Goal: Task Accomplishment & Management: Manage account settings

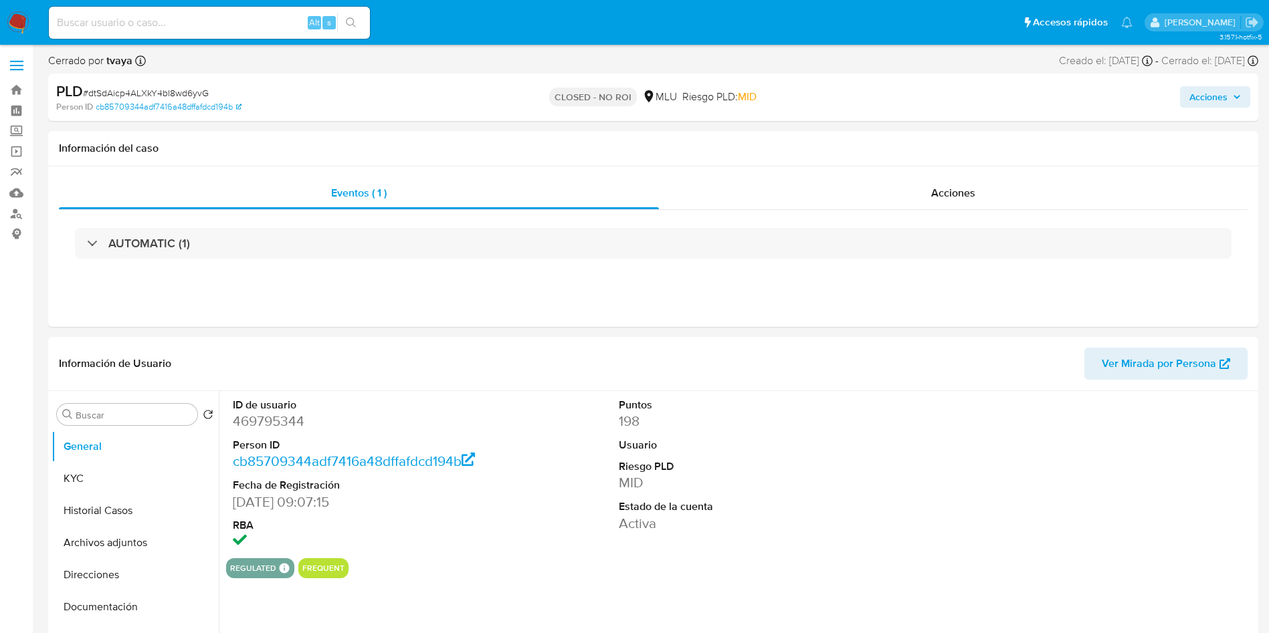
select select "10"
click at [102, 506] on button "Historial Casos" at bounding box center [130, 511] width 157 height 32
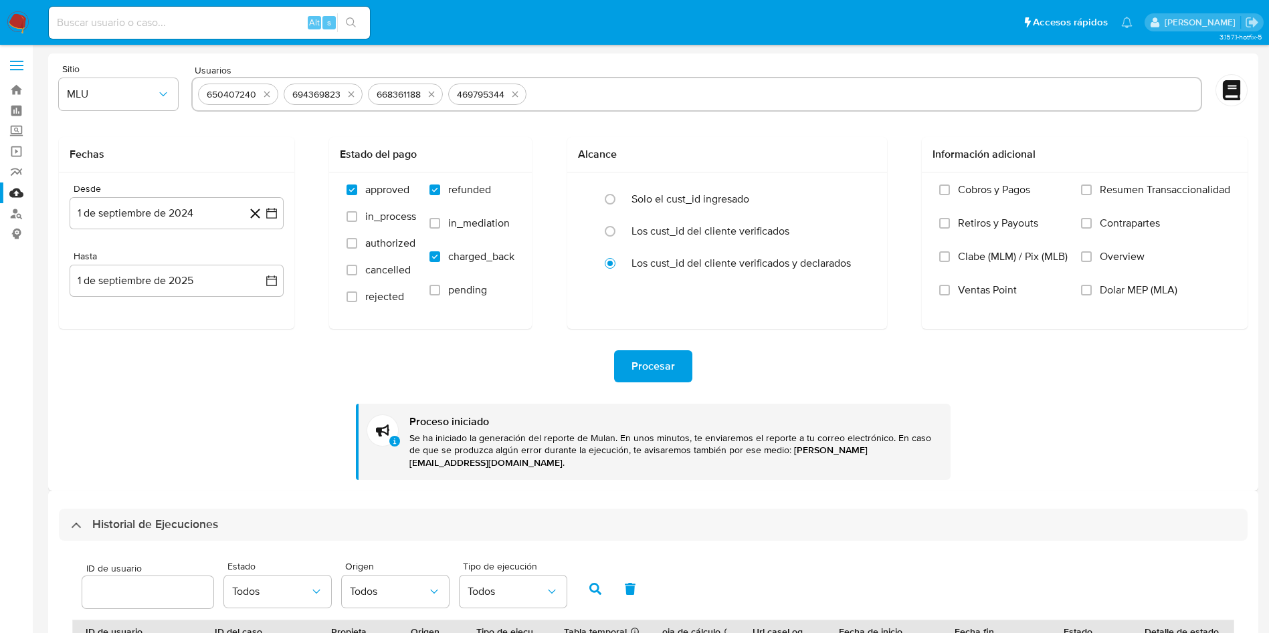
select select "10"
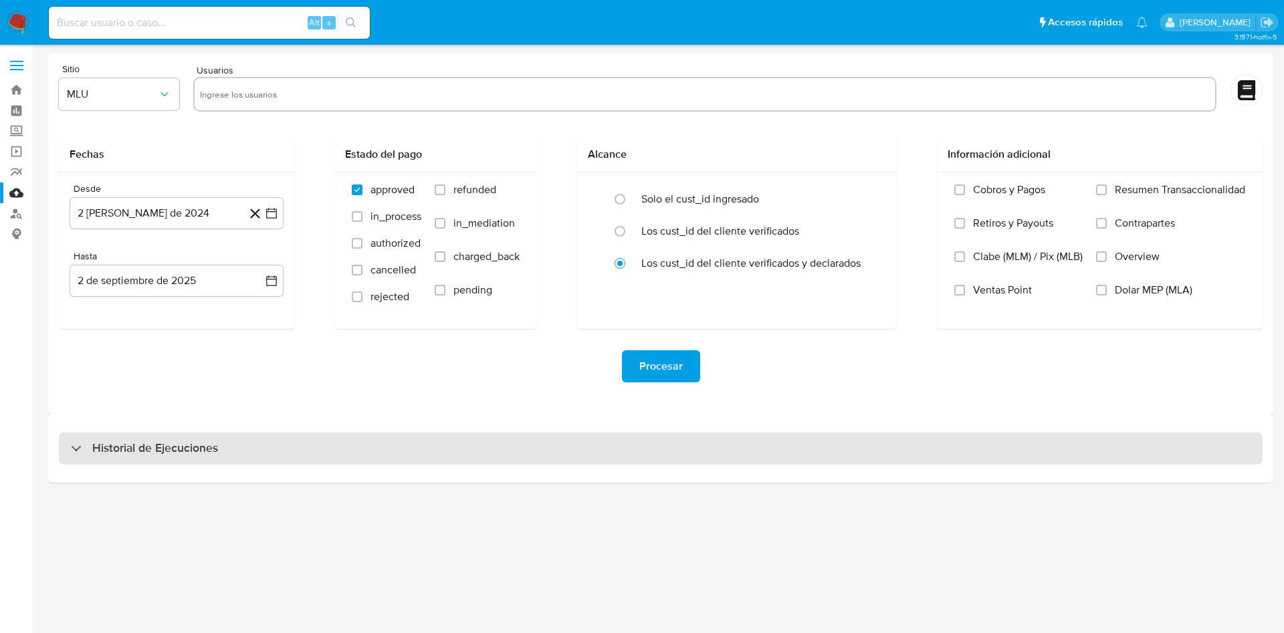
click at [227, 444] on div "Historial de Ejecuciones" at bounding box center [661, 449] width 1204 height 32
select select "10"
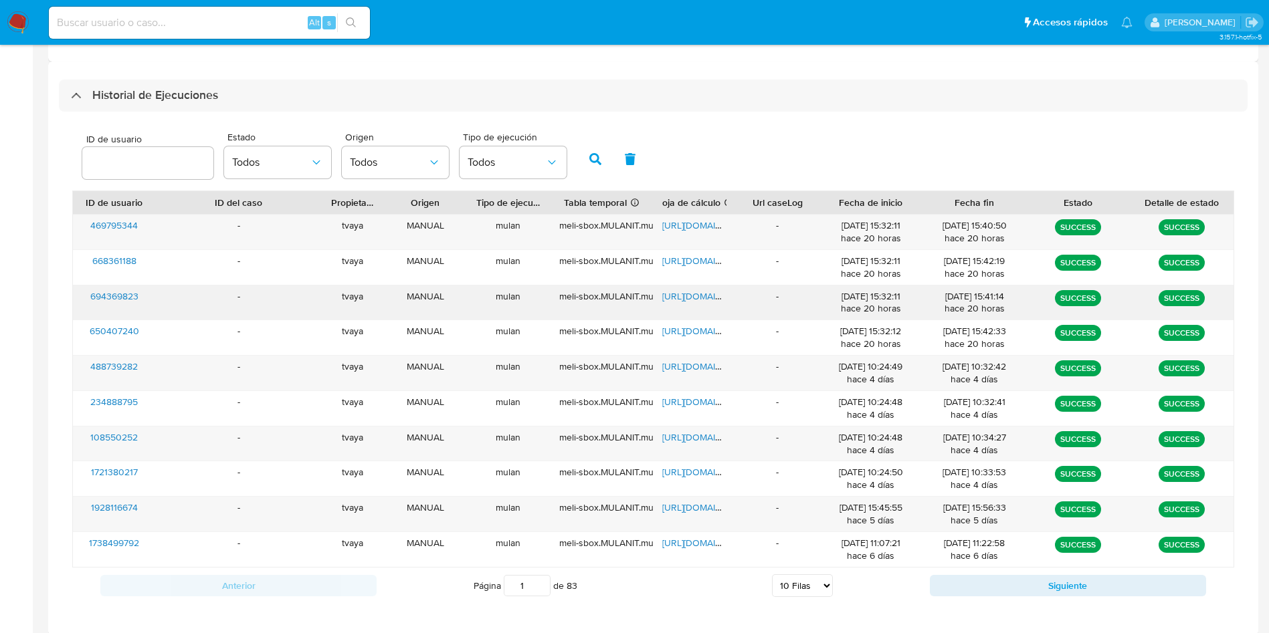
scroll to position [364, 0]
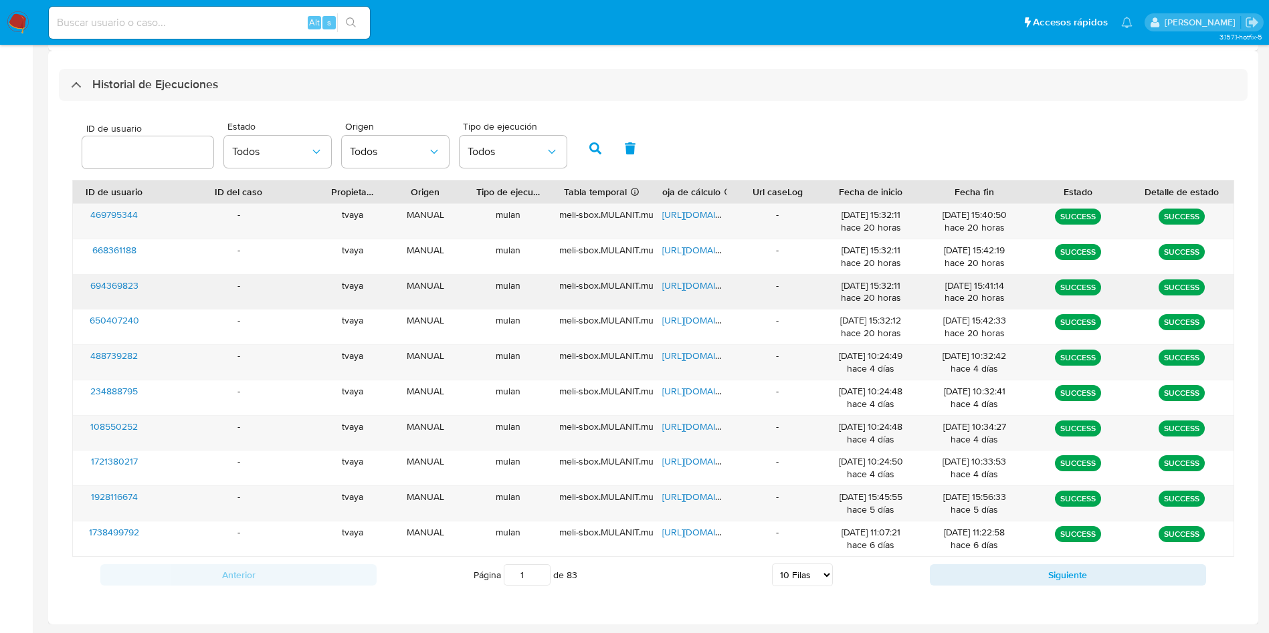
click at [682, 279] on span "https://docs.google.com/spreadsheets/d/1-8DNlGJiNkeBPnrdB_pNL6J-5EY-gKFZBAOfbK6…" at bounding box center [708, 285] width 92 height 13
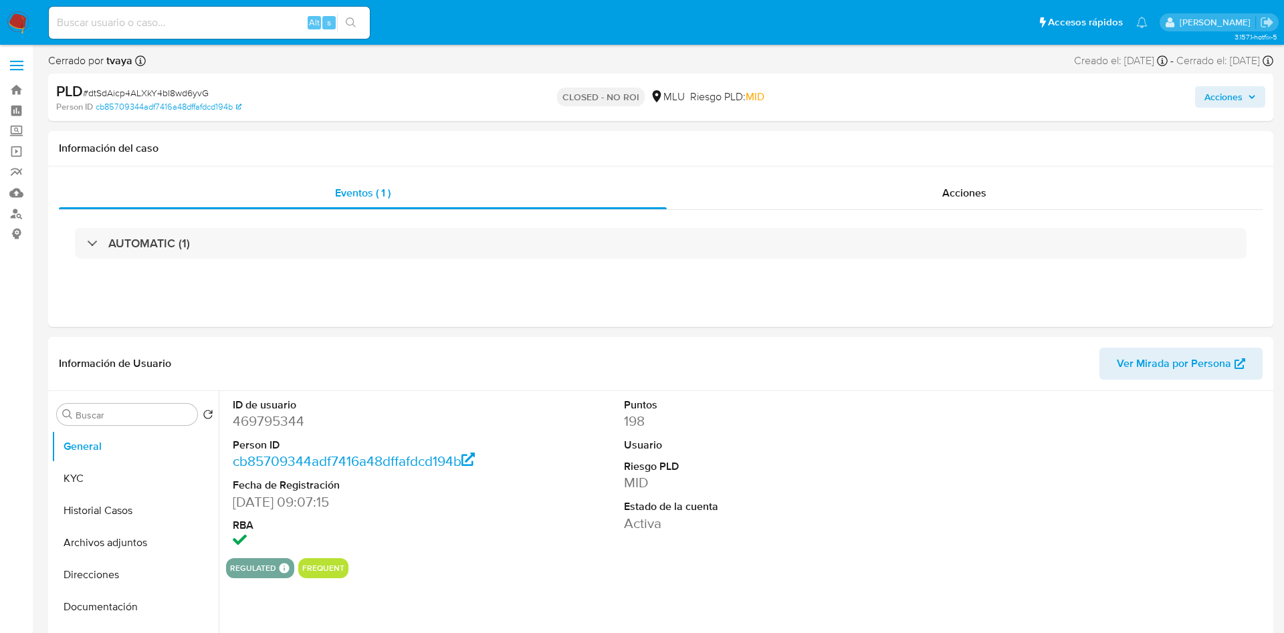
select select "10"
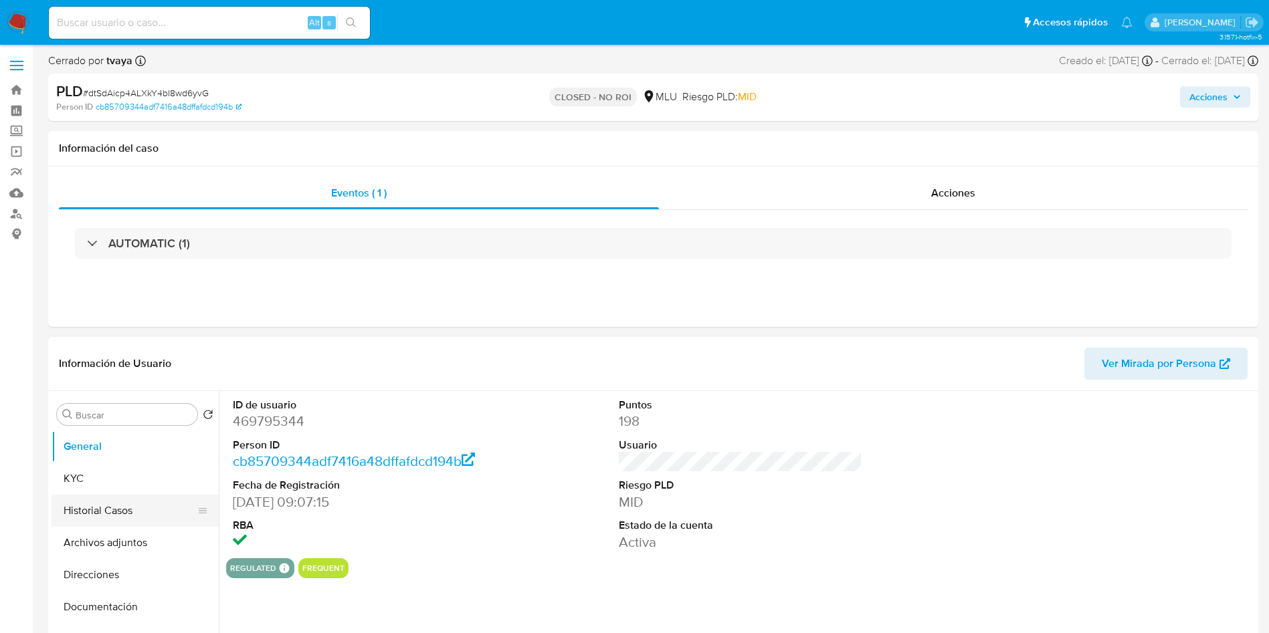
click at [117, 494] on ul "General KYC Historial Casos Archivos adjuntos Direcciones Documentación Perfile…" at bounding box center [135, 582] width 167 height 302
click at [114, 504] on button "Historial Casos" at bounding box center [130, 511] width 157 height 32
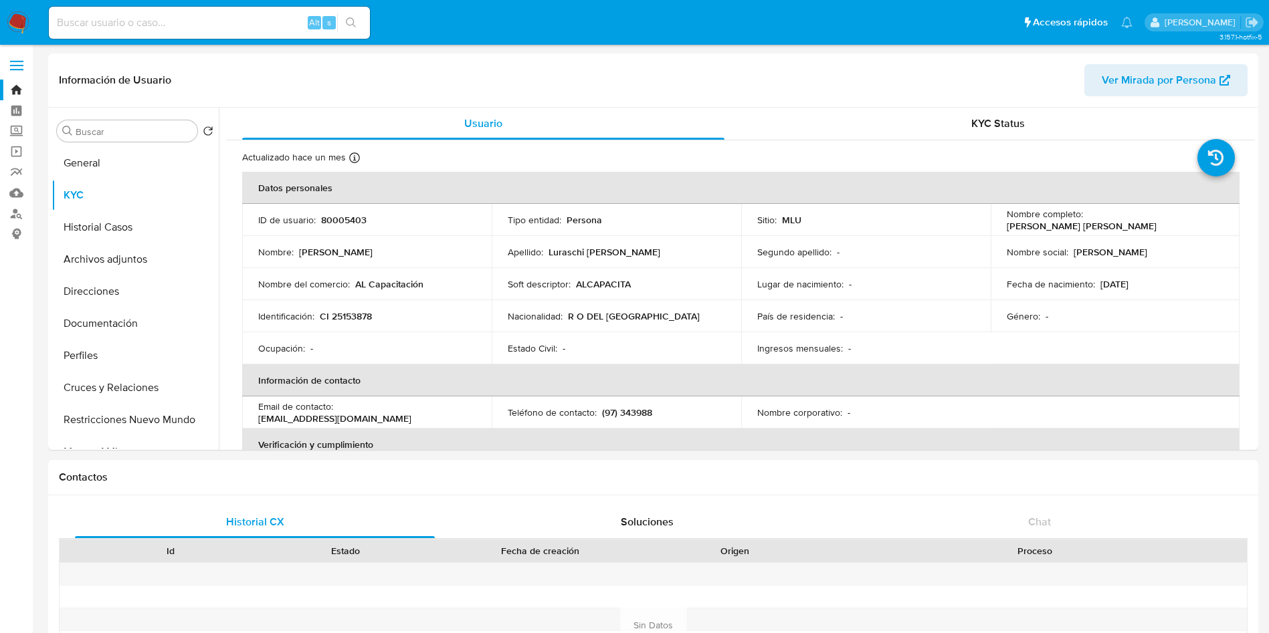
select select "10"
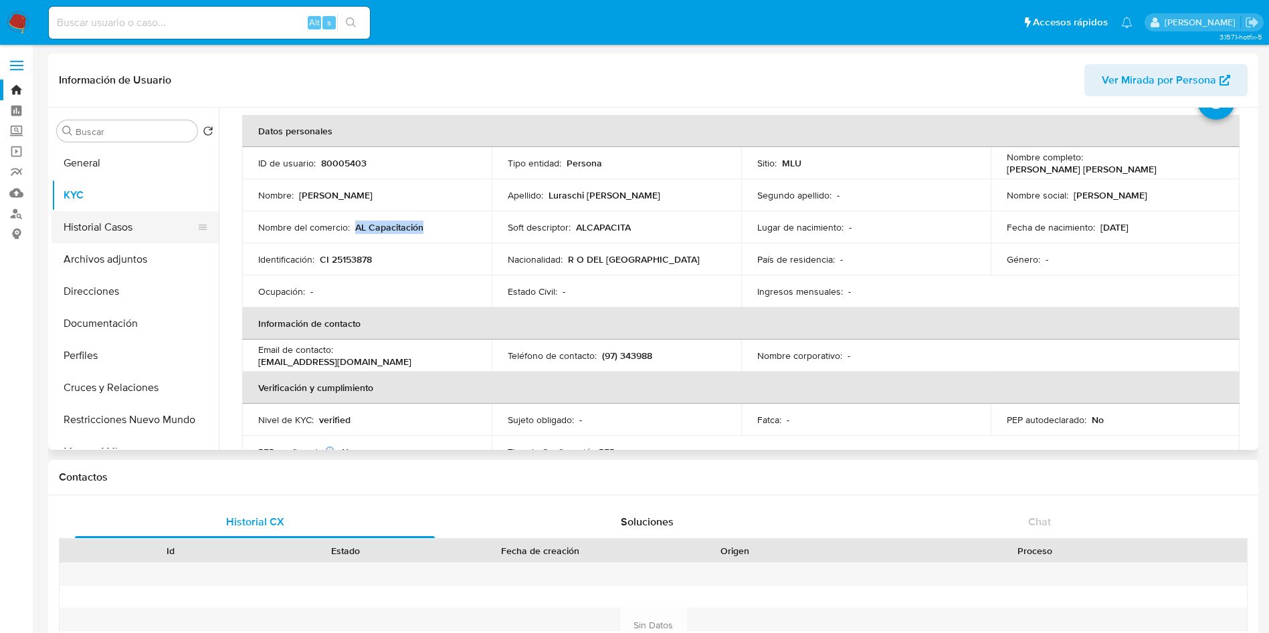
click at [148, 228] on button "Historial Casos" at bounding box center [130, 227] width 157 height 32
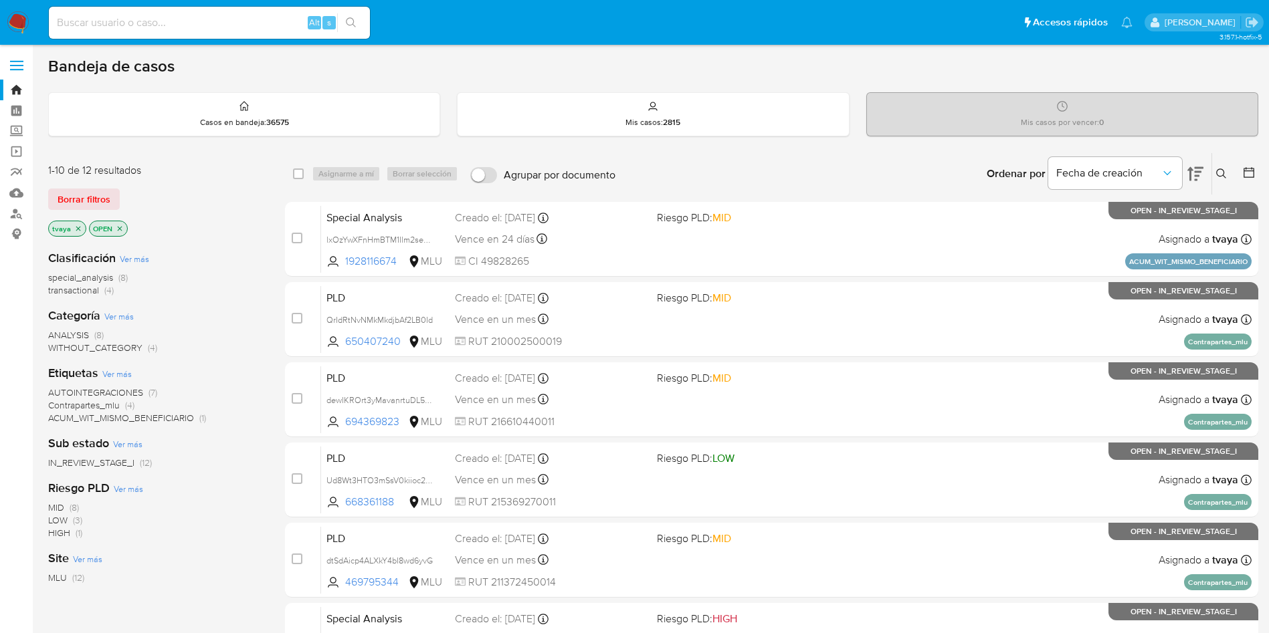
scroll to position [100, 0]
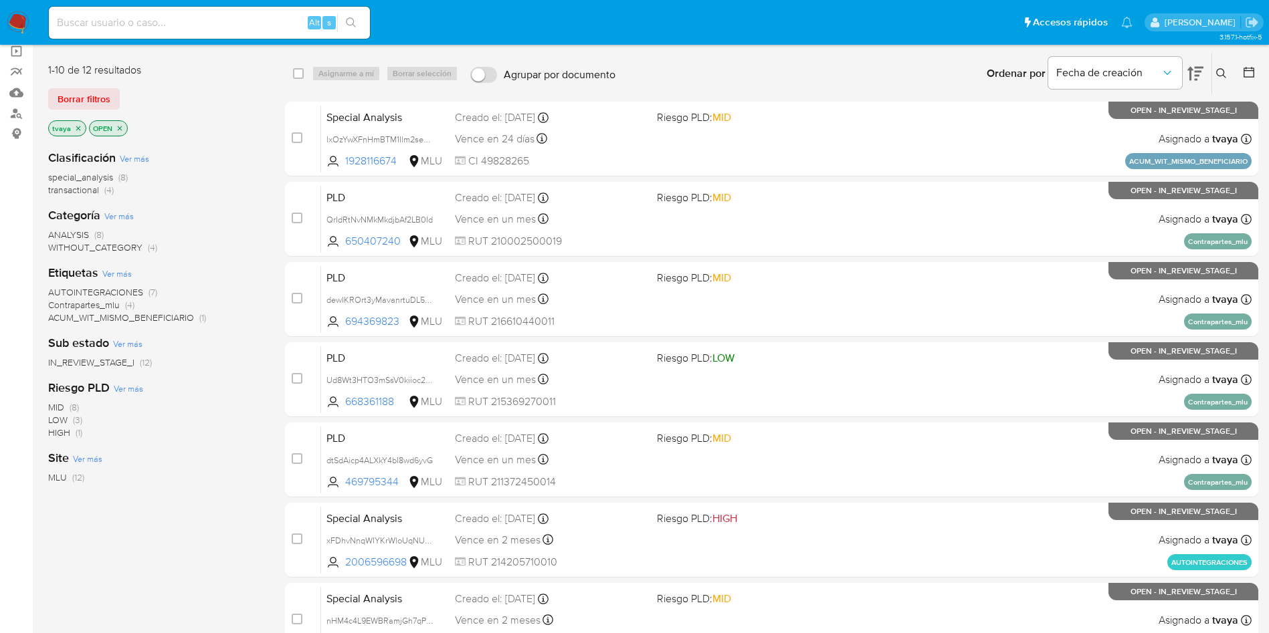
drag, startPoint x: 15, startPoint y: 21, endPoint x: 9, endPoint y: 1, distance: 20.5
click at [16, 21] on img at bounding box center [18, 22] width 23 height 23
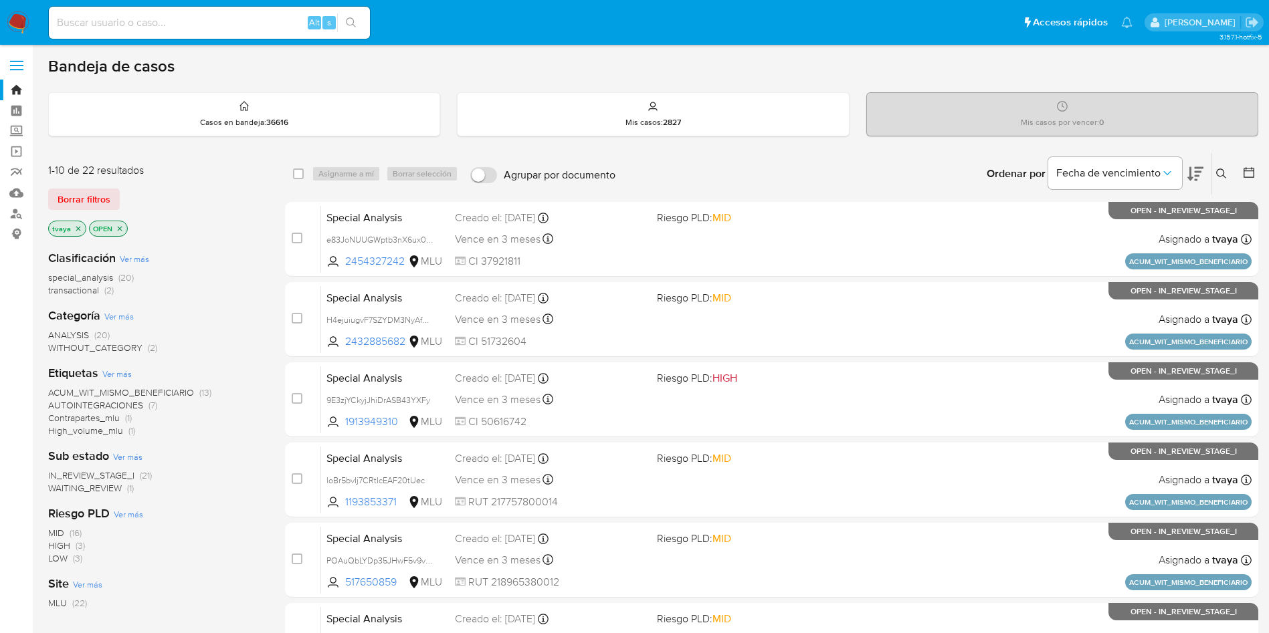
click at [106, 485] on span "WAITING_REVIEW" at bounding box center [85, 488] width 74 height 13
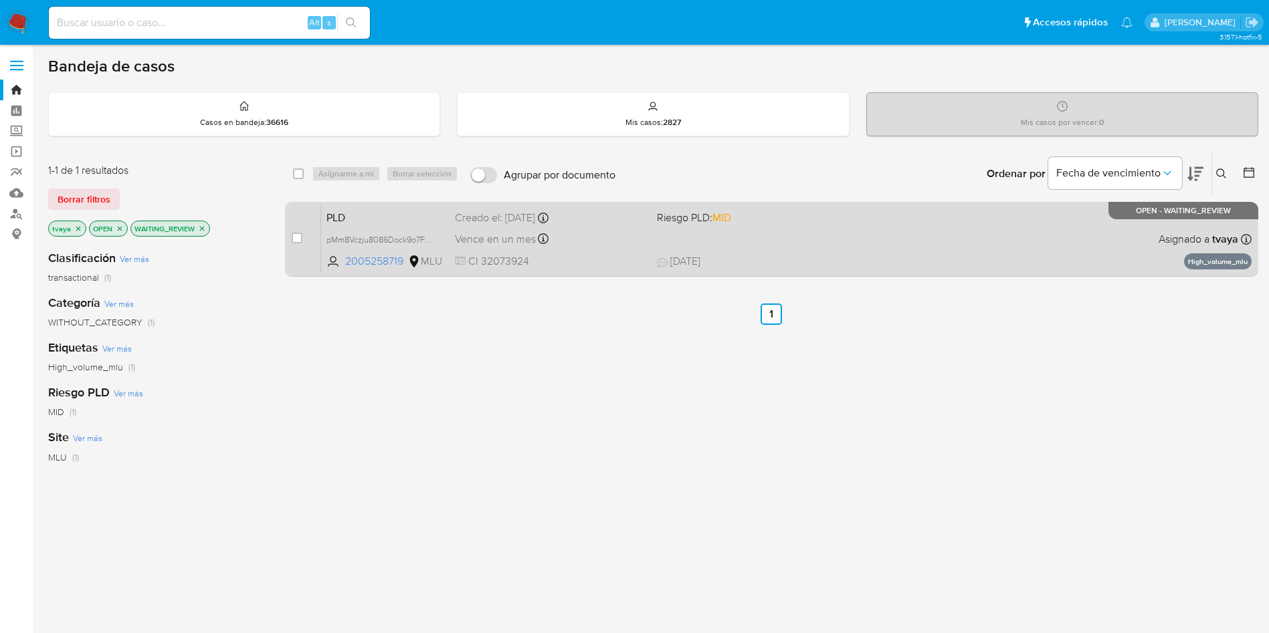
click at [813, 256] on span "02/09/2025 02/09/2025 08:46" at bounding box center [853, 261] width 393 height 15
click at [296, 233] on input "checkbox" at bounding box center [297, 238] width 11 height 11
checkbox input "true"
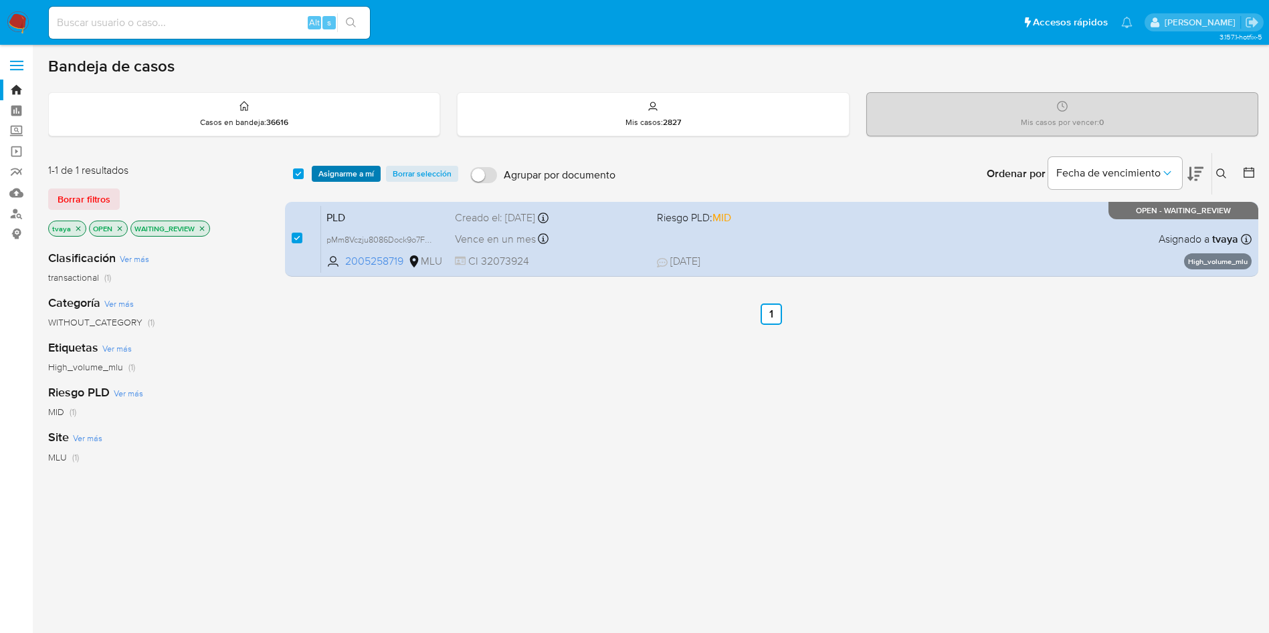
click at [328, 180] on span "Asignarme a mí" at bounding box center [346, 173] width 56 height 13
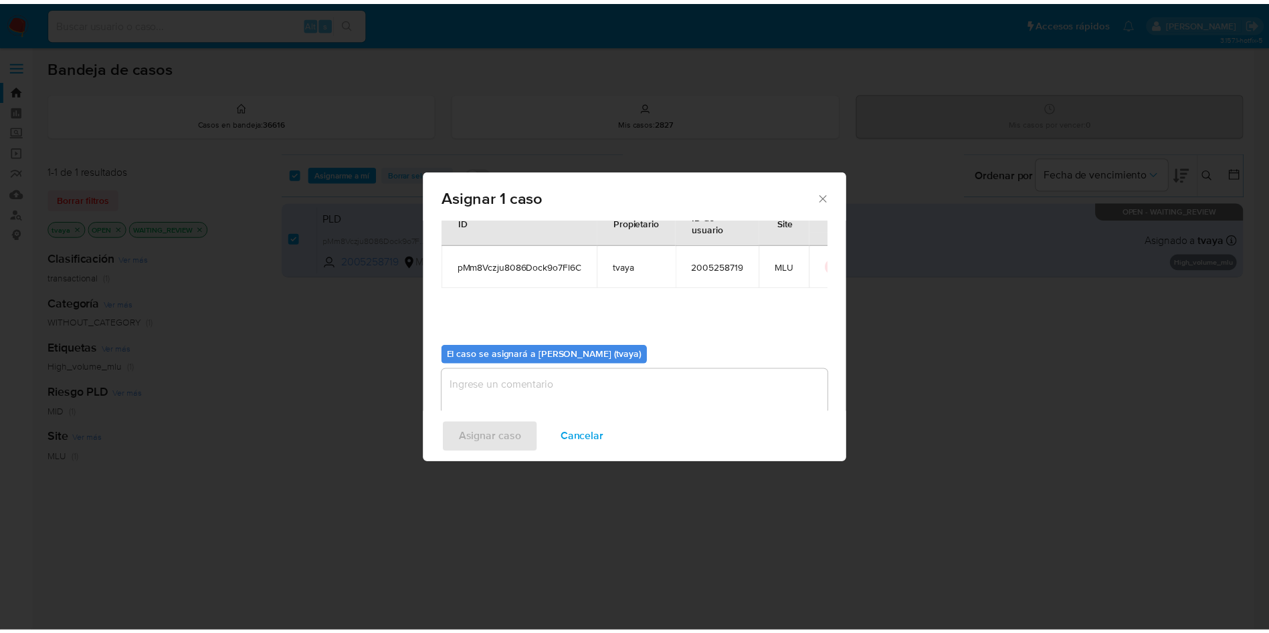
scroll to position [70, 0]
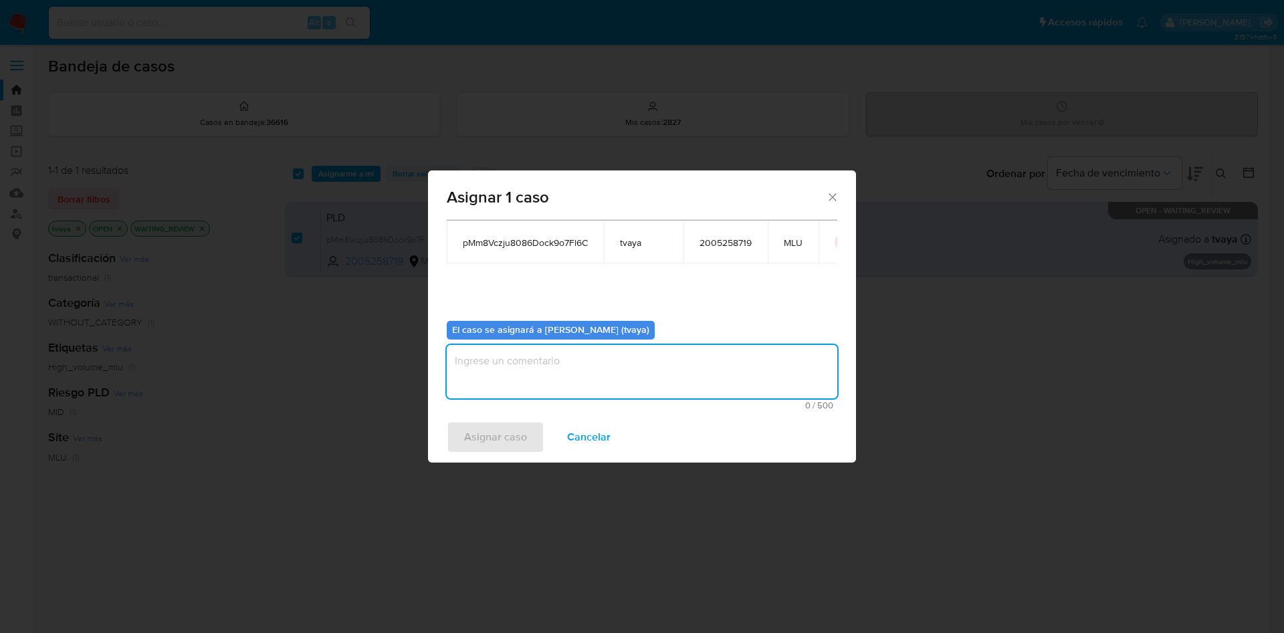
click at [583, 373] on textarea "assign-modal" at bounding box center [642, 372] width 391 height 54
type textarea "."
click at [512, 447] on span "Asignar caso" at bounding box center [495, 437] width 63 height 29
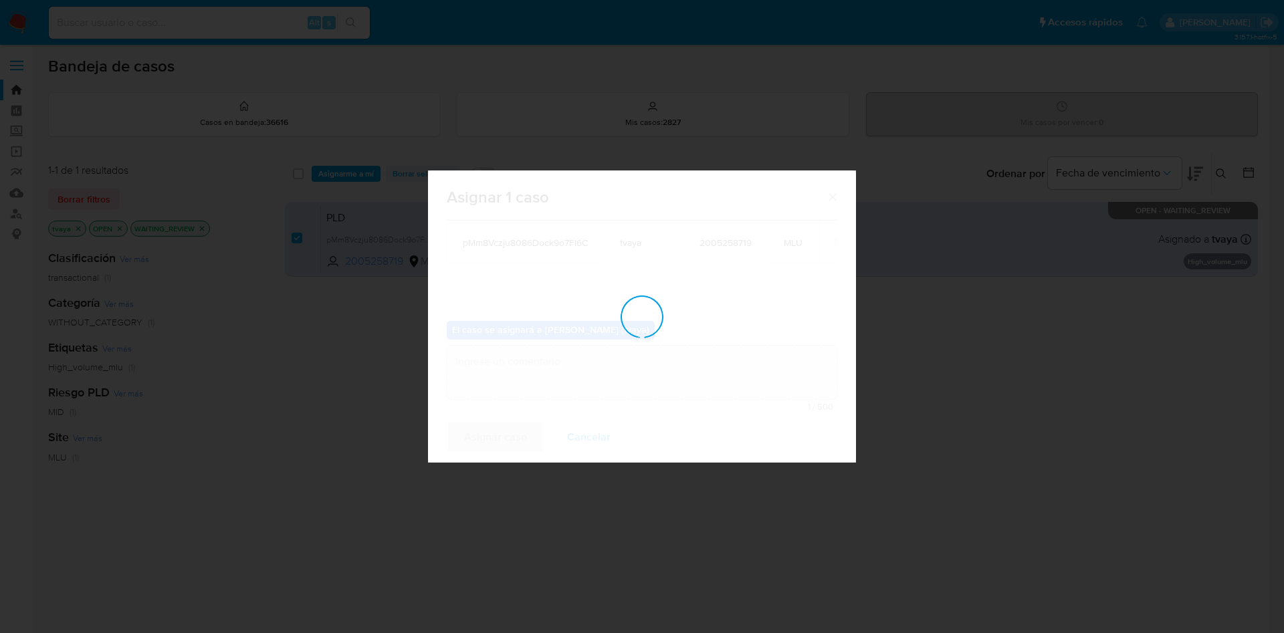
checkbox input "false"
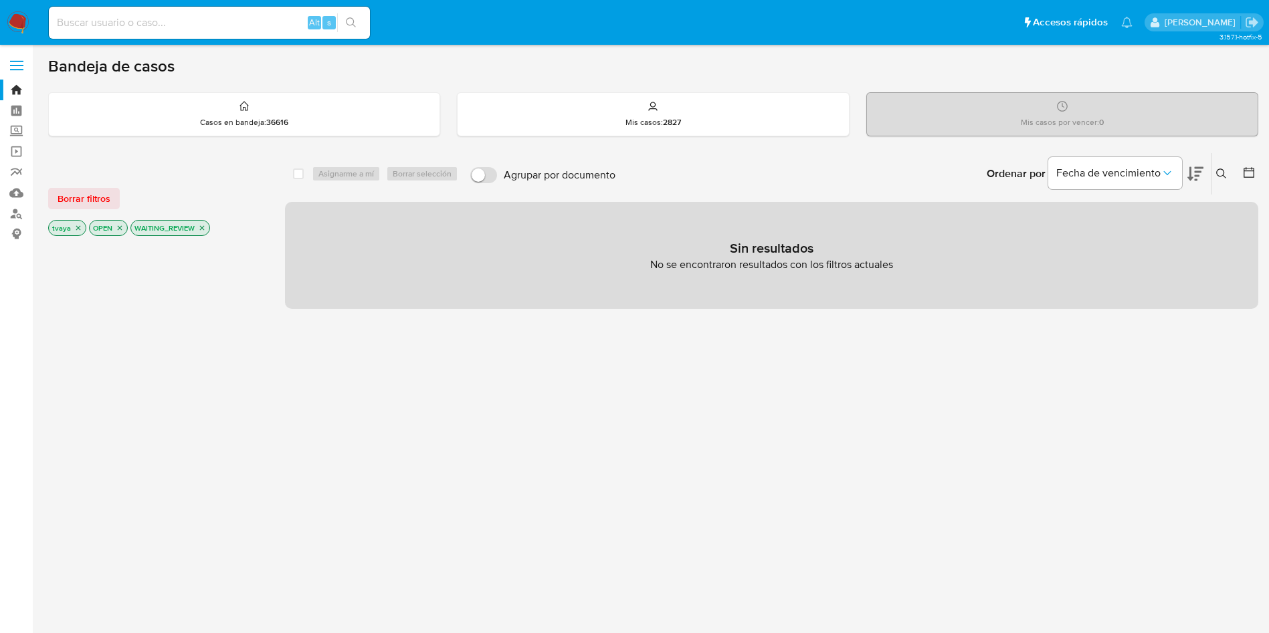
click at [19, 19] on img at bounding box center [18, 22] width 23 height 23
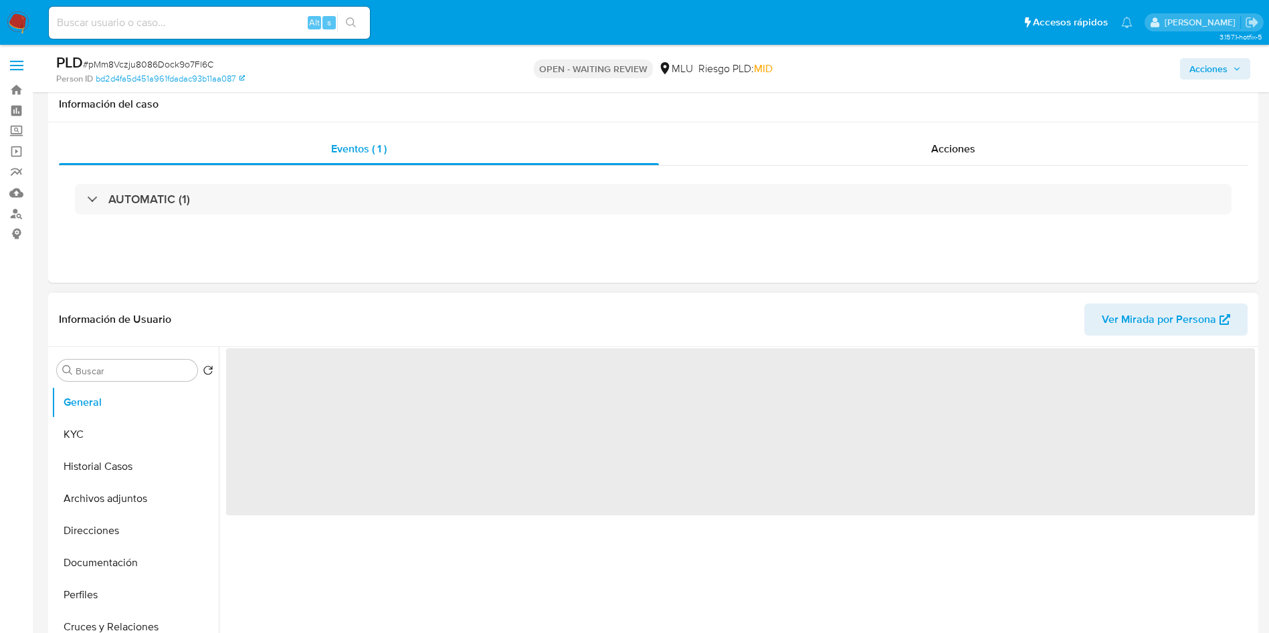
scroll to position [100, 0]
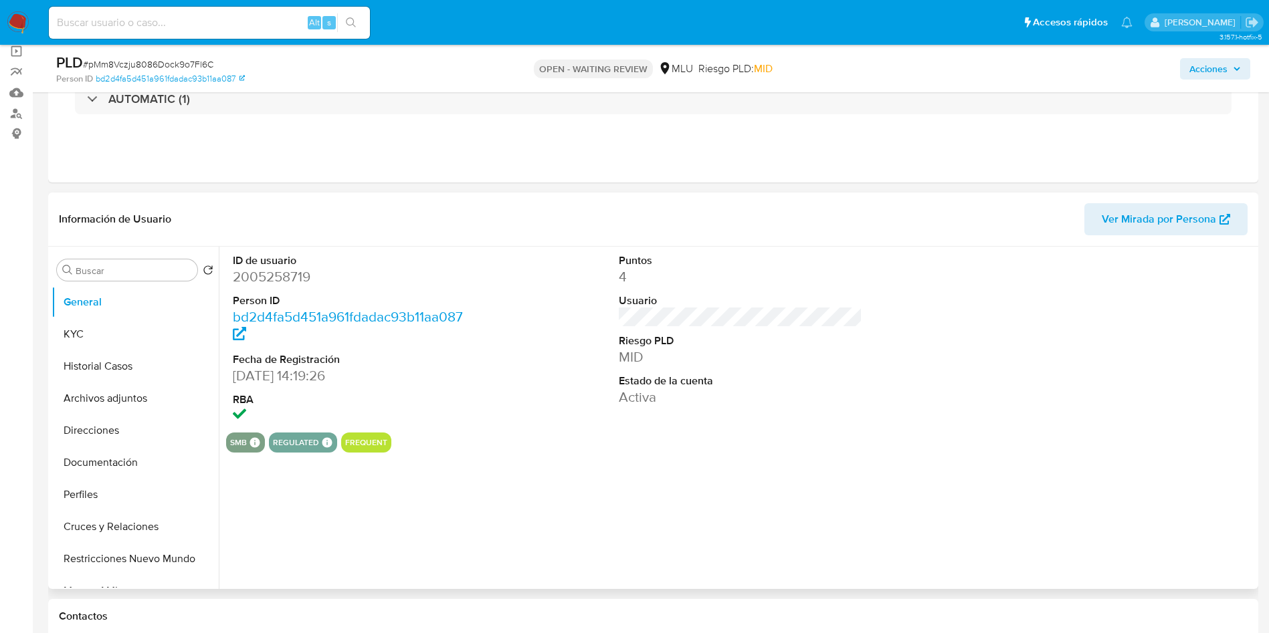
click at [289, 276] on dd "2005258719" at bounding box center [355, 277] width 244 height 19
select select "10"
click at [288, 275] on dd "2005258719" at bounding box center [355, 277] width 244 height 19
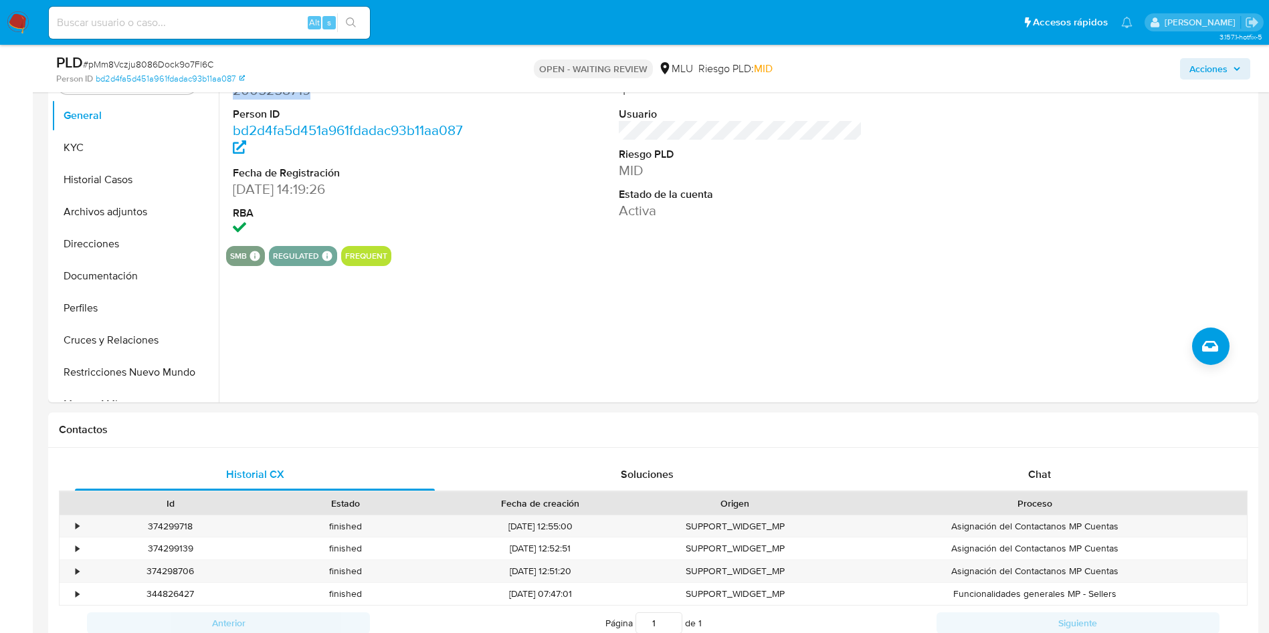
scroll to position [502, 0]
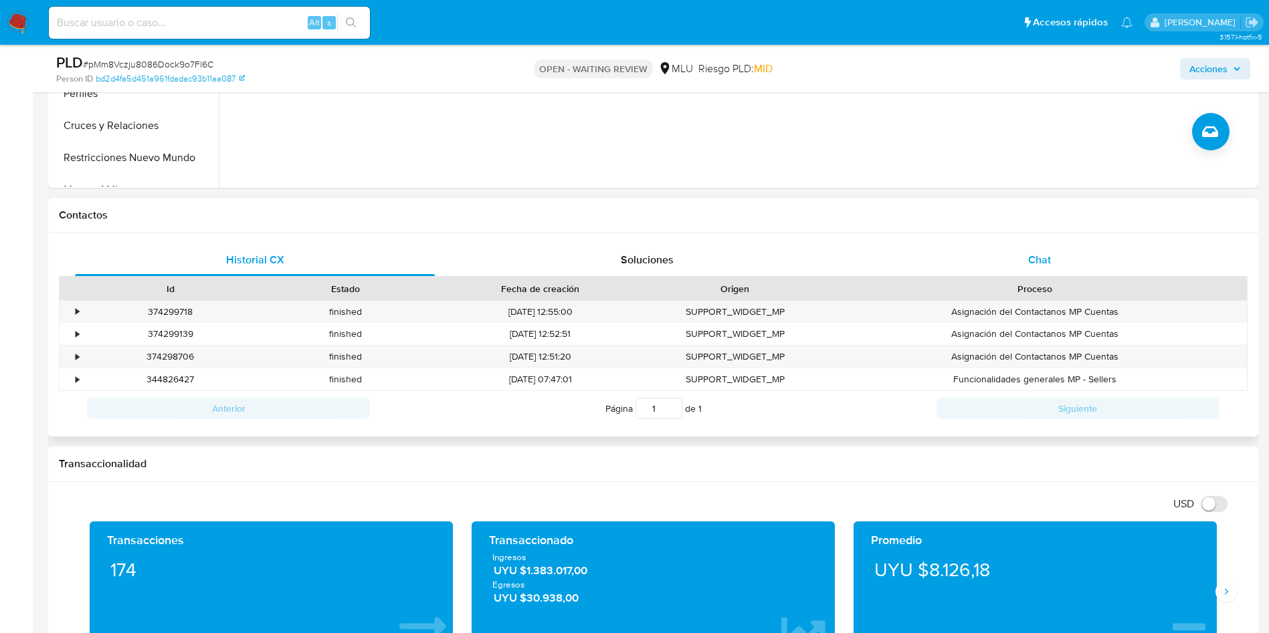
drag, startPoint x: 1023, startPoint y: 281, endPoint x: 1036, endPoint y: 252, distance: 32.3
click at [1026, 279] on div "Proceso" at bounding box center [1035, 289] width 424 height 23
click at [1036, 252] on span "Chat" at bounding box center [1039, 259] width 23 height 15
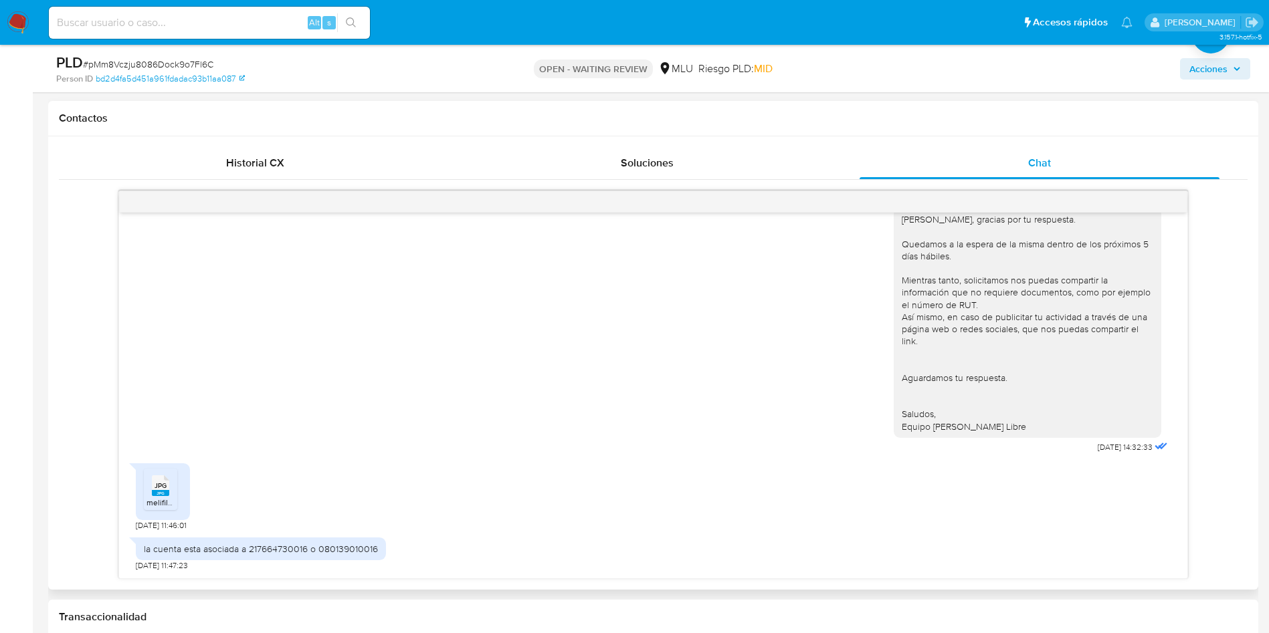
scroll to position [602, 0]
click at [157, 490] on rect at bounding box center [160, 490] width 17 height 6
click at [1163, 112] on h1 "Contactos" at bounding box center [653, 114] width 1189 height 13
click at [359, 540] on div "la cuenta esta asociada a 217664730016 o 080139010016" at bounding box center [261, 546] width 234 height 12
click at [351, 553] on div "la cuenta esta asociada a 217664730016 o 080139010016" at bounding box center [261, 545] width 250 height 23
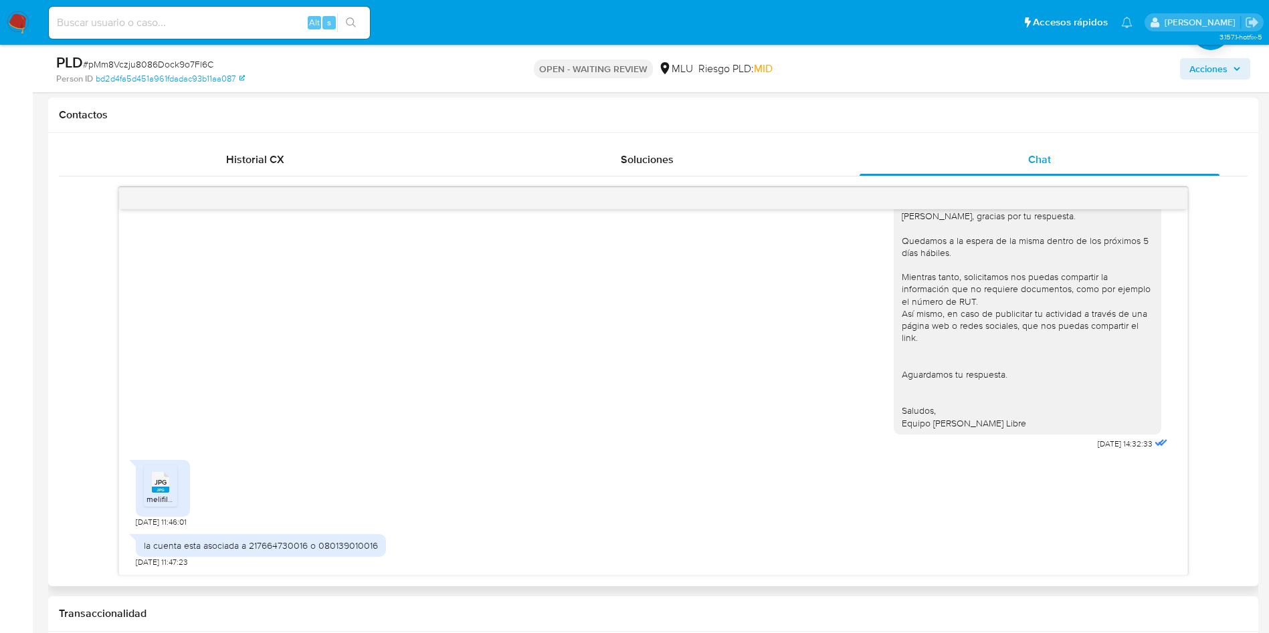
click at [351, 553] on div "la cuenta esta asociada a 217664730016 o 080139010016" at bounding box center [261, 545] width 250 height 23
click at [351, 545] on div "la cuenta esta asociada a 217664730016 o 080139010016" at bounding box center [261, 546] width 234 height 12
copy div "080139010016"
click at [498, 541] on div "la cuenta esta asociada a 217664730016 o 080139010016 02/09/2025 11:47:23" at bounding box center [653, 548] width 1035 height 40
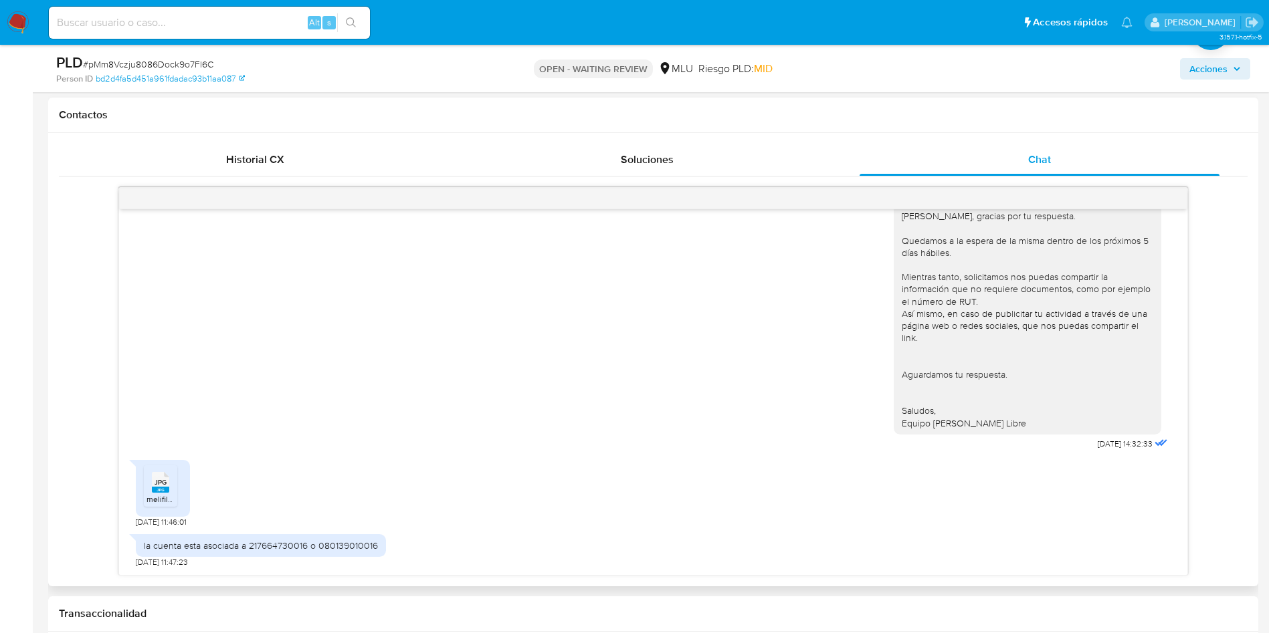
click at [278, 550] on div "la cuenta esta asociada a 217664730016 o 080139010016" at bounding box center [261, 546] width 234 height 12
copy div "217664730016"
click at [595, 433] on div "Hola Nestor, gracias por tu respuesta. Quedamos a la espera de la misma dentro …" at bounding box center [653, 324] width 1035 height 258
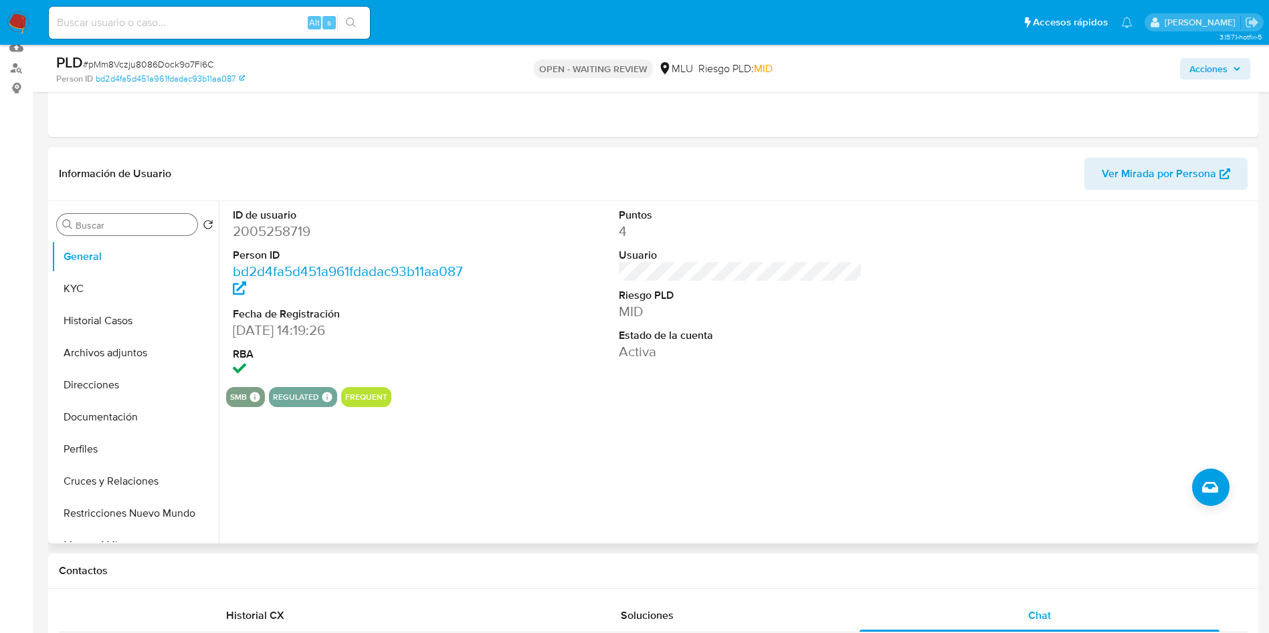
scroll to position [0, 0]
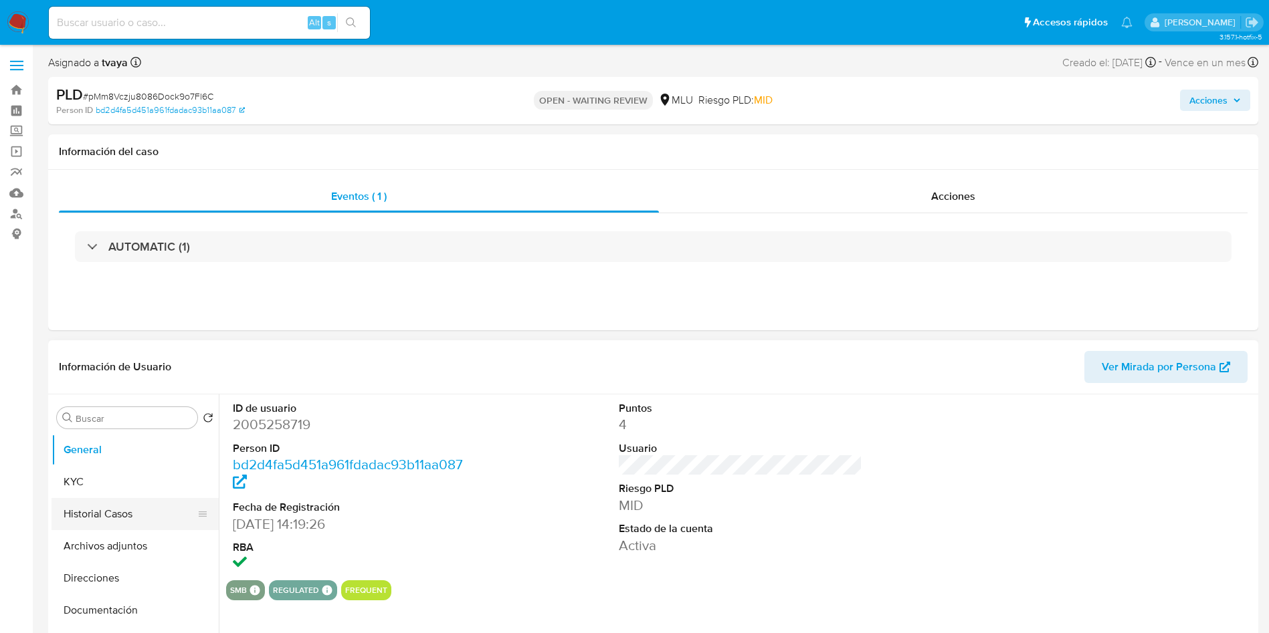
click at [96, 470] on button "KYC" at bounding box center [135, 482] width 167 height 32
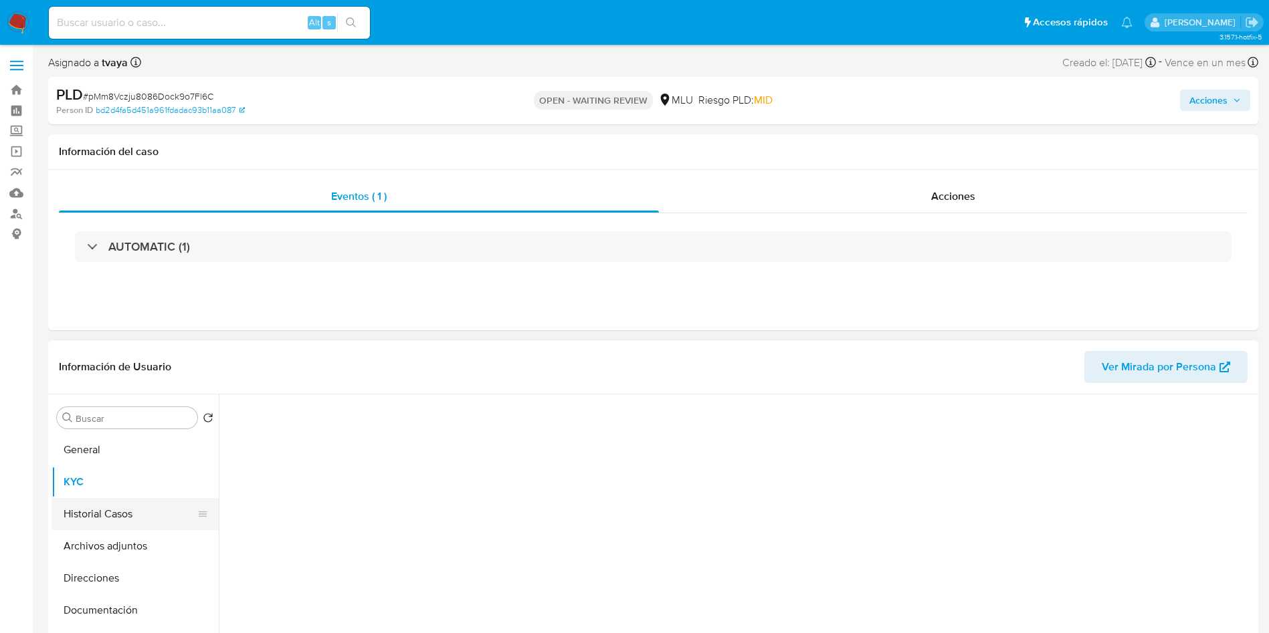
click at [102, 518] on button "Historial Casos" at bounding box center [130, 514] width 157 height 32
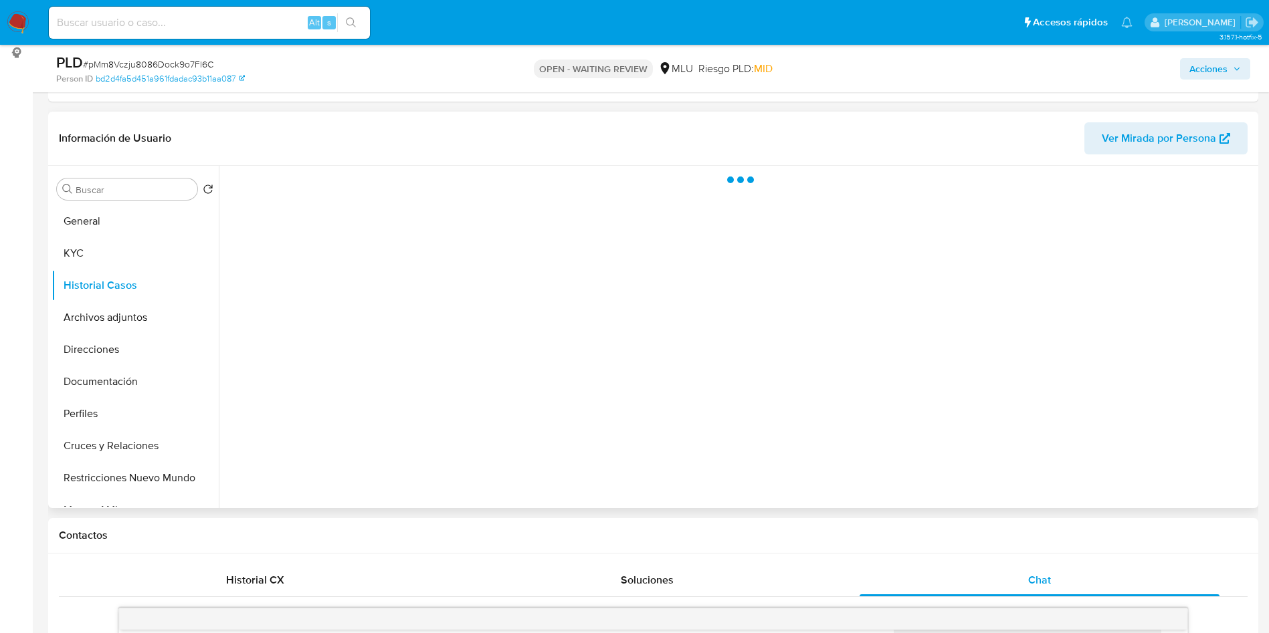
scroll to position [201, 0]
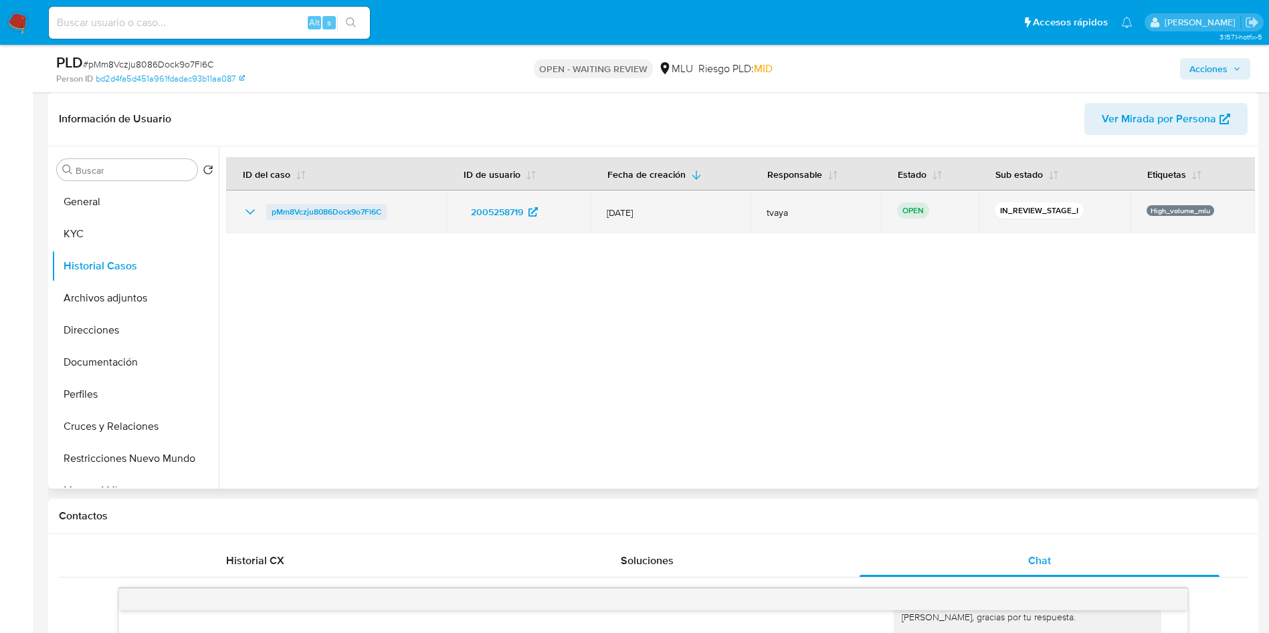
click at [319, 211] on span "pMm8Vczju8086Dock9o7Fl6C" at bounding box center [327, 212] width 110 height 16
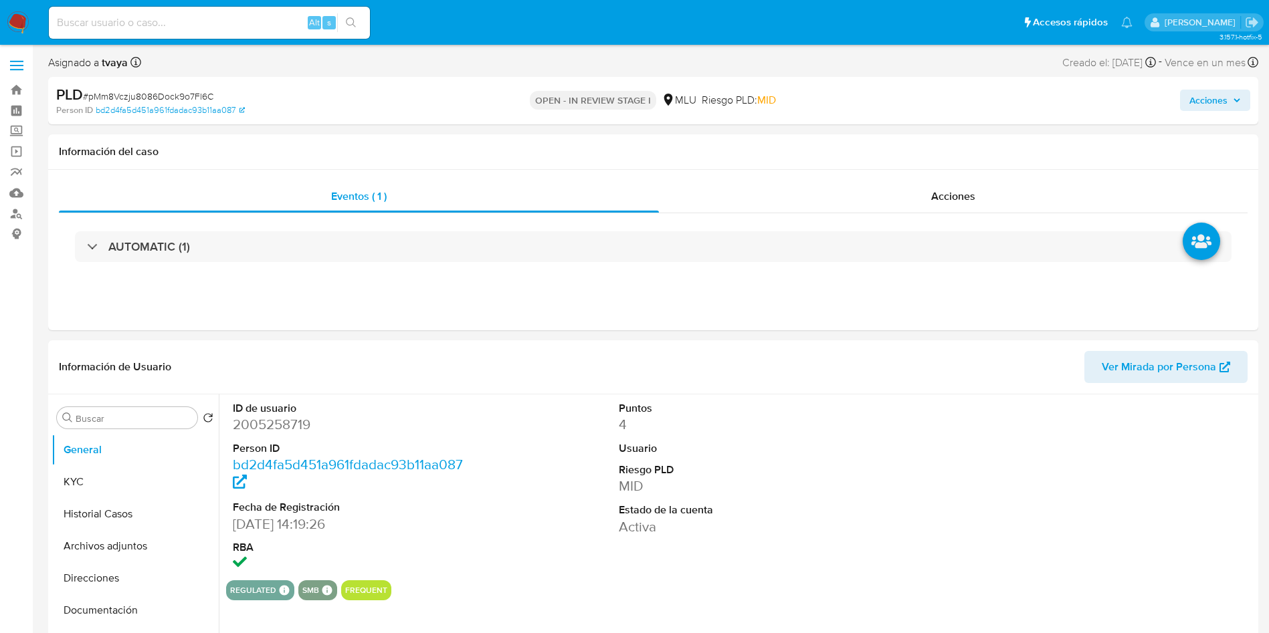
select select "10"
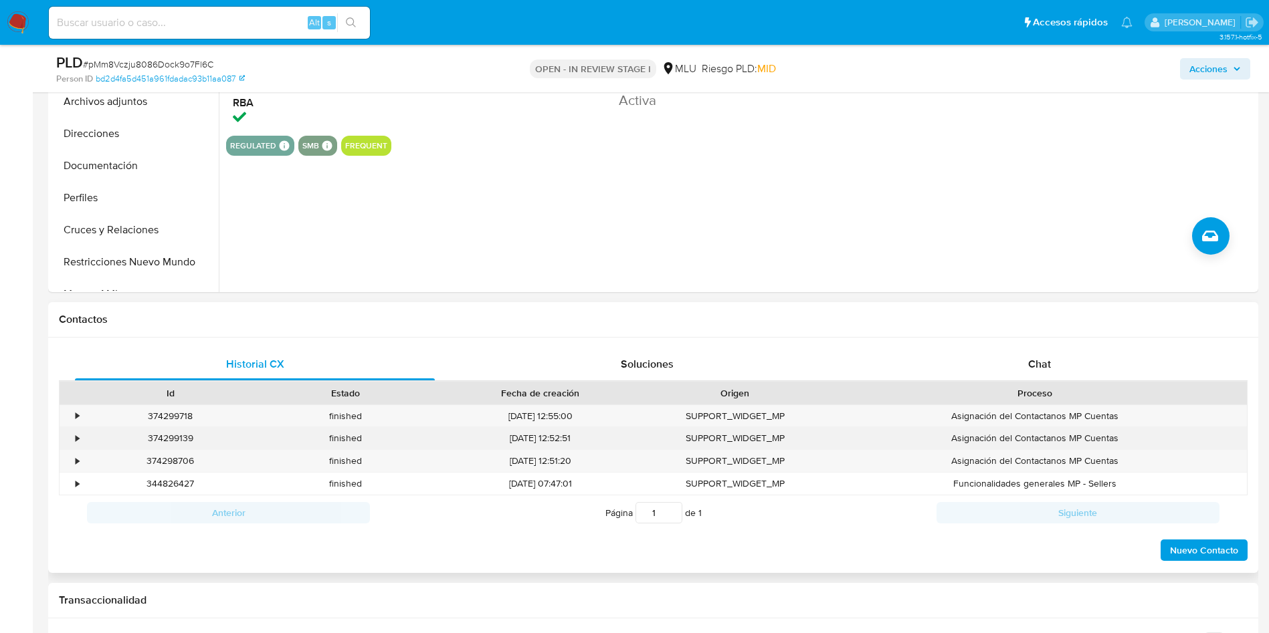
scroll to position [502, 0]
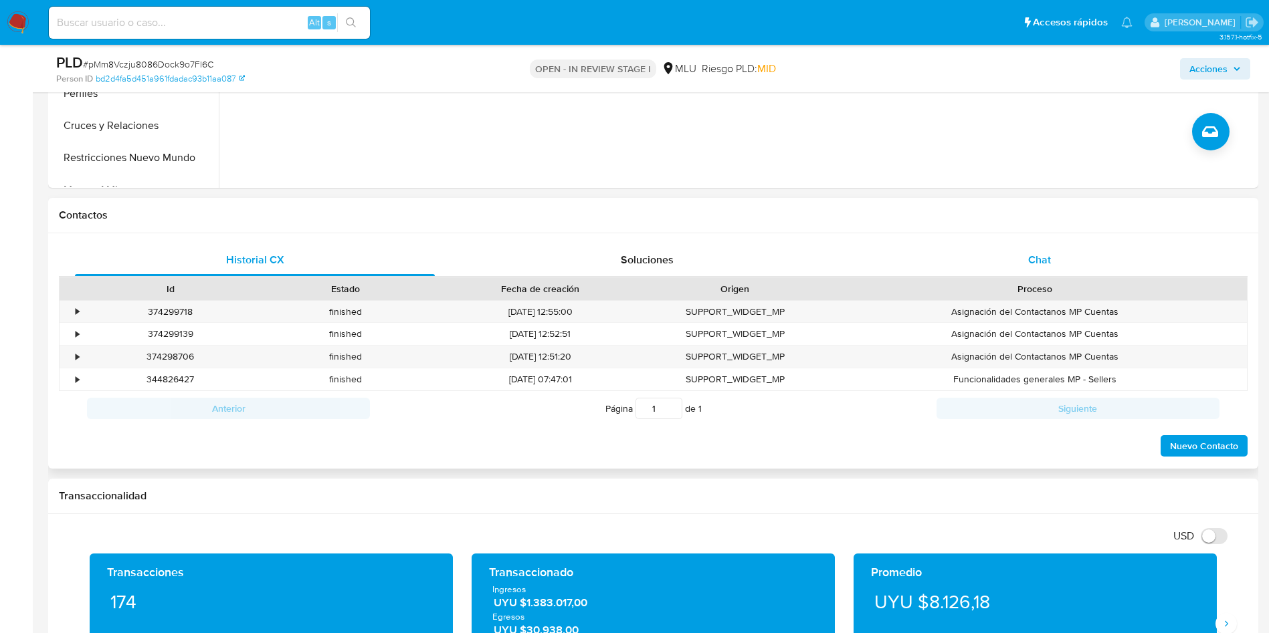
click at [1062, 254] on div "Chat" at bounding box center [1040, 260] width 360 height 32
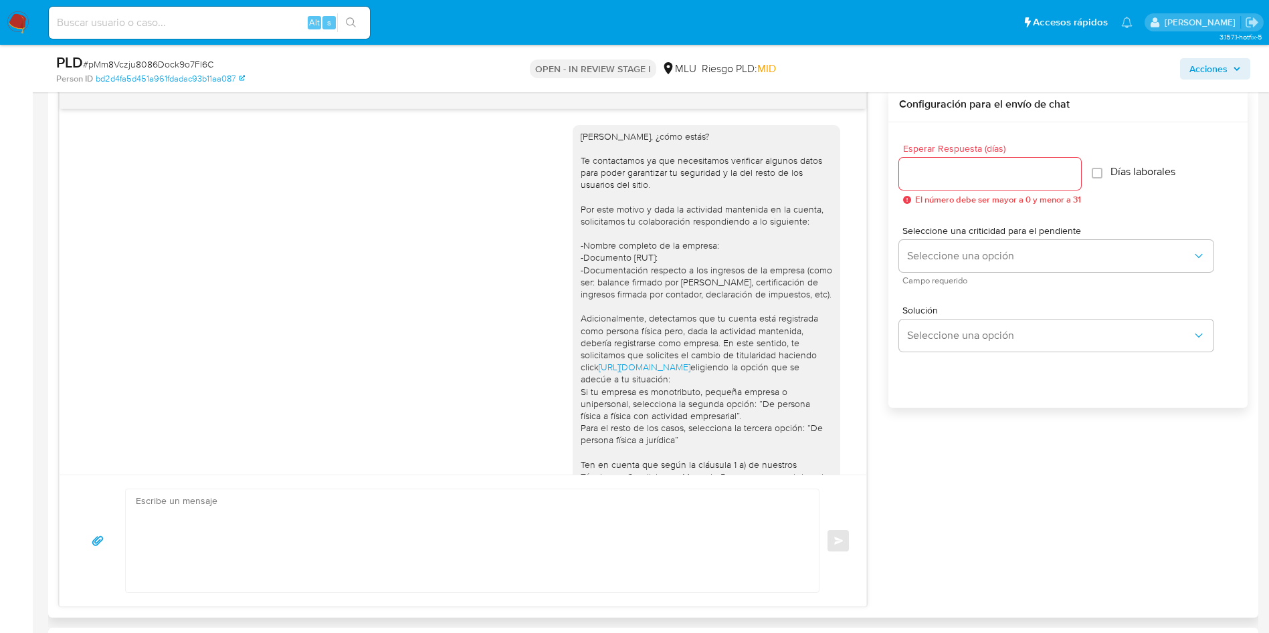
scroll to position [734, 0]
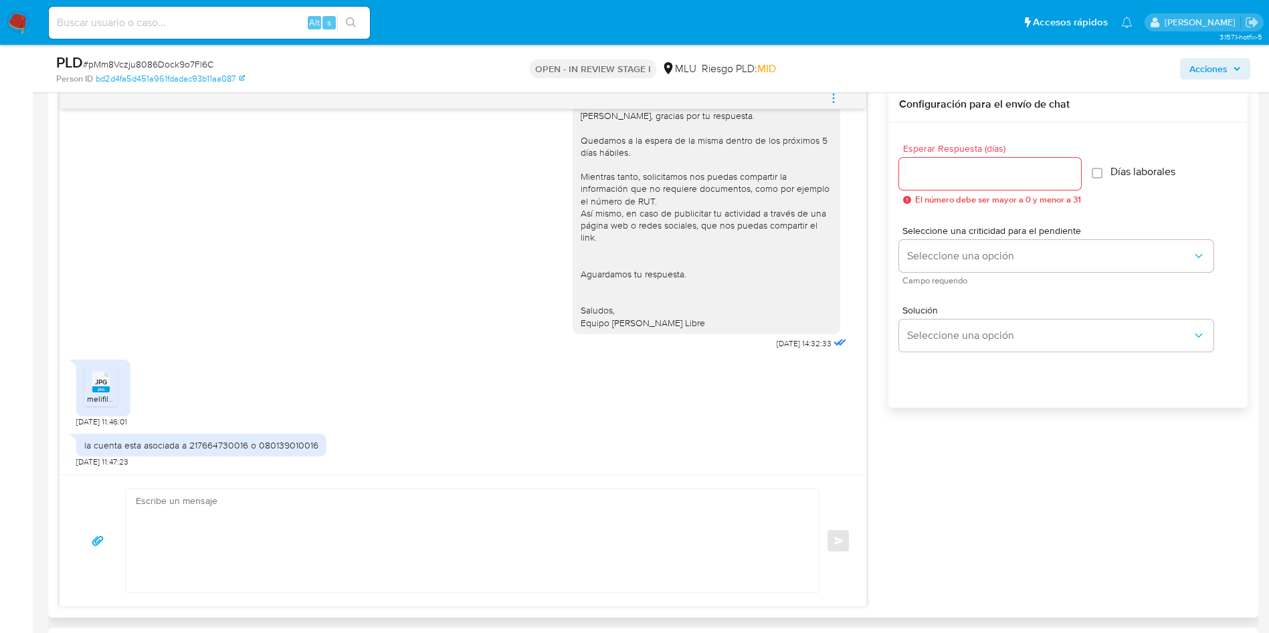
click at [231, 506] on textarea at bounding box center [469, 541] width 666 height 103
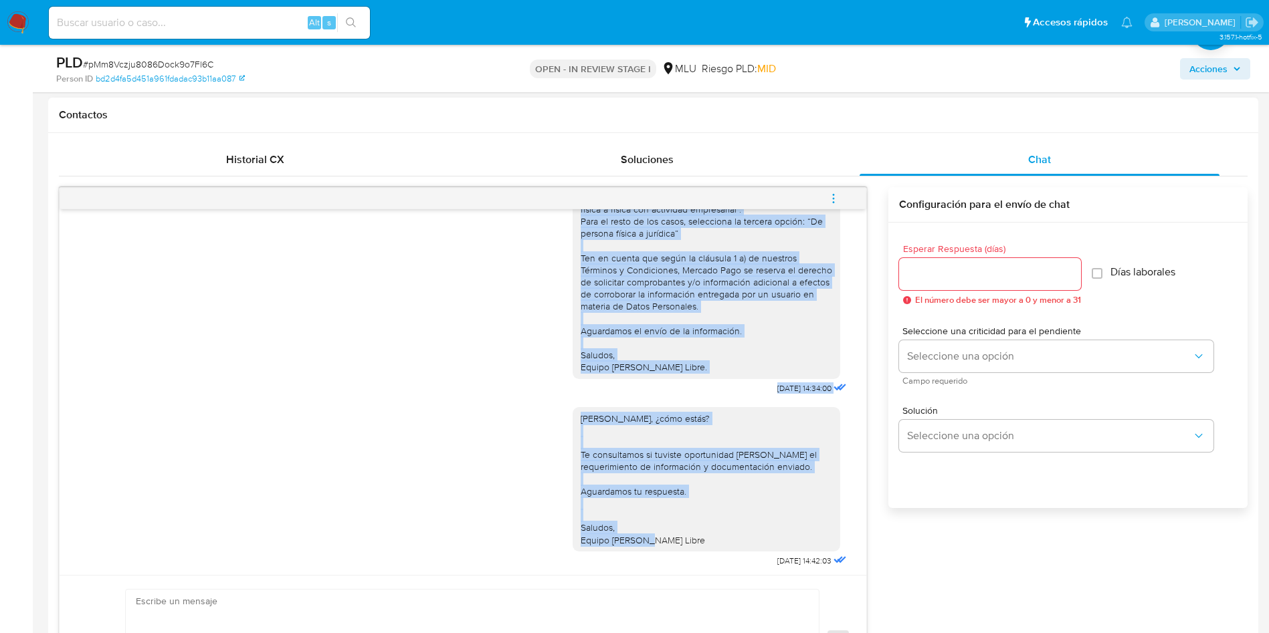
scroll to position [310, 0]
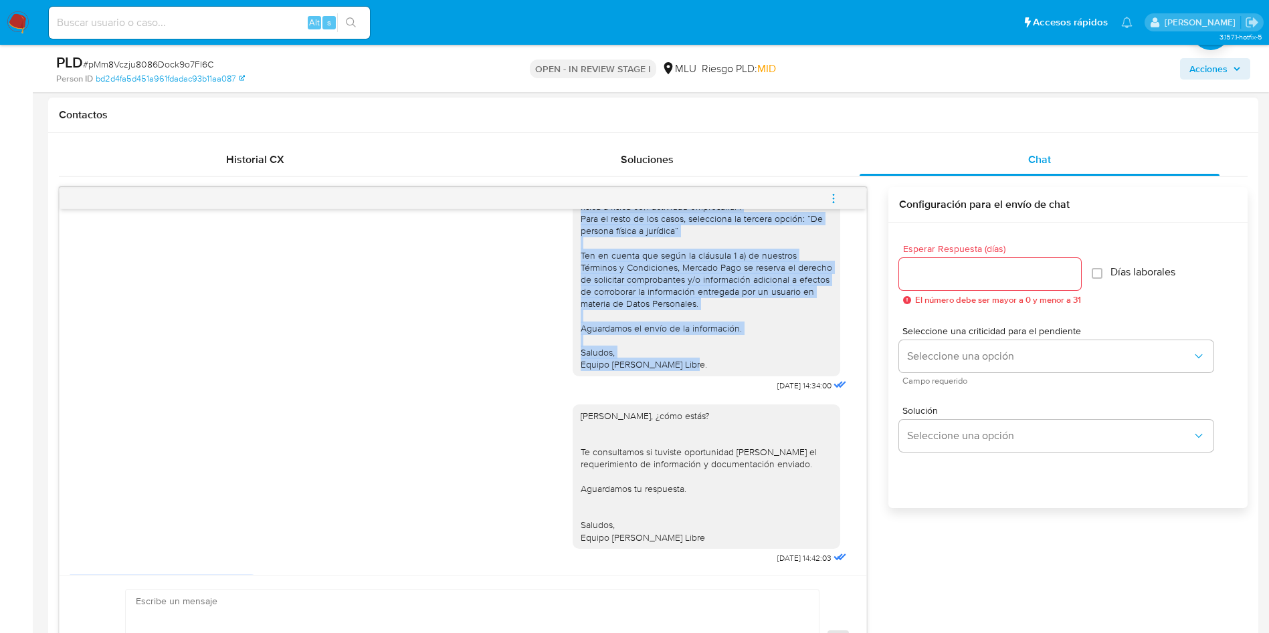
drag, startPoint x: 565, startPoint y: 237, endPoint x: 702, endPoint y: 381, distance: 198.7
click at [702, 371] on div "Hola Nestor, ¿cómo estás? Te contactamos ya que necesitamos verificar algunos d…" at bounding box center [707, 146] width 252 height 450
copy div "Hola Nestor, ¿cómo estás? Te contactamos ya que necesitamos verificar algunos d…"
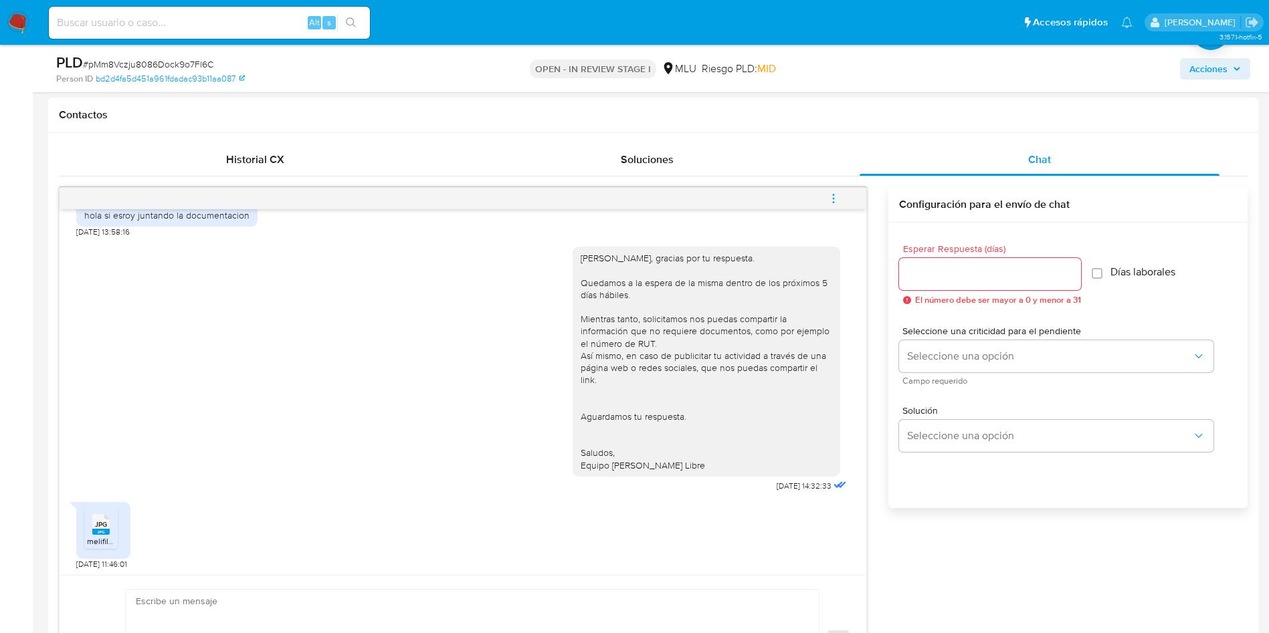
scroll to position [734, 0]
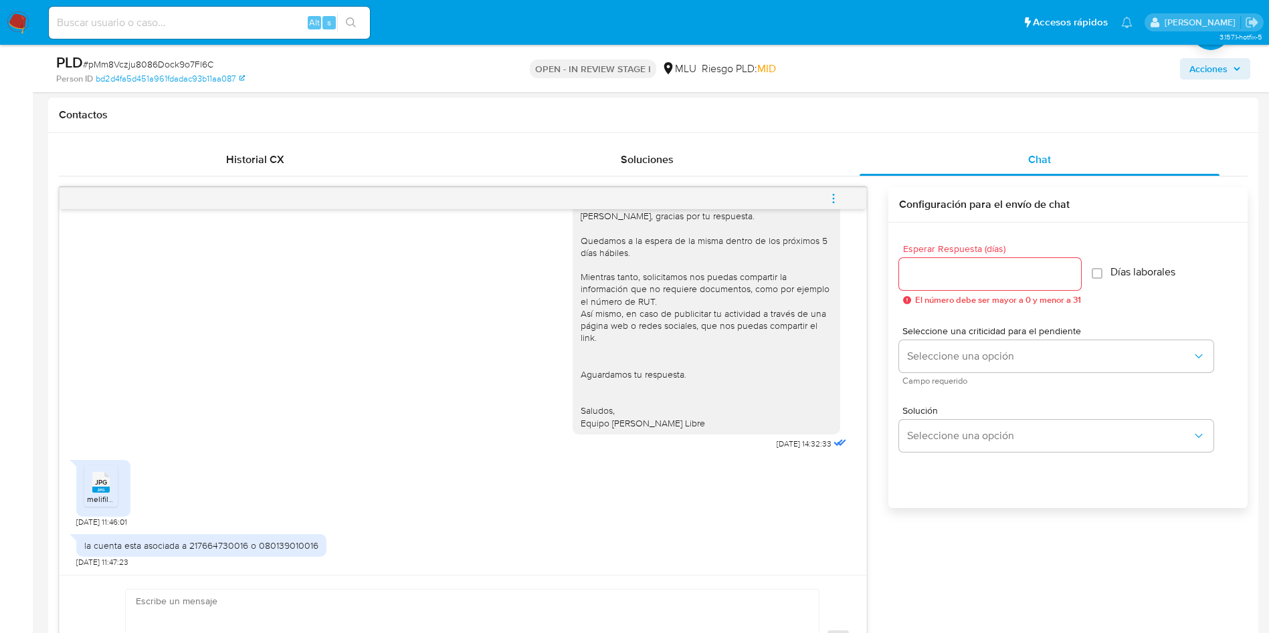
click at [991, 271] on input "Esperar Respuesta (días)" at bounding box center [990, 274] width 182 height 17
type input "0"
click at [985, 276] on input "0" at bounding box center [986, 274] width 175 height 17
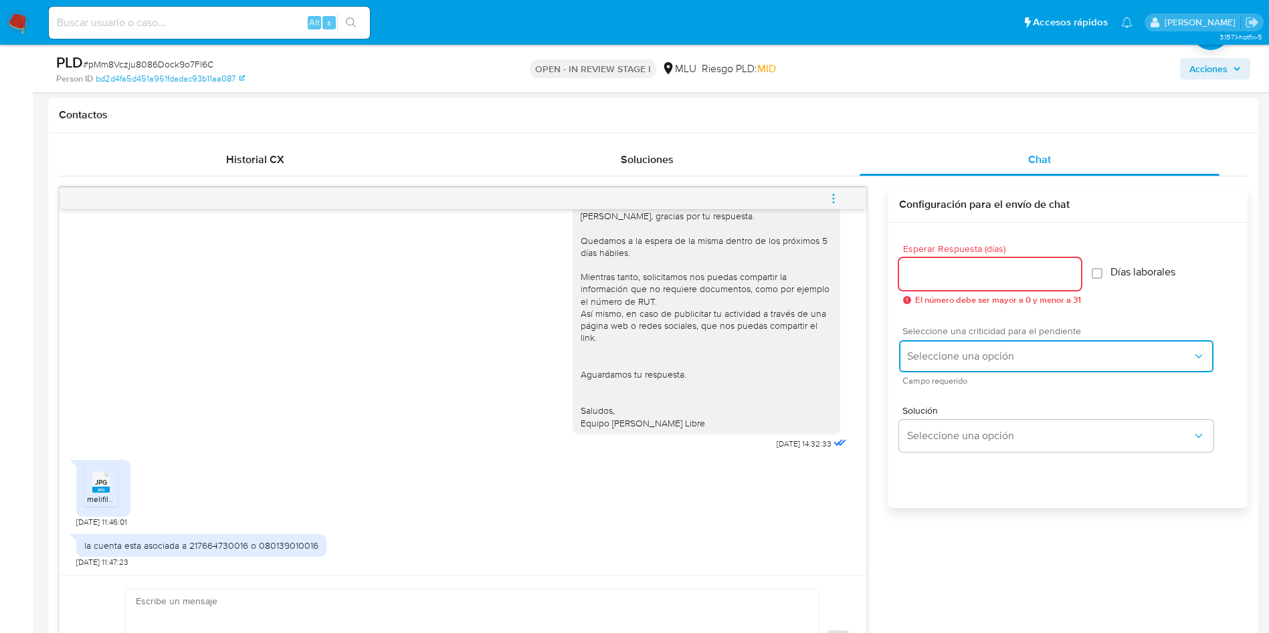
click at [978, 363] on button "Seleccione una opción" at bounding box center [1056, 356] width 314 height 32
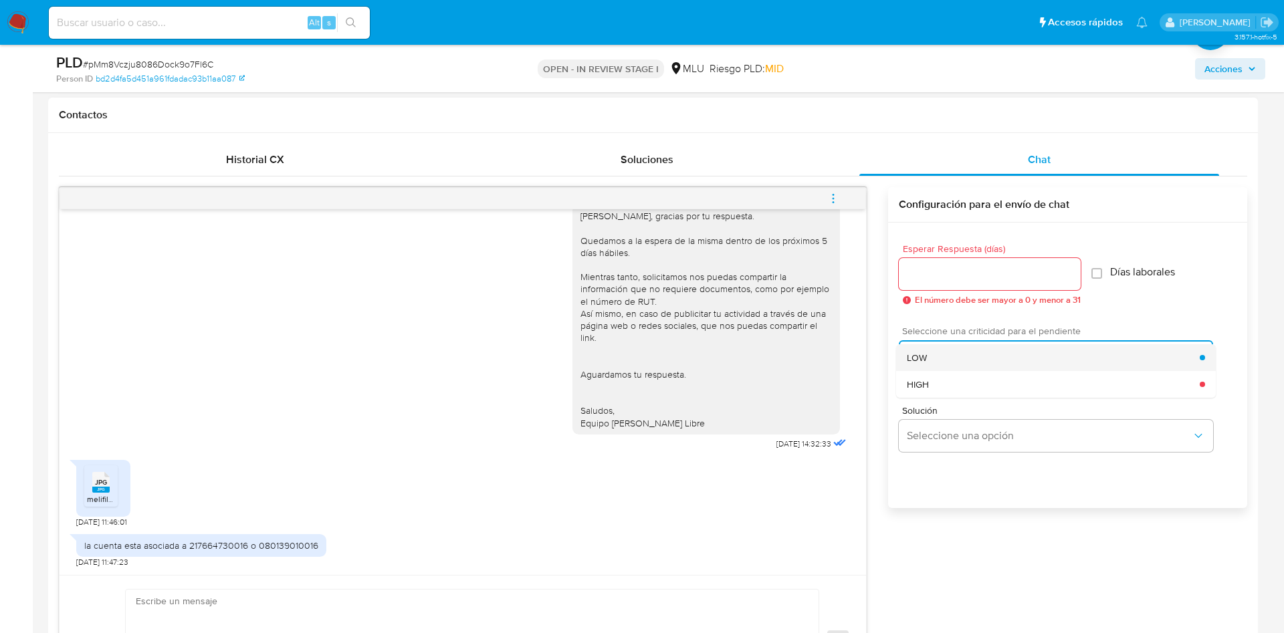
click at [953, 365] on div "LOW" at bounding box center [1053, 357] width 293 height 27
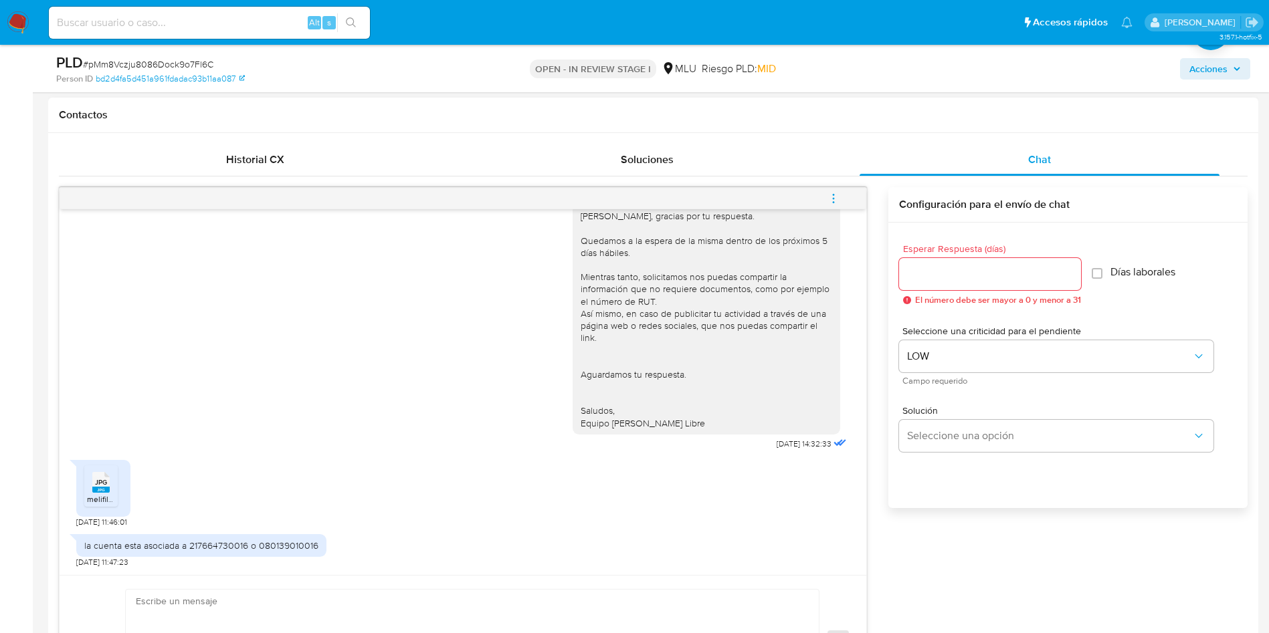
click at [961, 282] on input "Esperar Respuesta (días)" at bounding box center [990, 274] width 182 height 17
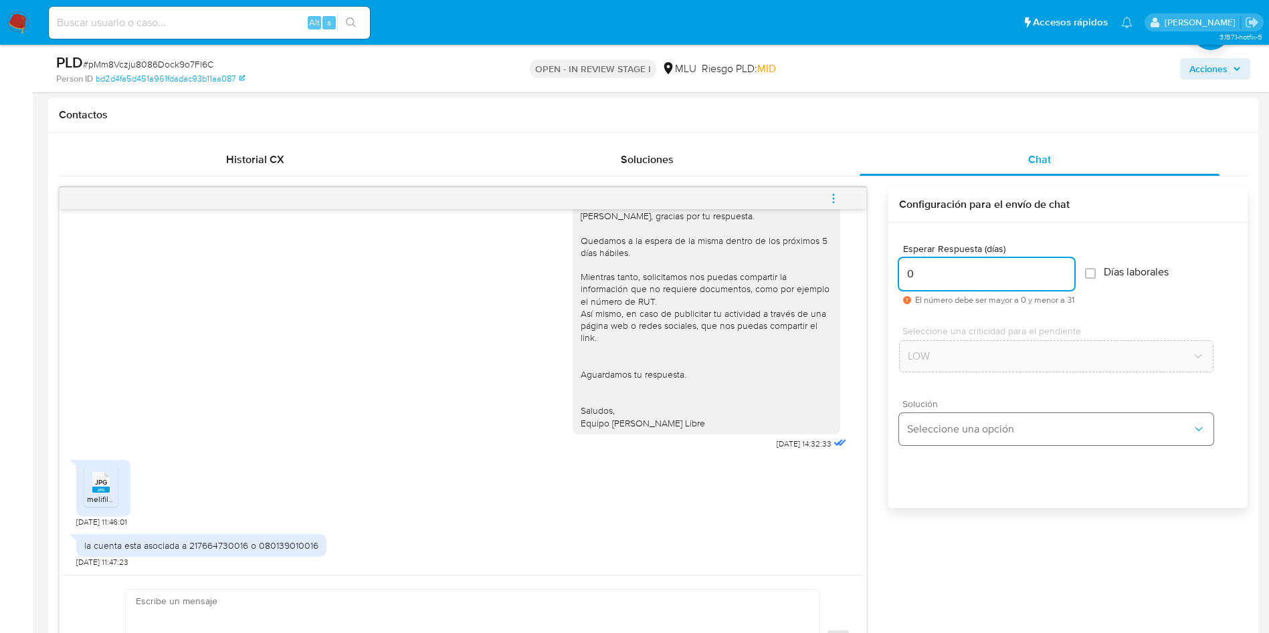
type input "0"
click at [938, 441] on button "Seleccione una opción" at bounding box center [1056, 429] width 314 height 32
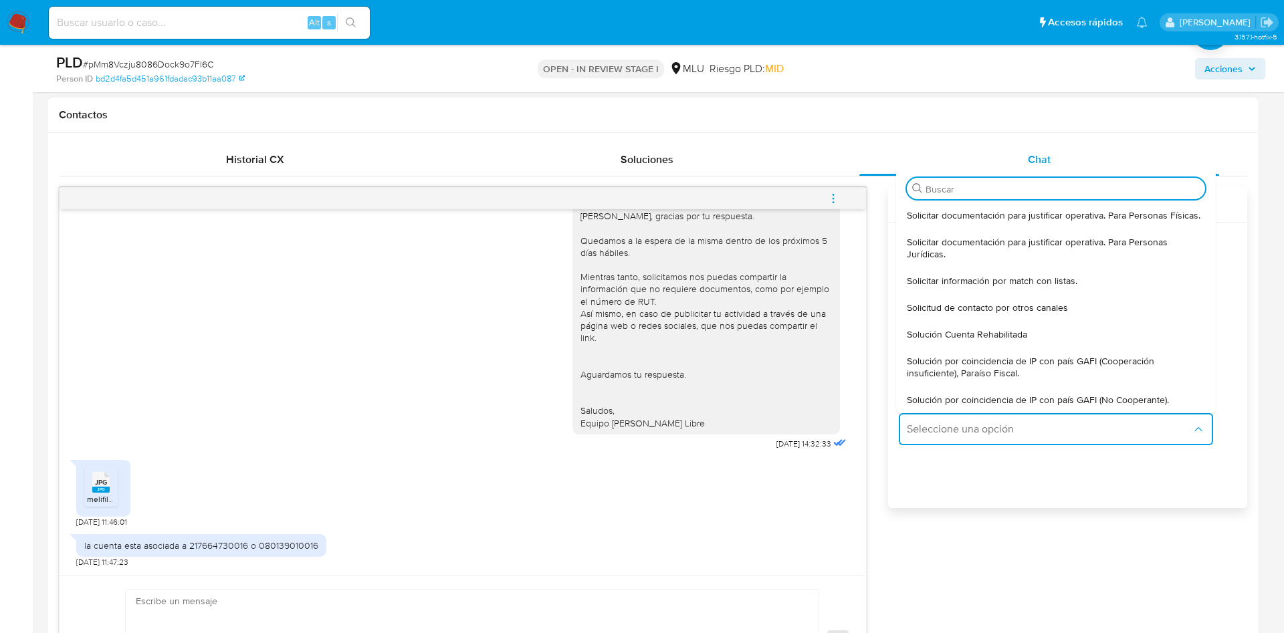
click at [1056, 211] on span "Solicitar documentación para justificar operativa. Para Personas Físicas." at bounding box center [1054, 215] width 294 height 12
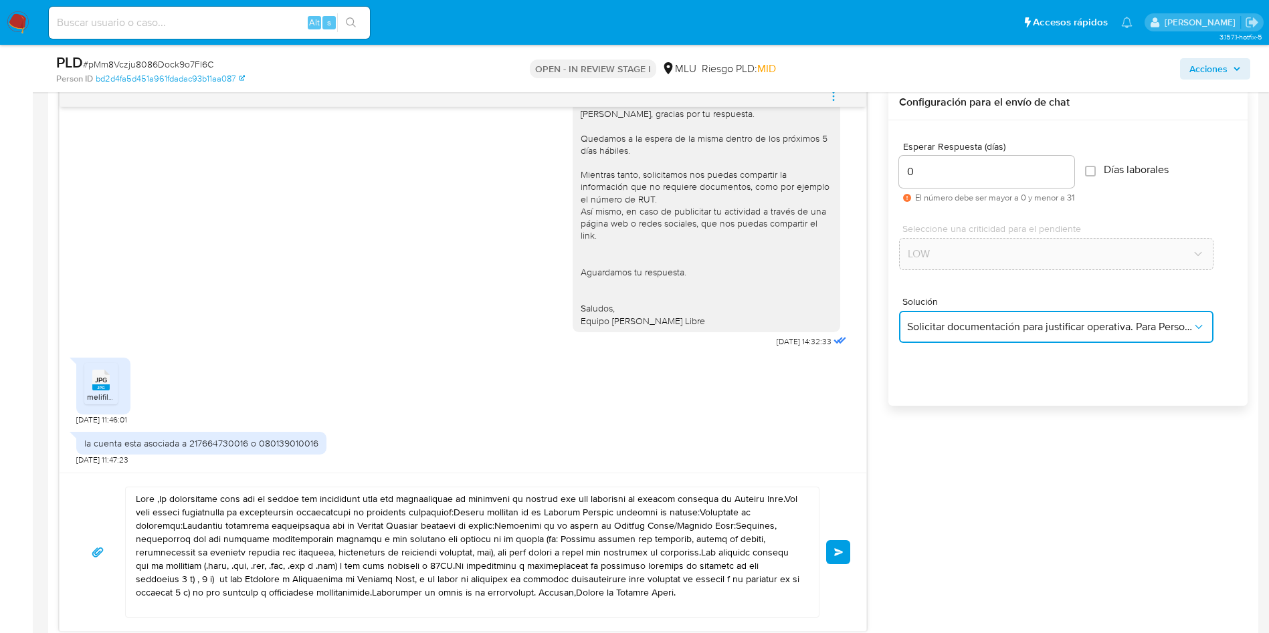
scroll to position [803, 0]
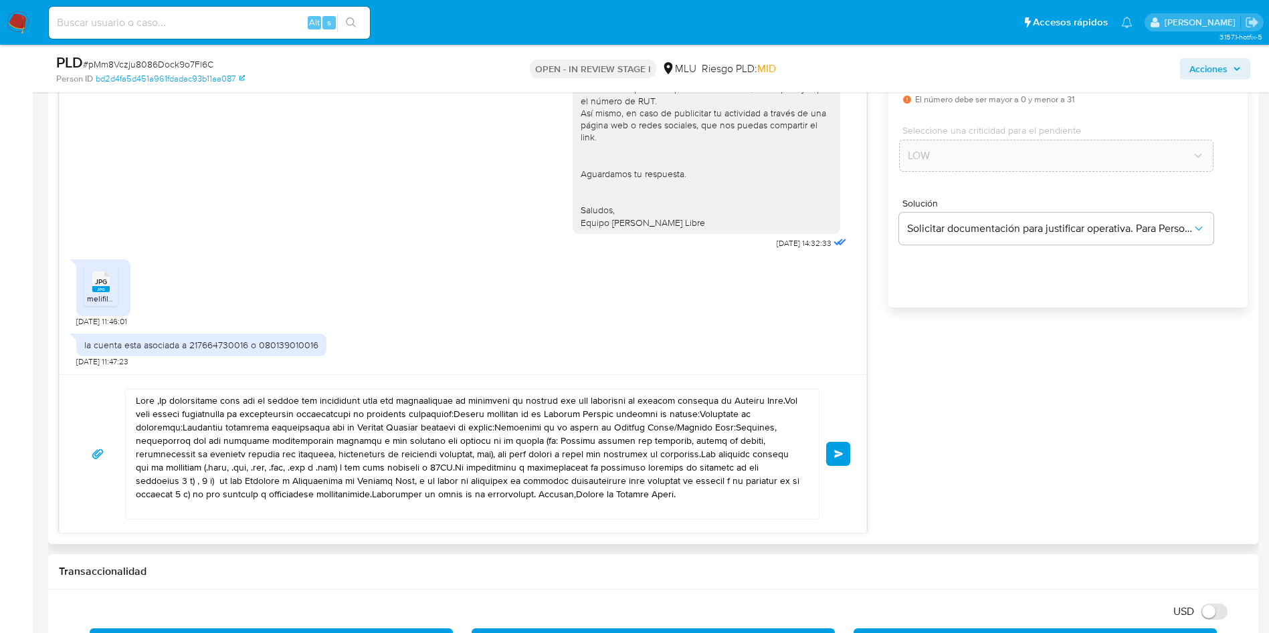
click at [375, 420] on textarea at bounding box center [469, 454] width 666 height 130
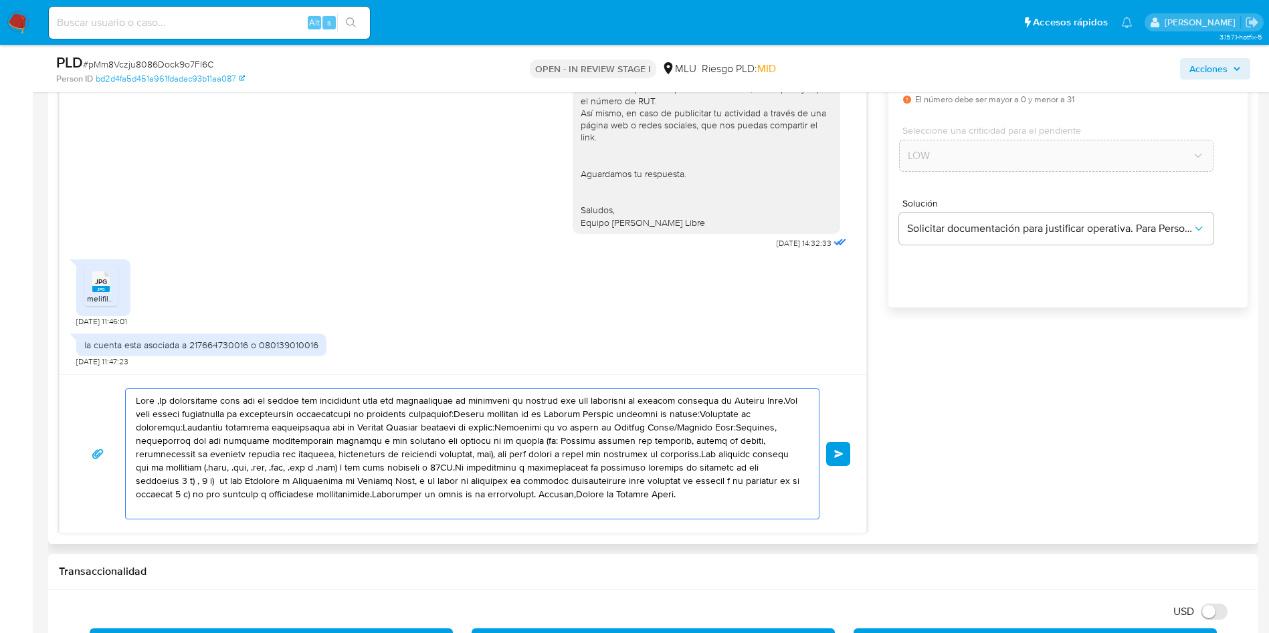
click at [375, 420] on textarea at bounding box center [469, 454] width 666 height 130
paste textarea "Nestor, ¿cómo estás? Te contactamos ya que necesitamos verificar algunos datos …"
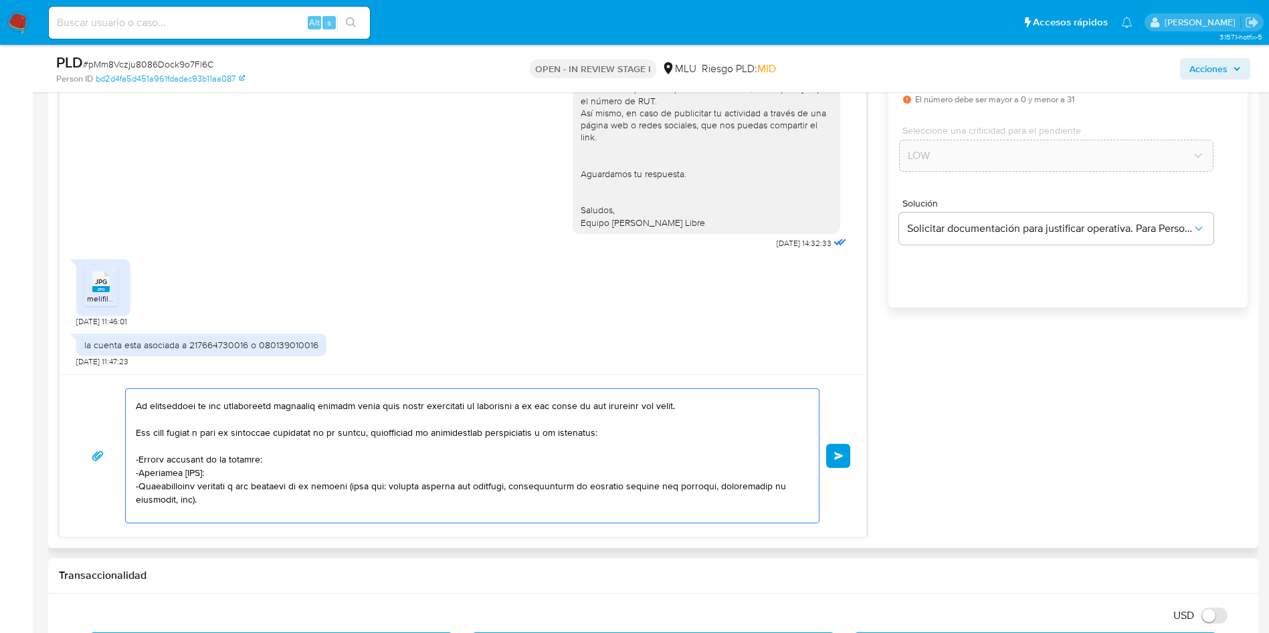
scroll to position [0, 0]
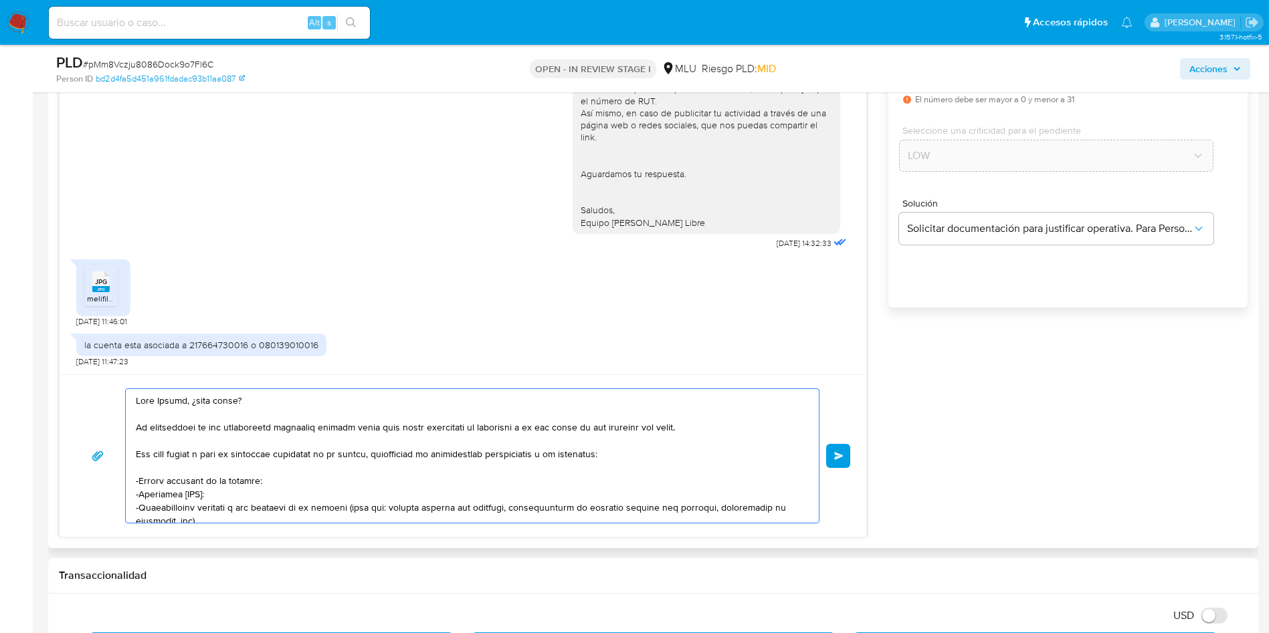
click at [249, 399] on textarea at bounding box center [469, 456] width 666 height 134
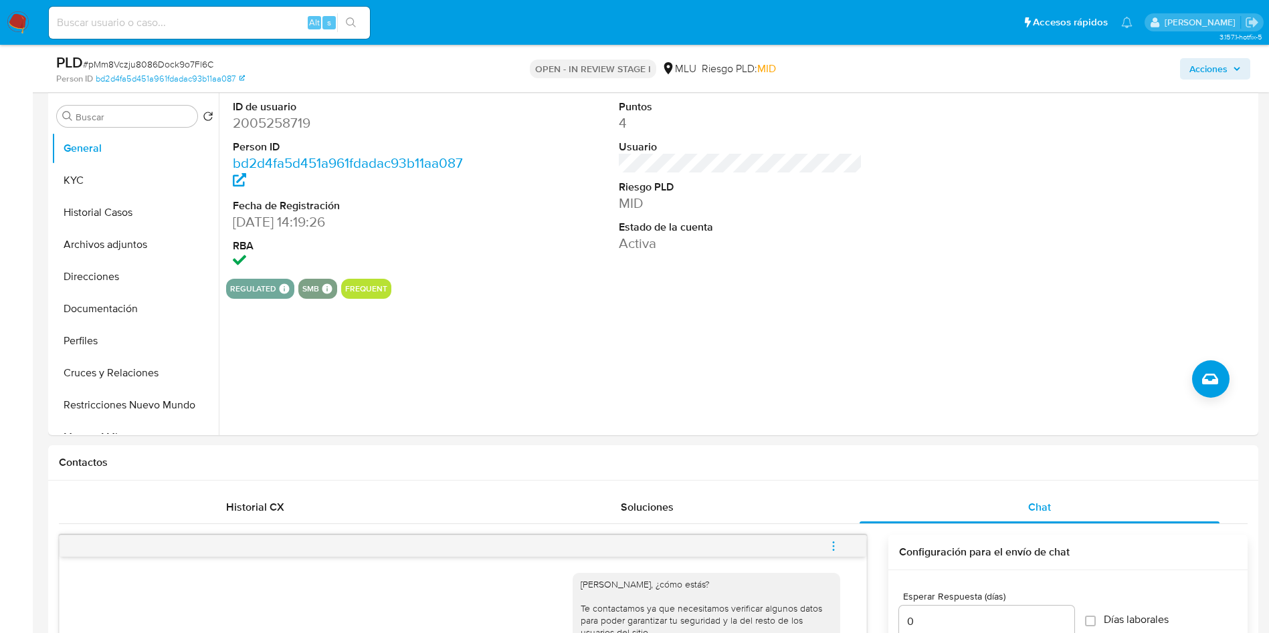
scroll to position [301, 0]
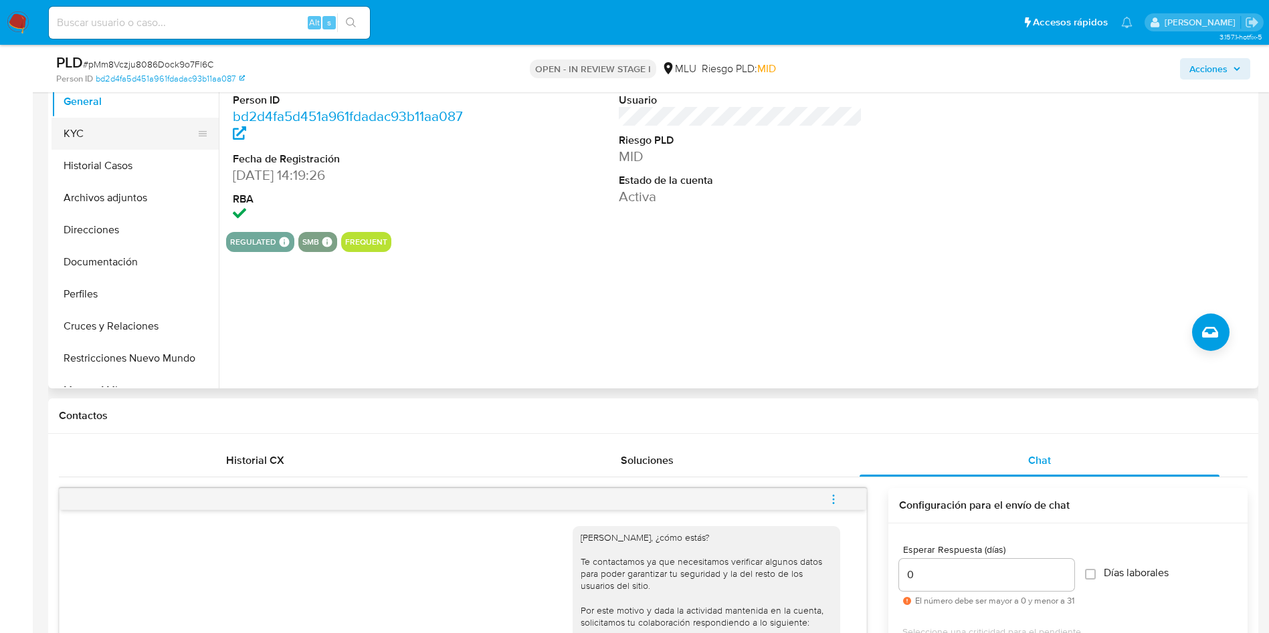
click at [92, 133] on button "KYC" at bounding box center [130, 134] width 157 height 32
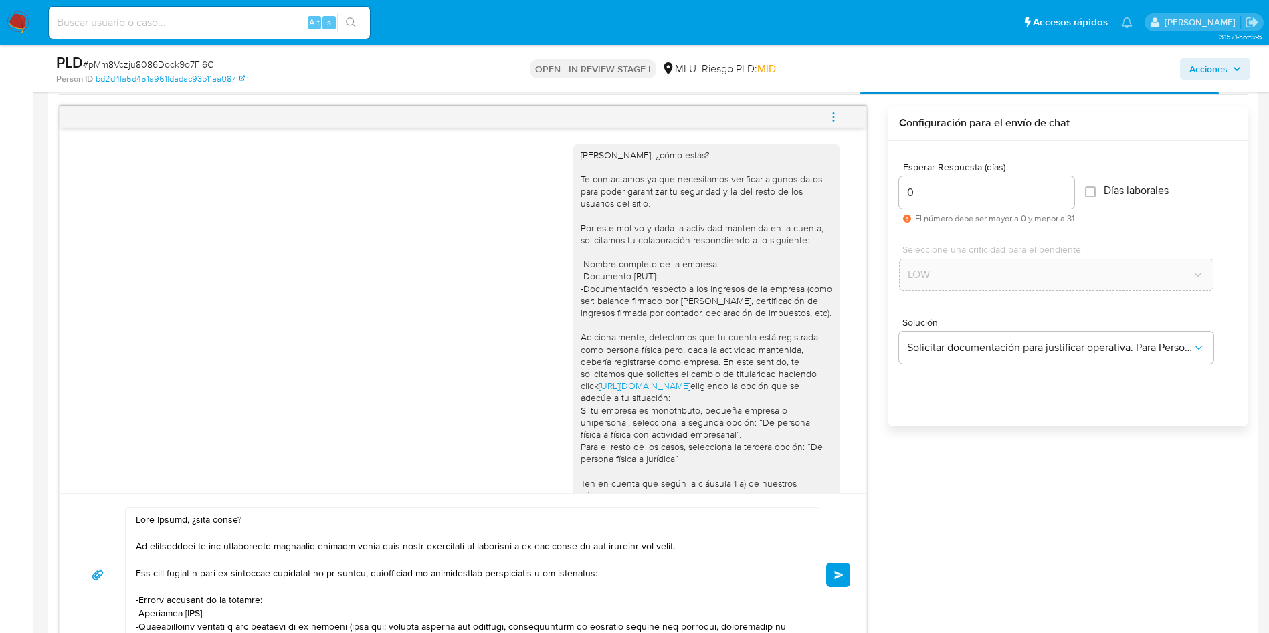
scroll to position [803, 0]
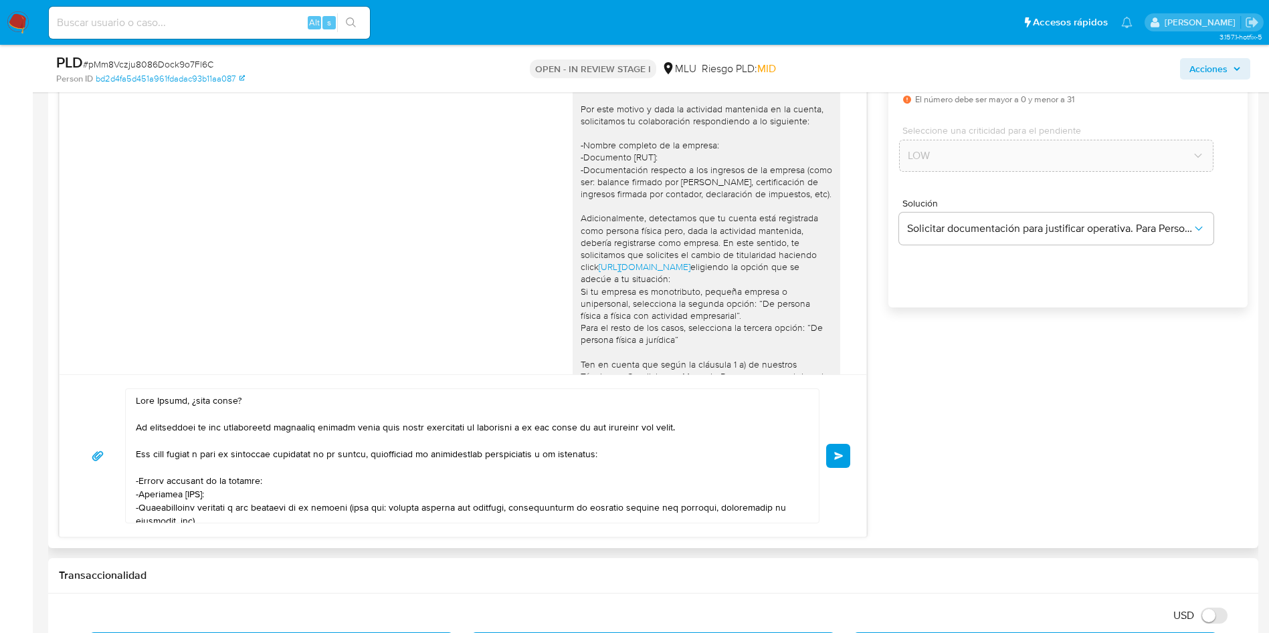
click at [340, 437] on textarea at bounding box center [469, 456] width 666 height 134
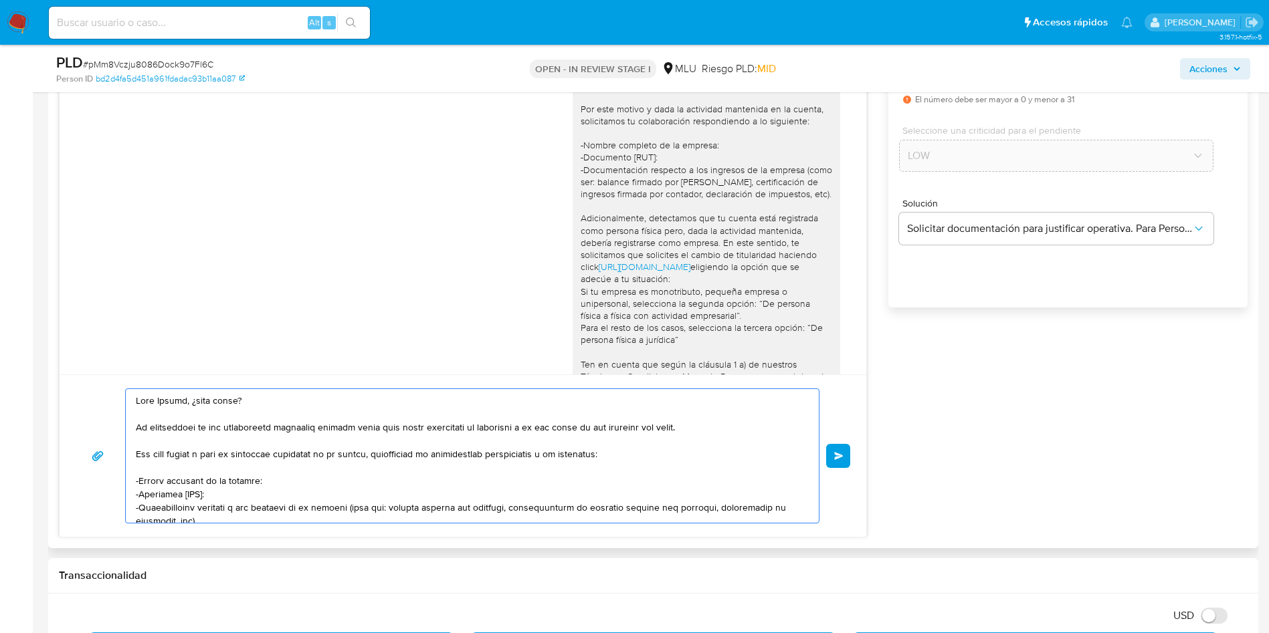
click at [340, 437] on textarea at bounding box center [469, 456] width 666 height 134
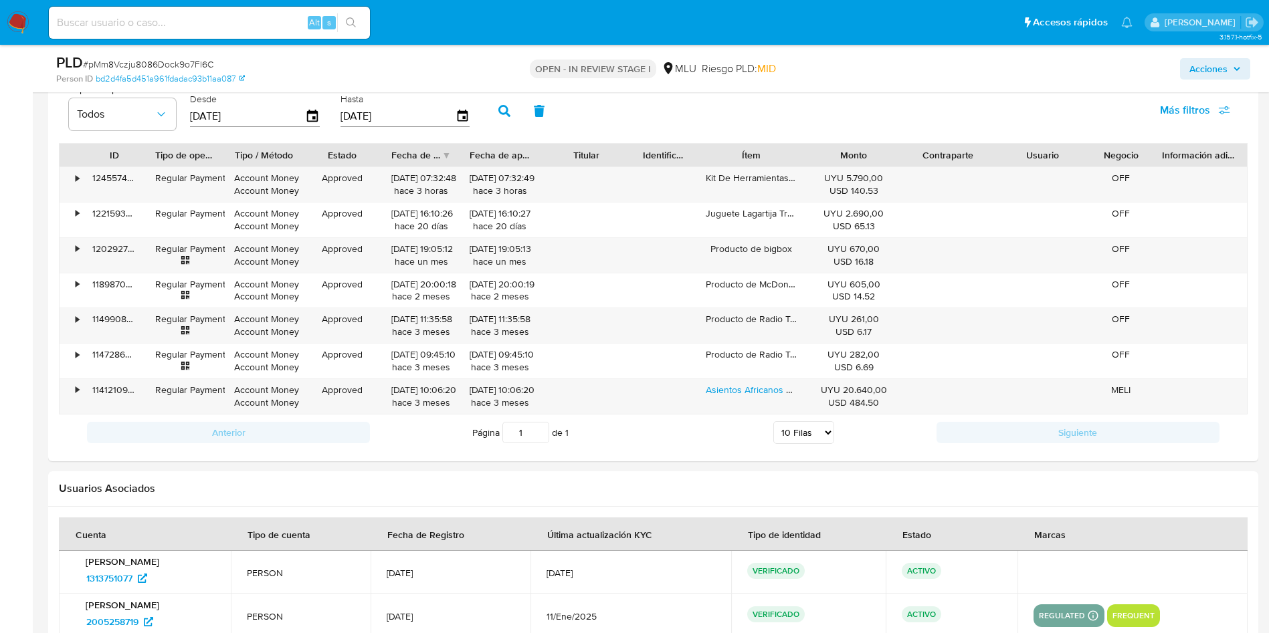
scroll to position [2405, 0]
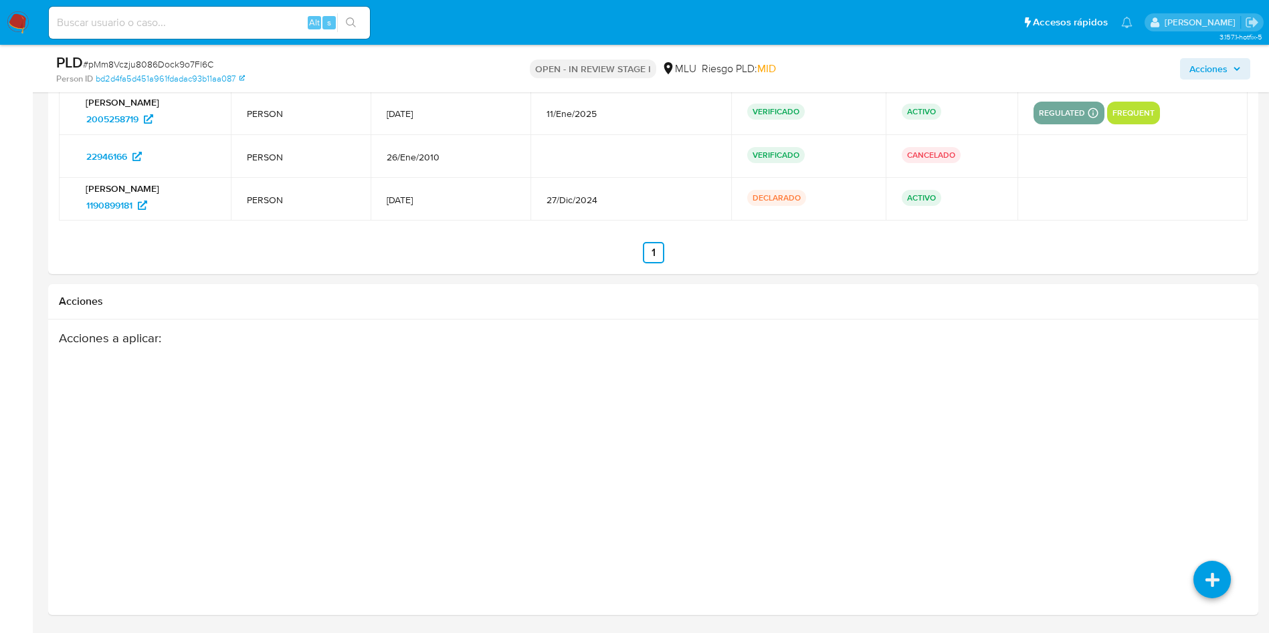
drag, startPoint x: 256, startPoint y: 405, endPoint x: 392, endPoint y: 654, distance: 282.9
paste textarea "Hola XXXXXX, ¿cómo estás? Te contactamos ya que detectamos que tu cuenta está r…"
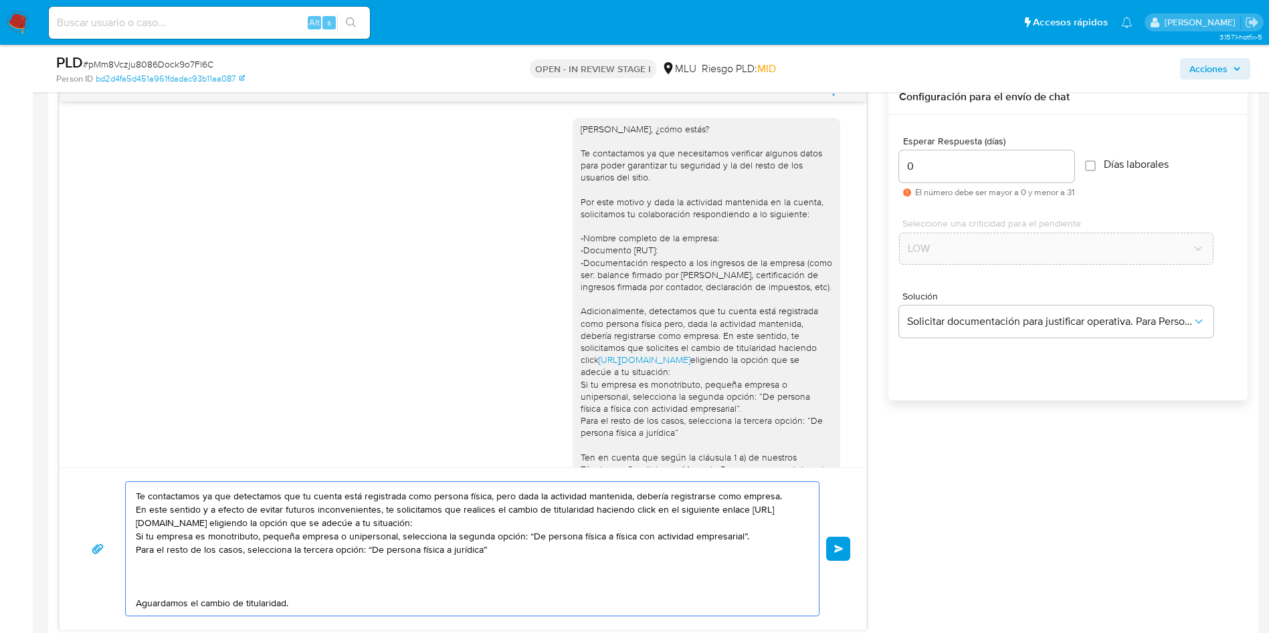
scroll to position [0, 0]
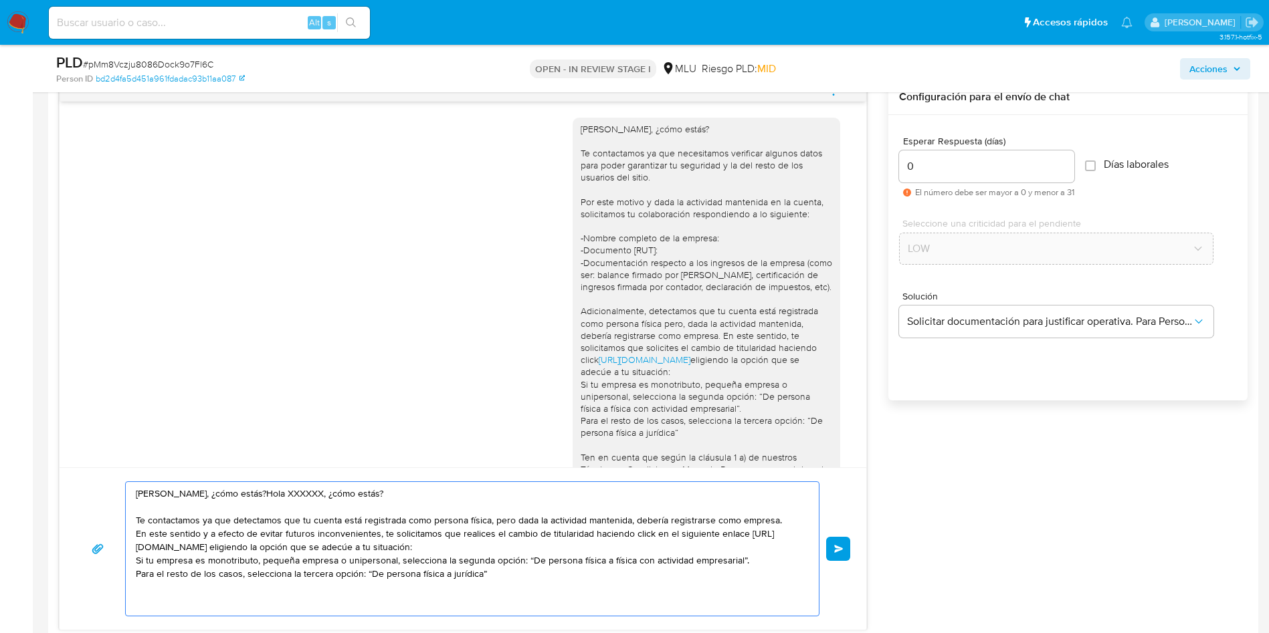
click at [188, 492] on textarea "Hola Nestor, ¿cómo estás?Hola XXXXXX, ¿cómo estás? Te contactamos ya que detect…" at bounding box center [469, 549] width 666 height 134
drag, startPoint x: 242, startPoint y: 493, endPoint x: 380, endPoint y: 492, distance: 137.8
click at [380, 492] on textarea "Hola Nestor, ¿cómo estás?Hola XXXXXX, ¿cómo estás? Te contactamos ya que detect…" at bounding box center [469, 549] width 666 height 134
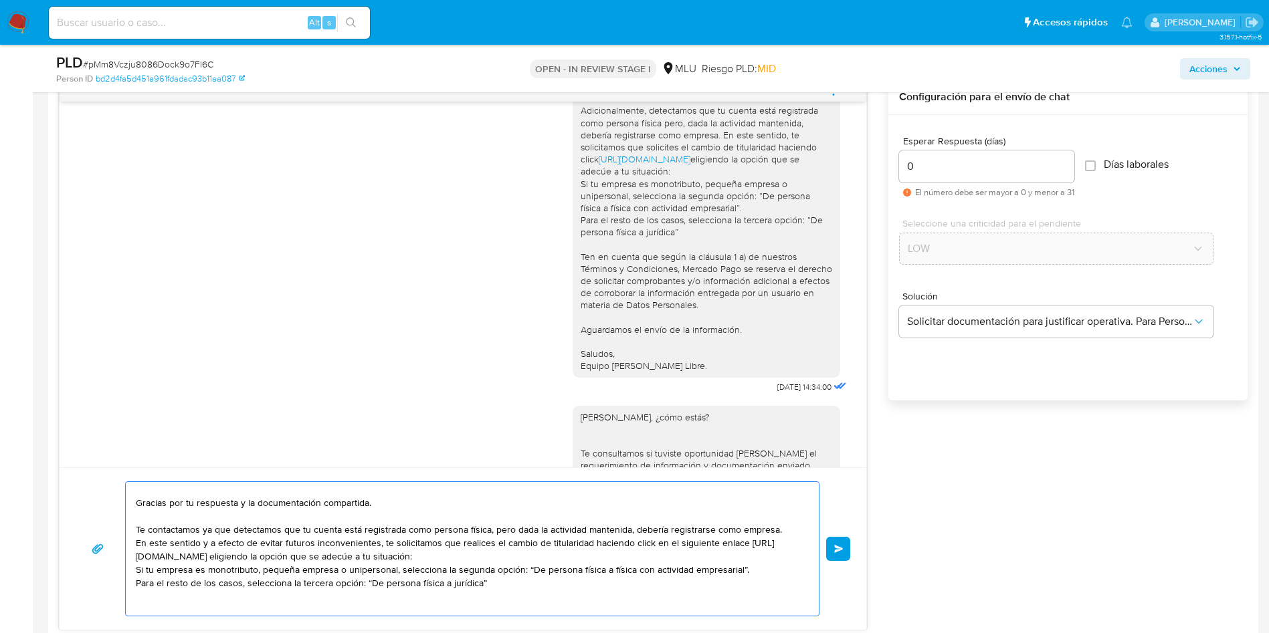
scroll to position [33, 0]
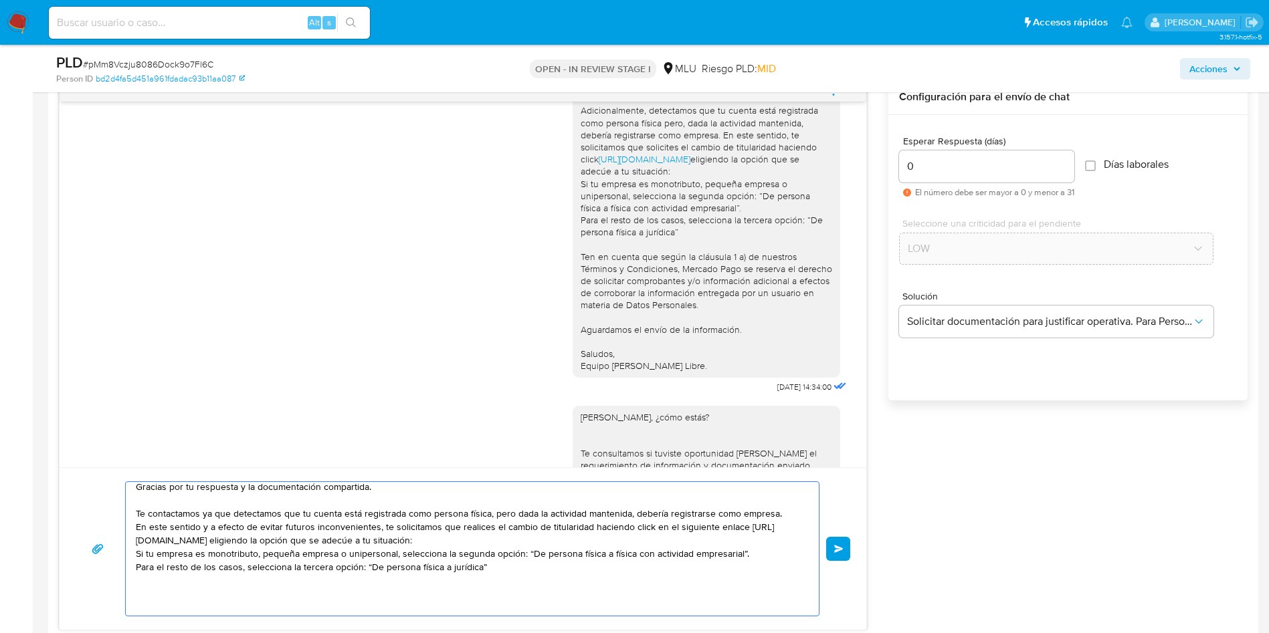
click at [201, 514] on textarea "Hola Nestor, ¿cómo estás? Gracias por tu respuesta y la documentación compartid…" at bounding box center [469, 549] width 666 height 134
drag, startPoint x: 138, startPoint y: 517, endPoint x: 584, endPoint y: 522, distance: 446.2
click at [627, 514] on textarea "Hola Nestor, ¿cómo estás? Gracias por tu respuesta y la documentación compartid…" at bounding box center [469, 549] width 666 height 134
drag, startPoint x: 383, startPoint y: 528, endPoint x: 120, endPoint y: 525, distance: 262.9
click at [120, 525] on div "Hola Nestor, ¿cómo estás? Gracias por tu respuesta y la documentación compartid…" at bounding box center [463, 549] width 775 height 135
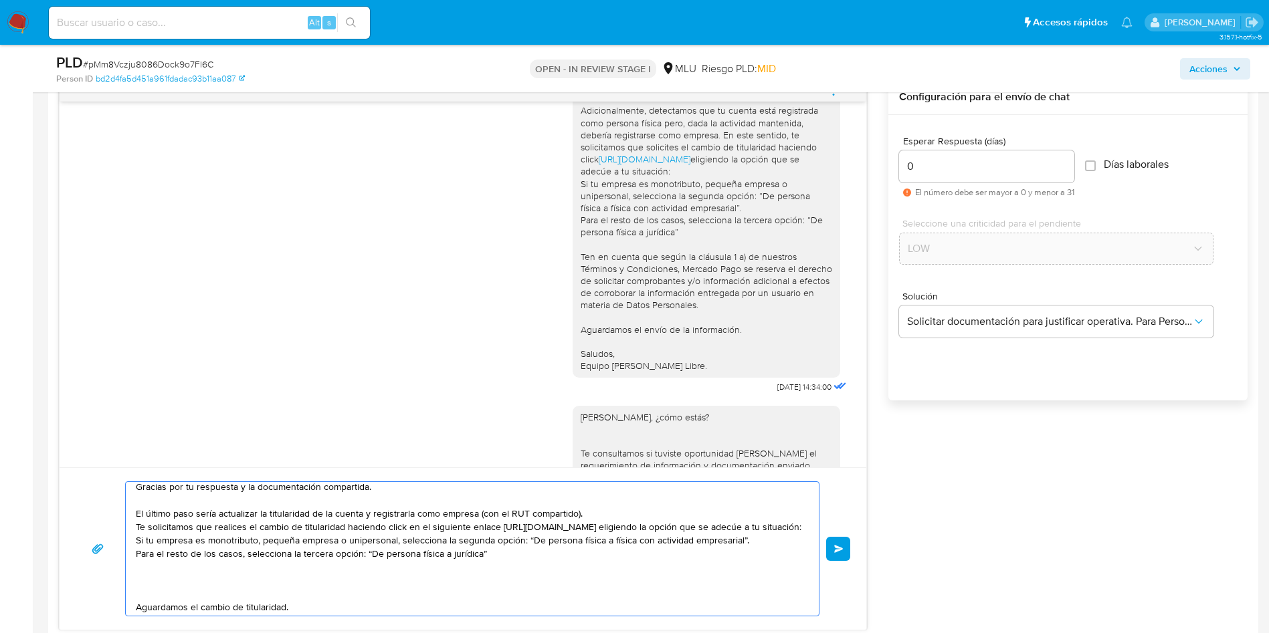
click at [356, 541] on textarea "Hola Nestor, ¿cómo estás? Gracias por tu respuesta y la documentación compartid…" at bounding box center [469, 549] width 666 height 134
drag, startPoint x: 500, startPoint y: 571, endPoint x: 762, endPoint y: 526, distance: 265.2
click at [762, 526] on textarea "Hola Nestor, ¿cómo estás? Gracias por tu respuesta y la documentación compartid…" at bounding box center [469, 549] width 666 height 134
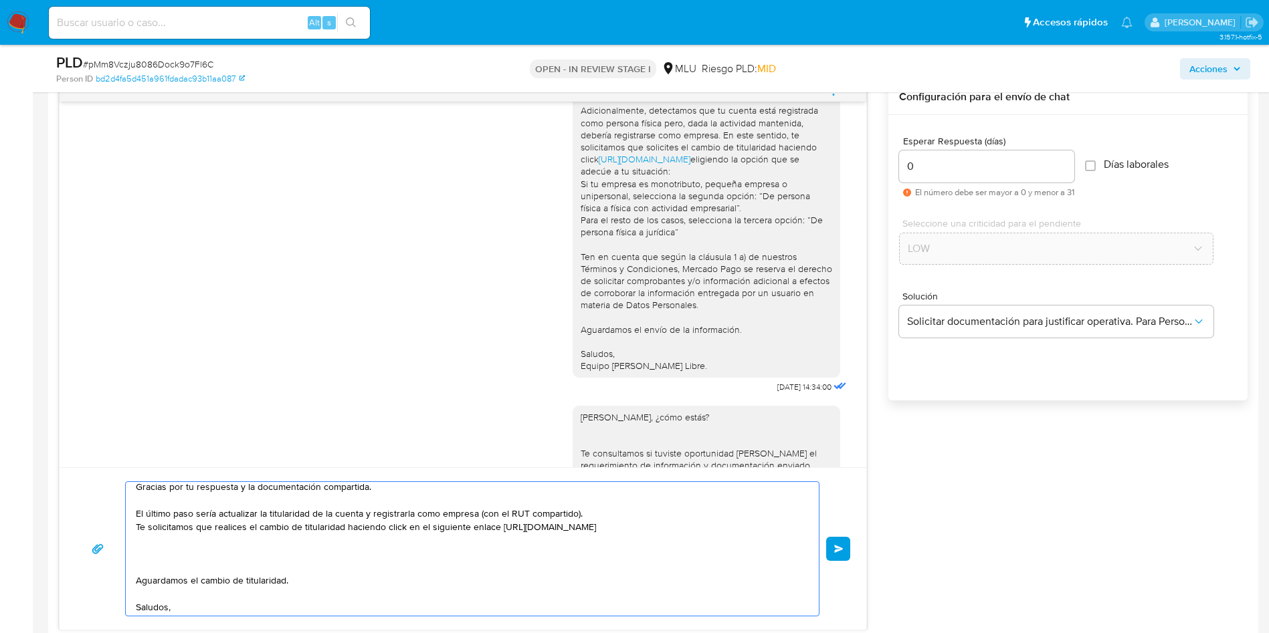
drag, startPoint x: 499, startPoint y: 527, endPoint x: 529, endPoint y: 516, distance: 32.2
click at [499, 526] on textarea "Hola Nestor, ¿cómo estás? Gracias por tu respuesta y la documentación compartid…" at bounding box center [469, 549] width 666 height 134
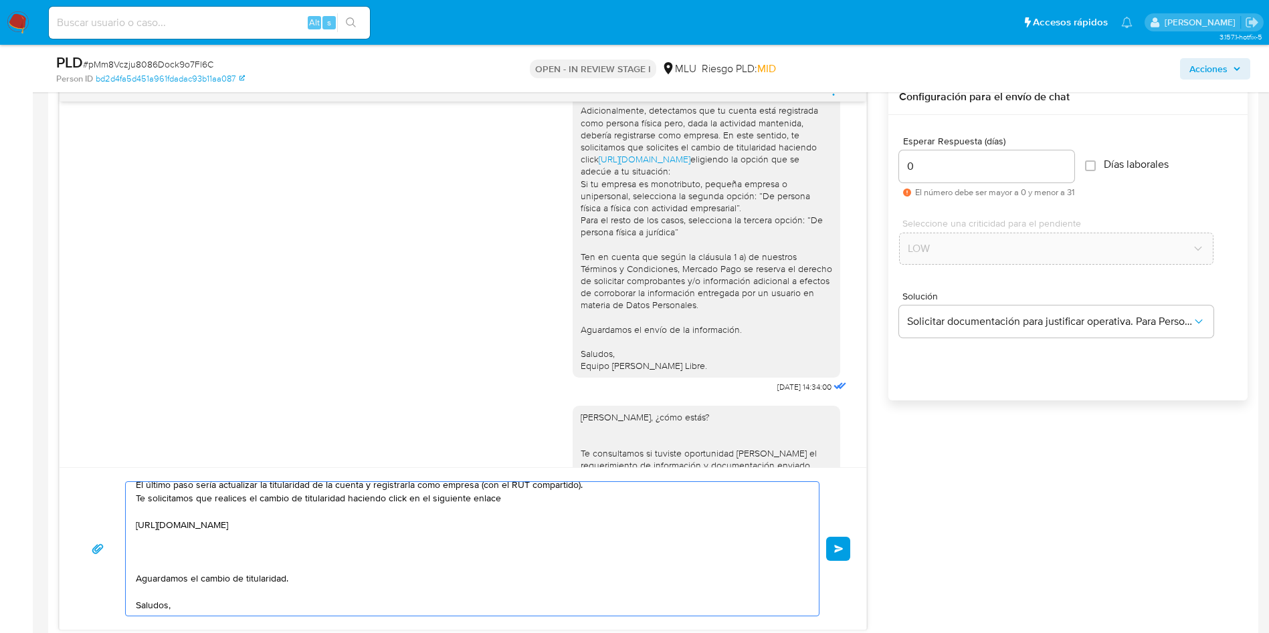
scroll to position [90, 0]
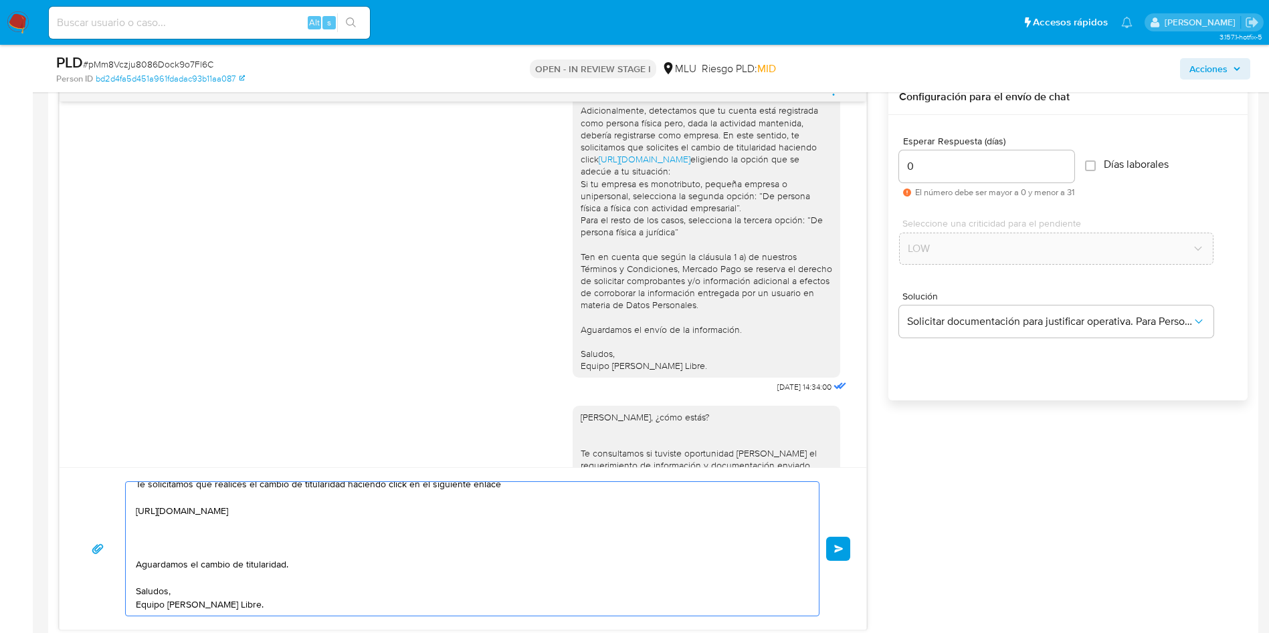
click at [305, 522] on textarea "Hola Nestor, ¿cómo estás? Gracias por tu respuesta y la documentación compartid…" at bounding box center [469, 549] width 666 height 134
click at [220, 549] on textarea "Hola Nestor, ¿cómo estás? Gracias por tu respuesta y la documentación compartid…" at bounding box center [469, 549] width 666 height 134
click at [262, 551] on textarea "Hola Nestor, ¿cómo estás? Gracias por tu respuesta y la documentación compartid…" at bounding box center [469, 549] width 666 height 134
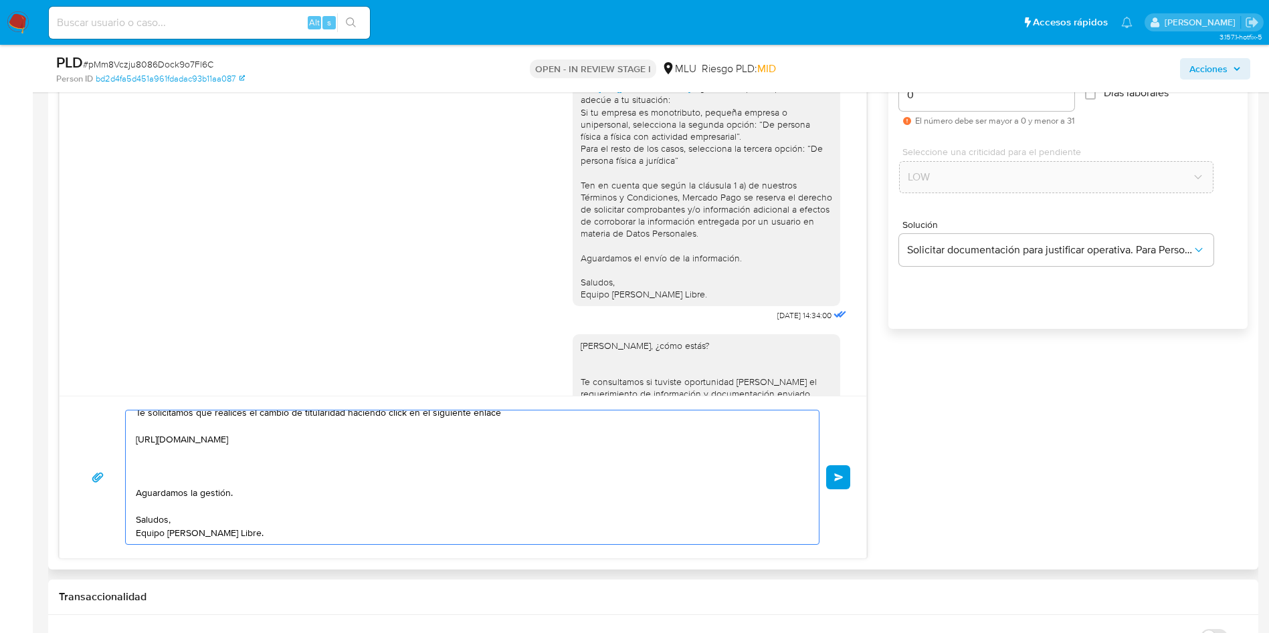
scroll to position [810, 0]
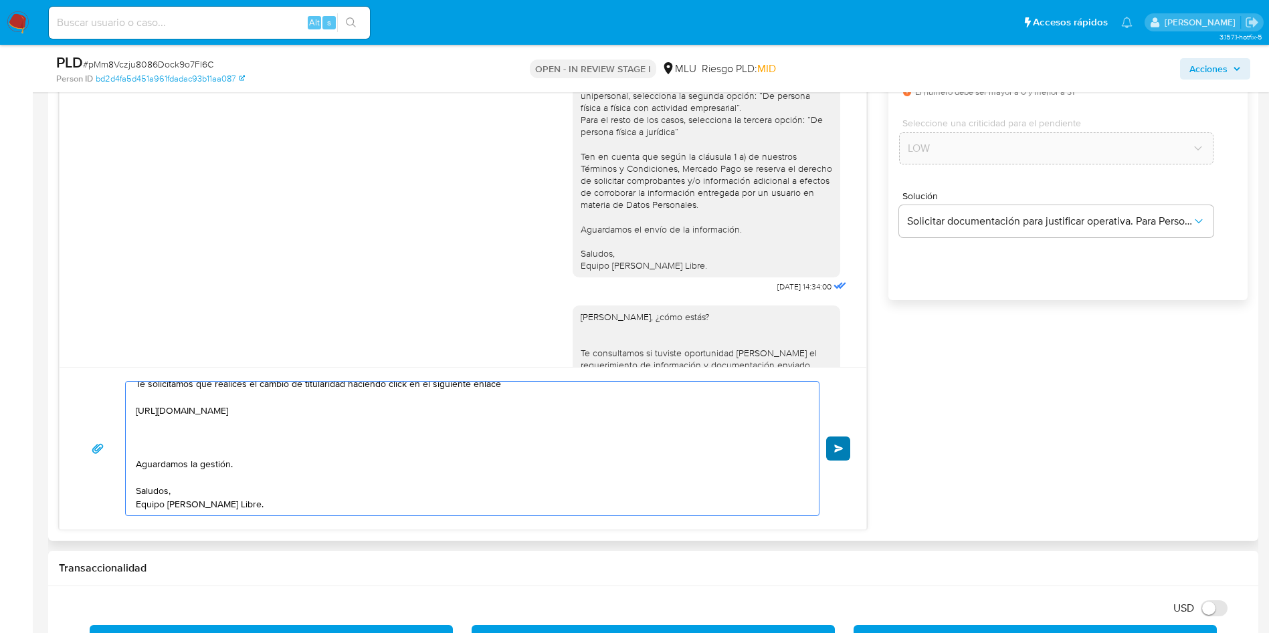
type textarea "Hola Nestor, ¿cómo estás? Gracias por tu respuesta y la documentación compartid…"
click at [838, 446] on span "Enviar" at bounding box center [838, 449] width 9 height 8
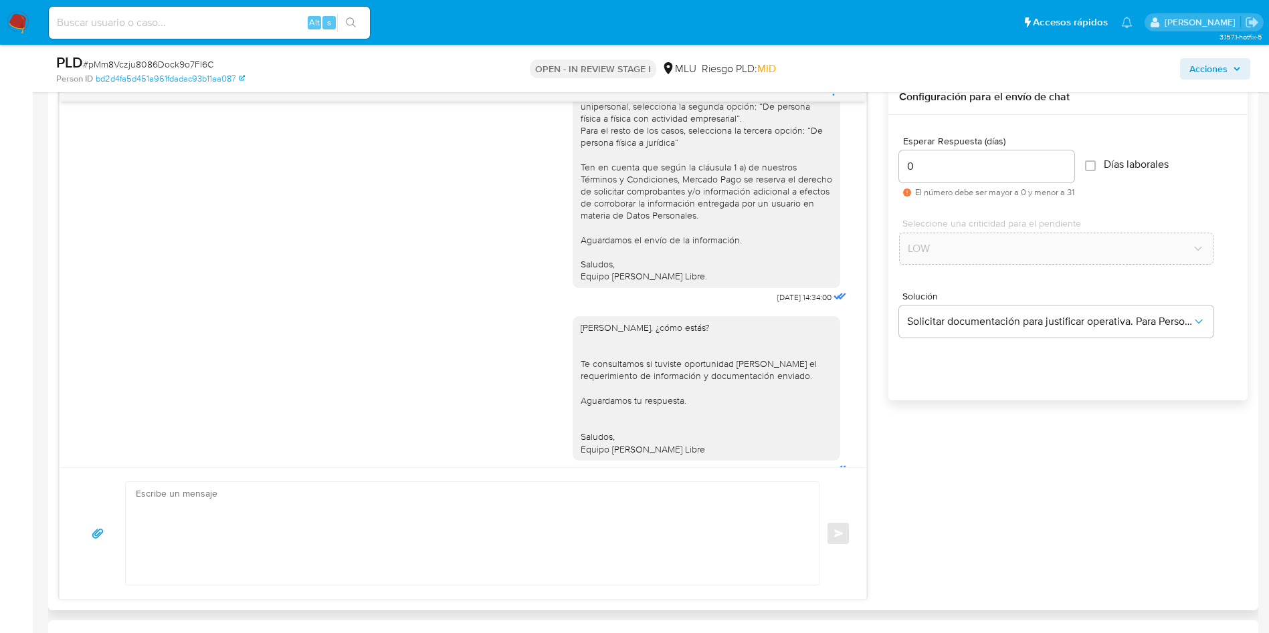
scroll to position [0, 0]
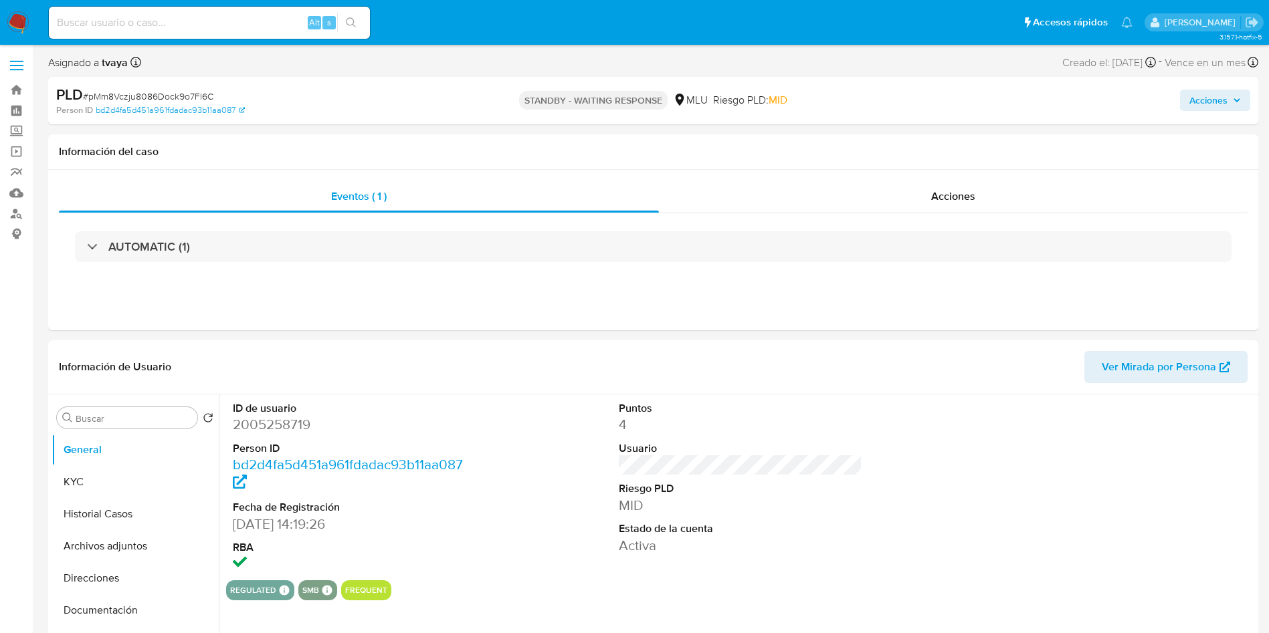
select select "10"
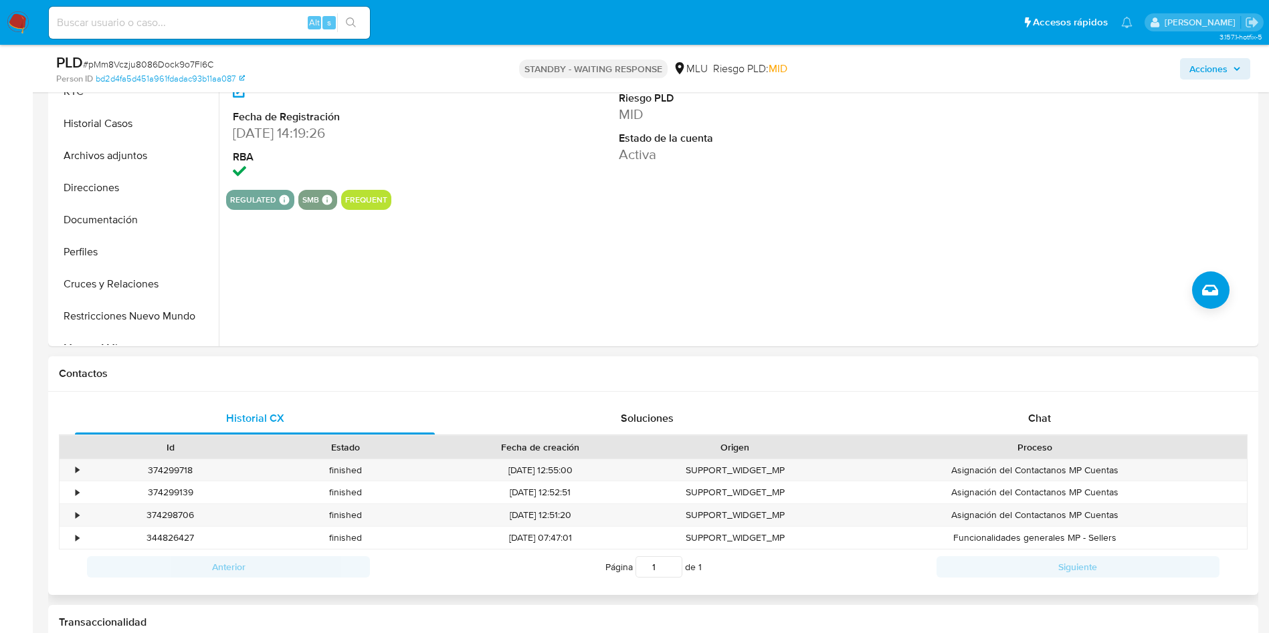
scroll to position [502, 0]
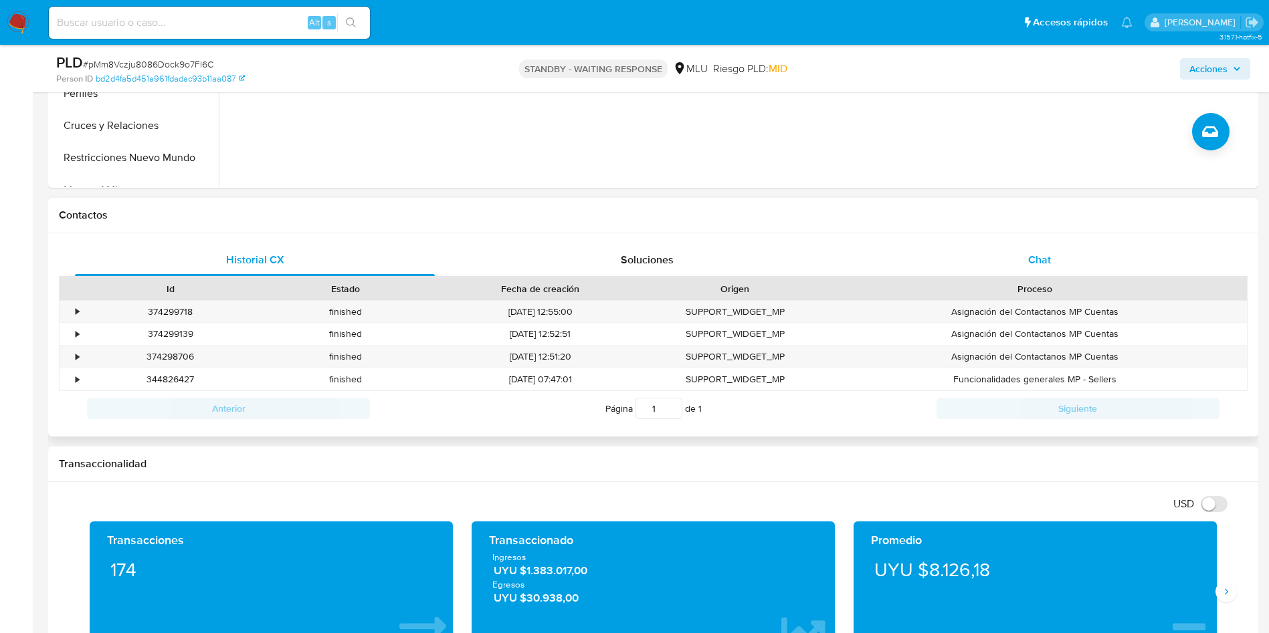
click at [1027, 244] on div "Chat" at bounding box center [1040, 260] width 360 height 32
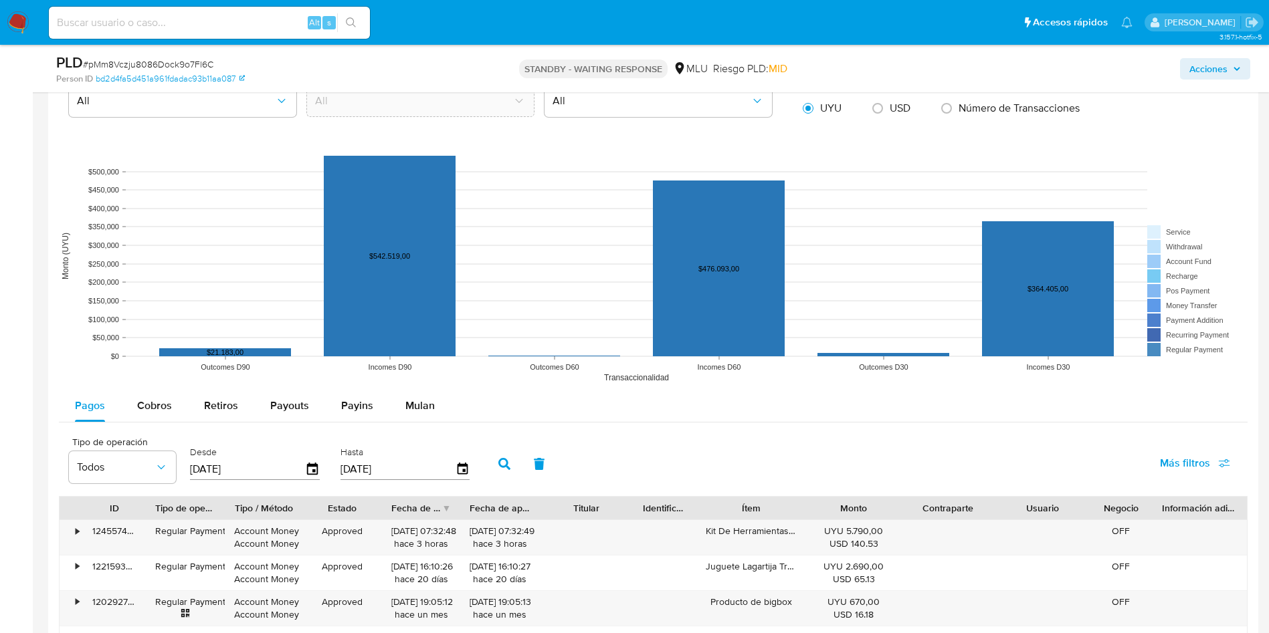
scroll to position [1605, 0]
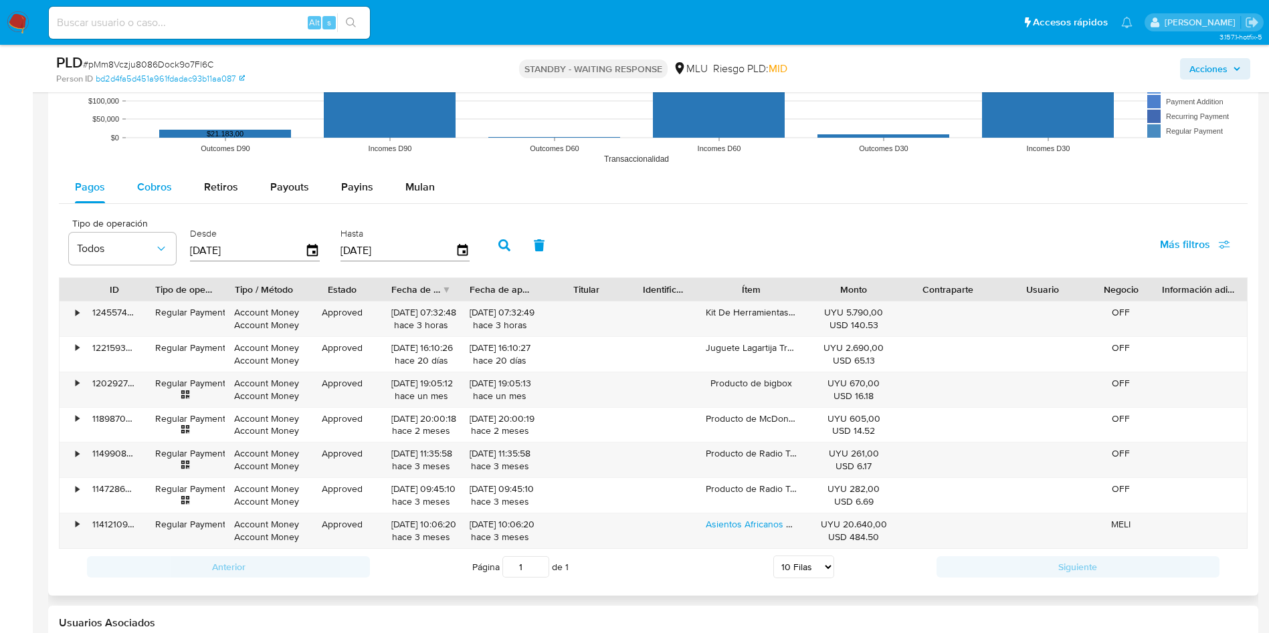
click at [159, 190] on span "Cobros" at bounding box center [154, 186] width 35 height 15
select select "10"
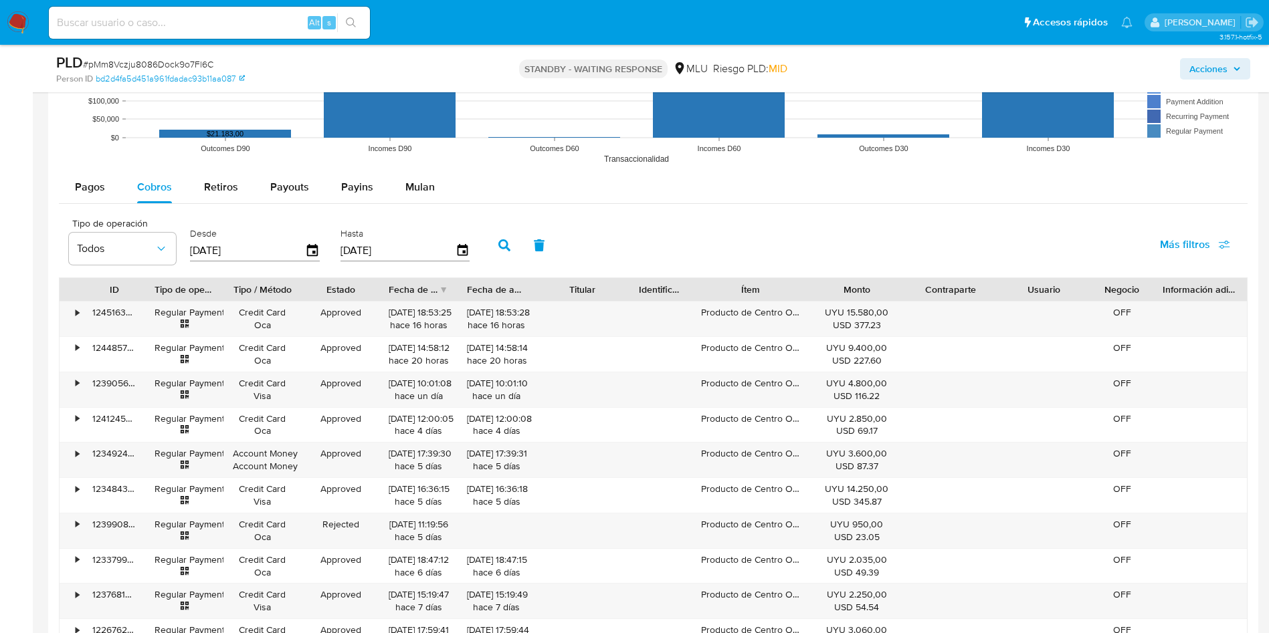
drag, startPoint x: 802, startPoint y: 296, endPoint x: 810, endPoint y: 296, distance: 8.1
click at [810, 296] on div at bounding box center [810, 289] width 24 height 23
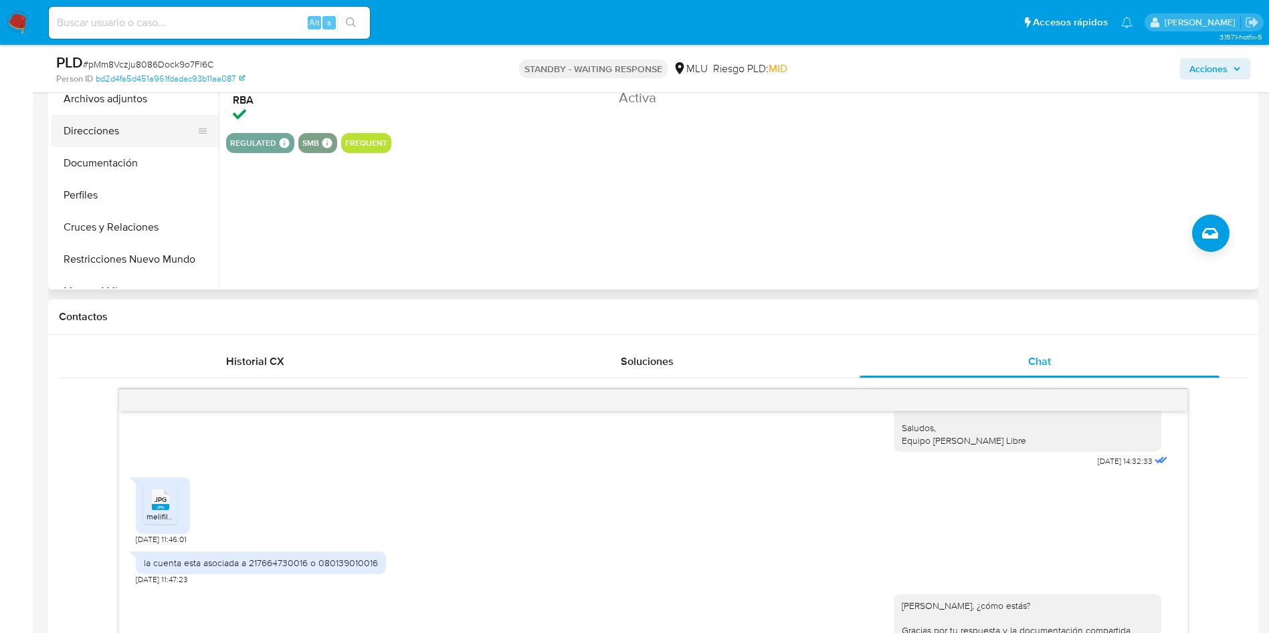
scroll to position [301, 0]
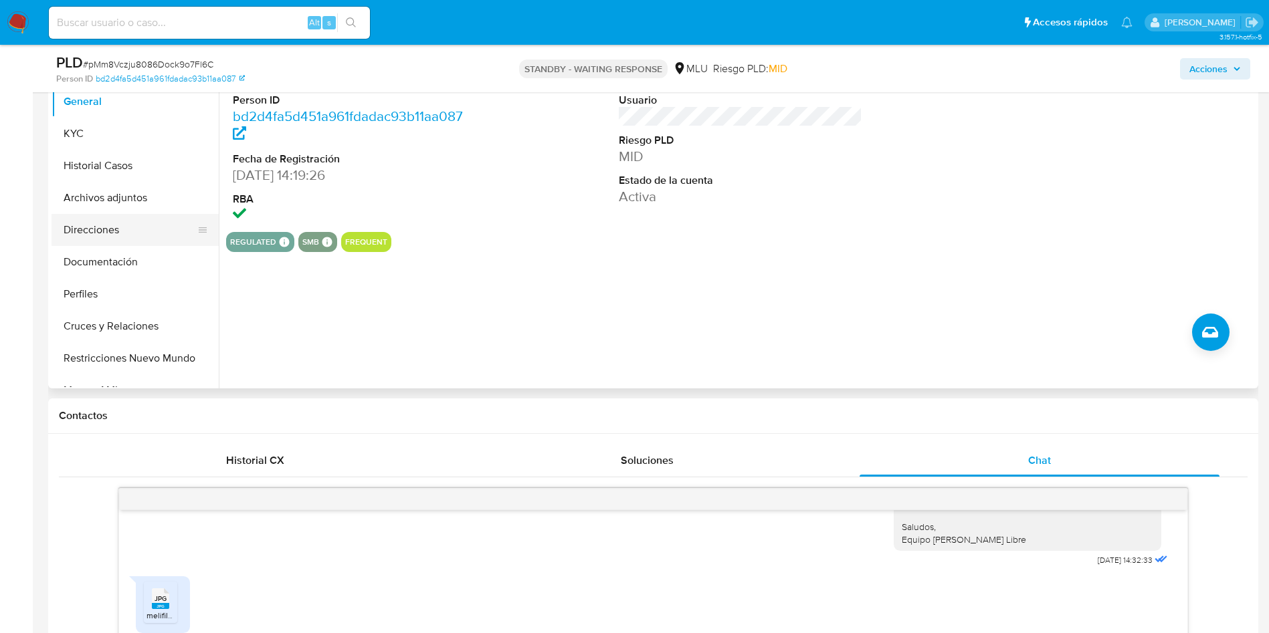
click at [106, 227] on button "Direcciones" at bounding box center [130, 230] width 157 height 32
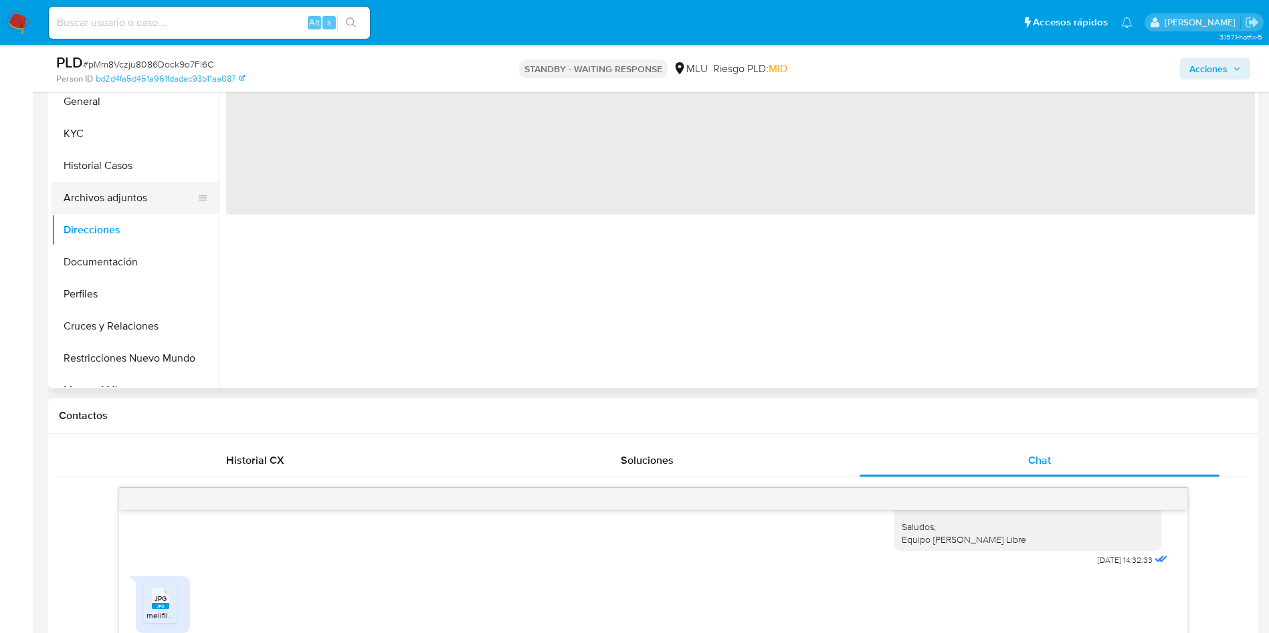
click at [122, 195] on button "Archivos adjuntos" at bounding box center [130, 198] width 157 height 32
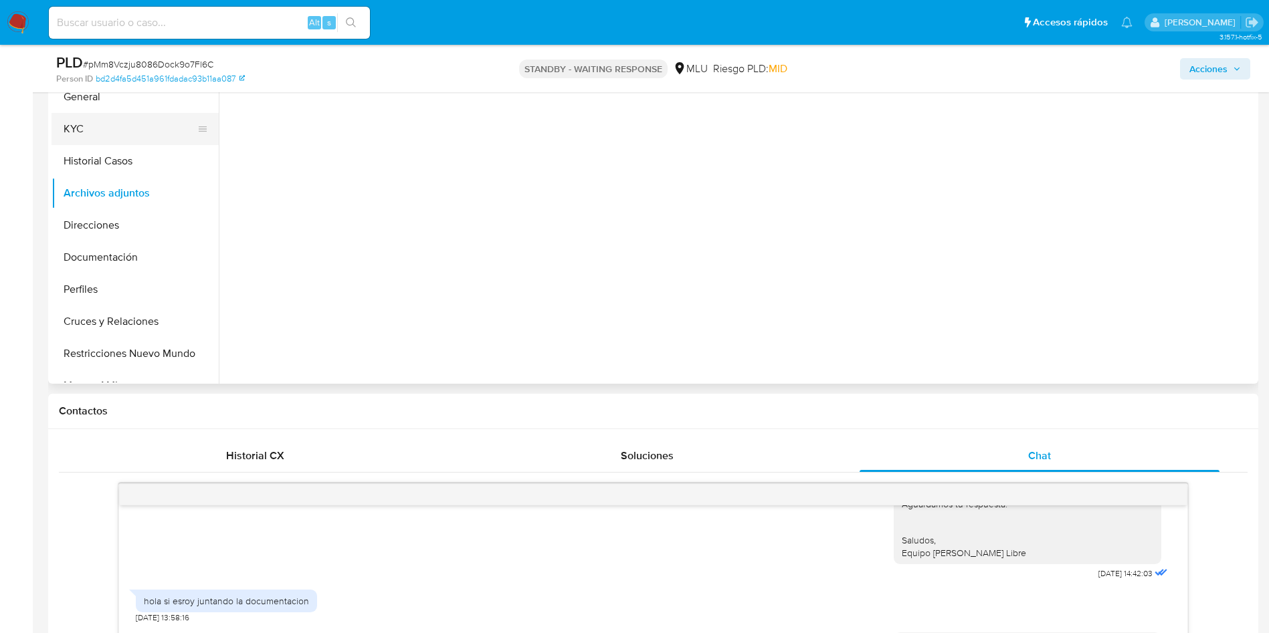
scroll to position [201, 0]
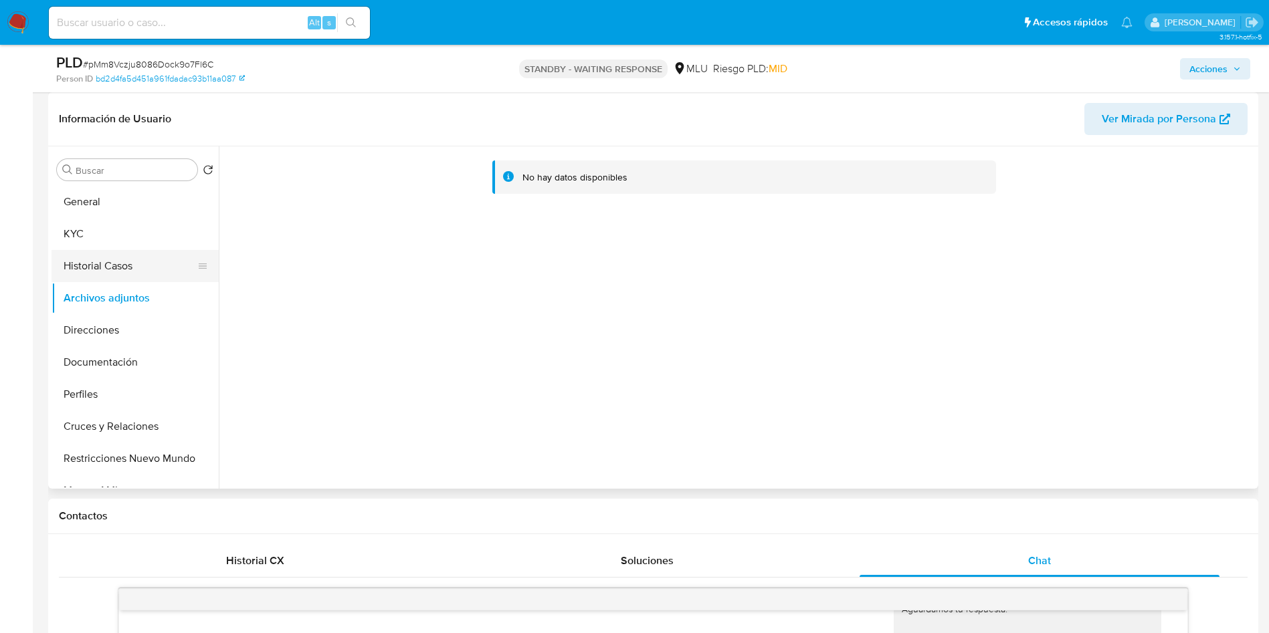
click at [89, 270] on button "Historial Casos" at bounding box center [130, 266] width 157 height 32
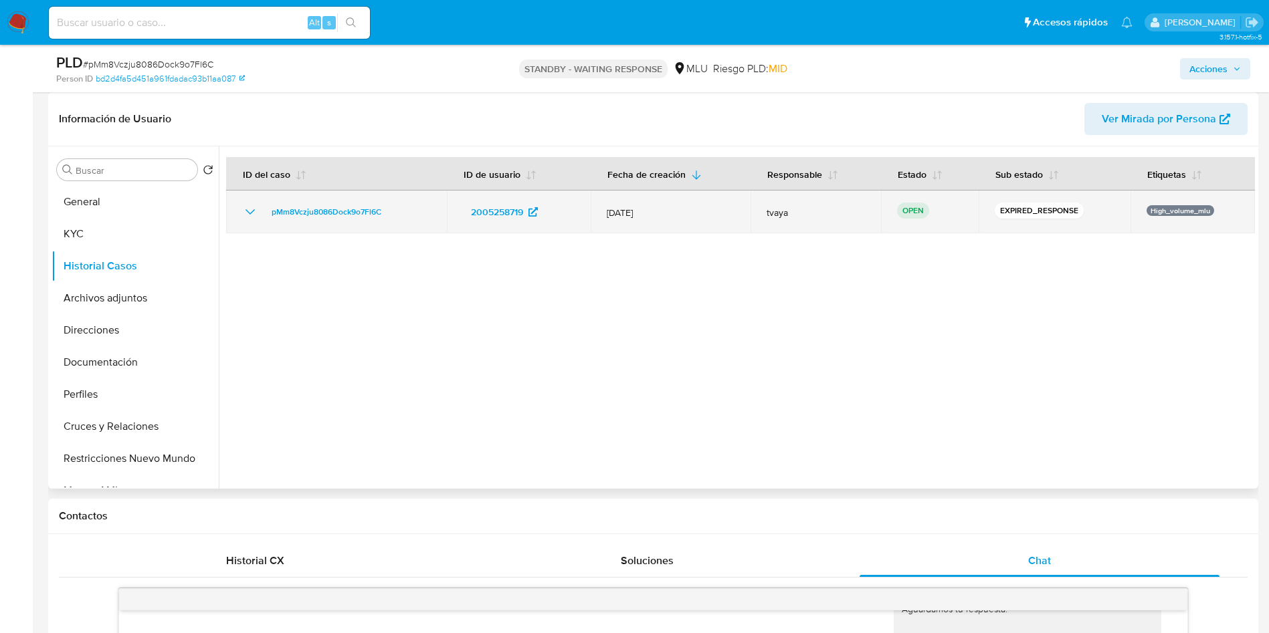
drag, startPoint x: 391, startPoint y: 211, endPoint x: 252, endPoint y: 209, distance: 138.5
click at [252, 209] on div "pMm8Vczju8086Dock9o7Fl6C" at bounding box center [336, 212] width 189 height 16
click at [314, 213] on span "pMm8Vczju8086Dock9o7Fl6C" at bounding box center [327, 212] width 110 height 16
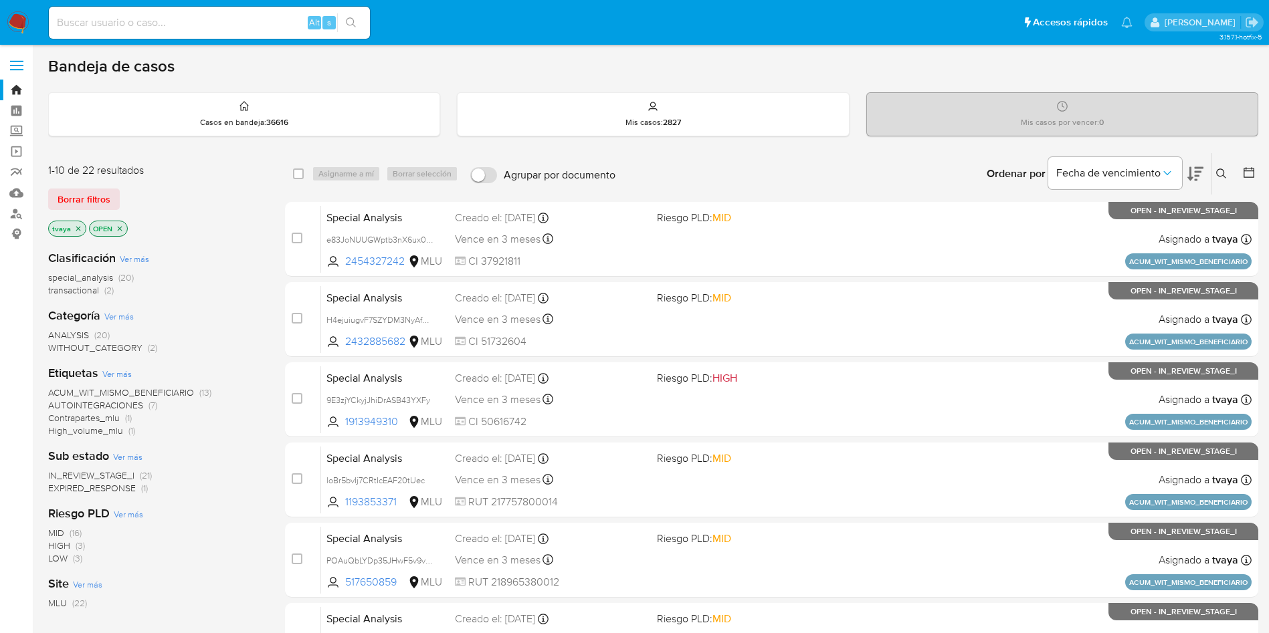
click at [95, 486] on span "EXPIRED_RESPONSE" at bounding box center [92, 488] width 88 height 13
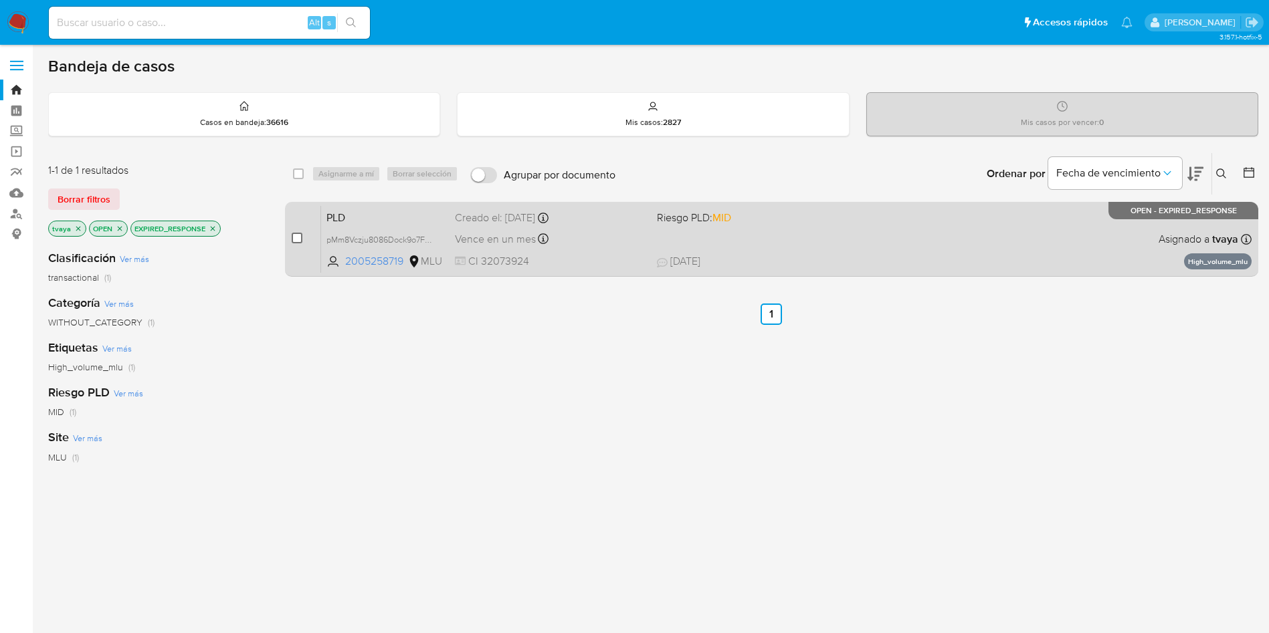
click at [299, 239] on input "checkbox" at bounding box center [297, 238] width 11 height 11
checkbox input "true"
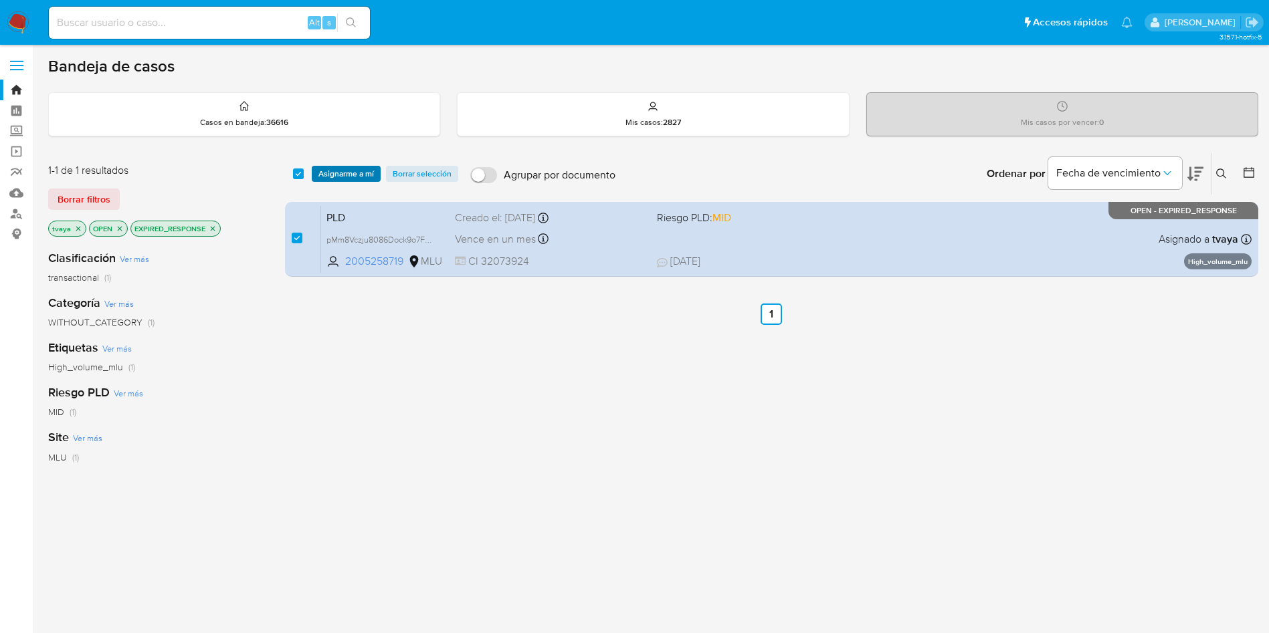
click at [350, 173] on span "Asignarme a mí" at bounding box center [346, 173] width 56 height 13
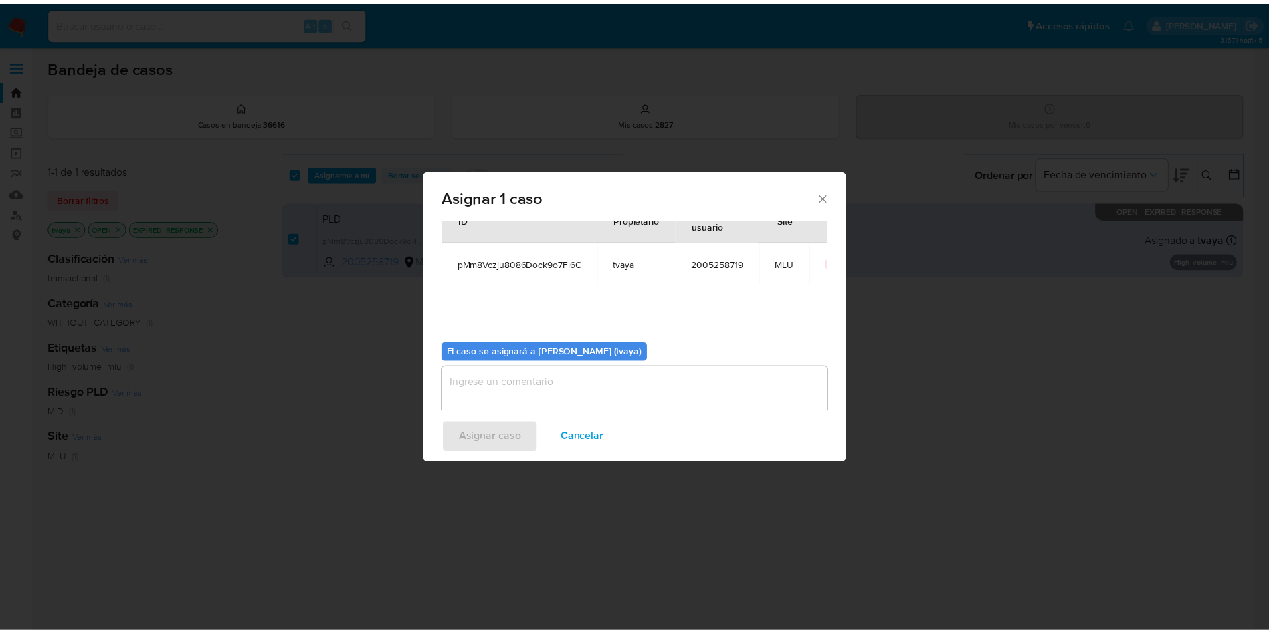
scroll to position [70, 0]
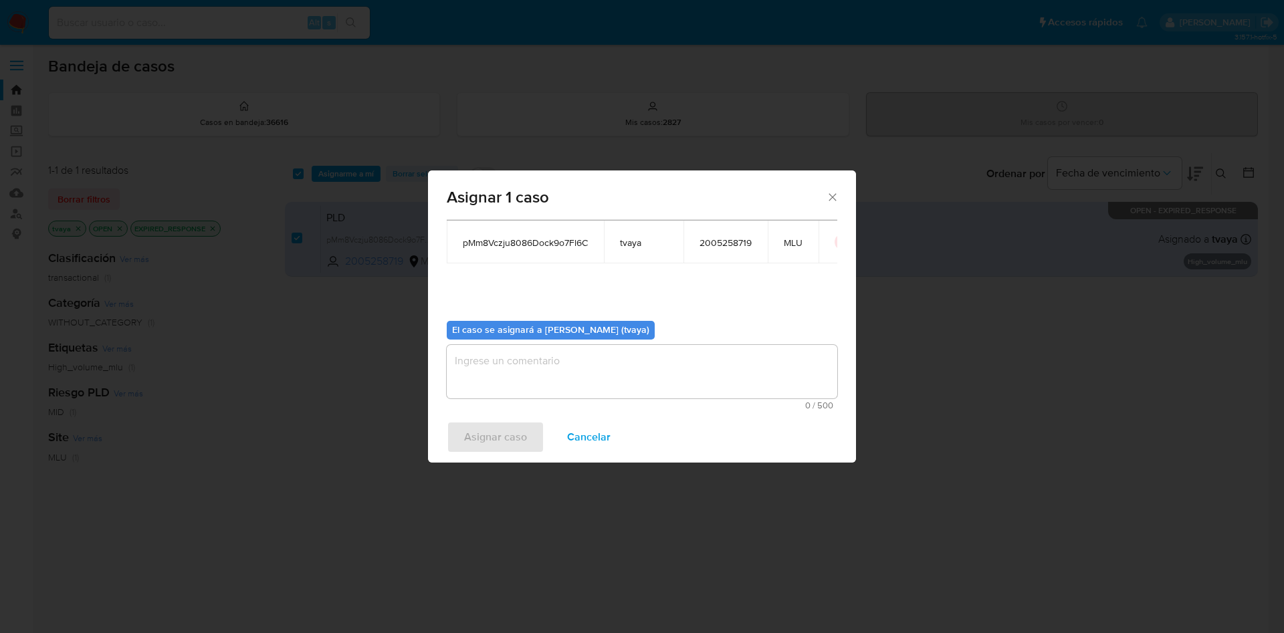
click at [595, 357] on textarea "assign-modal" at bounding box center [642, 372] width 391 height 54
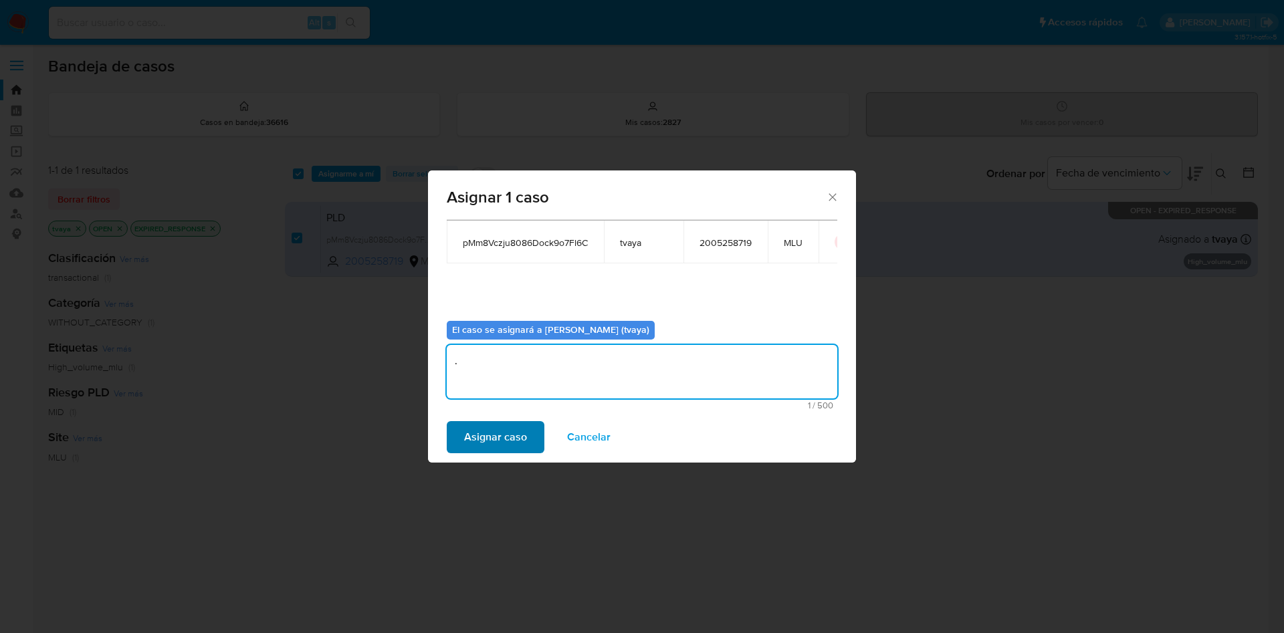
type textarea "."
click at [508, 445] on span "Asignar caso" at bounding box center [495, 437] width 63 height 29
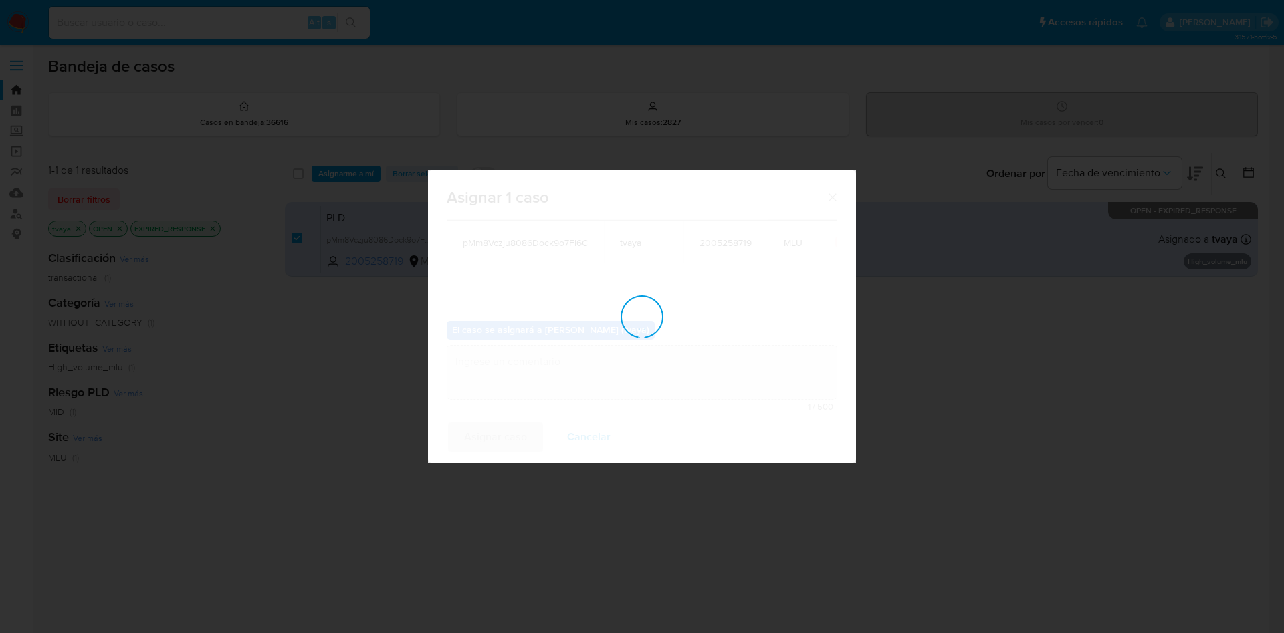
checkbox input "false"
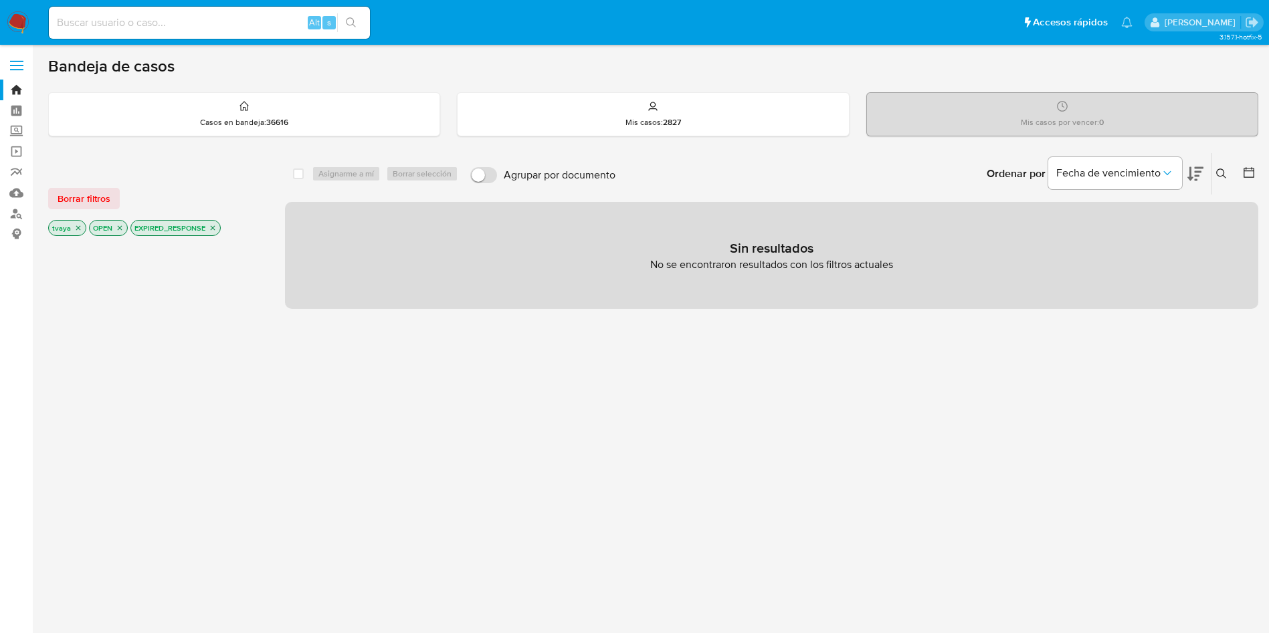
click at [32, 5] on nav "Pausado Ver notificaciones Alt s Accesos rápidos Presiona las siguientes teclas…" at bounding box center [634, 22] width 1269 height 45
click at [21, 14] on img at bounding box center [18, 22] width 23 height 23
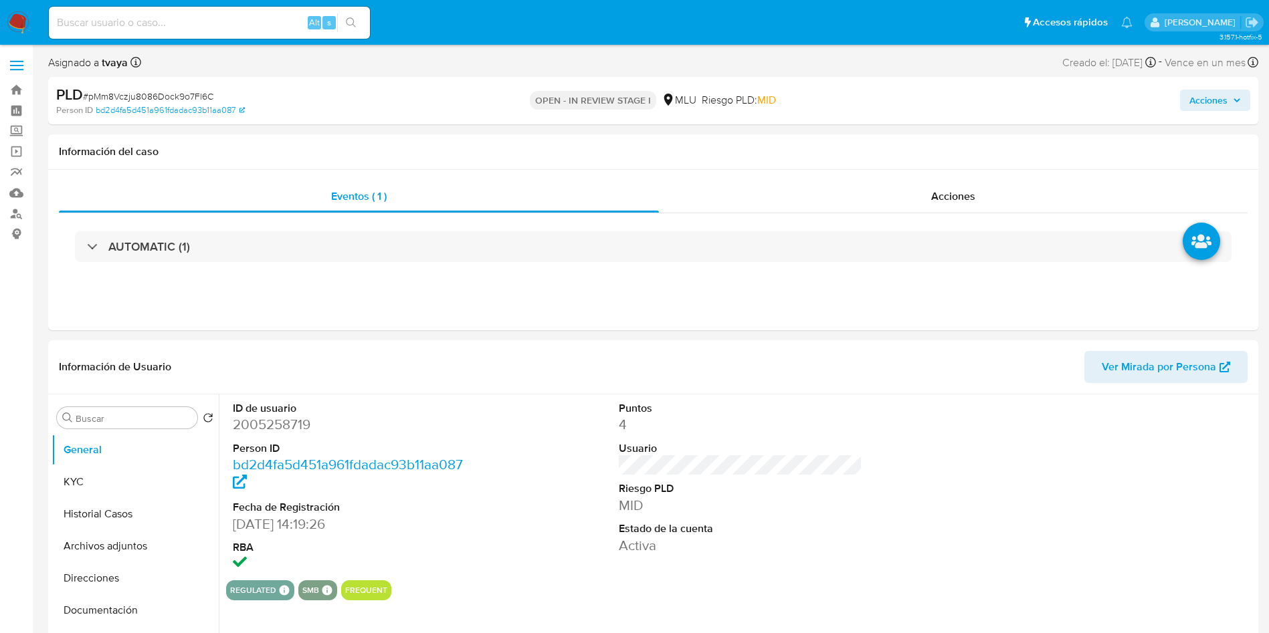
select select "10"
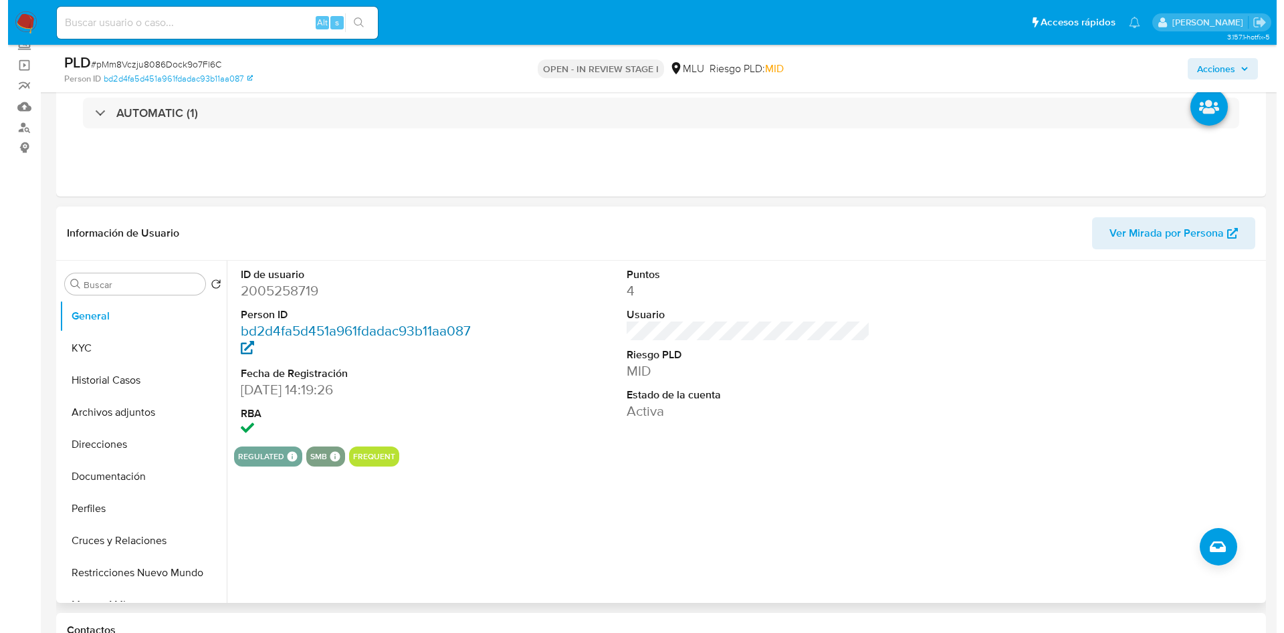
scroll to position [201, 0]
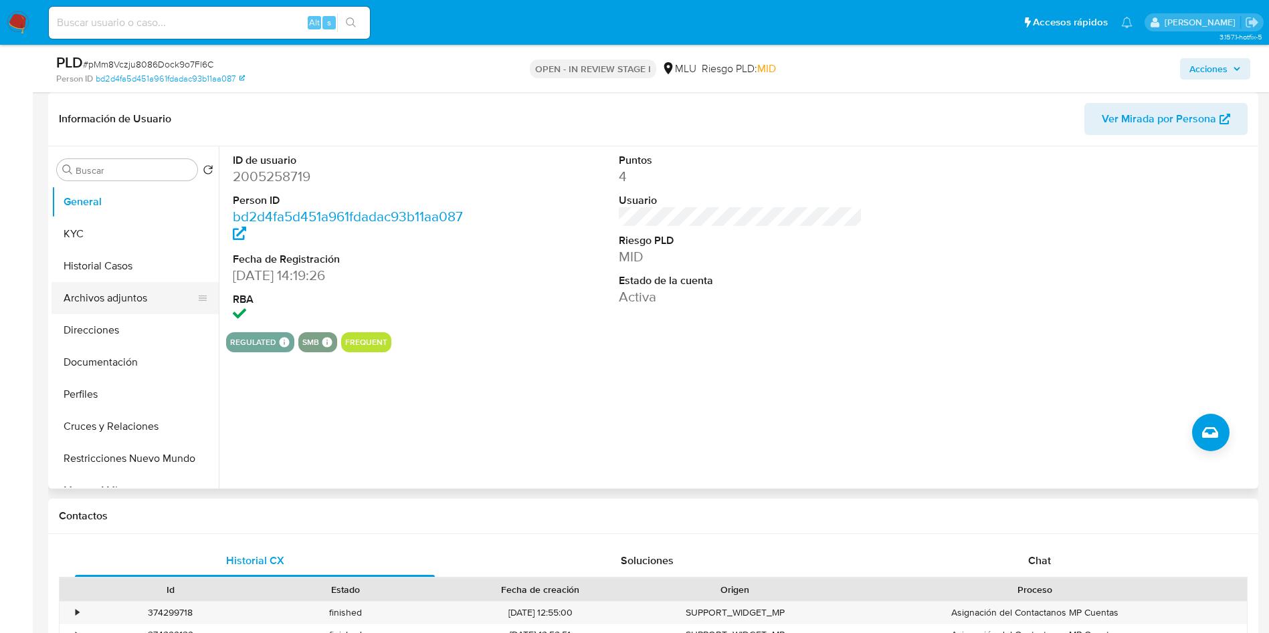
click at [116, 302] on button "Archivos adjuntos" at bounding box center [130, 298] width 157 height 32
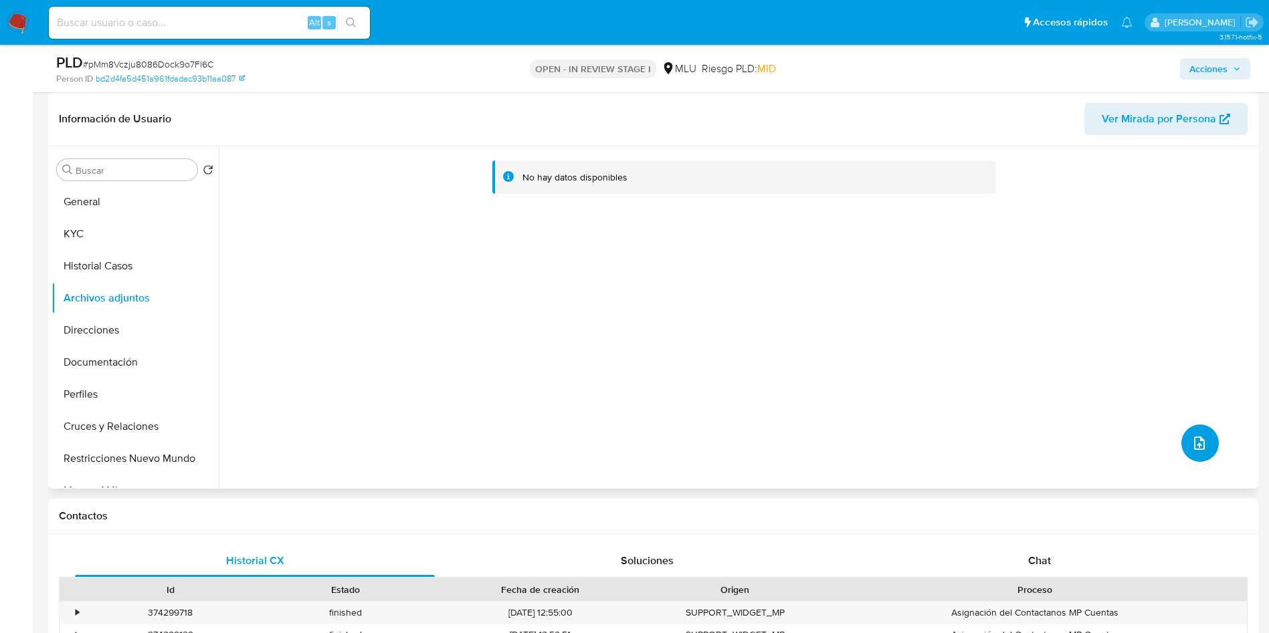
click at [1191, 439] on icon "upload-file" at bounding box center [1199, 443] width 16 height 16
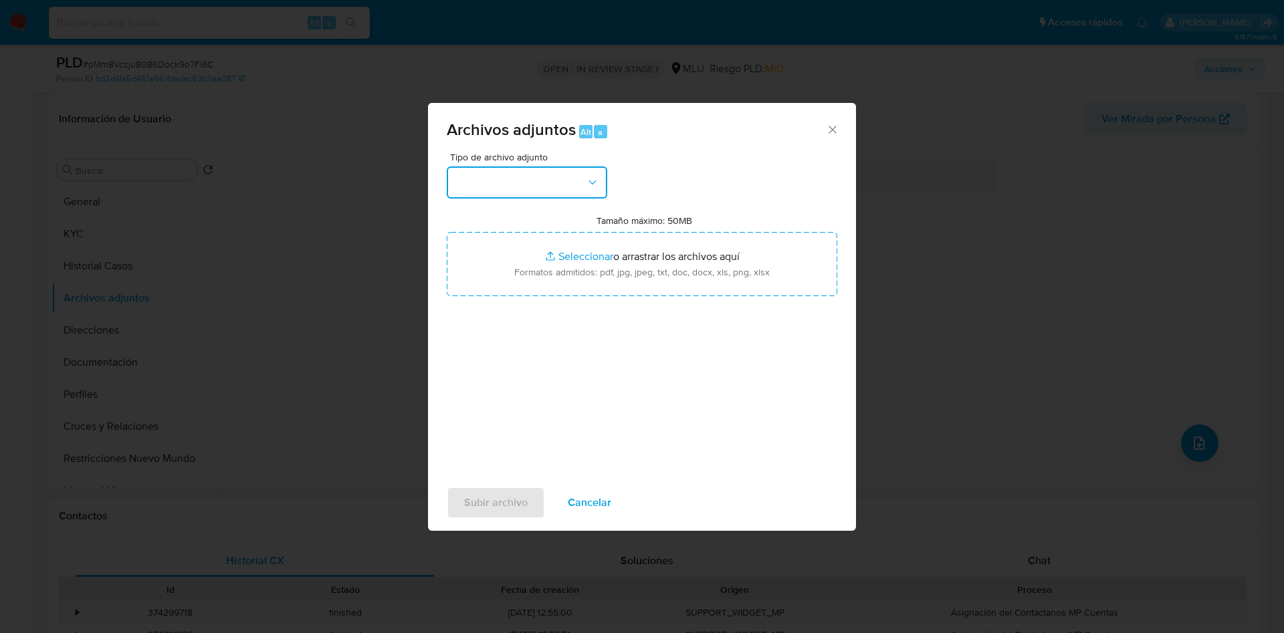
click at [568, 192] on button "button" at bounding box center [527, 183] width 161 height 32
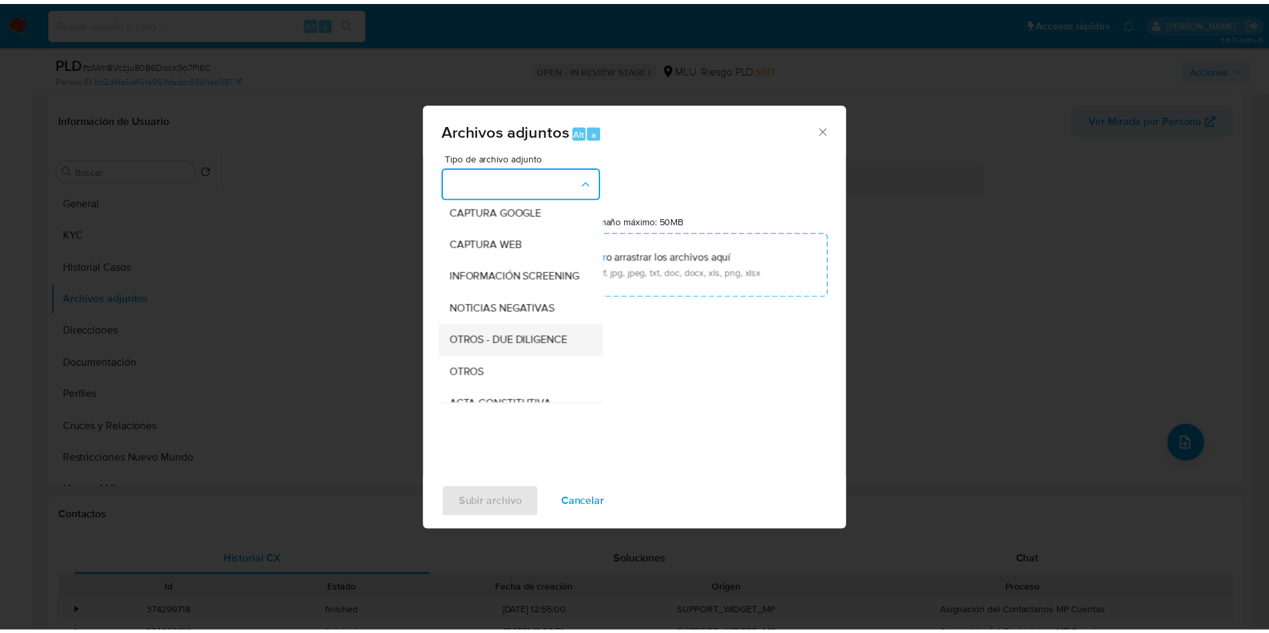
scroll to position [100, 0]
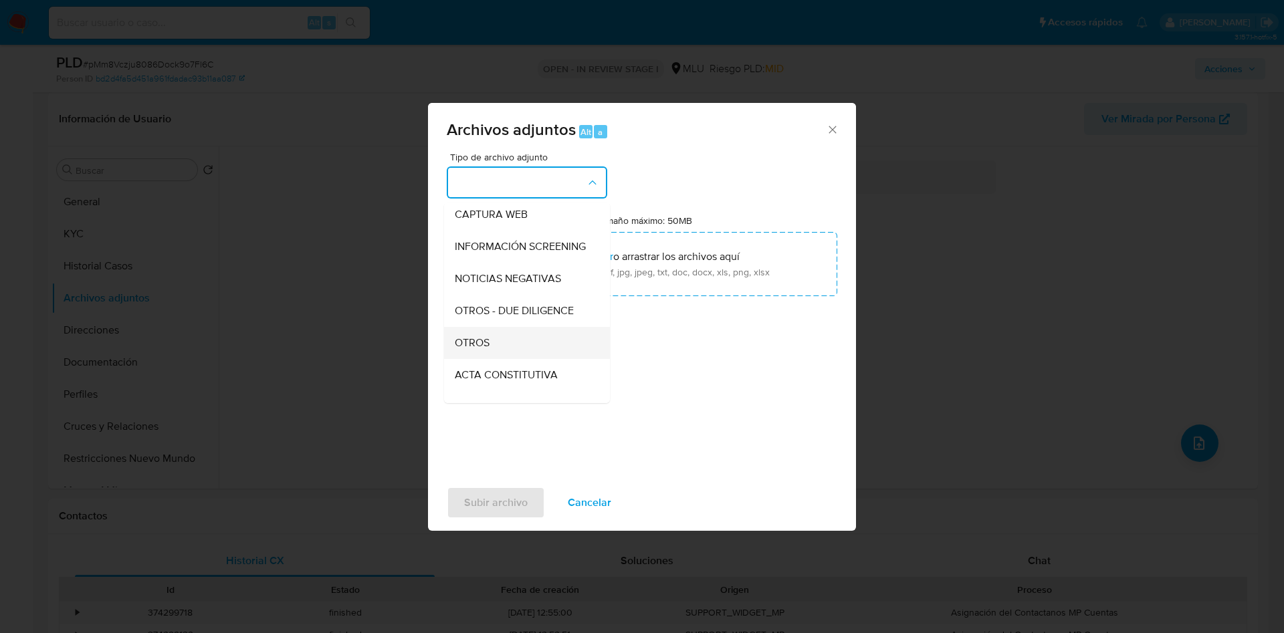
click at [486, 350] on span "OTROS" at bounding box center [472, 342] width 35 height 13
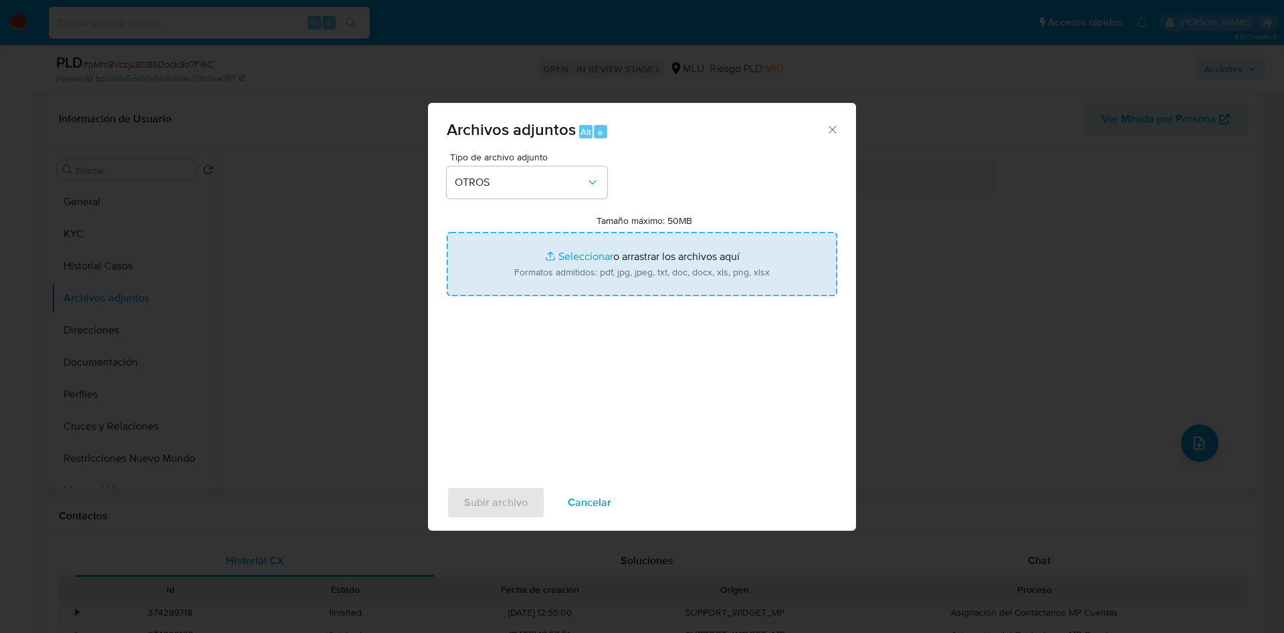
click at [582, 263] on input "Tamaño máximo: 50MB Seleccionar archivos" at bounding box center [642, 264] width 391 height 64
type input "C:\fakepath\2005258719 - Movimientos.xlsx"
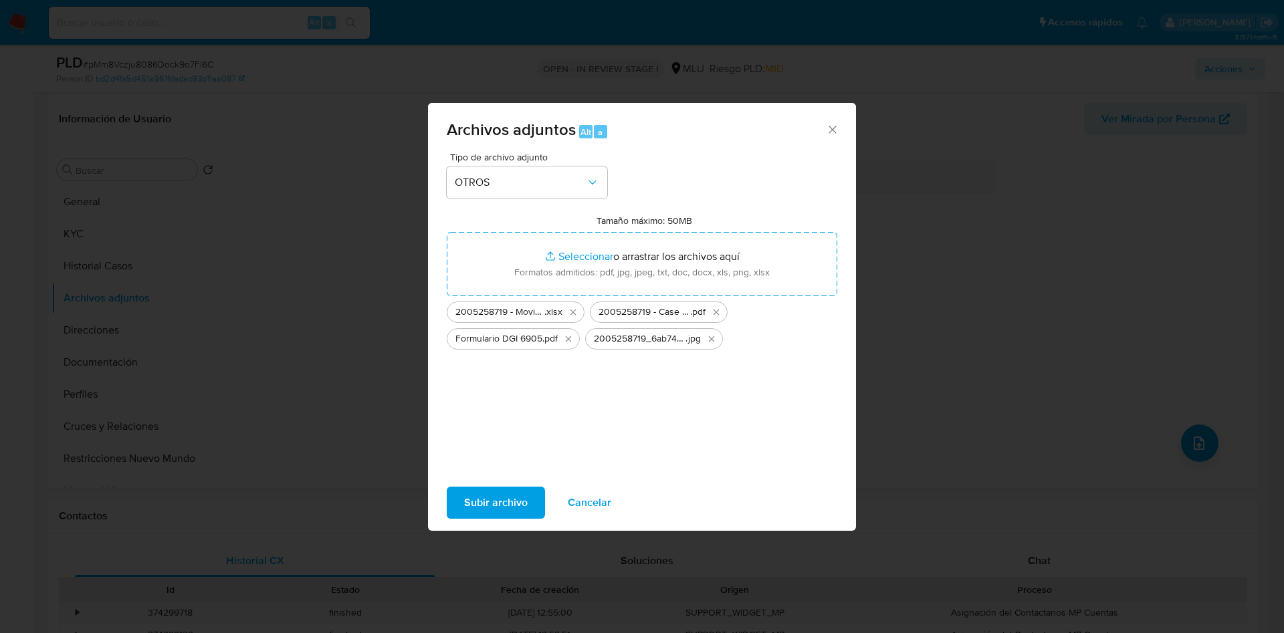
click at [482, 506] on span "Subir archivo" at bounding box center [496, 502] width 64 height 29
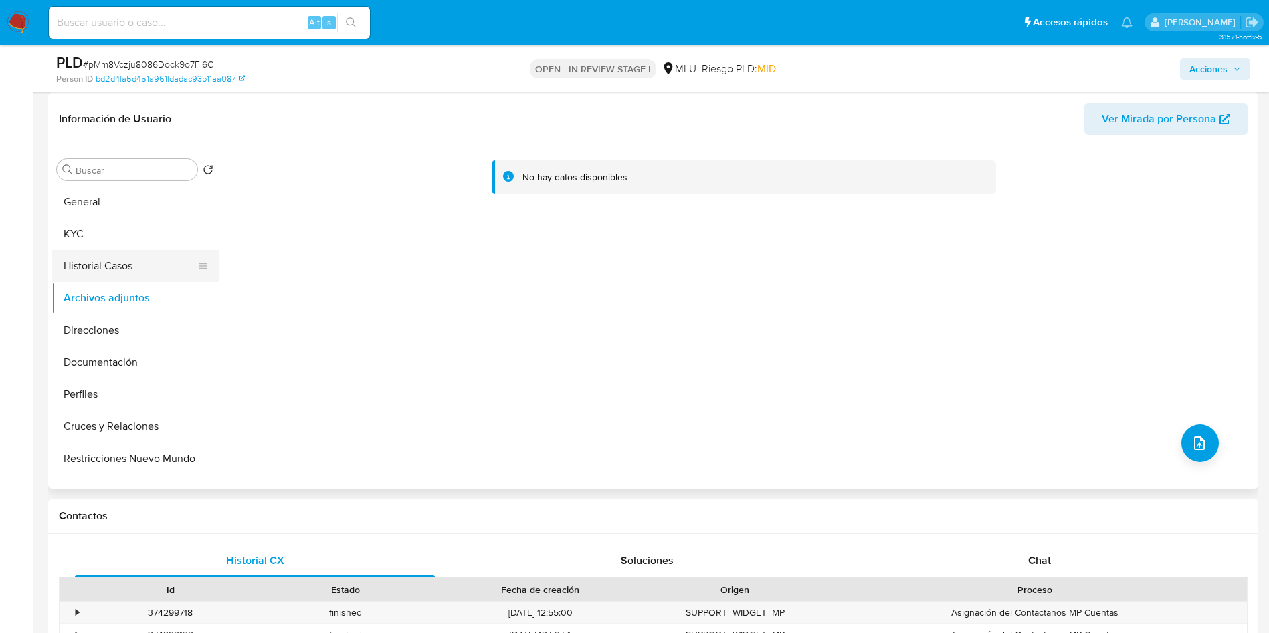
click at [97, 269] on button "Historial Casos" at bounding box center [130, 266] width 157 height 32
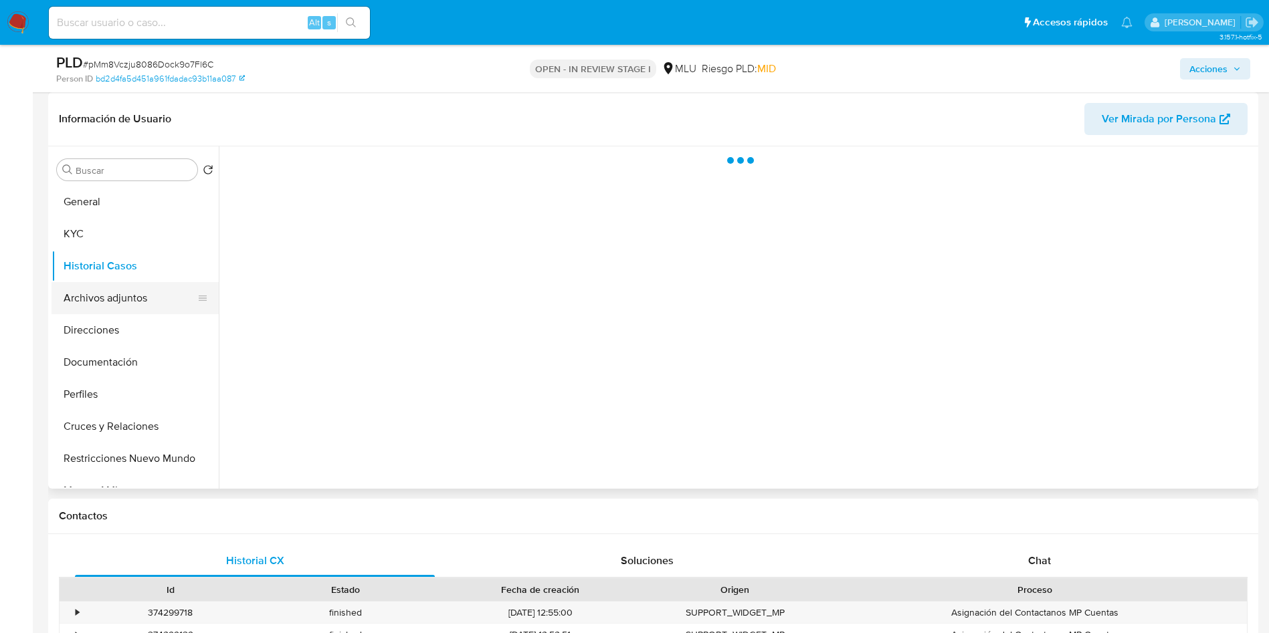
click at [96, 302] on button "Archivos adjuntos" at bounding box center [130, 298] width 157 height 32
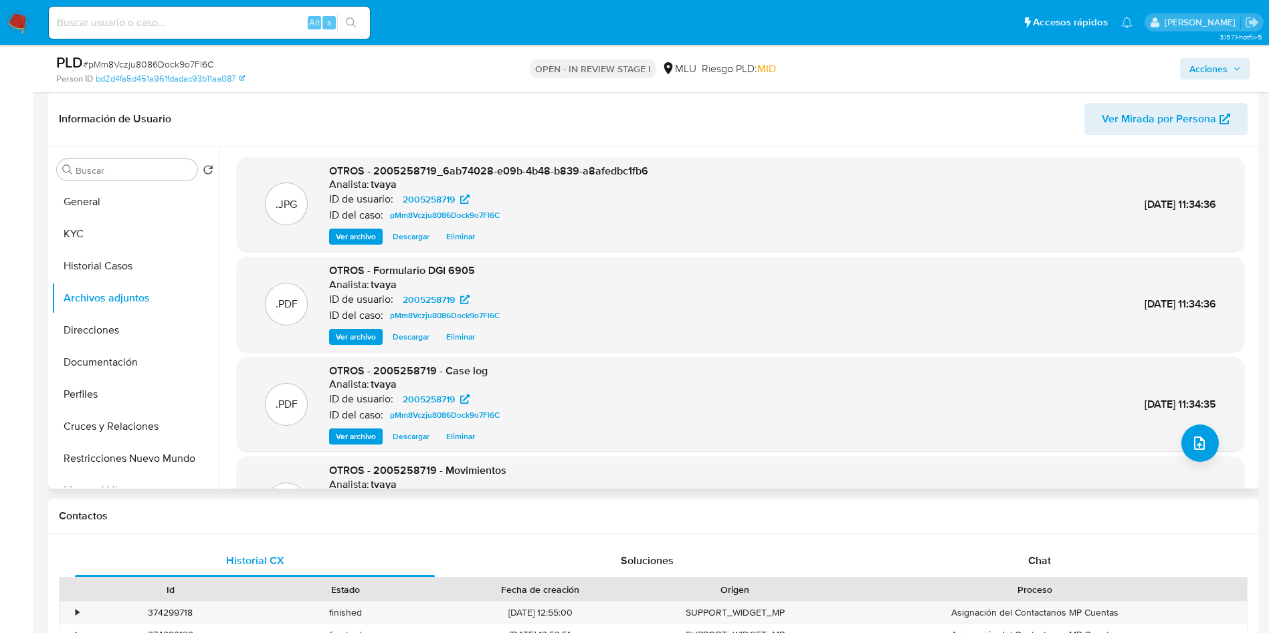
click at [355, 235] on span "Ver archivo" at bounding box center [356, 236] width 40 height 13
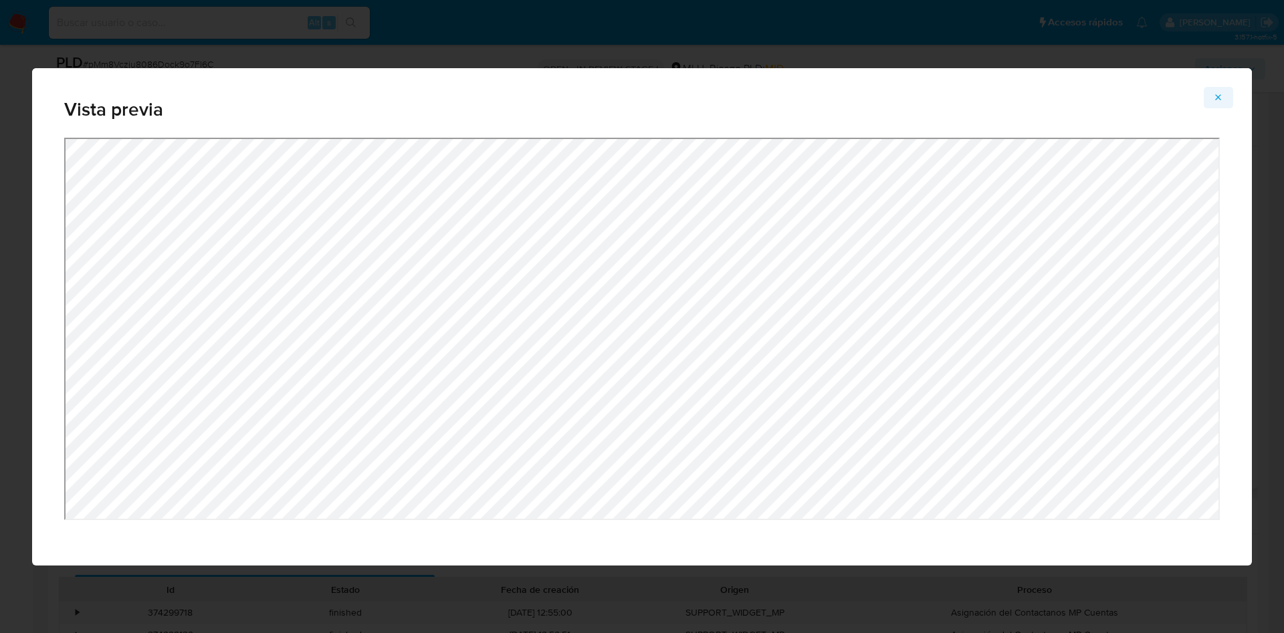
click at [1223, 100] on icon "Attachment preview" at bounding box center [1218, 97] width 11 height 11
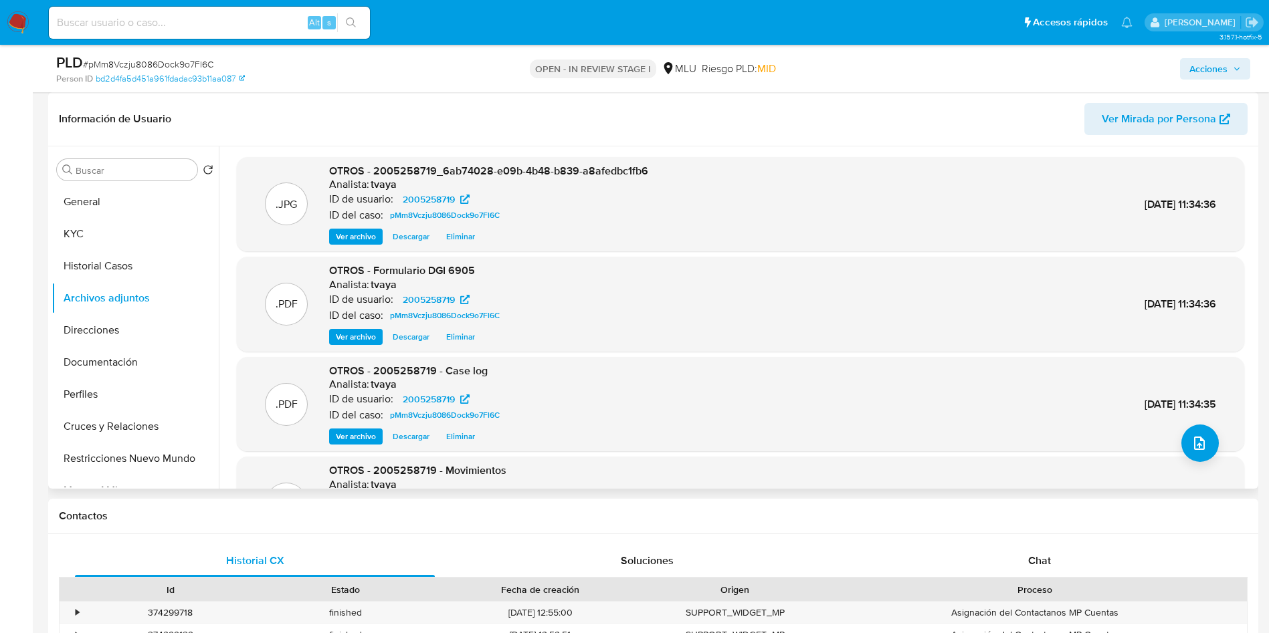
click at [1227, 63] on span "Acciones" at bounding box center [1215, 69] width 52 height 19
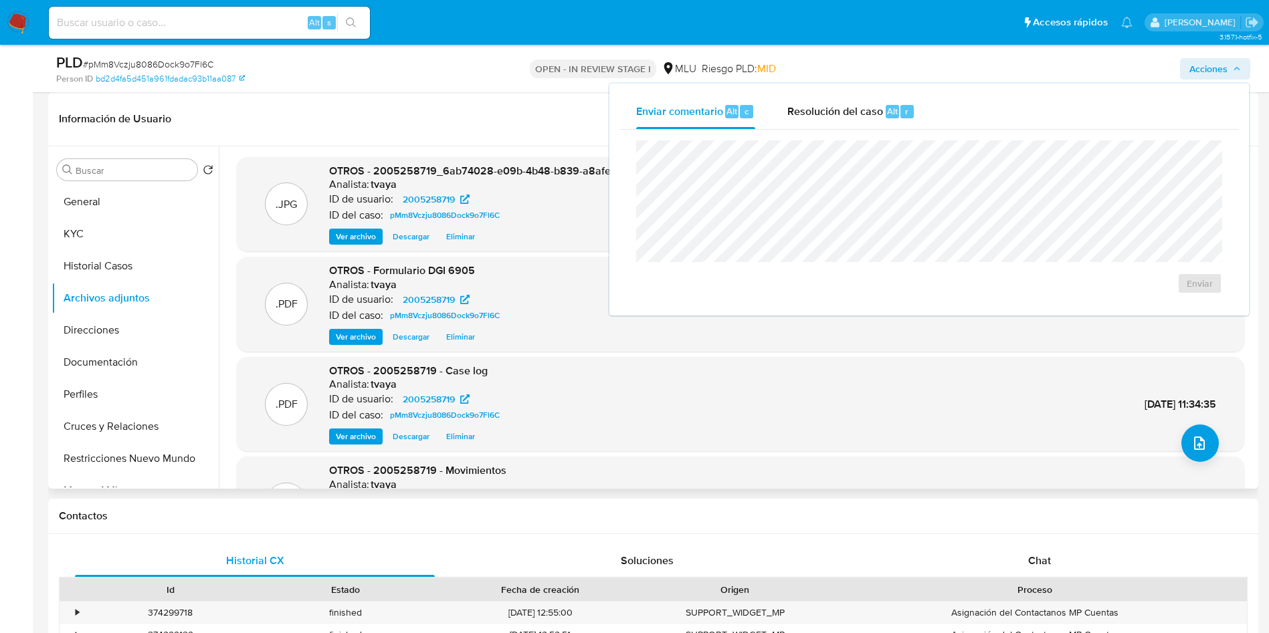
click at [892, 93] on div "Enviar comentario Alt c Resolución del caso Alt r Enviar" at bounding box center [928, 200] width 639 height 232
click at [841, 130] on div "Enviar" at bounding box center [929, 217] width 618 height 175
click at [104, 262] on button "Historial Casos" at bounding box center [130, 266] width 157 height 32
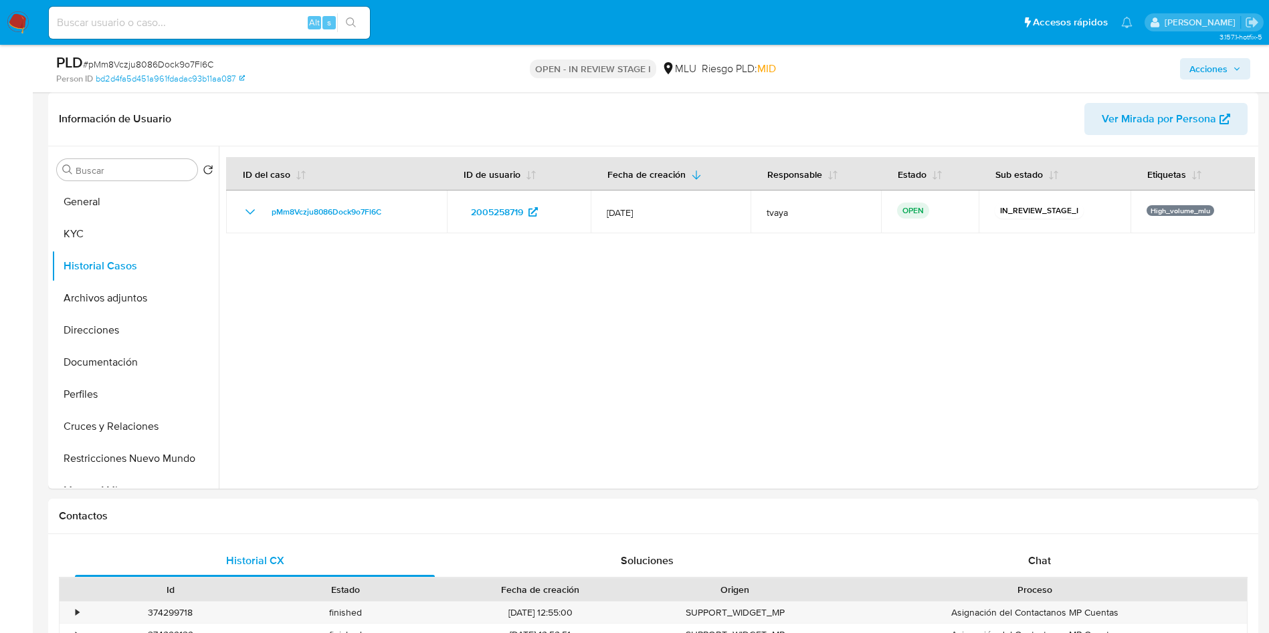
click at [1221, 64] on span "Acciones" at bounding box center [1208, 68] width 38 height 21
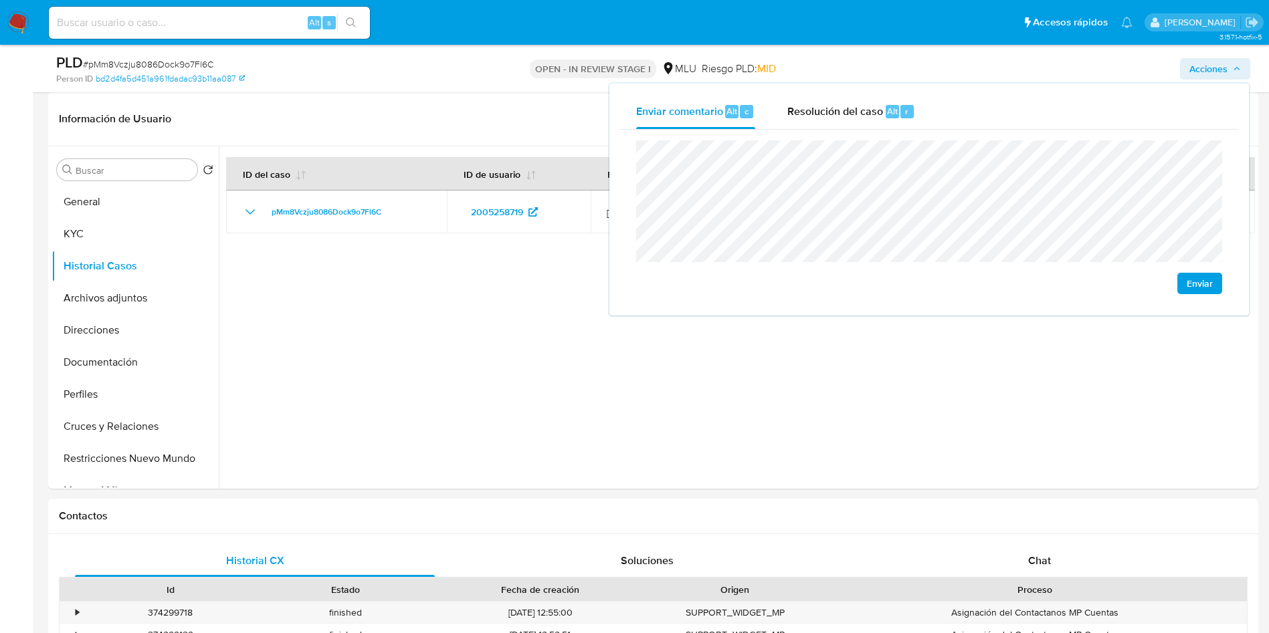
click at [777, 398] on div at bounding box center [737, 317] width 1036 height 342
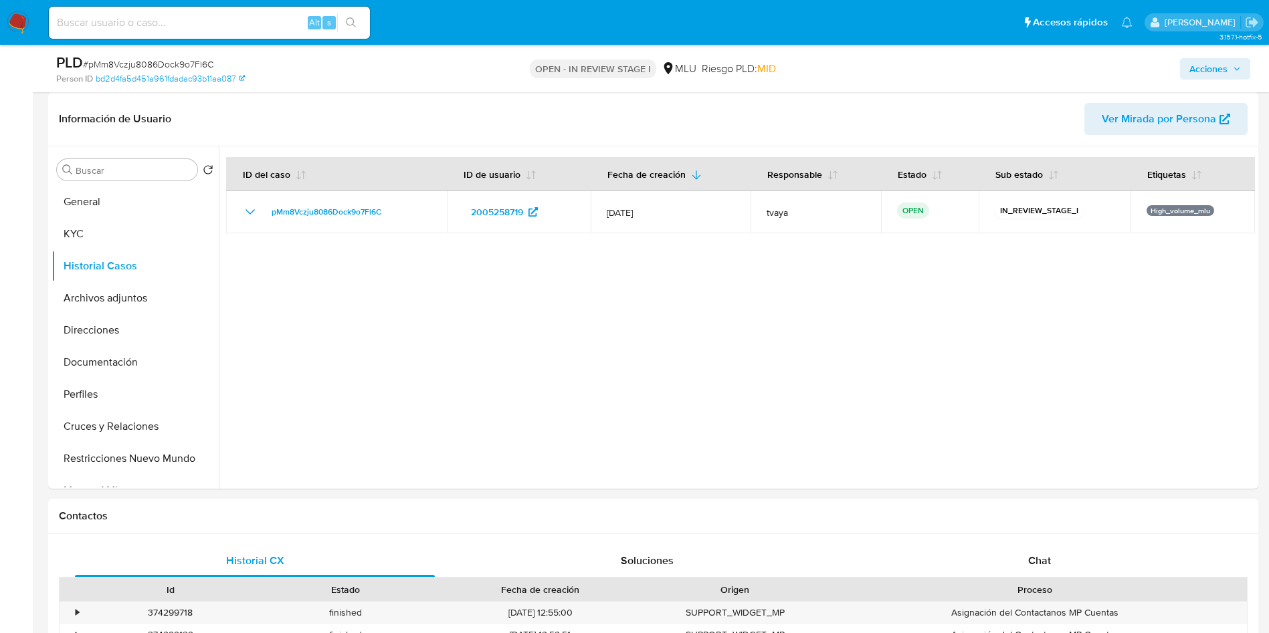
click at [1206, 64] on span "Acciones" at bounding box center [1208, 68] width 38 height 21
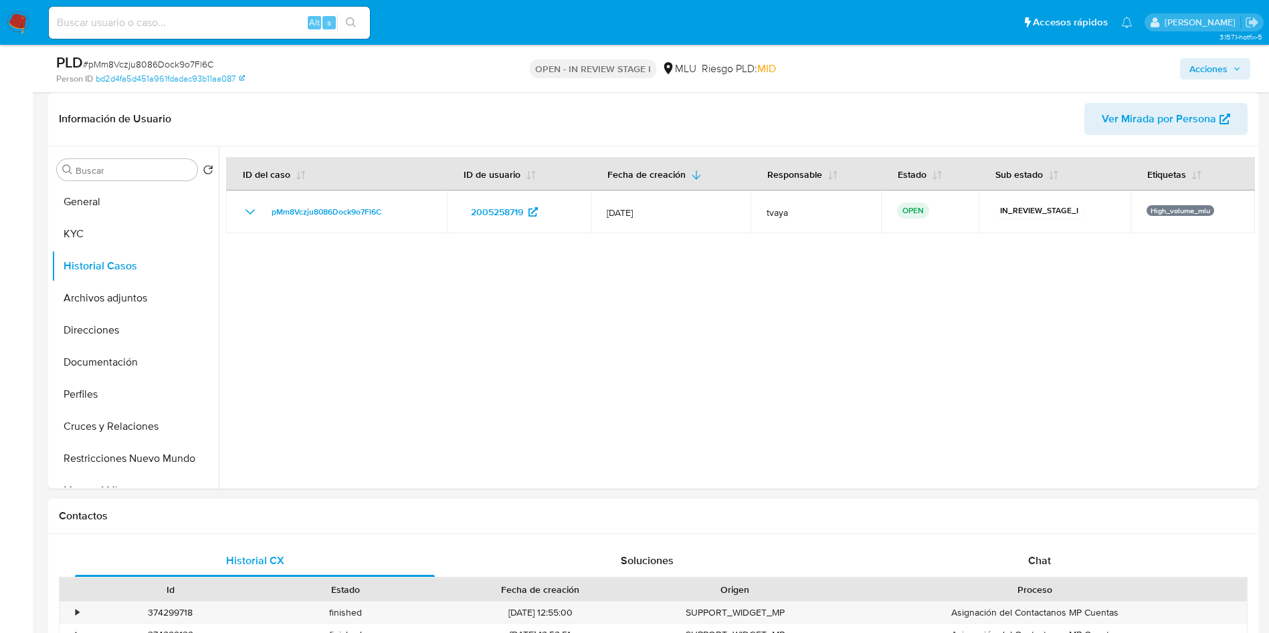
click at [1229, 73] on span "Acciones" at bounding box center [1215, 69] width 52 height 19
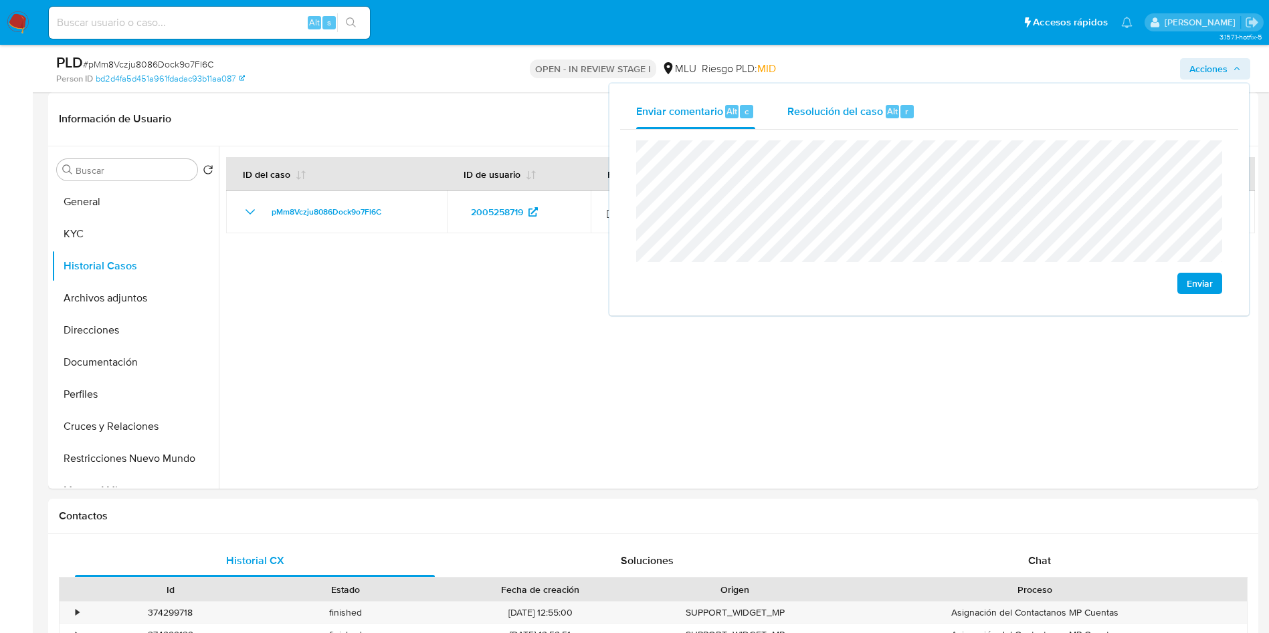
click at [842, 112] on span "Resolución del caso" at bounding box center [835, 110] width 96 height 15
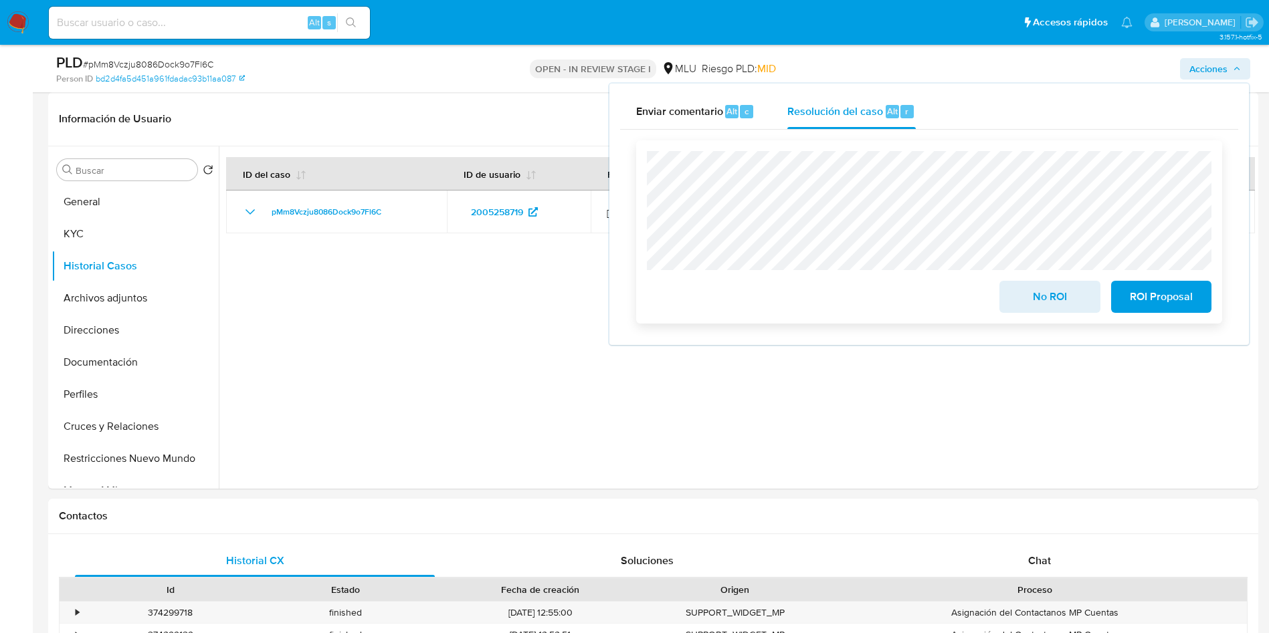
click at [1045, 306] on span "No ROI" at bounding box center [1050, 296] width 66 height 29
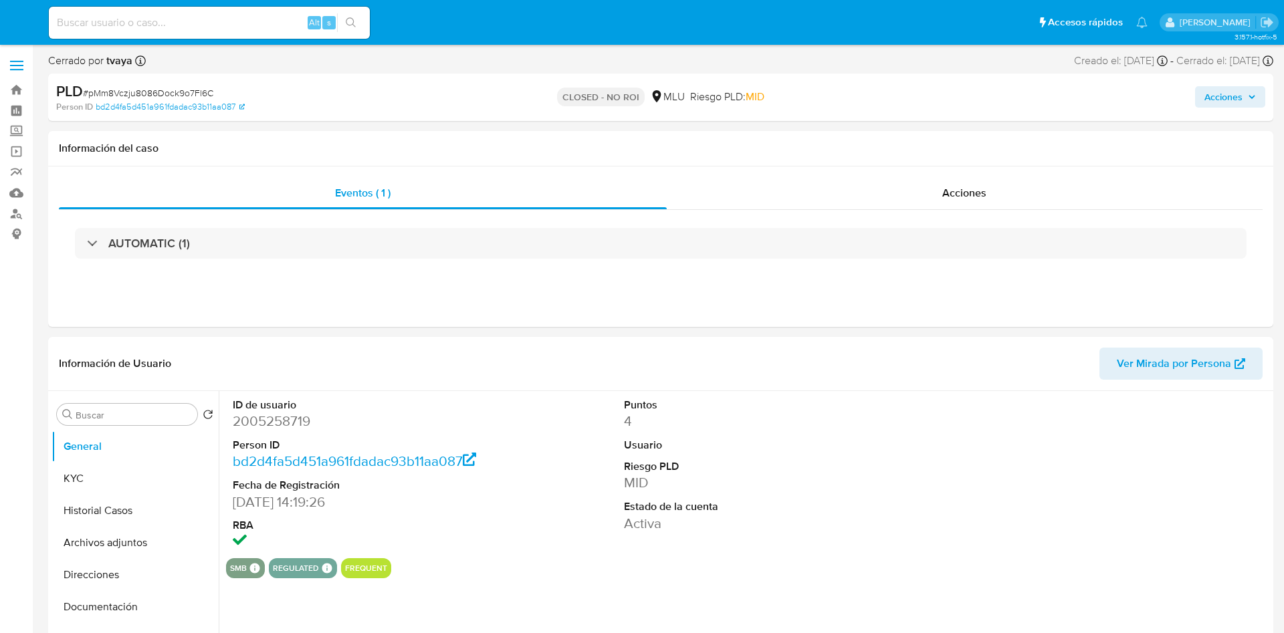
select select "10"
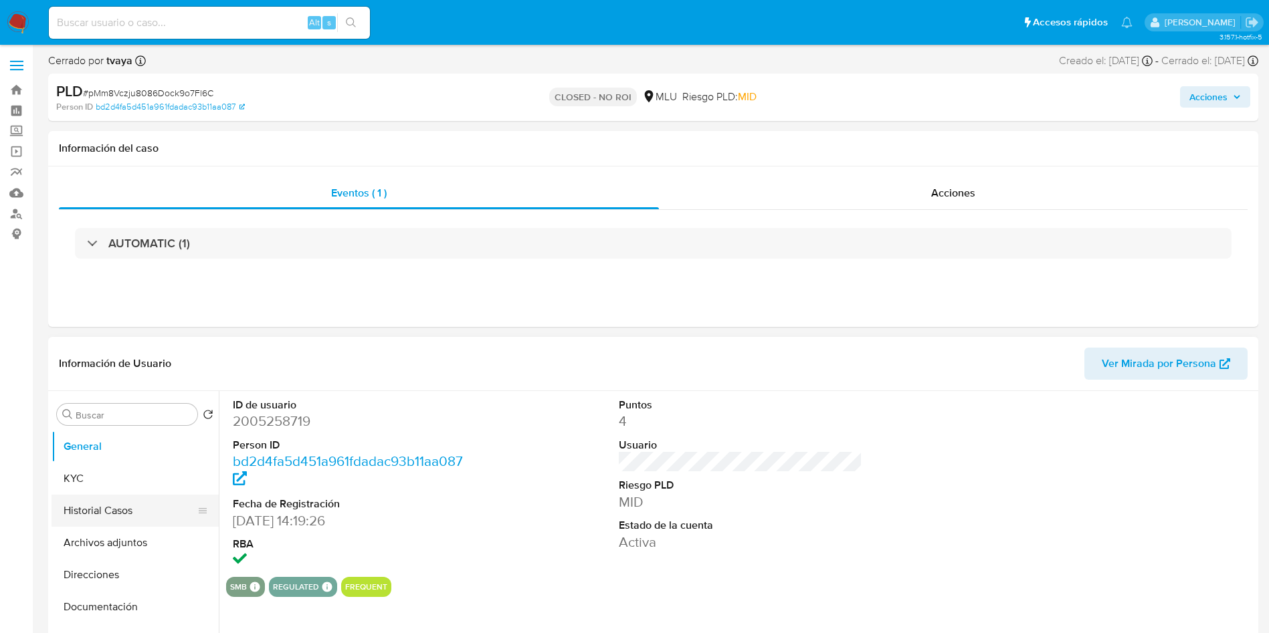
click at [112, 519] on button "Historial Casos" at bounding box center [130, 511] width 157 height 32
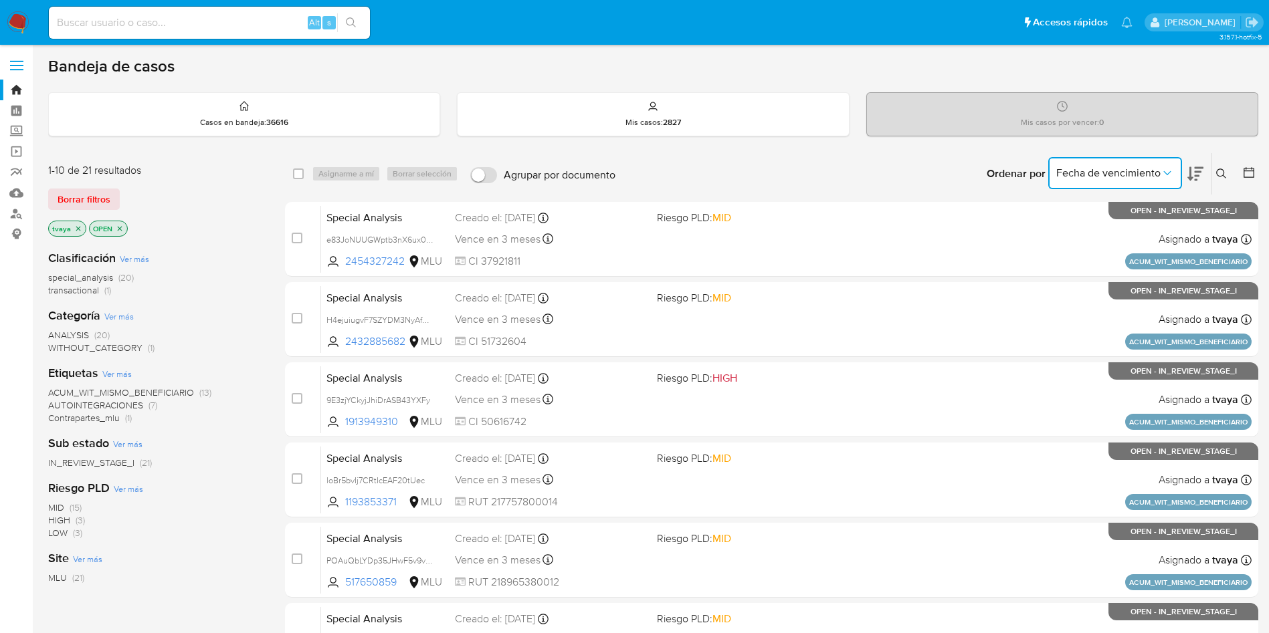
click at [1176, 171] on button "Fecha de vencimiento" at bounding box center [1115, 173] width 134 height 32
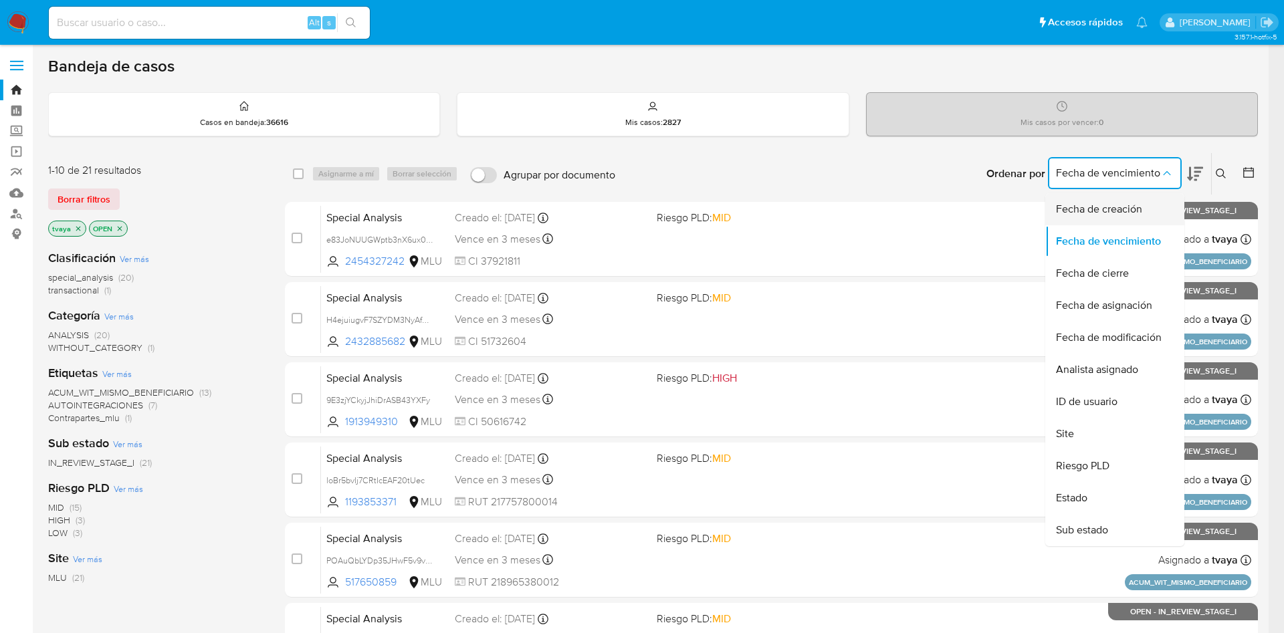
click at [1132, 198] on div "Fecha de creación" at bounding box center [1111, 209] width 110 height 32
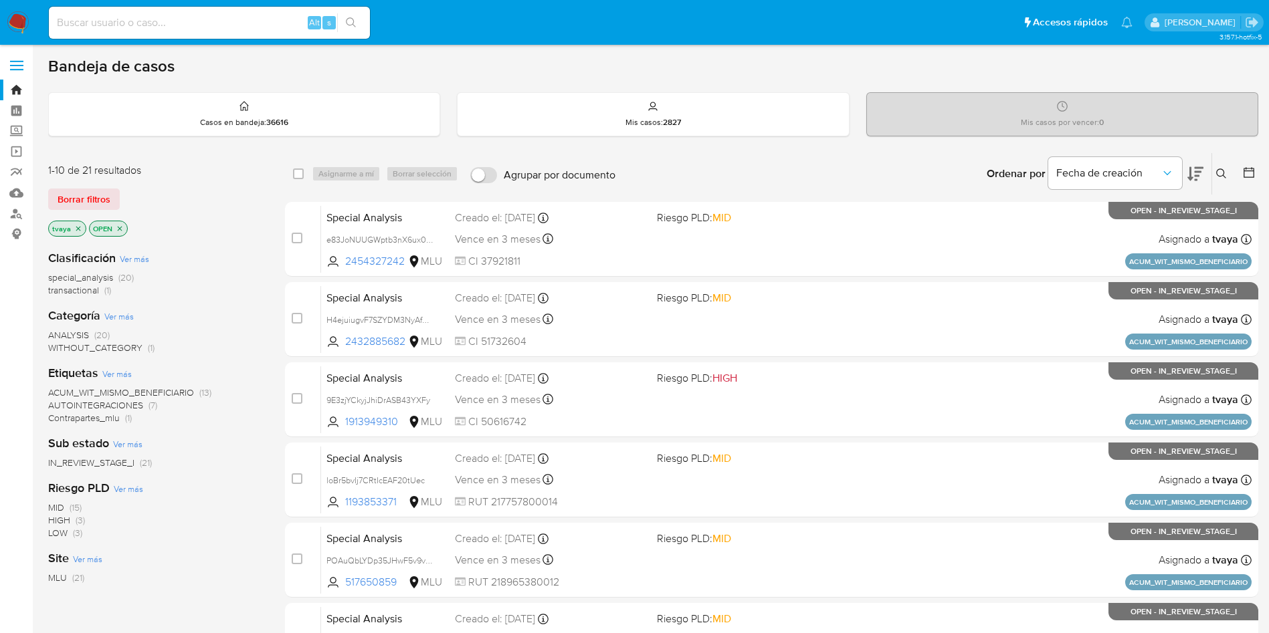
click at [1194, 167] on icon at bounding box center [1195, 174] width 16 height 16
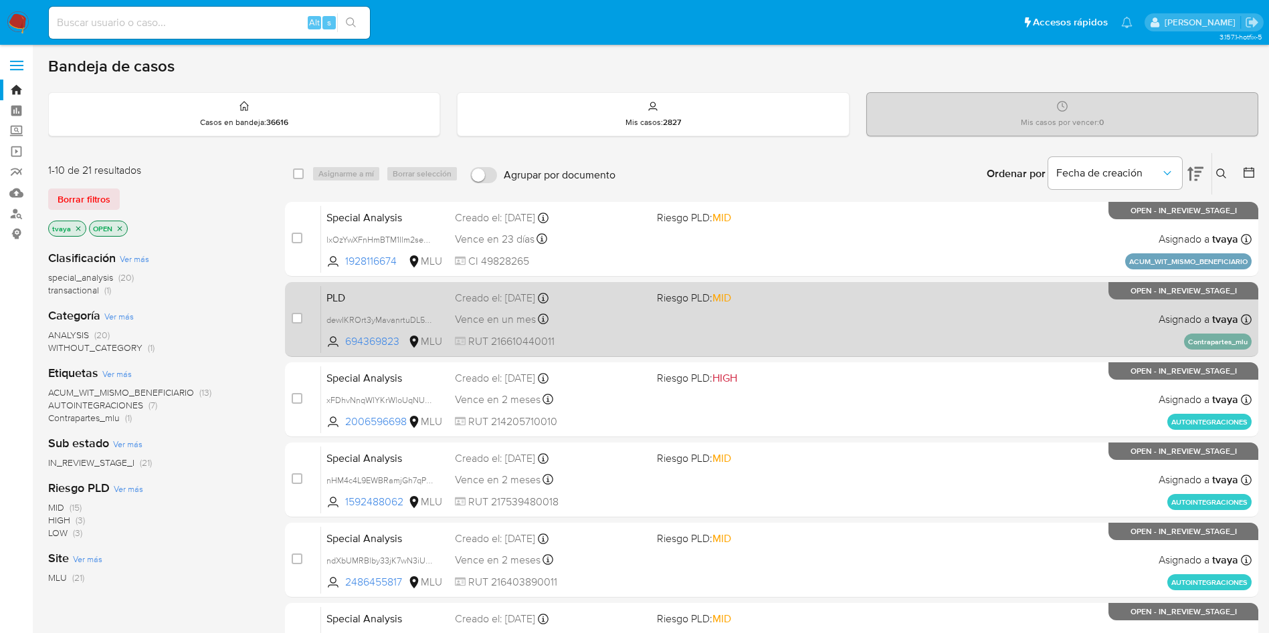
click at [764, 328] on div "PLD dewIKROrt3yMavanrtuDL5GW 694369823 MLU Riesgo PLD: MID Creado el: 12/07/202…" at bounding box center [786, 320] width 930 height 68
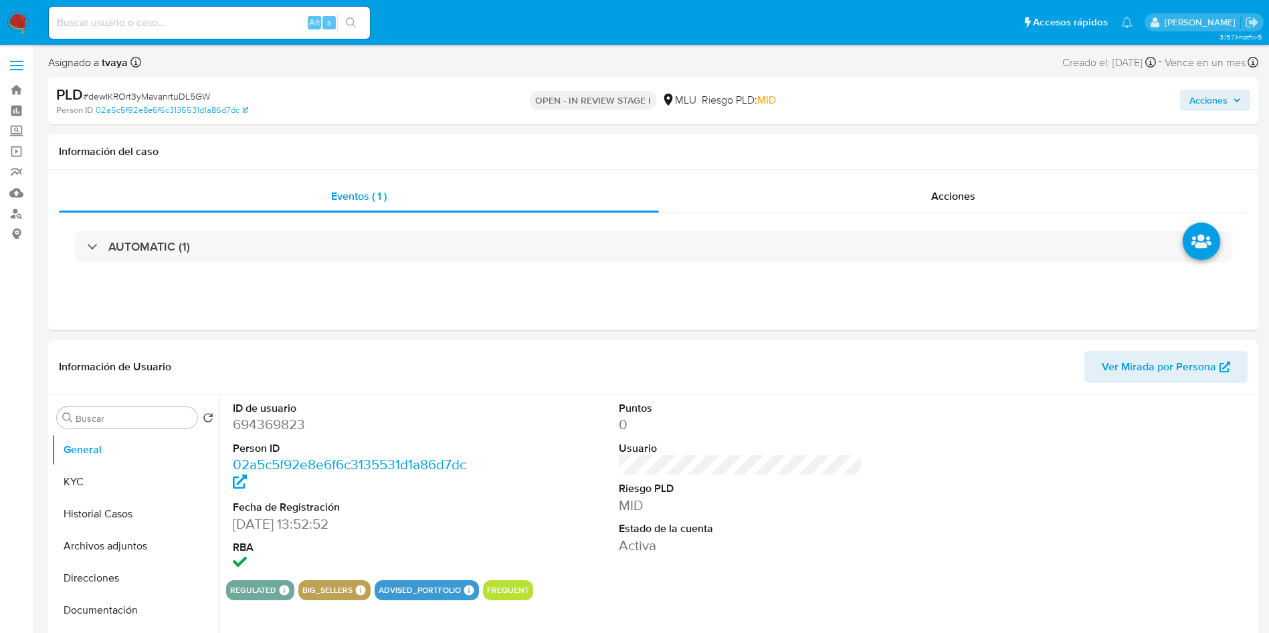
select select "10"
drag, startPoint x: 84, startPoint y: 507, endPoint x: 114, endPoint y: 423, distance: 89.3
click at [85, 507] on button "Historial Casos" at bounding box center [135, 514] width 167 height 32
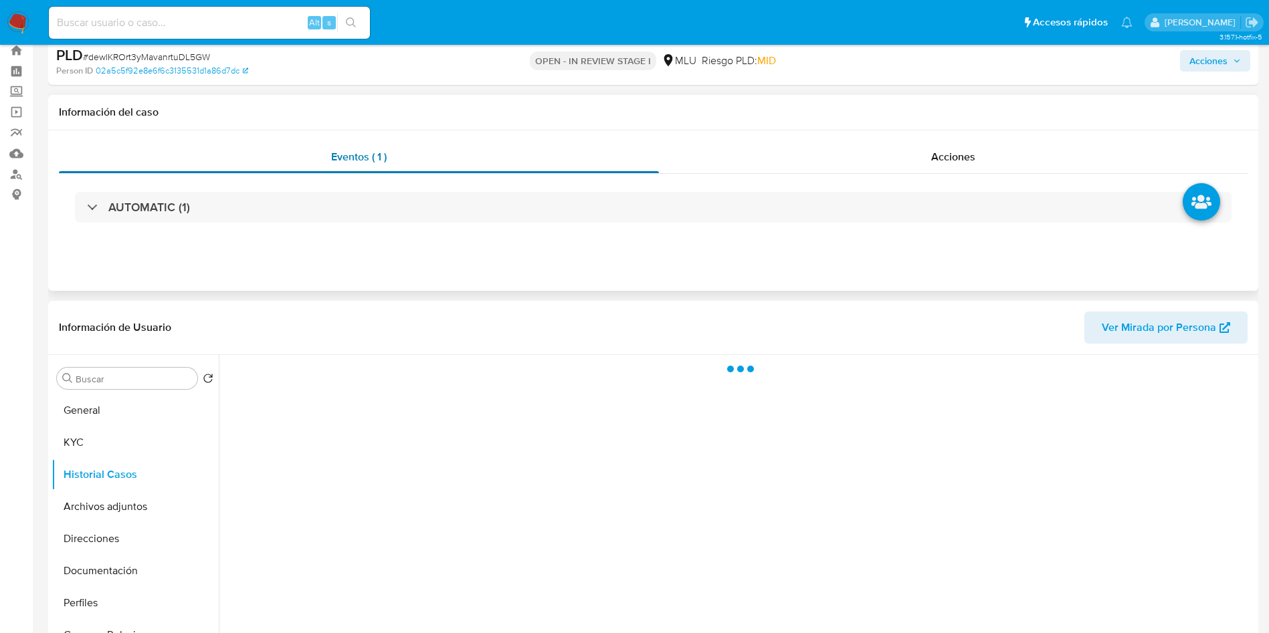
scroll to position [100, 0]
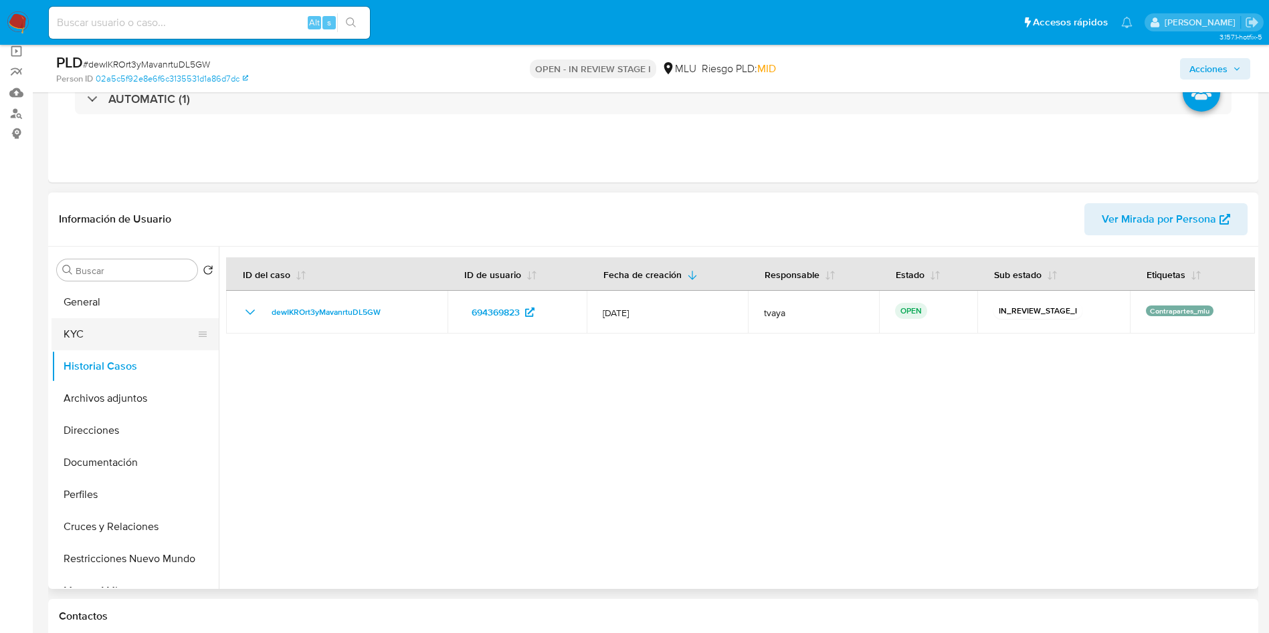
click at [103, 342] on button "KYC" at bounding box center [130, 334] width 157 height 32
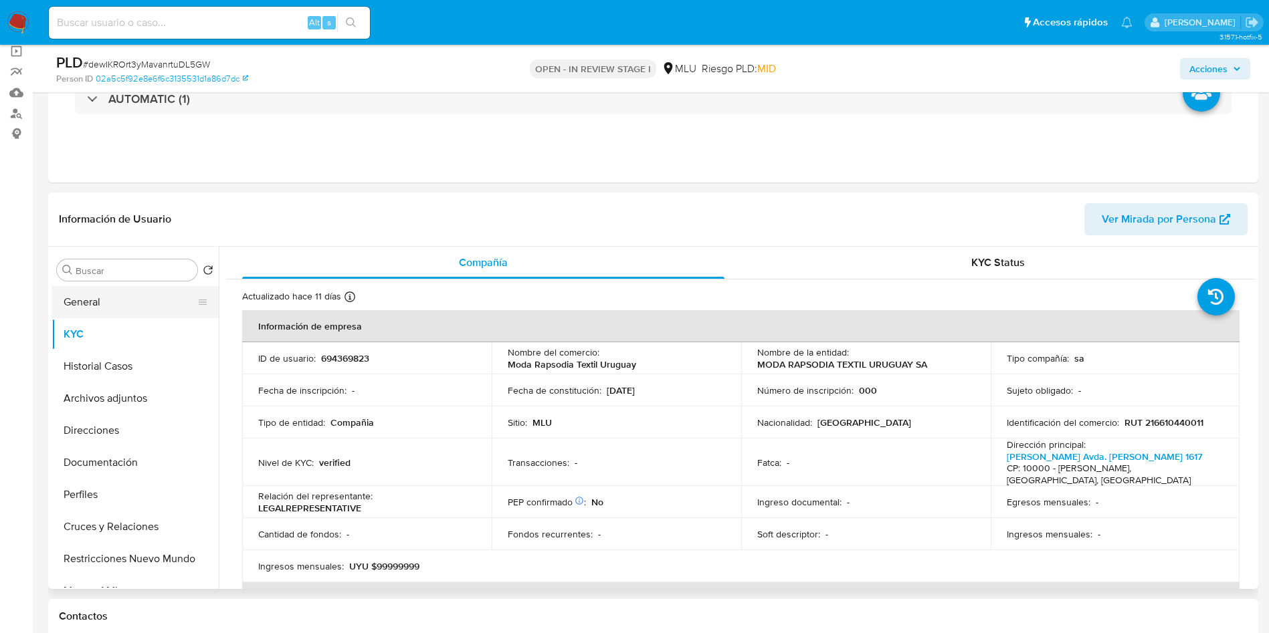
click at [87, 298] on button "General" at bounding box center [130, 302] width 157 height 32
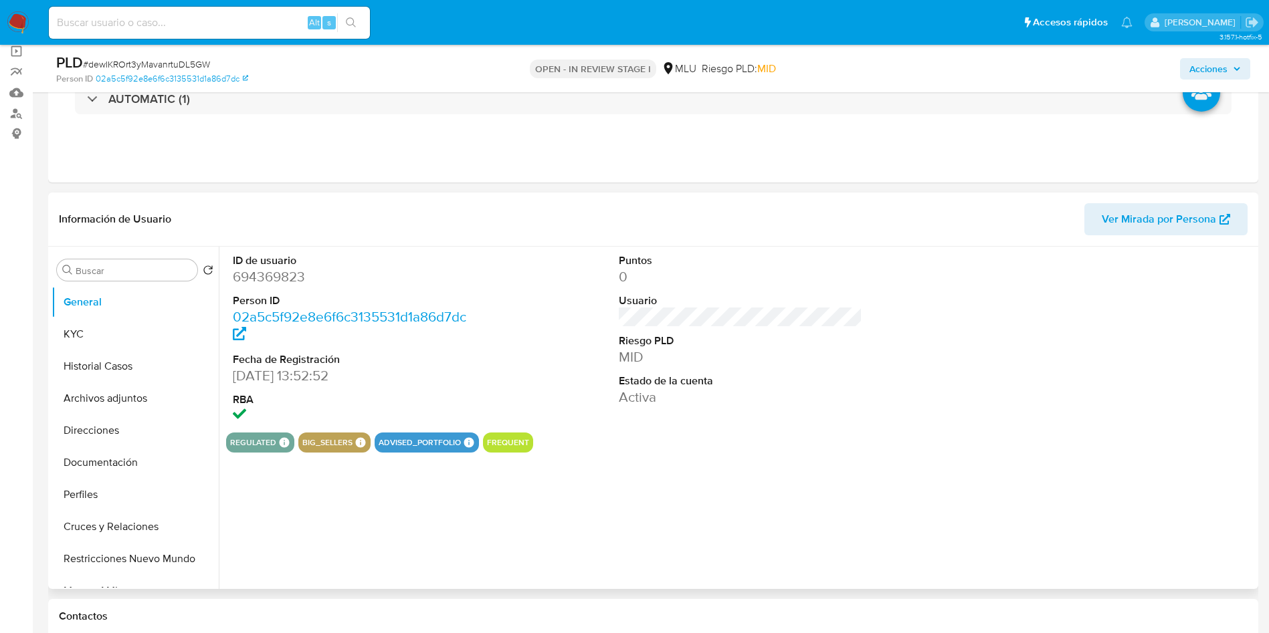
click at [280, 268] on dd "694369823" at bounding box center [355, 277] width 244 height 19
click at [284, 279] on dd "694369823" at bounding box center [355, 277] width 244 height 19
copy dd "694369823"
click at [274, 288] on dl "ID de usuario 694369823 Person ID 02a5c5f92e8e6f6c3135531d1a86d7dc Fecha de Reg…" at bounding box center [355, 340] width 244 height 173
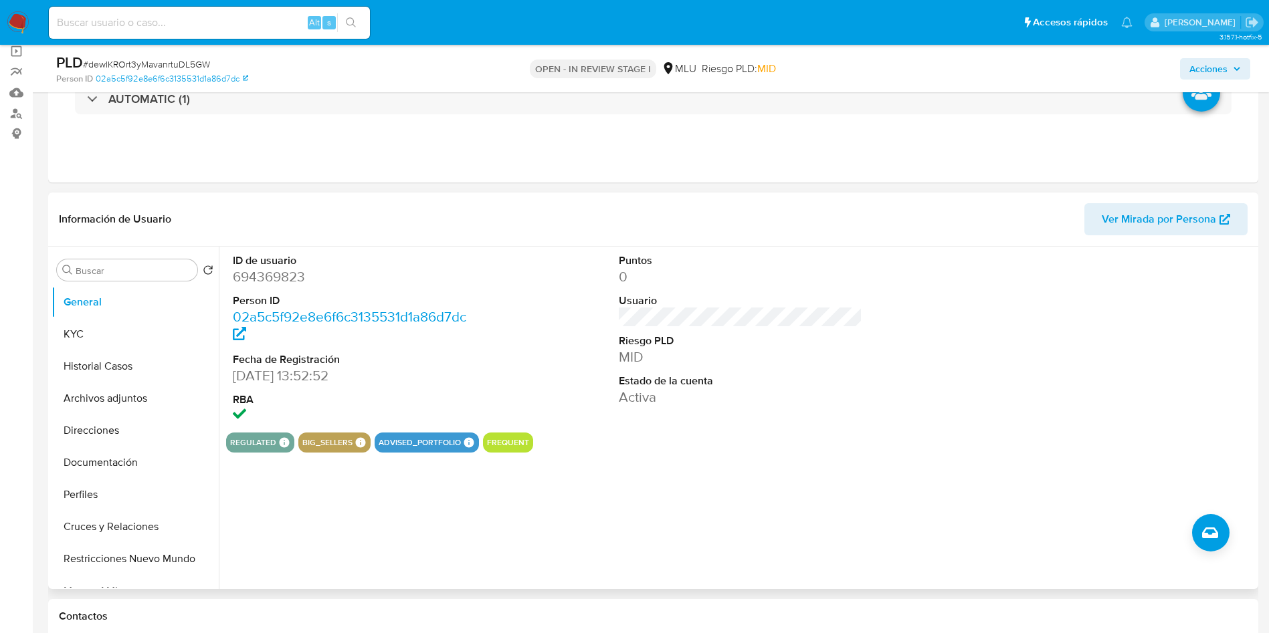
click at [276, 274] on dd "694369823" at bounding box center [355, 277] width 244 height 19
copy dd "694369823"
click at [110, 332] on button "KYC" at bounding box center [130, 334] width 157 height 32
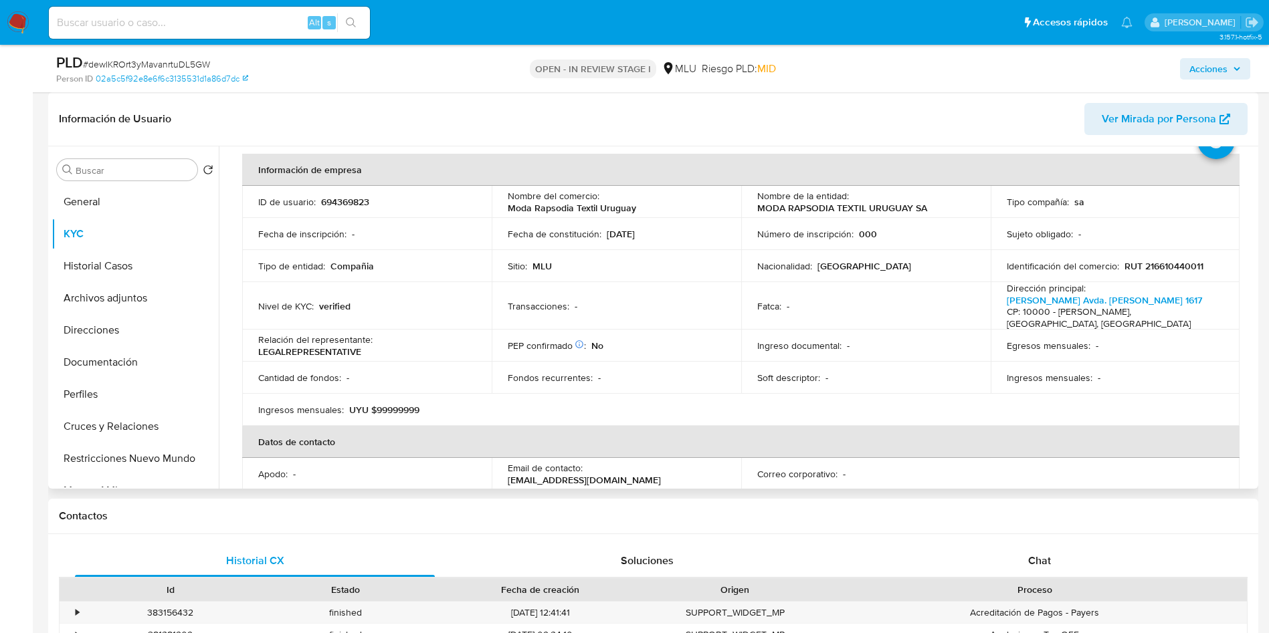
scroll to position [66, 0]
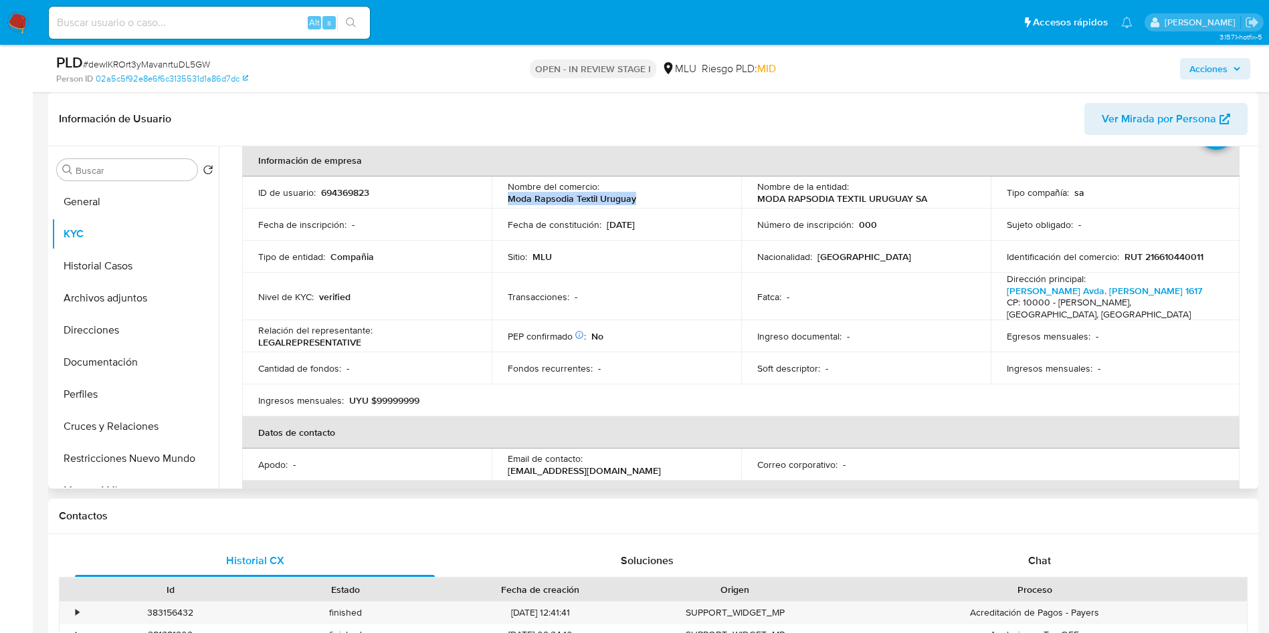
drag, startPoint x: 656, startPoint y: 204, endPoint x: 504, endPoint y: 201, distance: 151.9
click at [504, 201] on td "Nombre del comercio : Moda Rapsodia Textil Uruguay" at bounding box center [616, 193] width 249 height 32
copy p "Moda Rapsodia Textil Uruguay"
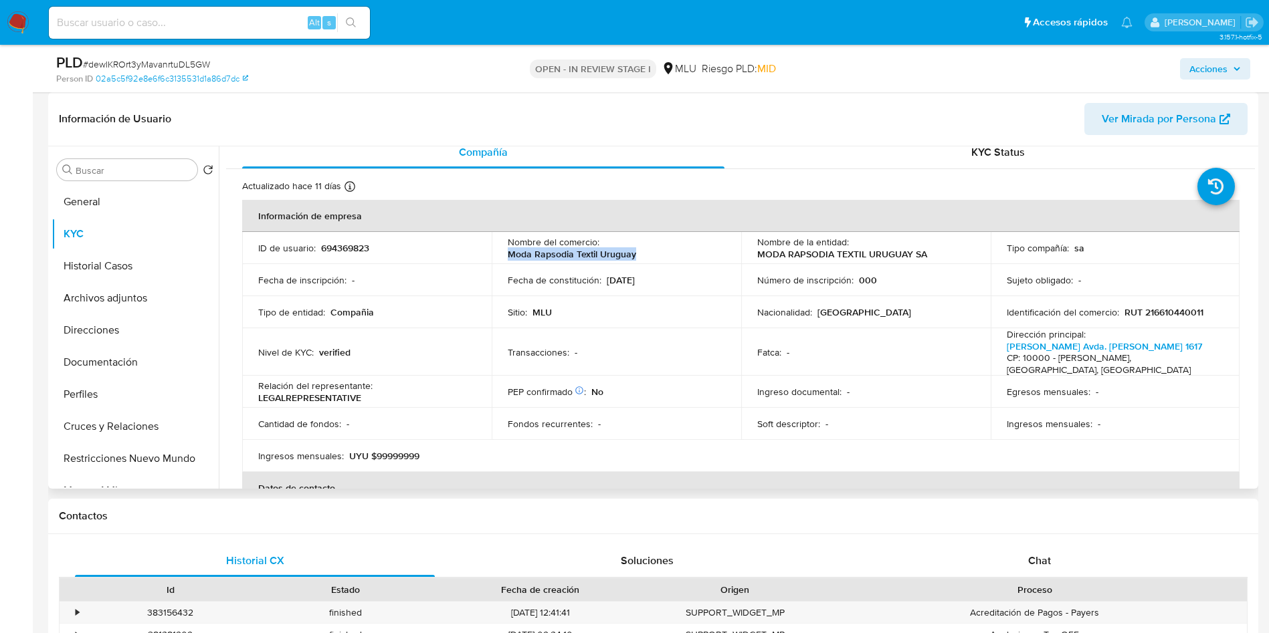
scroll to position [0, 0]
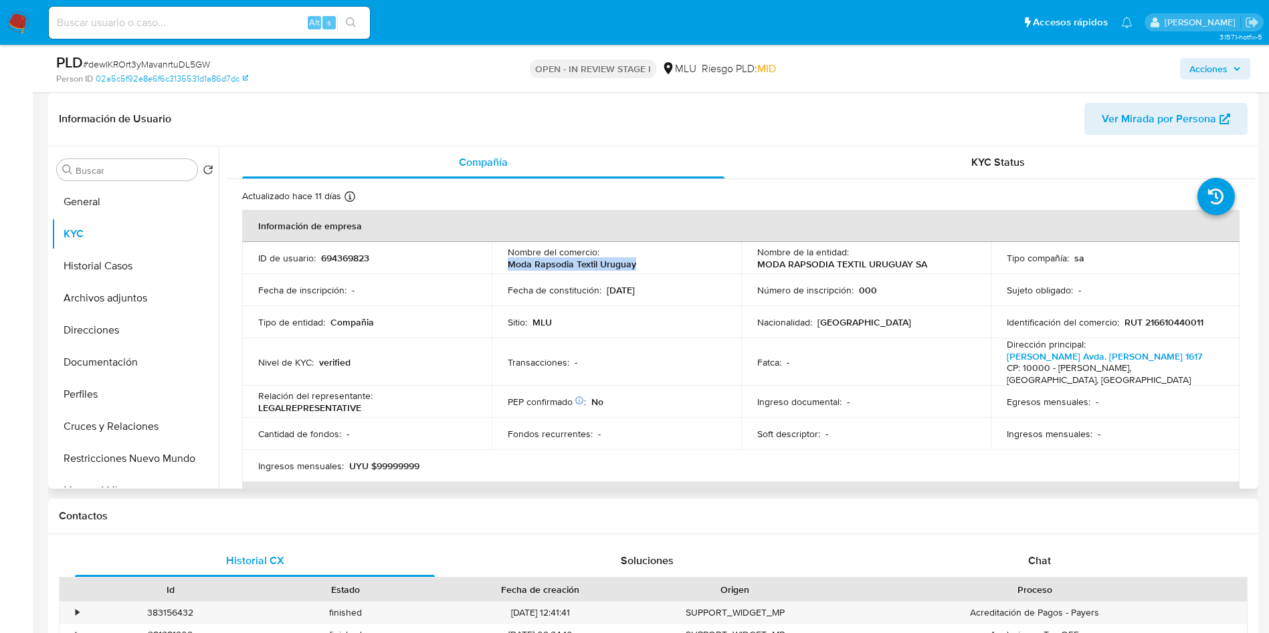
click at [599, 266] on p "Moda Rapsodia Textil Uruguay" at bounding box center [572, 264] width 128 height 12
click at [598, 266] on p "Moda Rapsodia Textil Uruguay" at bounding box center [572, 264] width 128 height 12
click at [112, 279] on button "Historial Casos" at bounding box center [130, 266] width 157 height 32
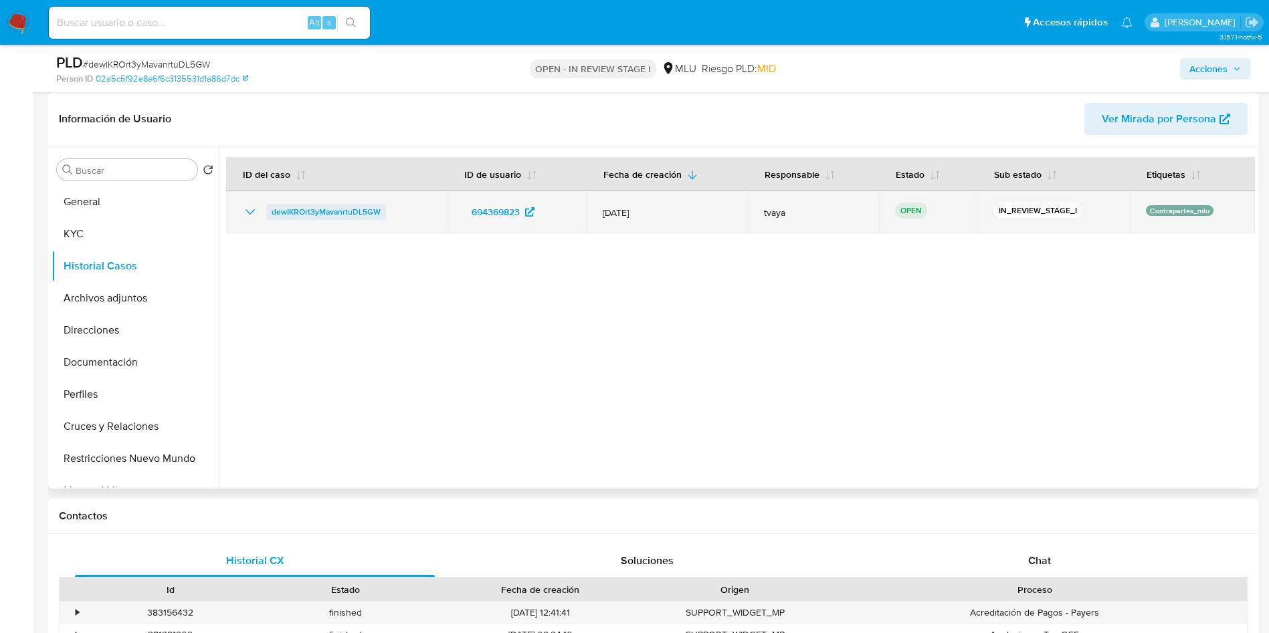
drag, startPoint x: 399, startPoint y: 217, endPoint x: 266, endPoint y: 211, distance: 132.6
click at [266, 211] on div "dewIKROrt3yMavanrtuDL5GW" at bounding box center [336, 212] width 189 height 16
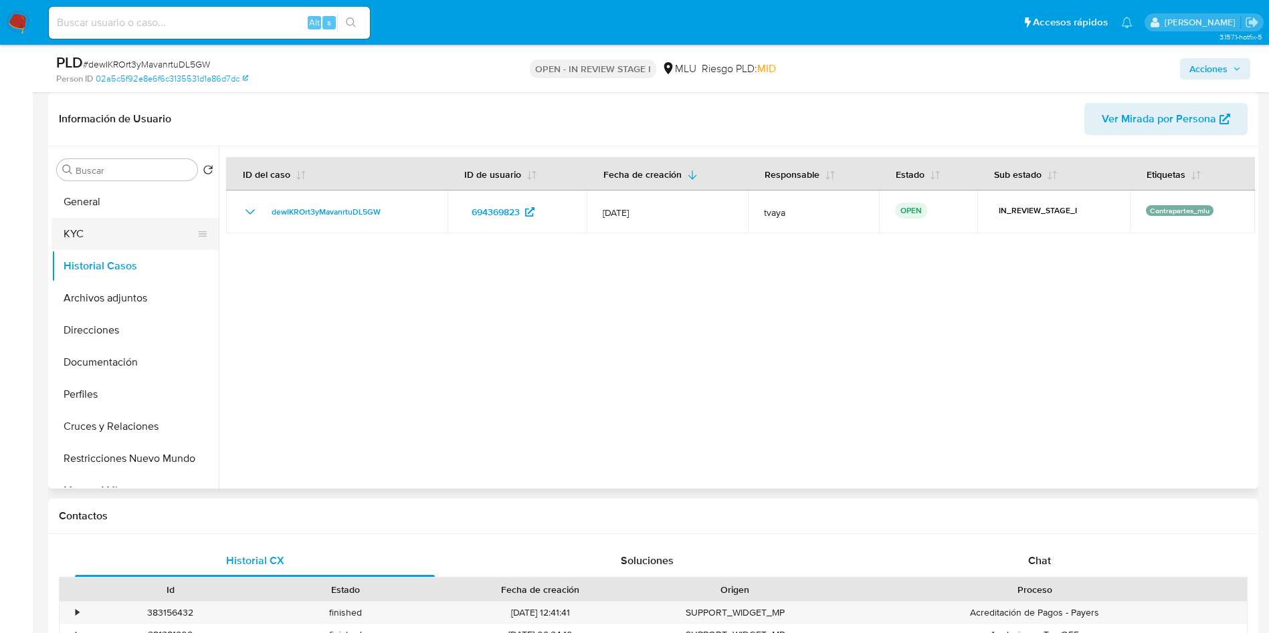
click at [104, 231] on button "KYC" at bounding box center [130, 234] width 157 height 32
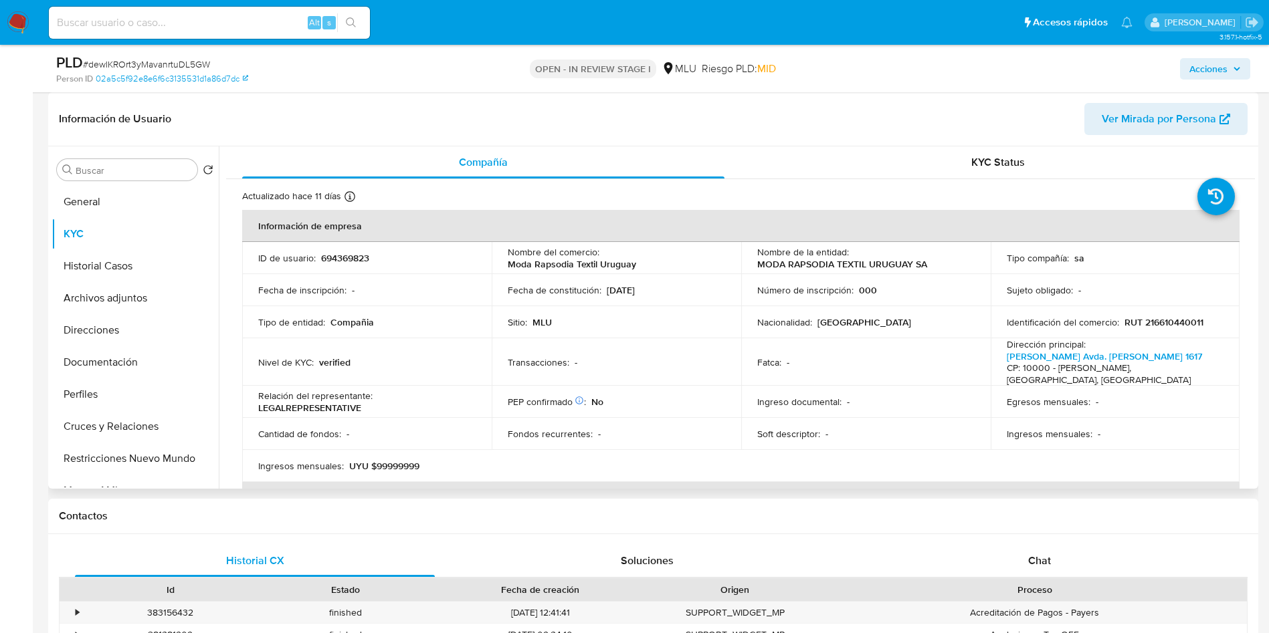
click at [1183, 319] on p "RUT 216610440011" at bounding box center [1163, 322] width 79 height 12
click at [1182, 319] on p "RUT 216610440011" at bounding box center [1163, 322] width 79 height 12
copy p "216610440011"
drag, startPoint x: 930, startPoint y: 269, endPoint x: 748, endPoint y: 269, distance: 181.9
click at [748, 269] on td "Nombre de la entidad : MODA RAPSODIA TEXTIL URUGUAY SA" at bounding box center [865, 258] width 249 height 32
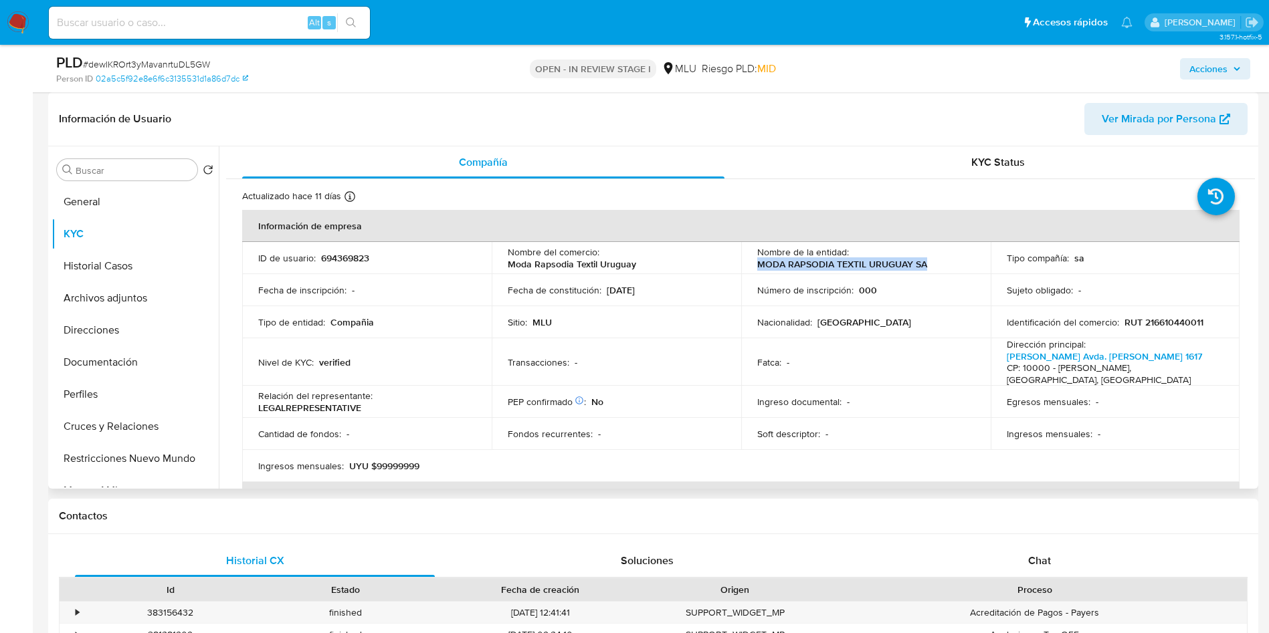
copy p "MODA RAPSODIA TEXTIL URUGUAY SA"
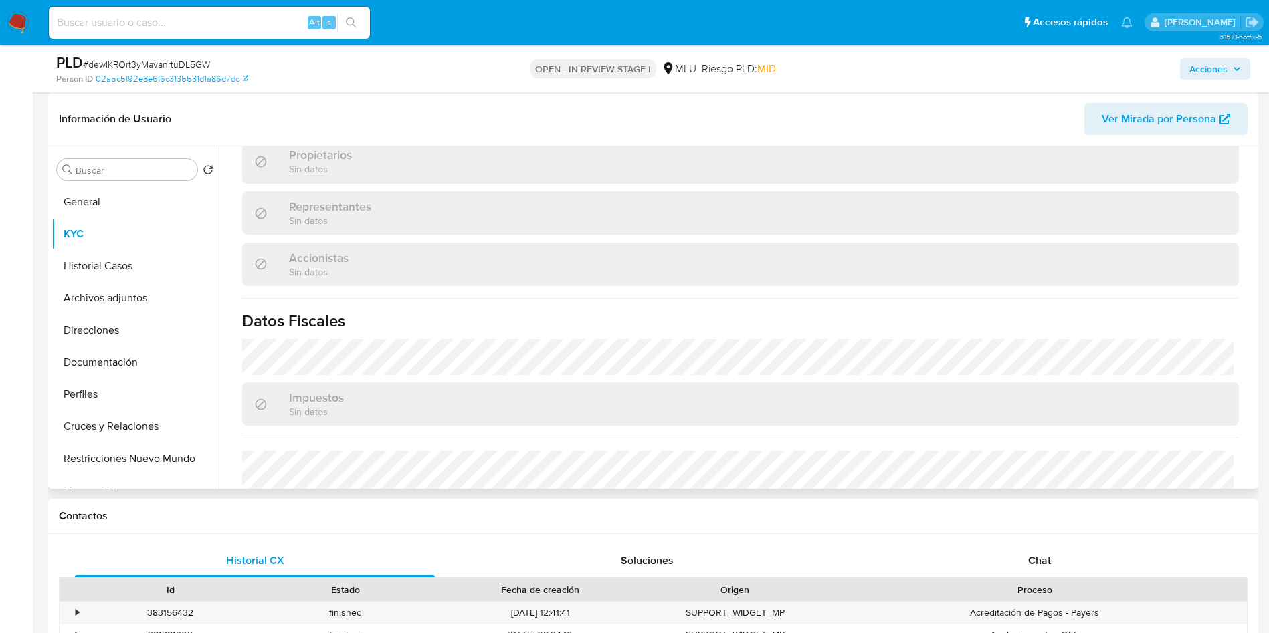
scroll to position [769, 0]
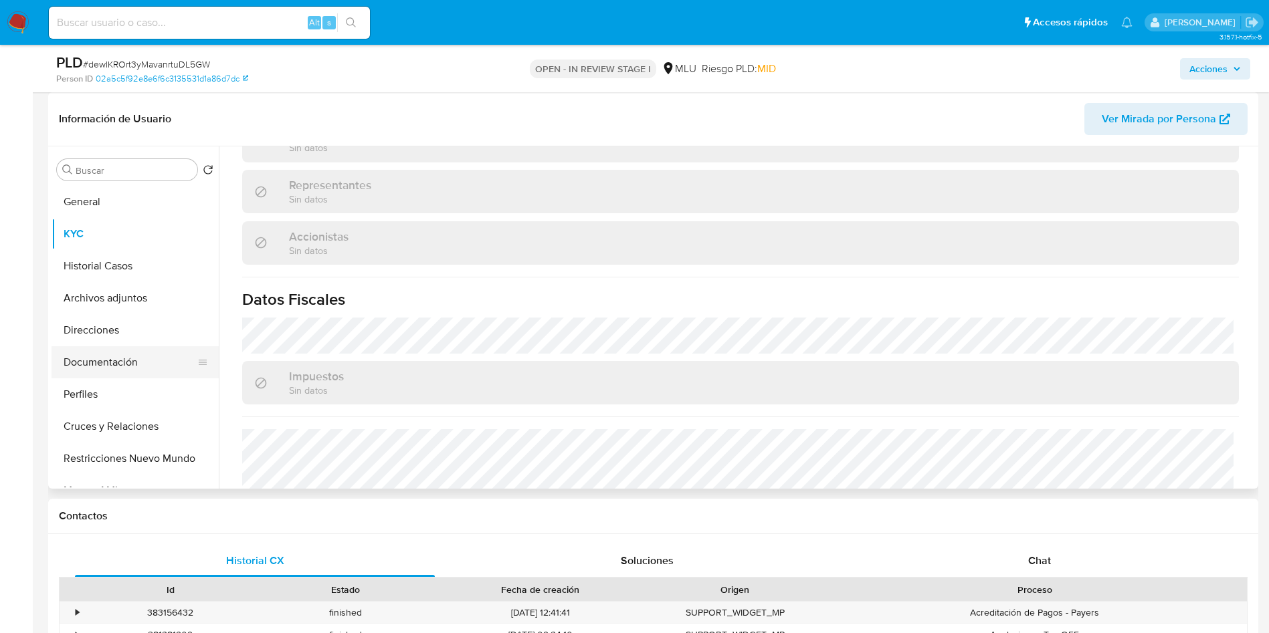
click at [102, 362] on button "Documentación" at bounding box center [130, 362] width 157 height 32
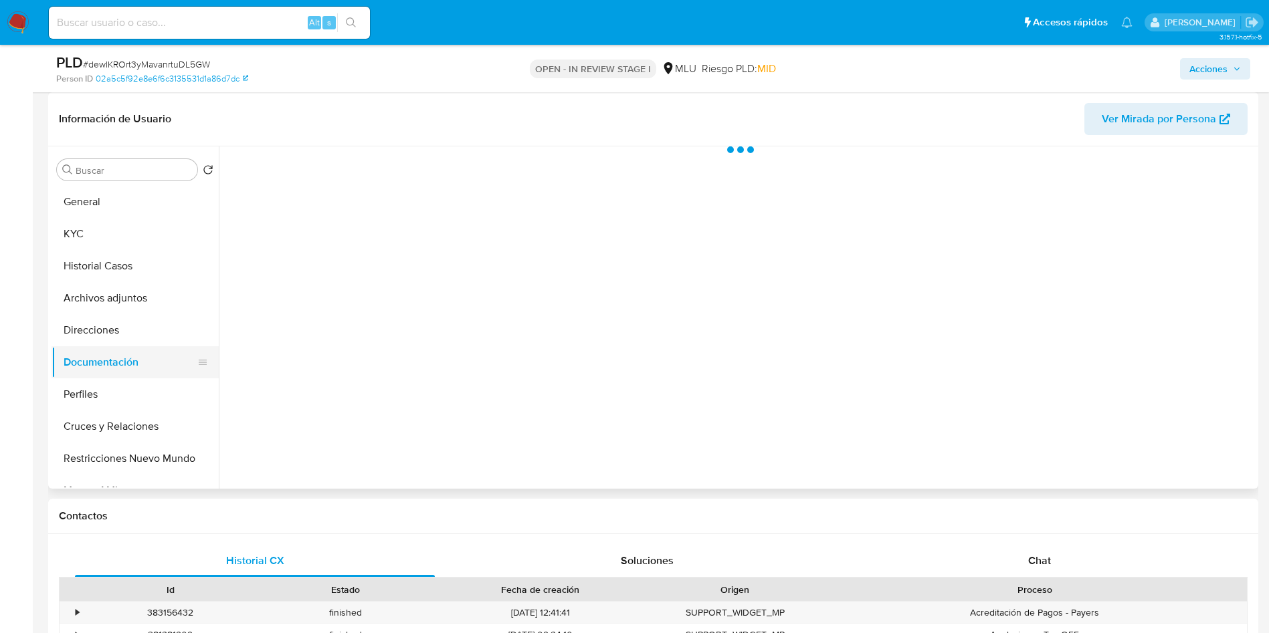
scroll to position [0, 0]
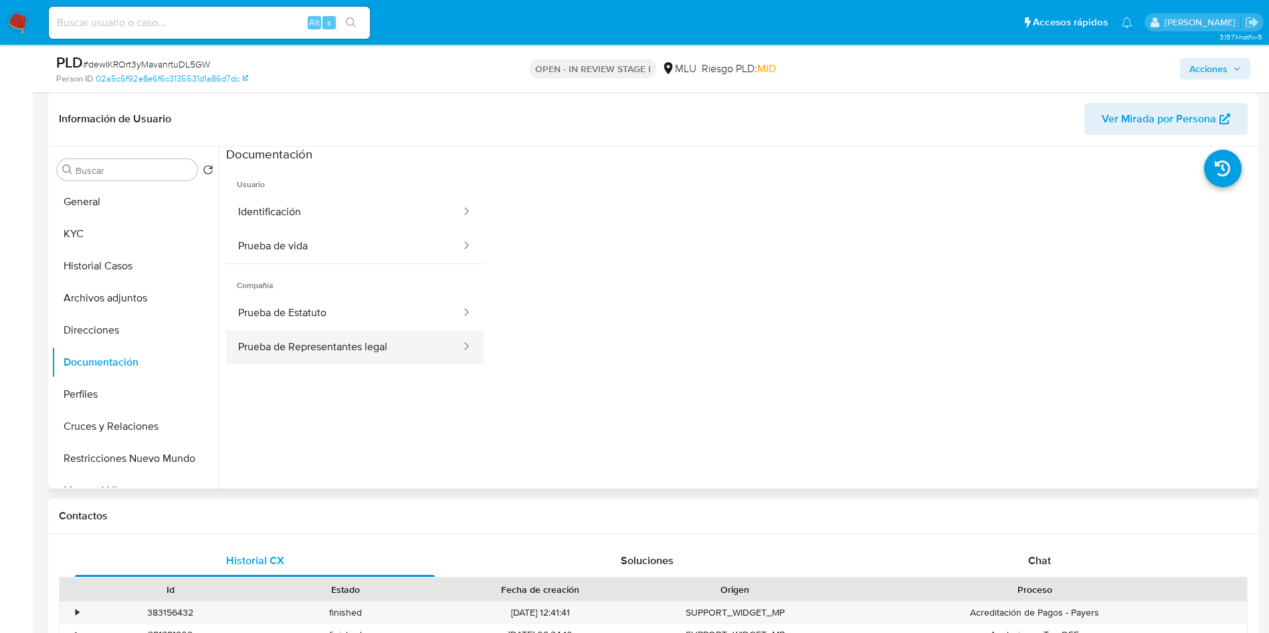
click at [296, 332] on button "Prueba de Representantes legal" at bounding box center [344, 347] width 236 height 34
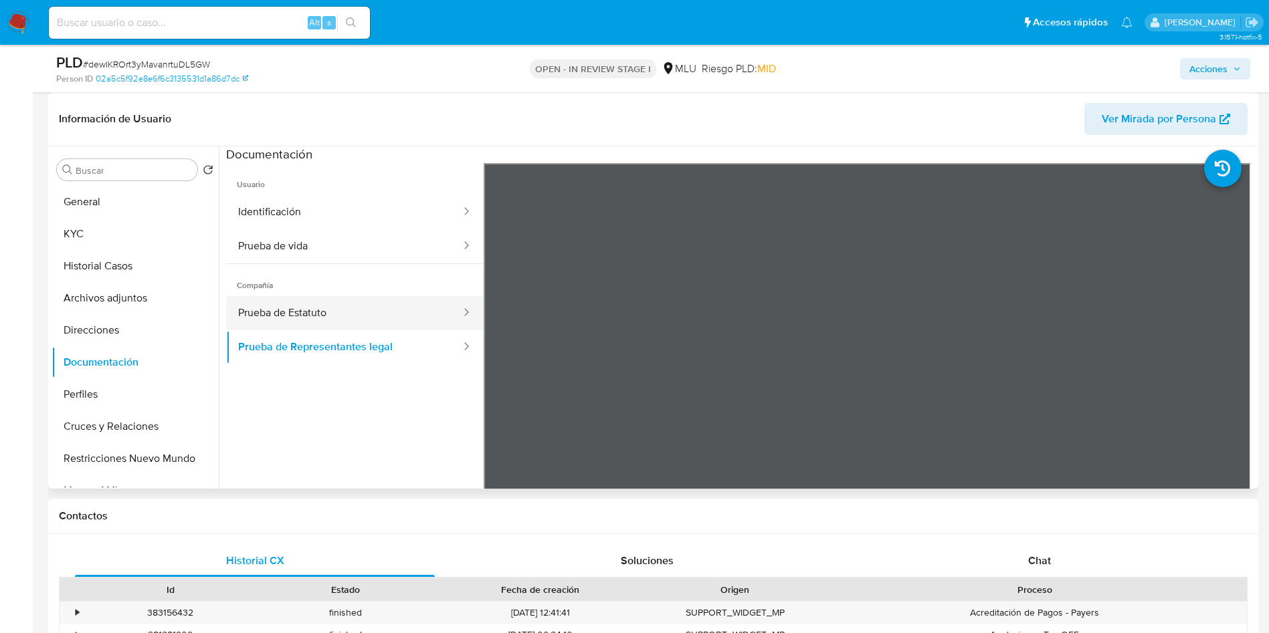
click at [320, 316] on button "Prueba de Estatuto" at bounding box center [344, 313] width 236 height 34
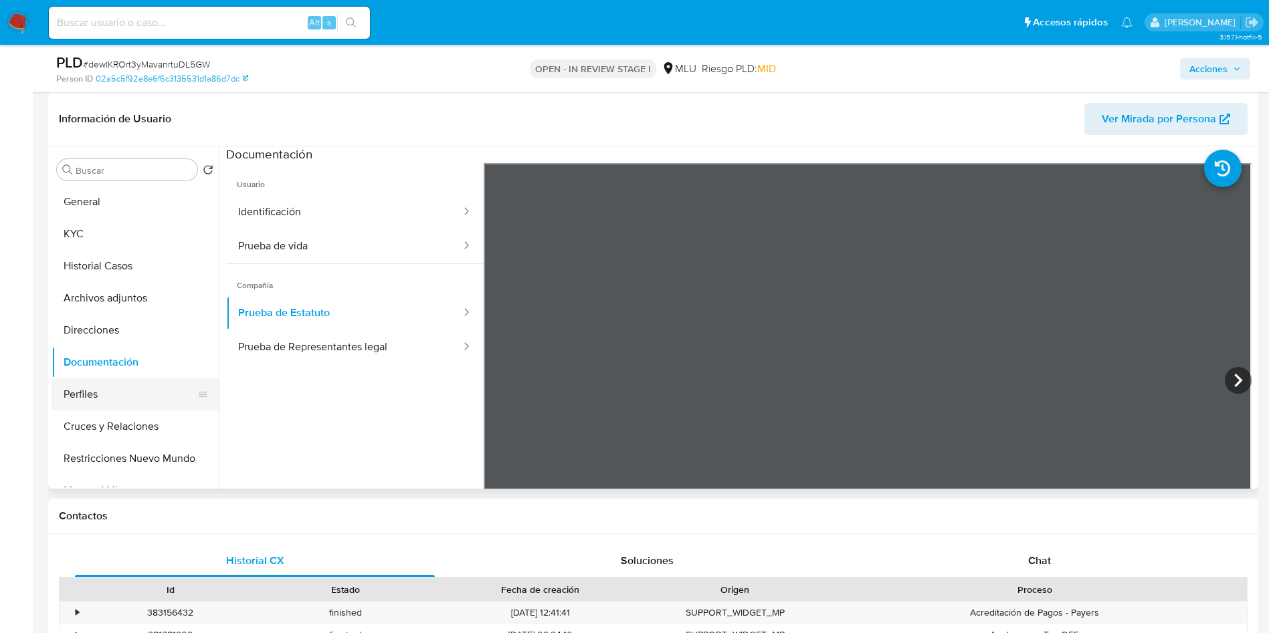
drag, startPoint x: 132, startPoint y: 396, endPoint x: 140, endPoint y: 393, distance: 8.5
click at [132, 397] on button "Perfiles" at bounding box center [130, 395] width 157 height 32
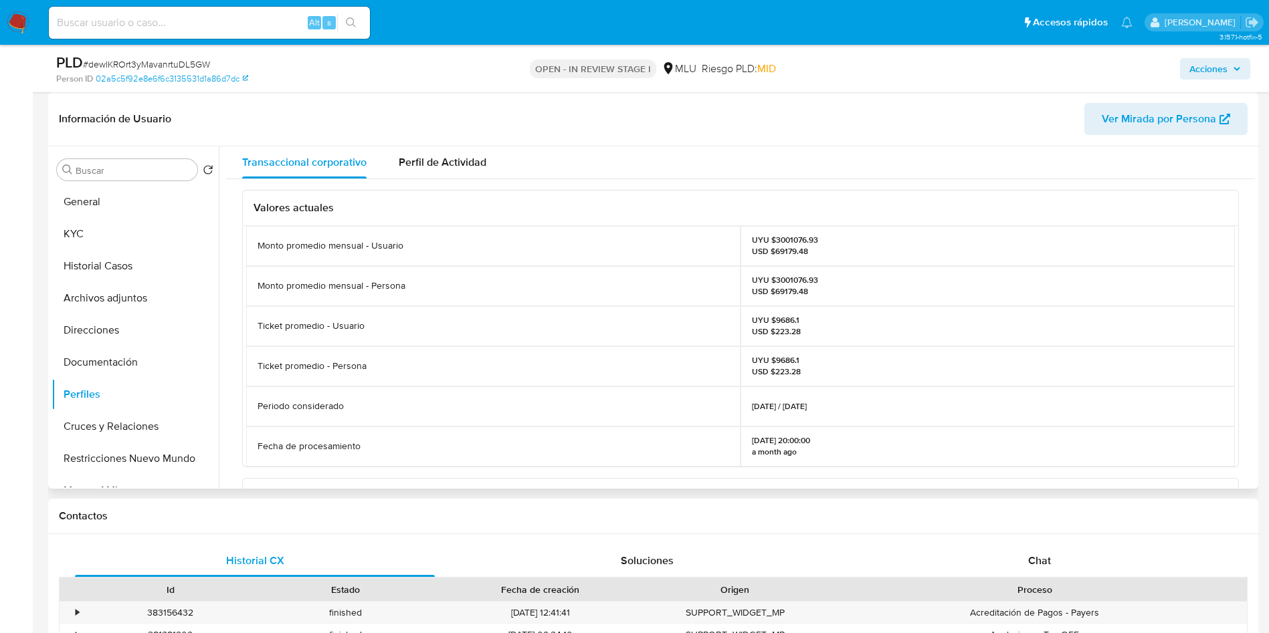
click at [783, 233] on div "UYU $3001076.93 USD $69179.48" at bounding box center [987, 246] width 494 height 40
click at [783, 237] on p "UYU $3001076.93 USD $69179.48" at bounding box center [785, 245] width 66 height 21
copy p "3001076.93"
click at [1049, 230] on div "UYU $3001076.93 USD $69179.48" at bounding box center [987, 246] width 494 height 40
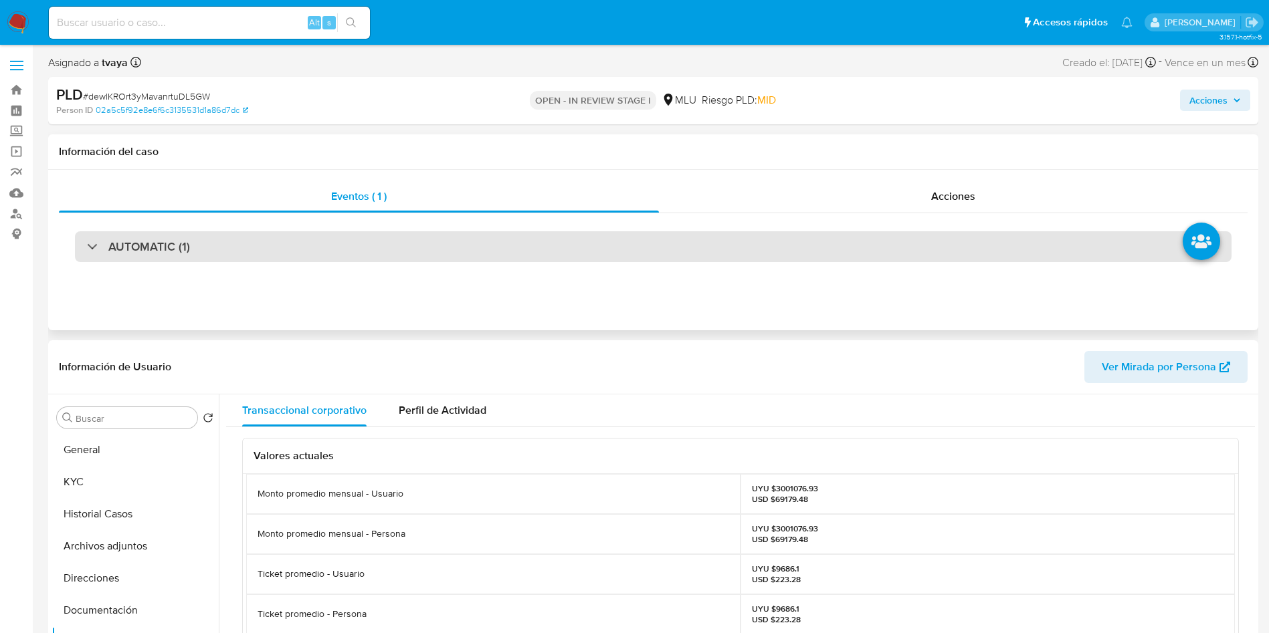
click at [191, 246] on div "AUTOMATIC (1)" at bounding box center [653, 246] width 1157 height 31
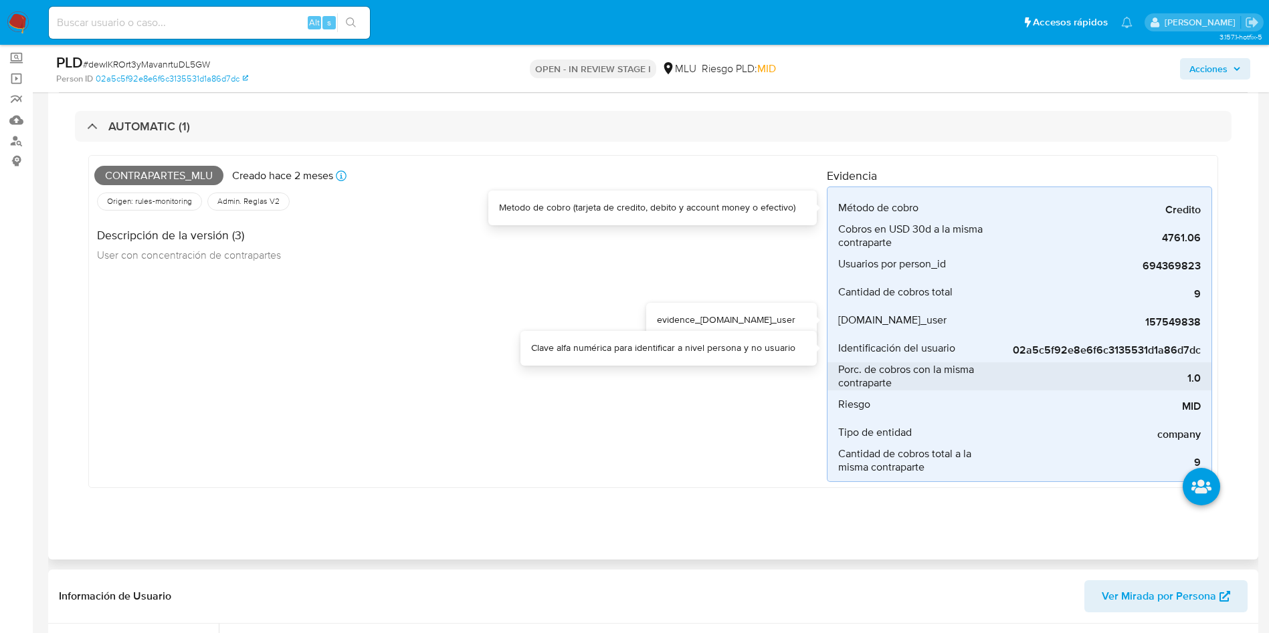
scroll to position [100, 0]
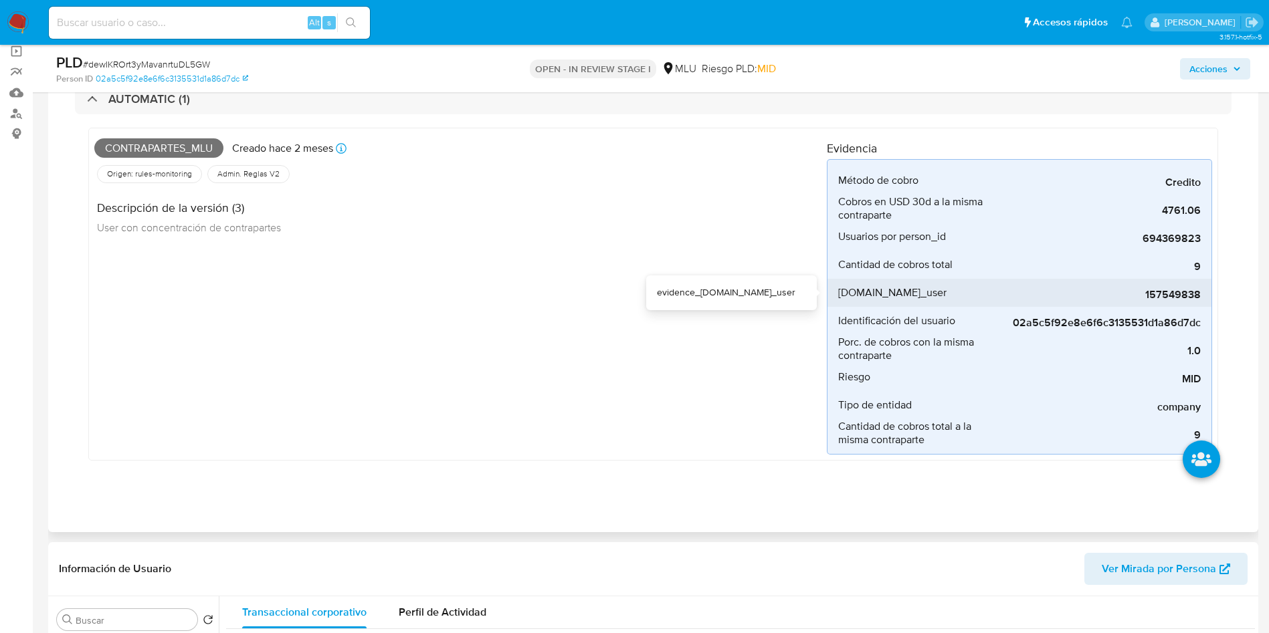
click at [1166, 292] on span "157549838" at bounding box center [1100, 294] width 201 height 13
drag, startPoint x: 1056, startPoint y: 140, endPoint x: 1054, endPoint y: 128, distance: 11.4
click at [1058, 139] on div "Evidencia Método de cobro Credito Metodo de cobro (tarjeta de credito, debito y…" at bounding box center [1019, 294] width 385 height 321
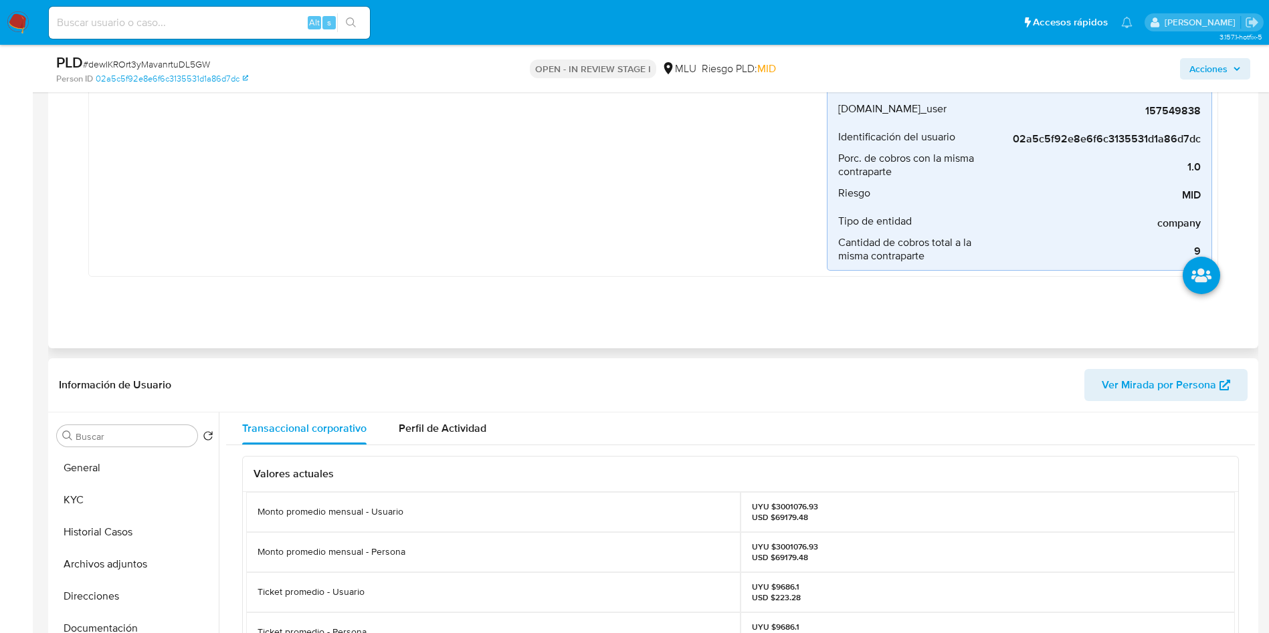
scroll to position [0, 0]
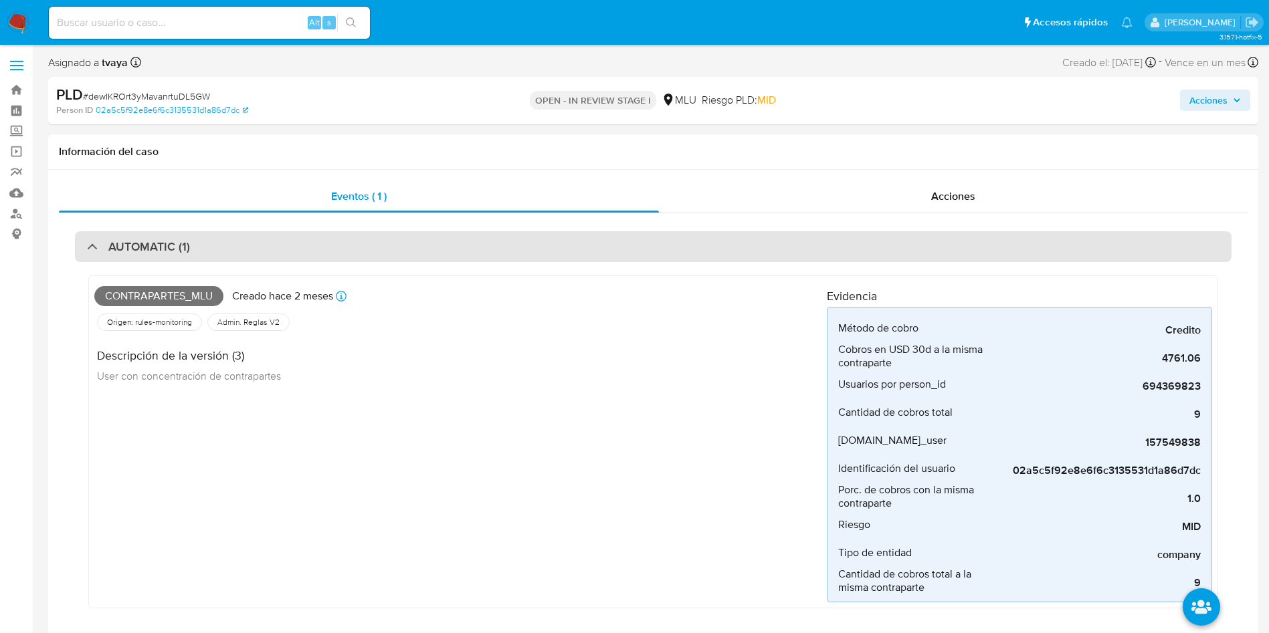
click at [185, 253] on h3 "AUTOMATIC (1)" at bounding box center [149, 246] width 82 height 15
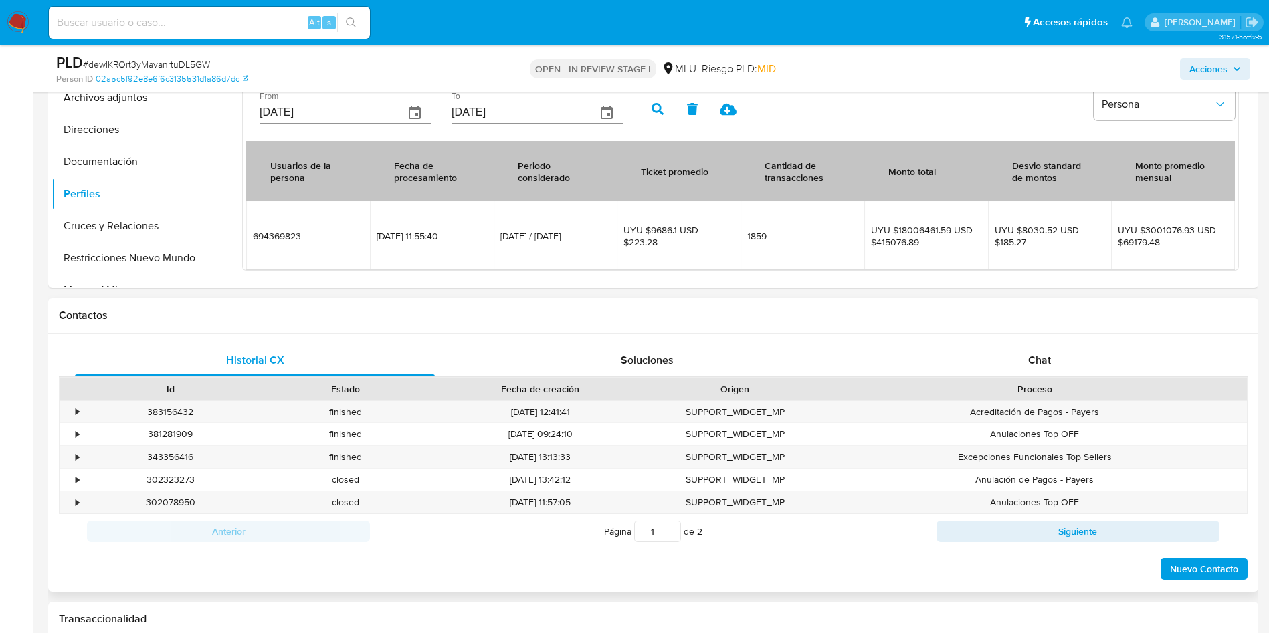
scroll to position [702, 0]
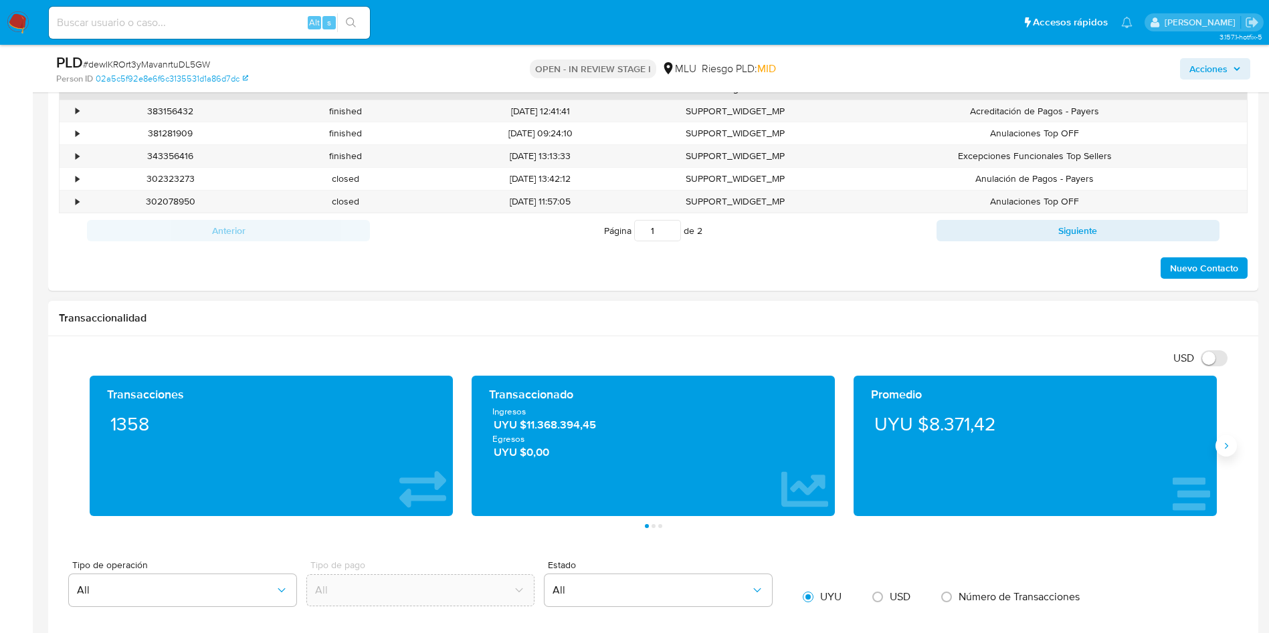
click at [1225, 443] on icon "Siguiente" at bounding box center [1226, 446] width 3 height 6
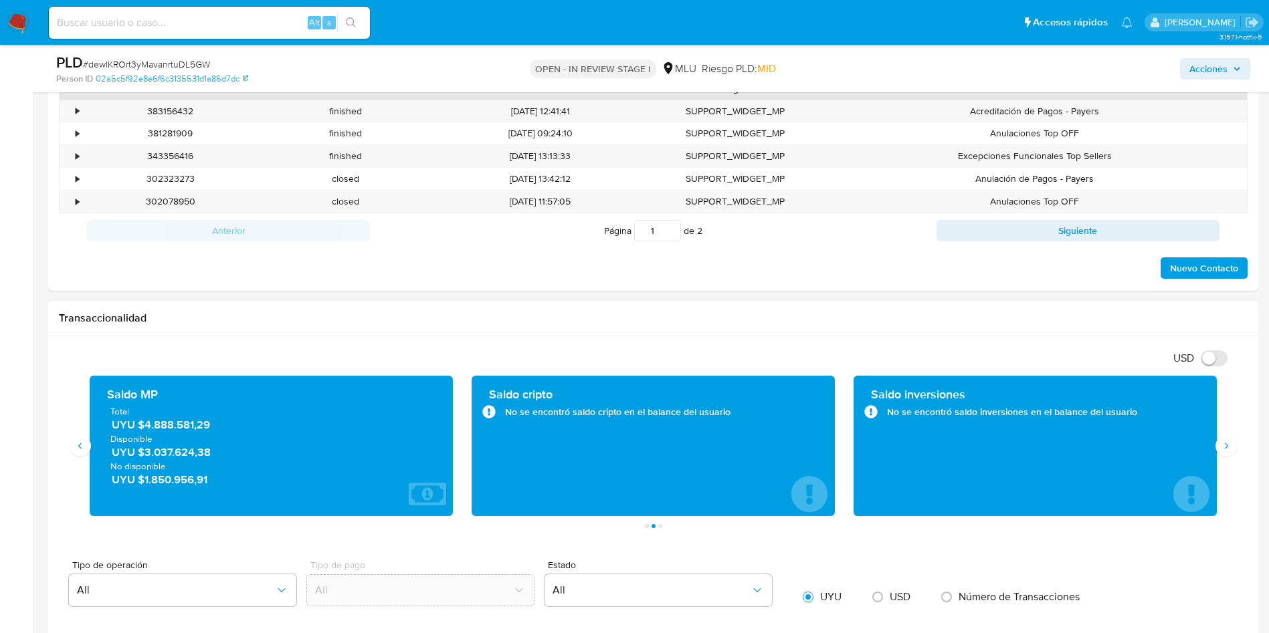
click at [172, 422] on span "UYU $4.888.581,29" at bounding box center [272, 424] width 320 height 15
drag, startPoint x: 25, startPoint y: 296, endPoint x: 264, endPoint y: 19, distance: 364.7
click at [25, 296] on aside "Bandeja Tablero Screening Búsqueda en Listas Watchlist Herramientas Operaciones…" at bounding box center [16, 564] width 33 height 2532
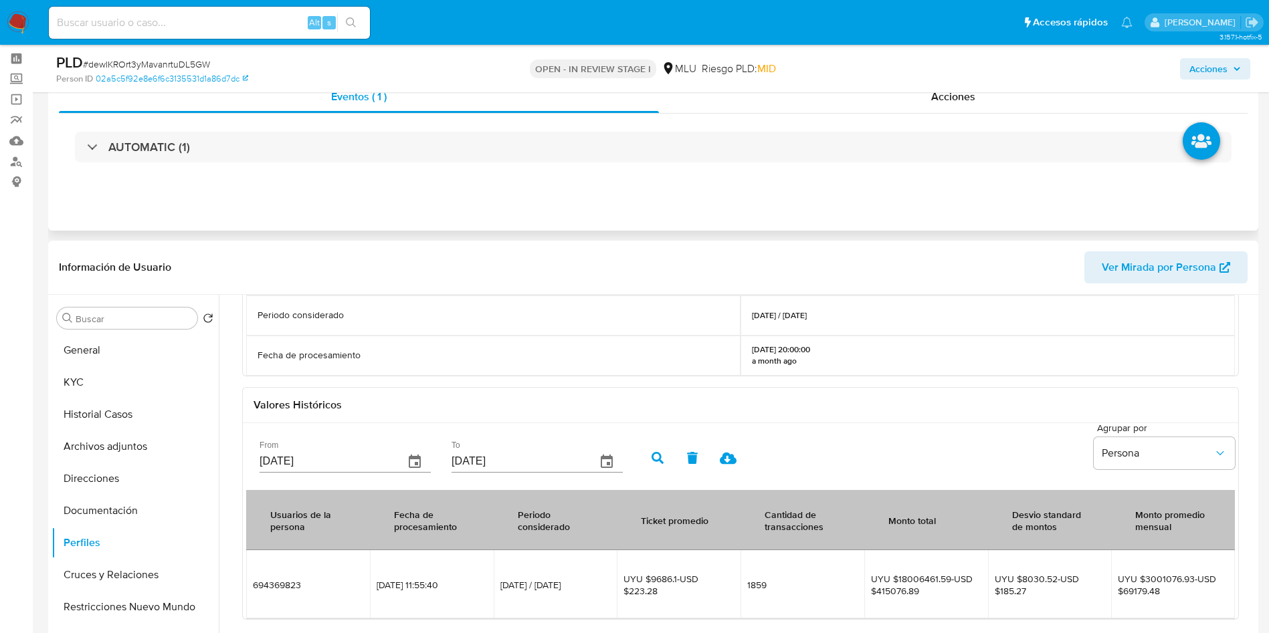
scroll to position [0, 0]
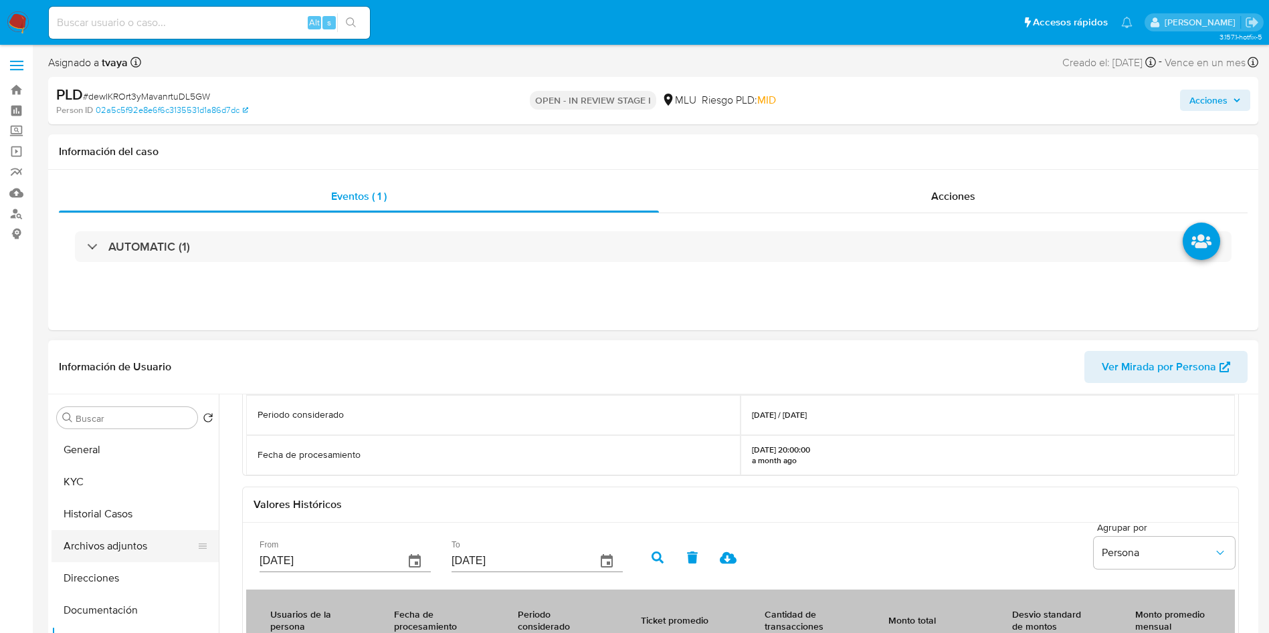
drag, startPoint x: 141, startPoint y: 546, endPoint x: 155, endPoint y: 536, distance: 17.3
click at [141, 546] on button "Archivos adjuntos" at bounding box center [130, 546] width 157 height 32
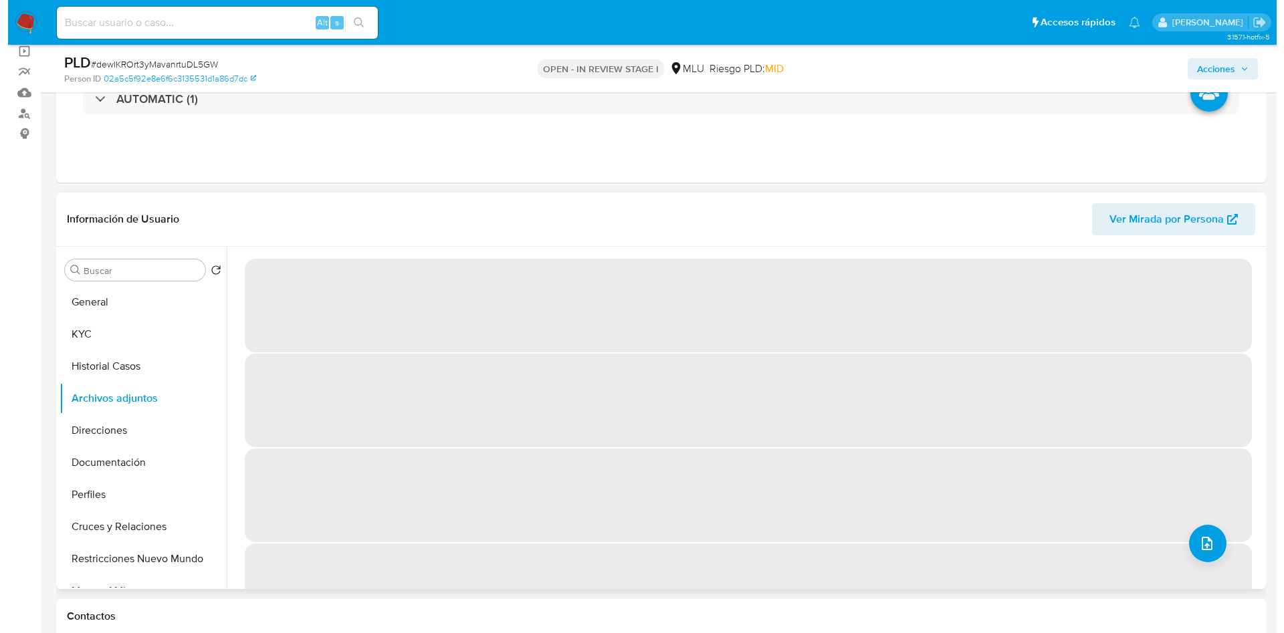
scroll to position [201, 0]
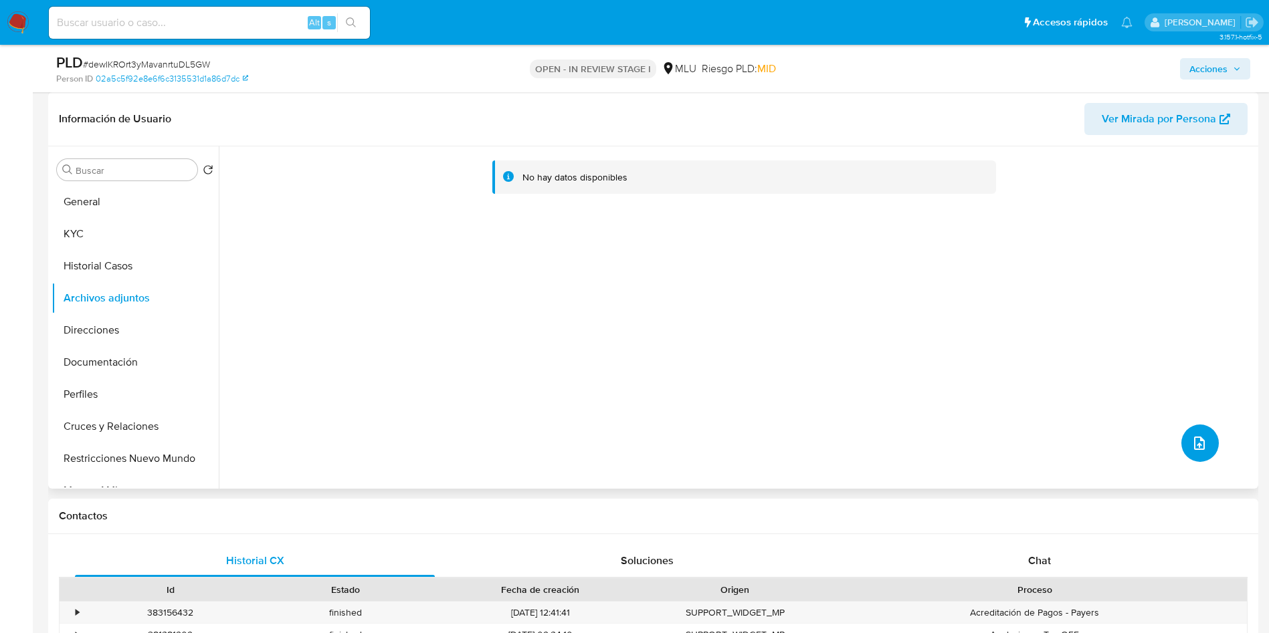
click at [1193, 439] on icon "upload-file" at bounding box center [1199, 443] width 16 height 16
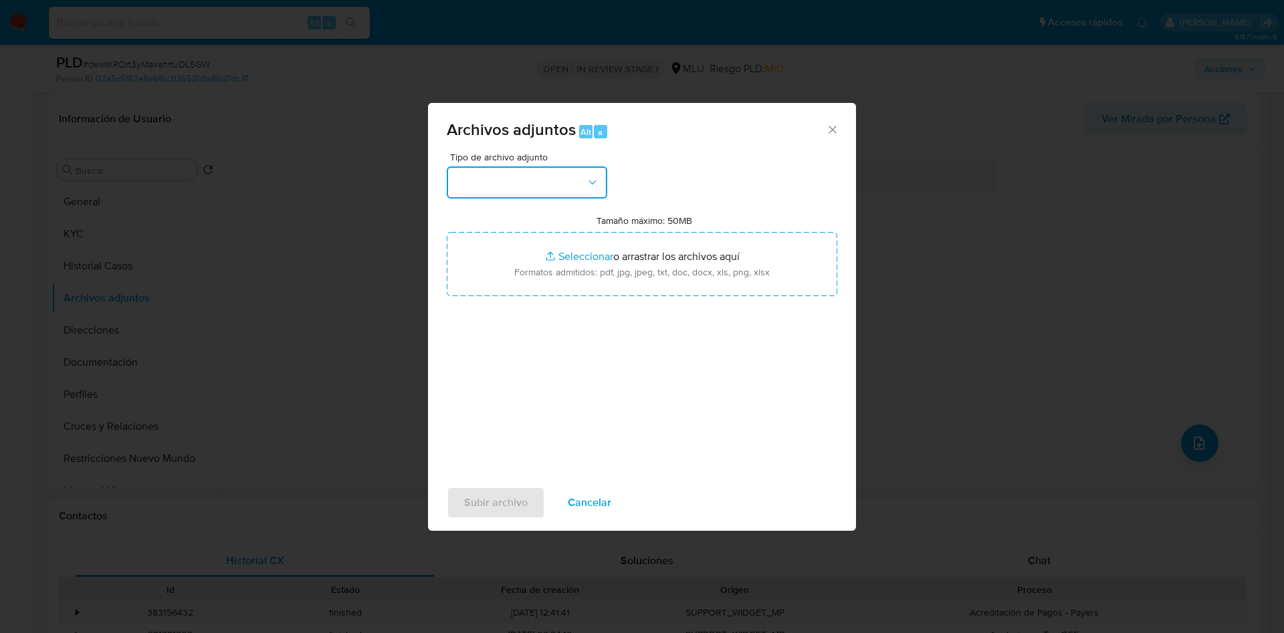
drag, startPoint x: 522, startPoint y: 180, endPoint x: 512, endPoint y: 191, distance: 15.2
click at [522, 179] on button "button" at bounding box center [527, 183] width 161 height 32
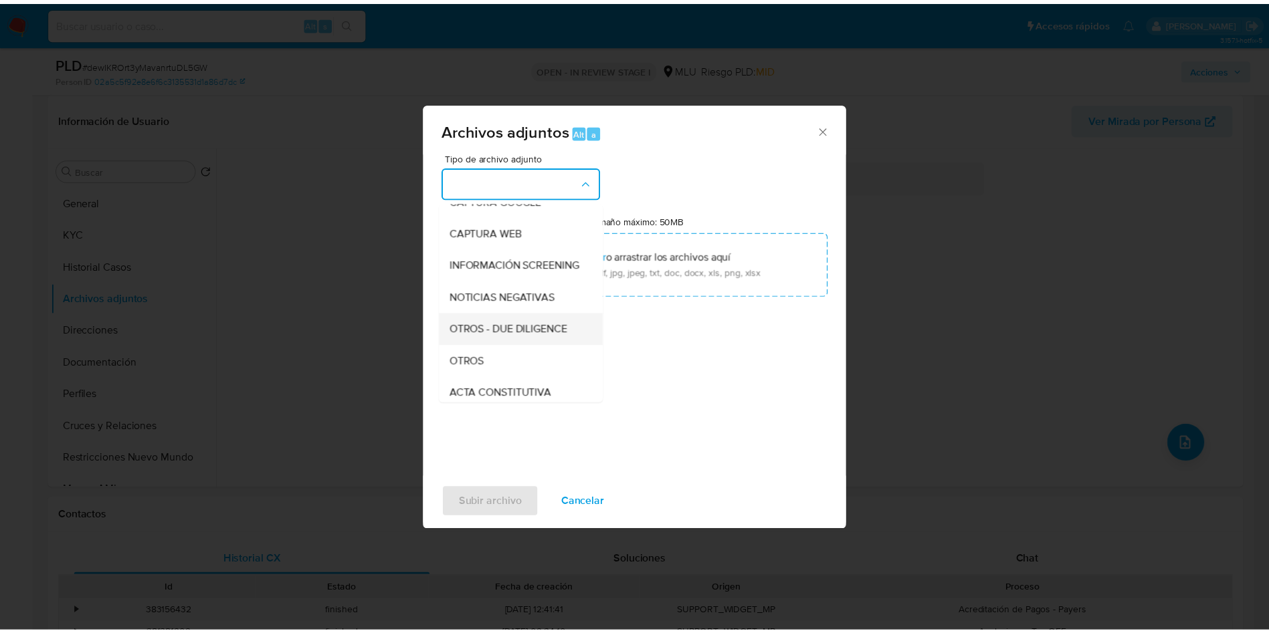
scroll to position [100, 0]
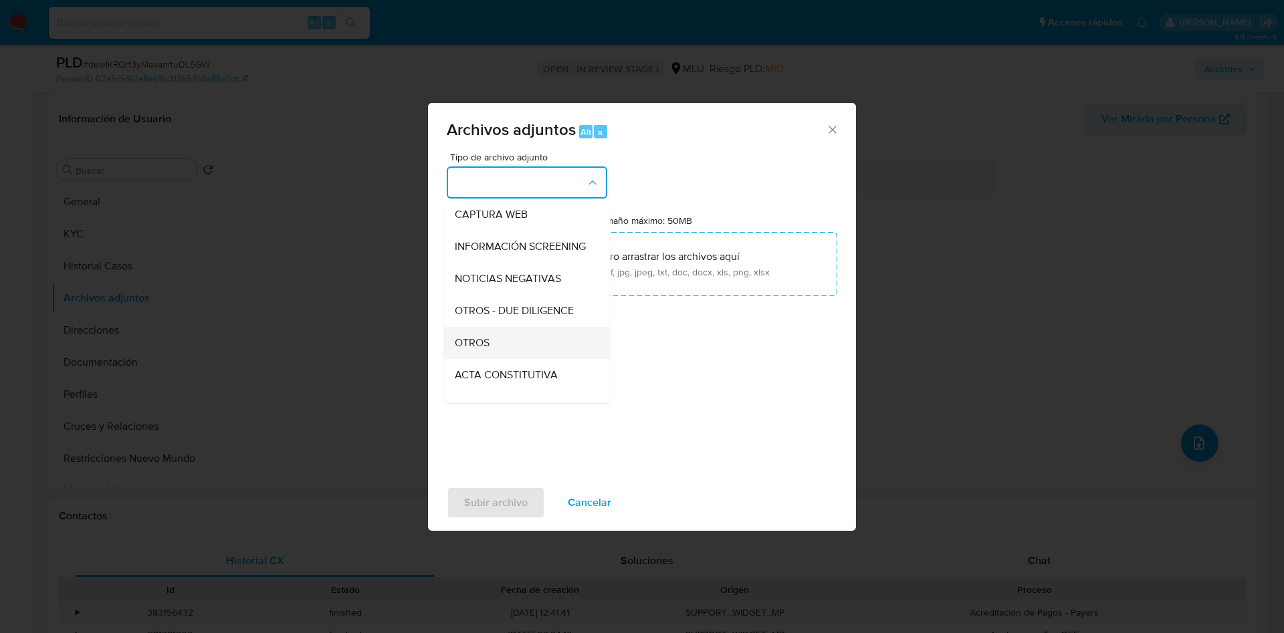
click at [490, 355] on div "OTROS" at bounding box center [523, 343] width 136 height 32
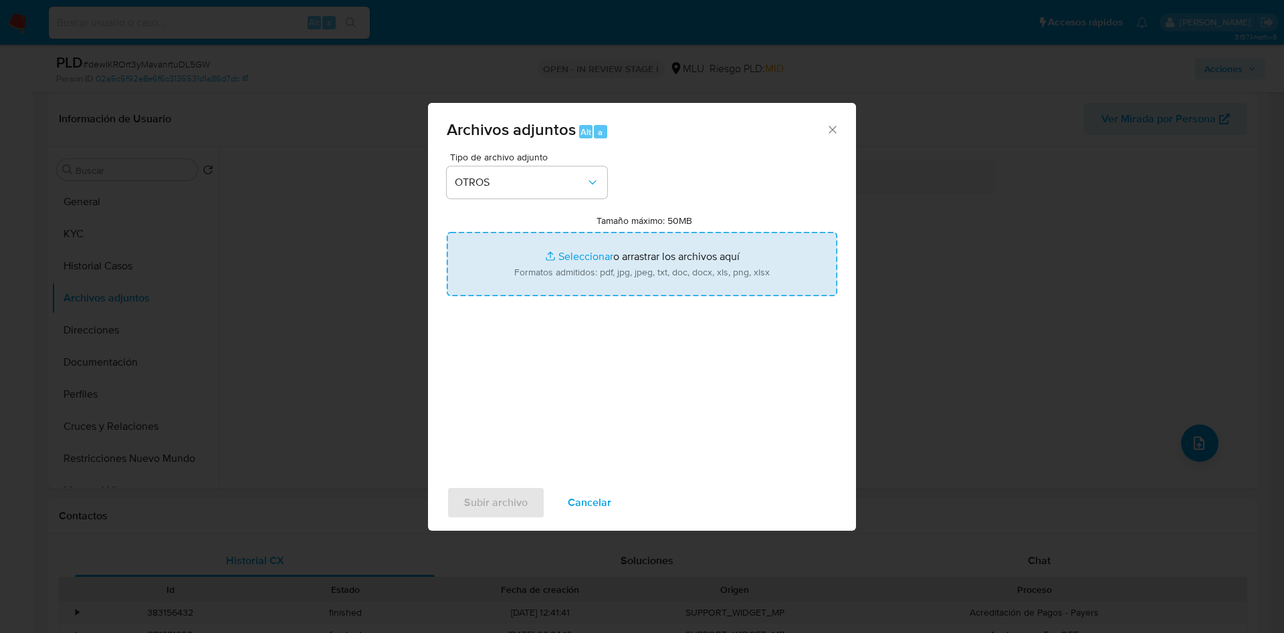
click at [627, 260] on input "Tamaño máximo: 50MB Seleccionar archivos" at bounding box center [642, 264] width 391 height 64
type input "C:\fakepath\694369823 - Anexo.pdf"
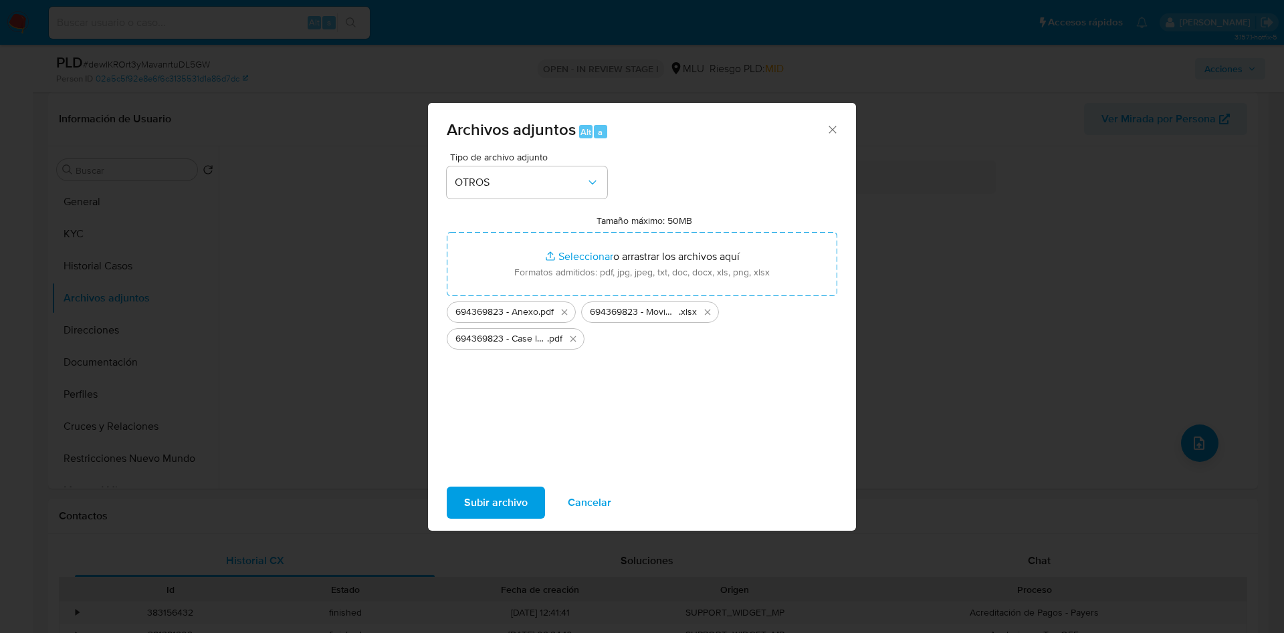
click at [505, 500] on span "Subir archivo" at bounding box center [496, 502] width 64 height 29
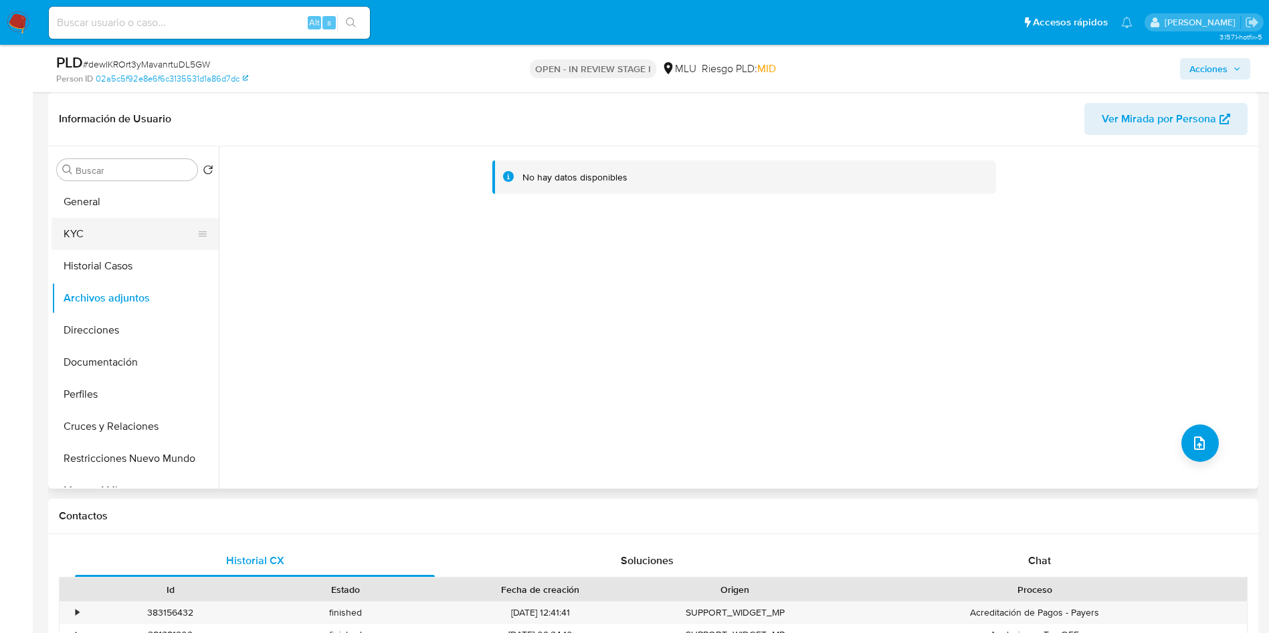
click at [112, 239] on button "KYC" at bounding box center [130, 234] width 157 height 32
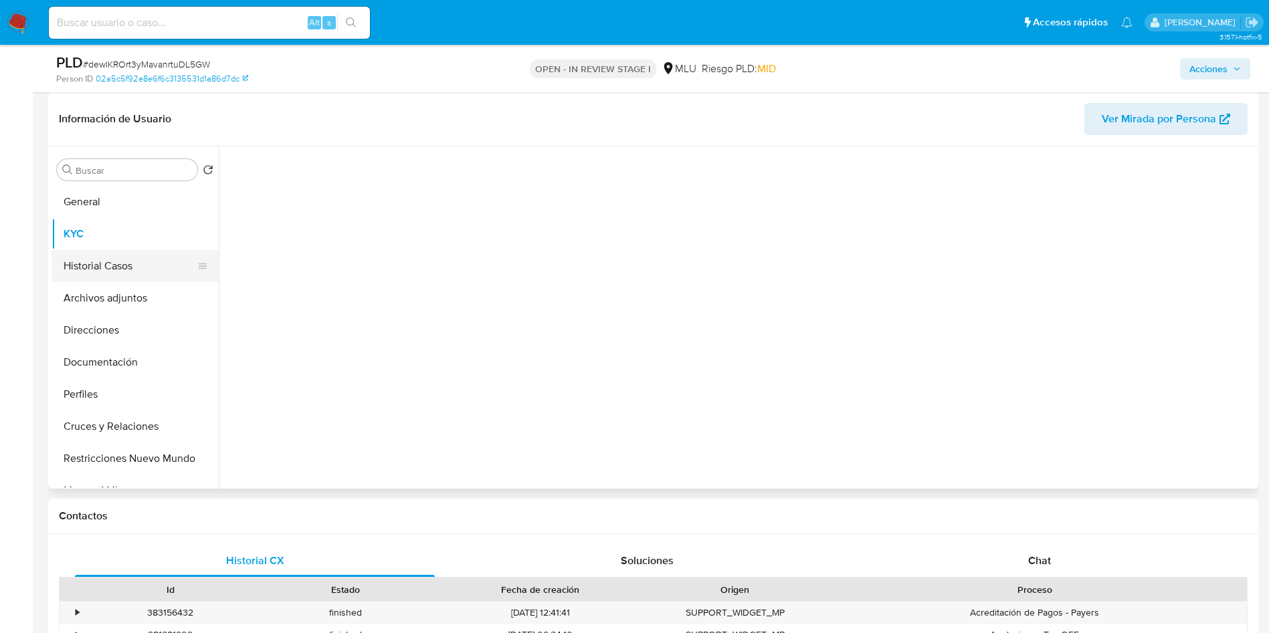
click at [112, 268] on button "Historial Casos" at bounding box center [130, 266] width 157 height 32
click at [108, 312] on button "Archivos adjuntos" at bounding box center [130, 298] width 157 height 32
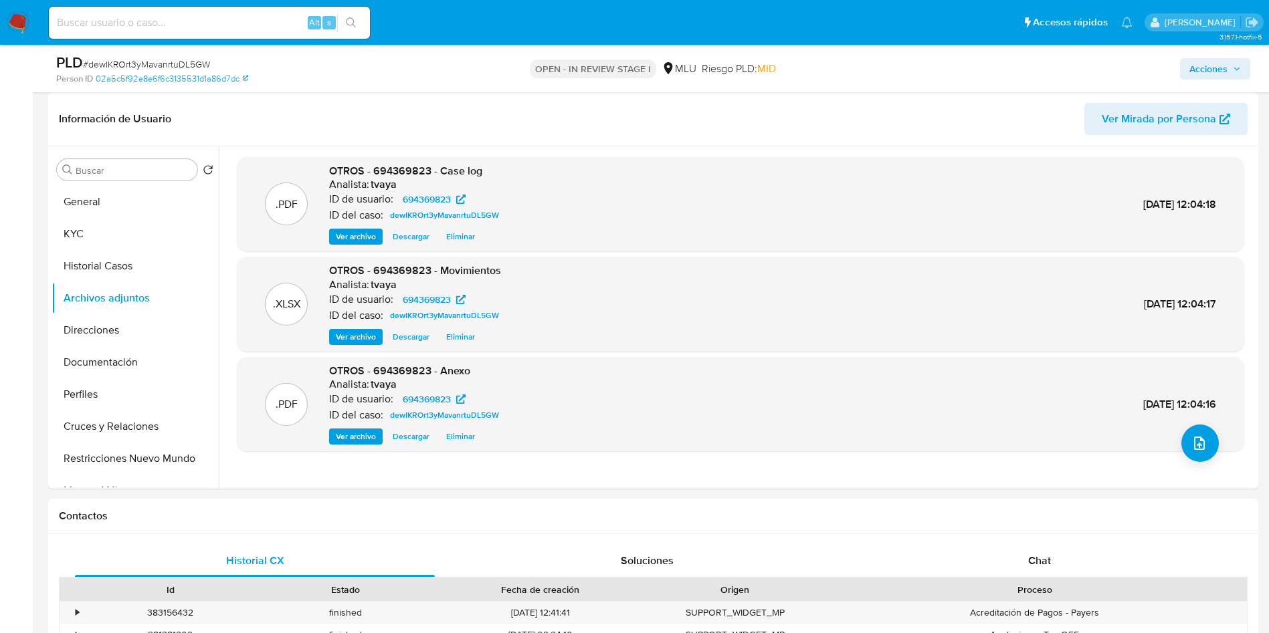
click at [1223, 68] on span "Acciones" at bounding box center [1208, 68] width 38 height 21
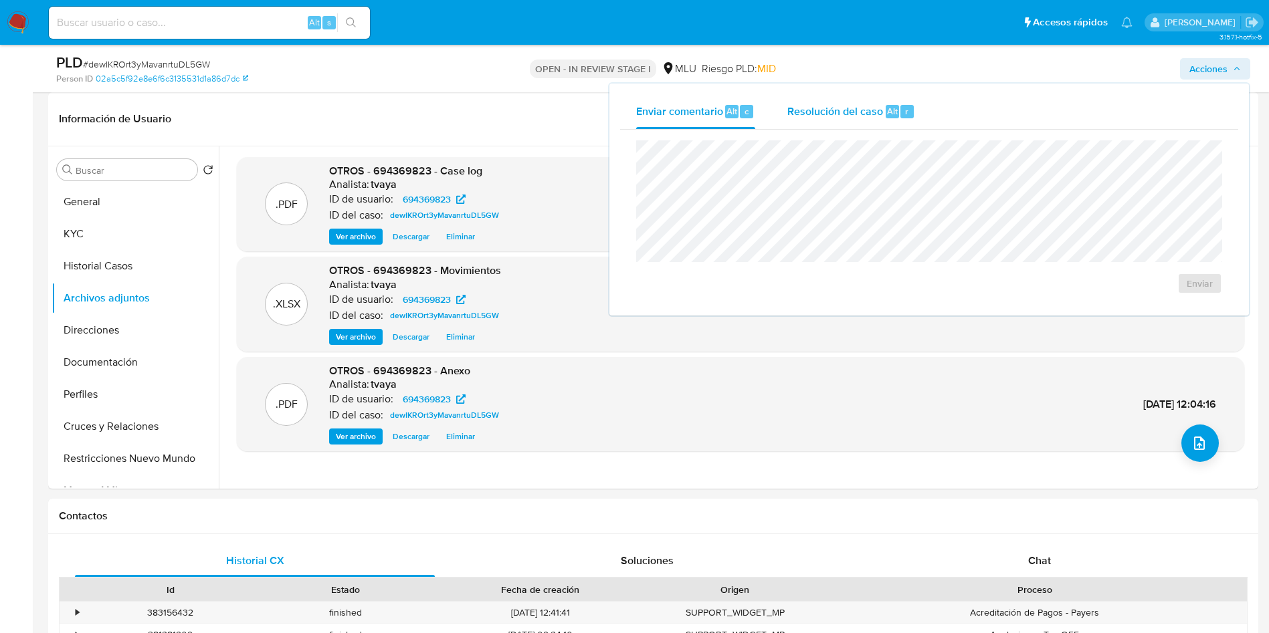
click at [839, 102] on div "Resolución del caso Alt r" at bounding box center [851, 111] width 128 height 35
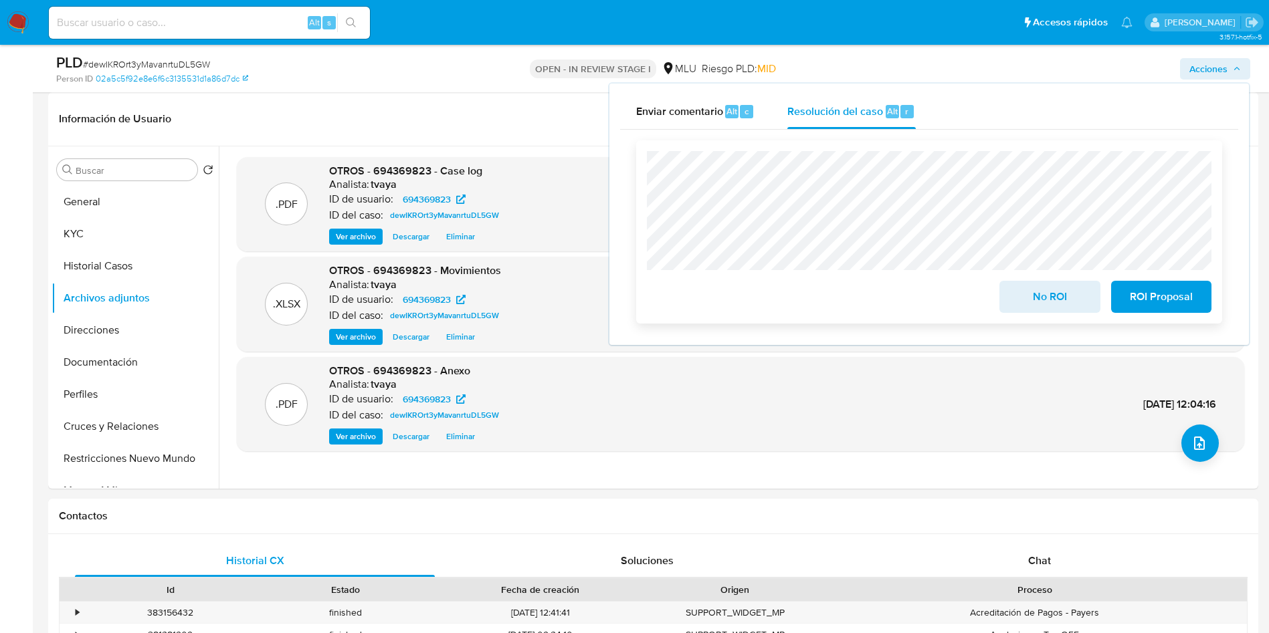
drag, startPoint x: 1045, startPoint y: 306, endPoint x: 1035, endPoint y: 310, distance: 11.1
click at [1047, 306] on span "No ROI" at bounding box center [1050, 296] width 66 height 29
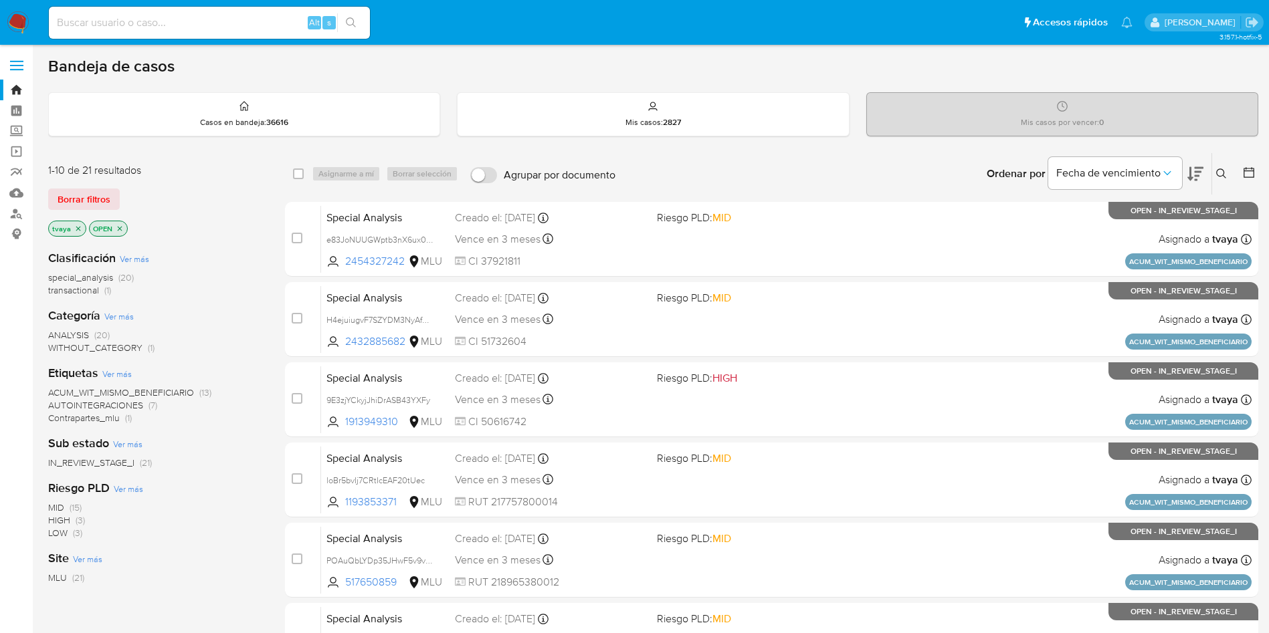
click at [217, 28] on input at bounding box center [209, 22] width 321 height 17
paste input "157549838"
type input "157549838"
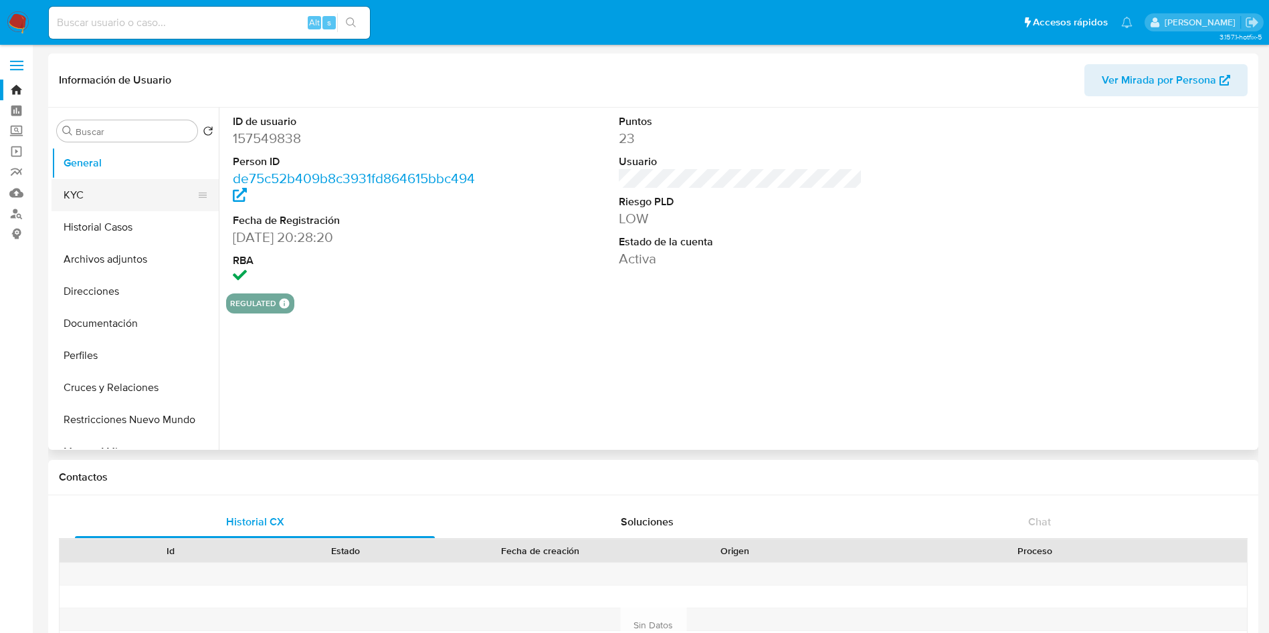
select select "10"
click at [94, 196] on button "KYC" at bounding box center [130, 195] width 157 height 32
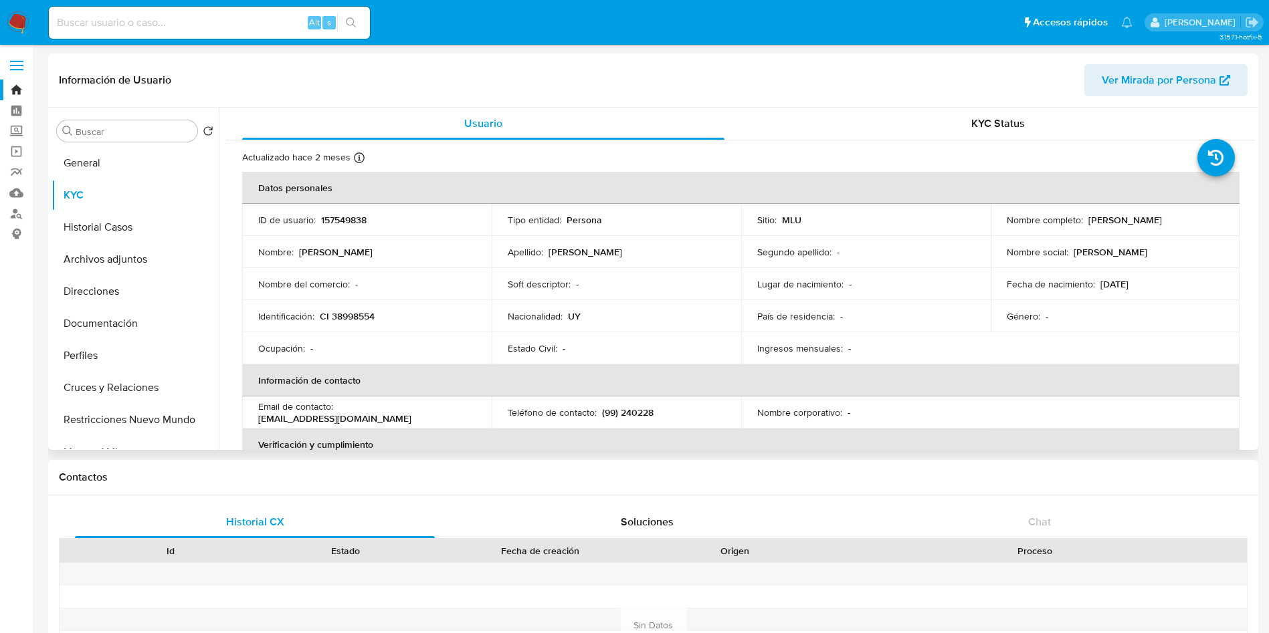
click at [366, 316] on p "CI 38998554" at bounding box center [347, 316] width 55 height 12
click at [365, 316] on p "CI 38998554" at bounding box center [347, 316] width 55 height 12
copy p "38998554"
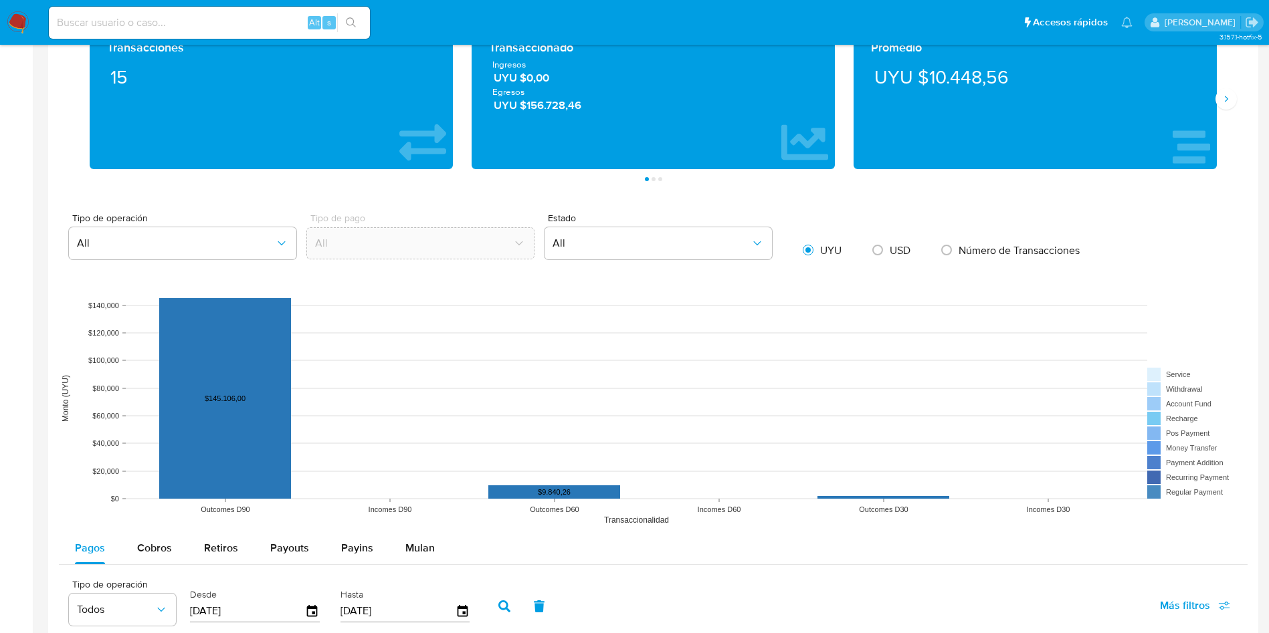
scroll to position [903, 0]
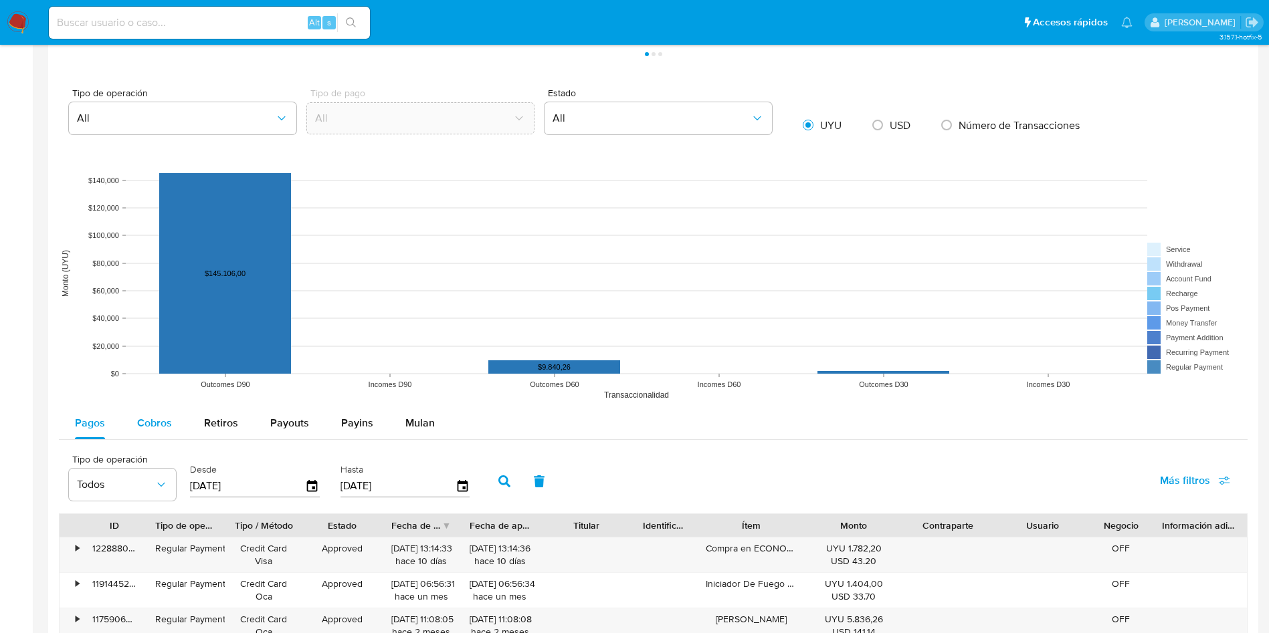
click at [134, 433] on button "Cobros" at bounding box center [154, 423] width 67 height 32
select select "10"
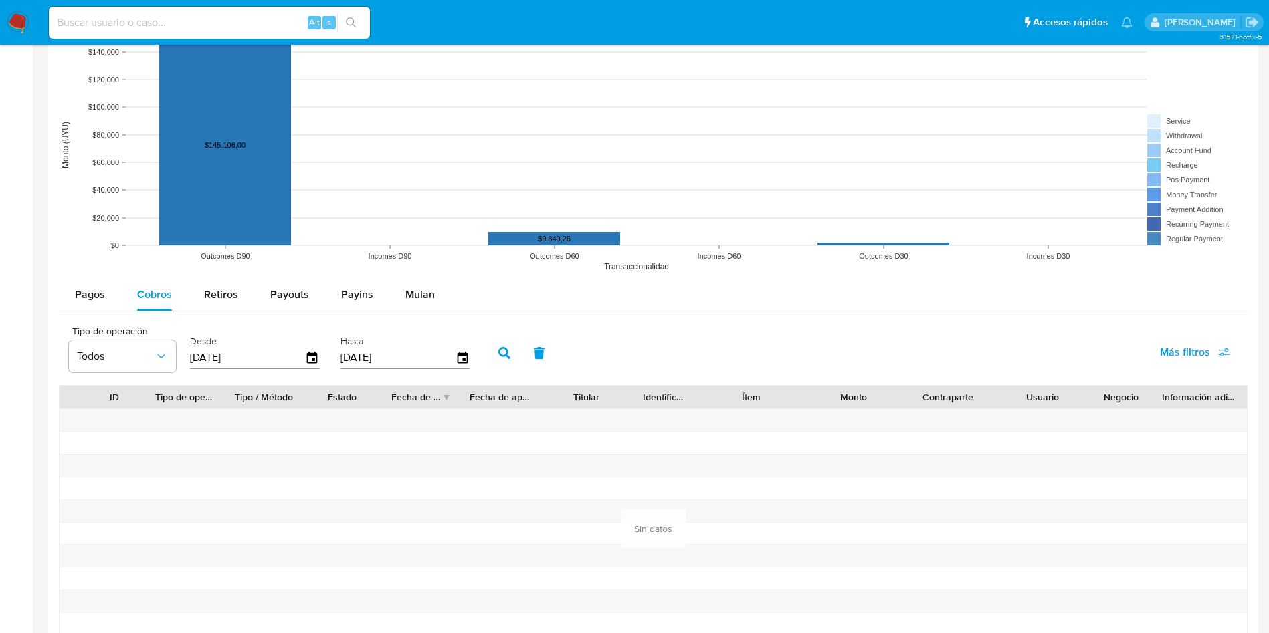
scroll to position [1104, 0]
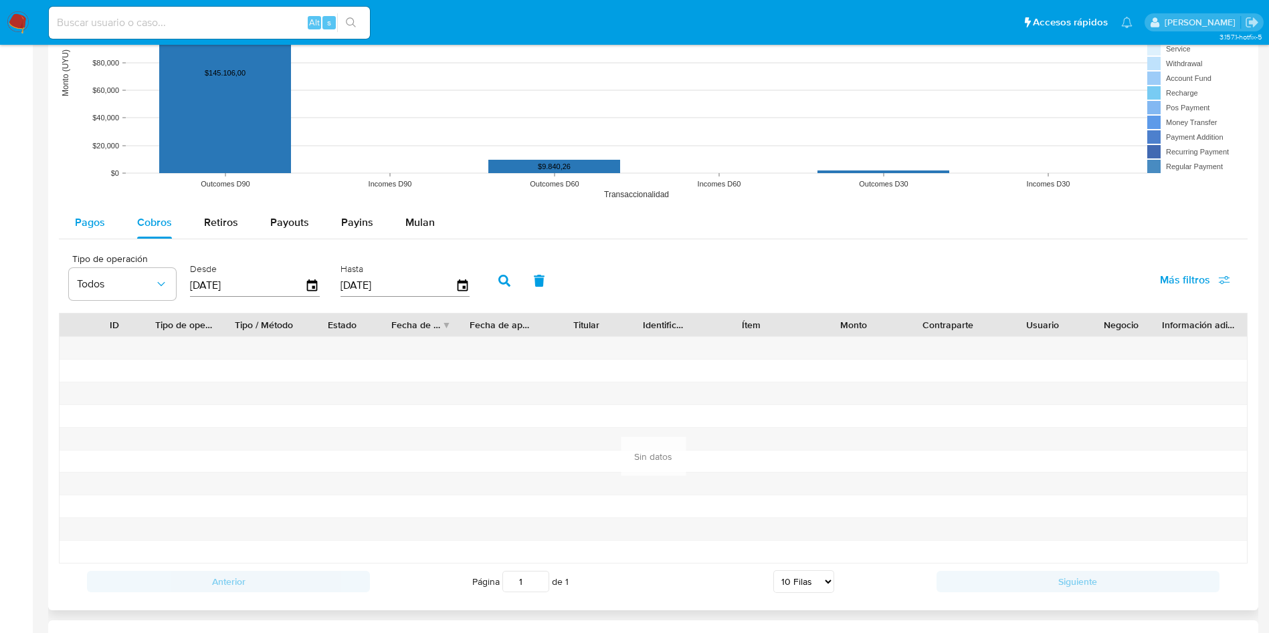
click at [88, 221] on span "Pagos" at bounding box center [90, 222] width 30 height 15
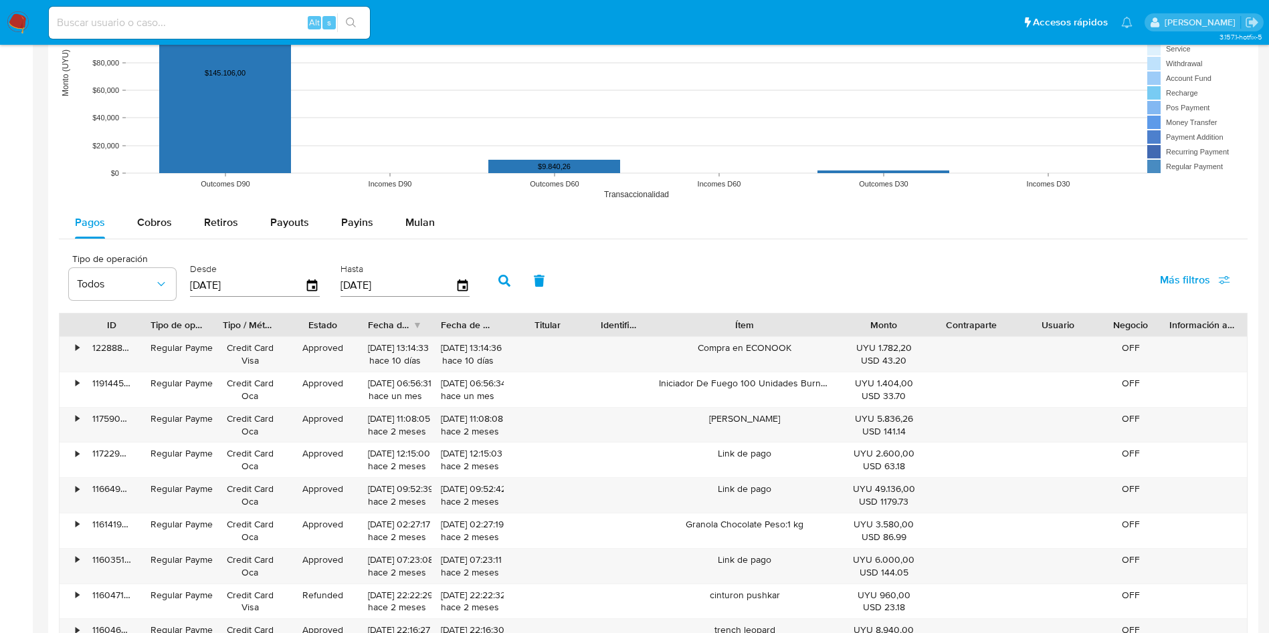
drag, startPoint x: 812, startPoint y: 328, endPoint x: 893, endPoint y: 333, distance: 81.1
click at [893, 333] on div "ID Tipo de operación Tipo / Método Estado Fecha de creación Fecha de aprobación…" at bounding box center [653, 325] width 1187 height 23
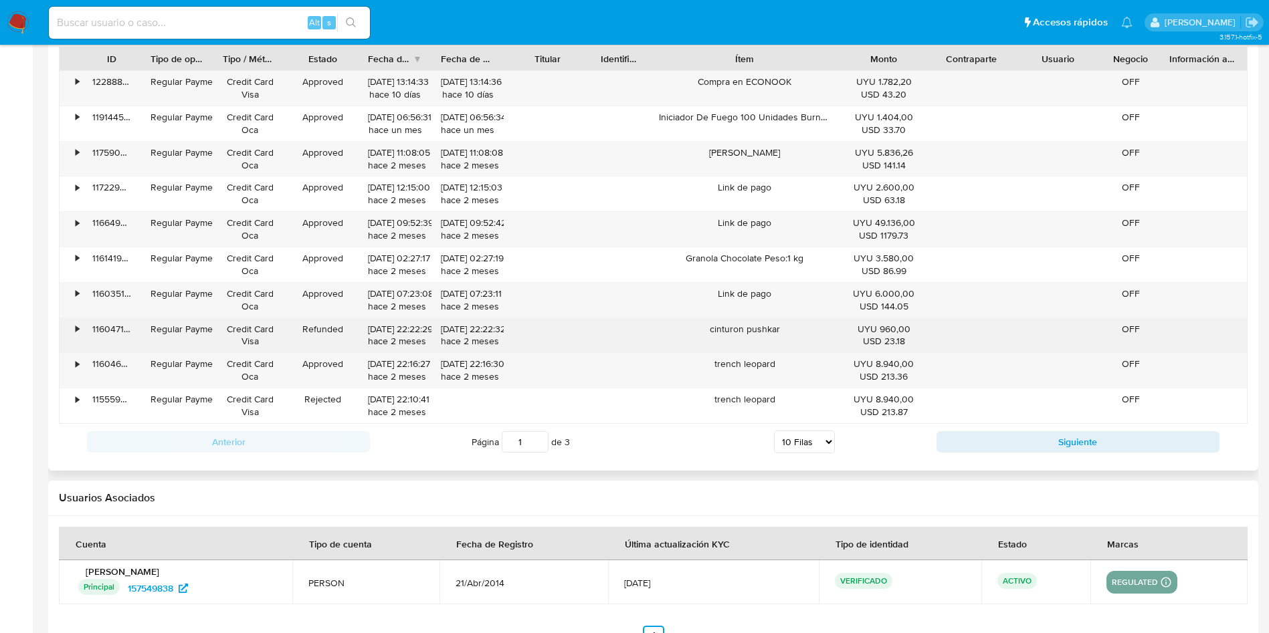
scroll to position [1413, 0]
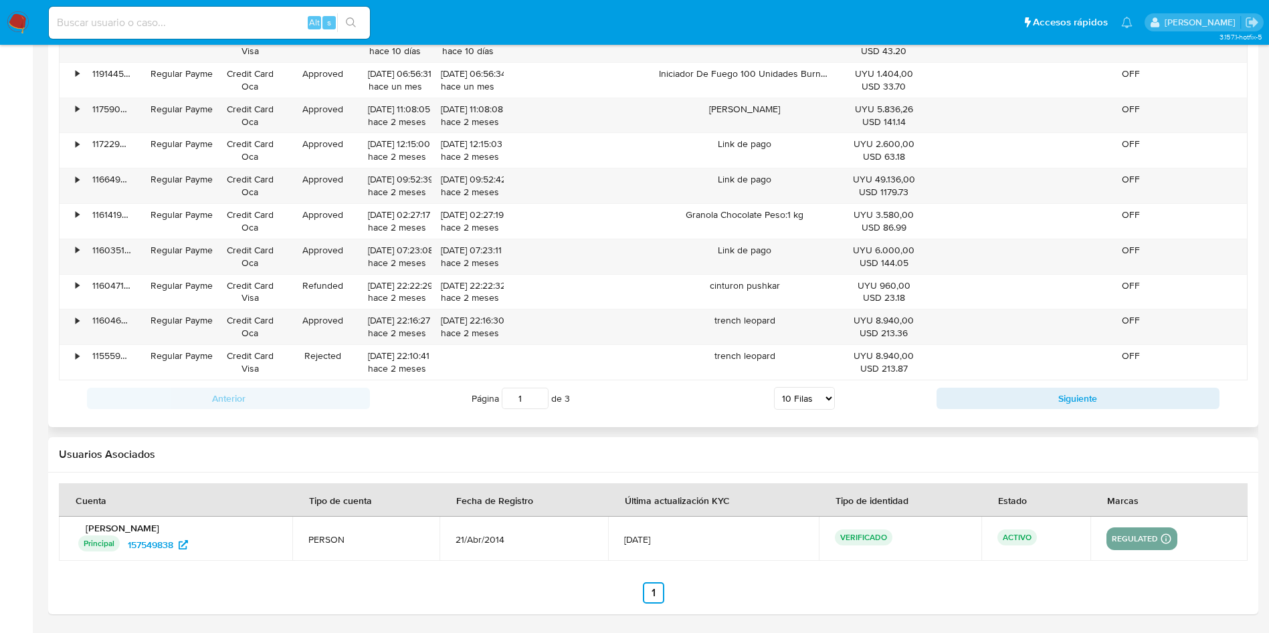
click at [792, 399] on select "5 Filas 10 Filas 20 Filas 25 Filas 50 Filas 100 Filas" at bounding box center [804, 398] width 61 height 23
select select "100"
click at [774, 387] on select "5 Filas 10 Filas 20 Filas 25 Filas 50 Filas 100 Filas" at bounding box center [804, 398] width 61 height 23
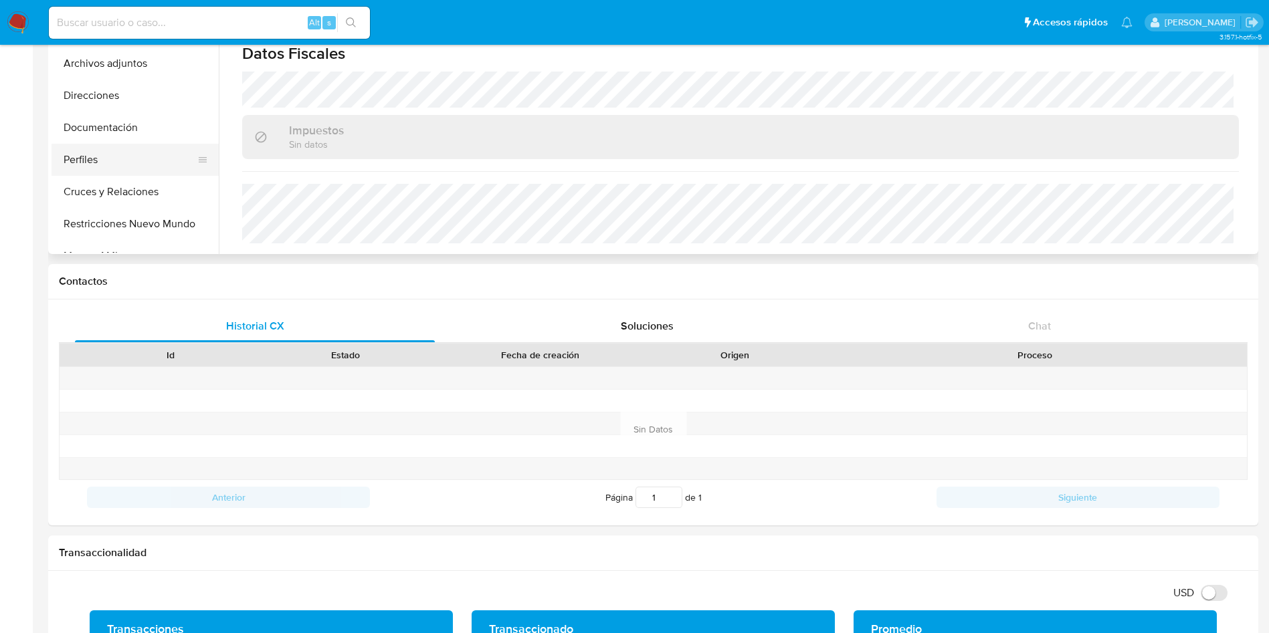
scroll to position [109, 0]
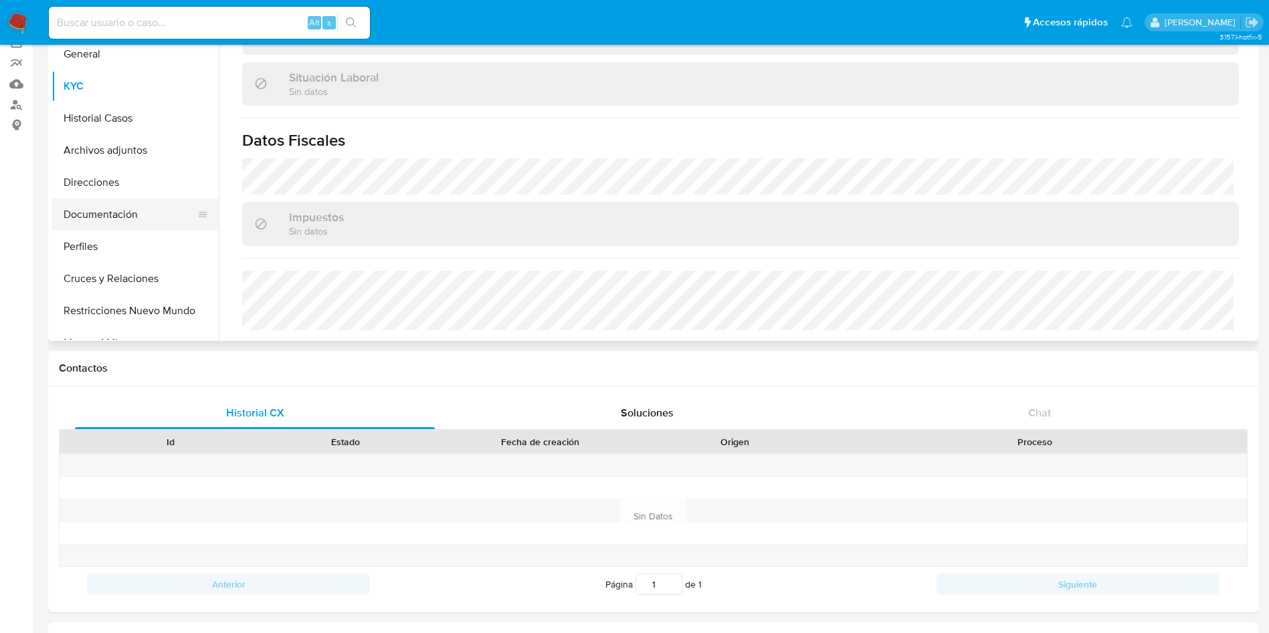
click at [97, 205] on button "Documentación" at bounding box center [130, 215] width 157 height 32
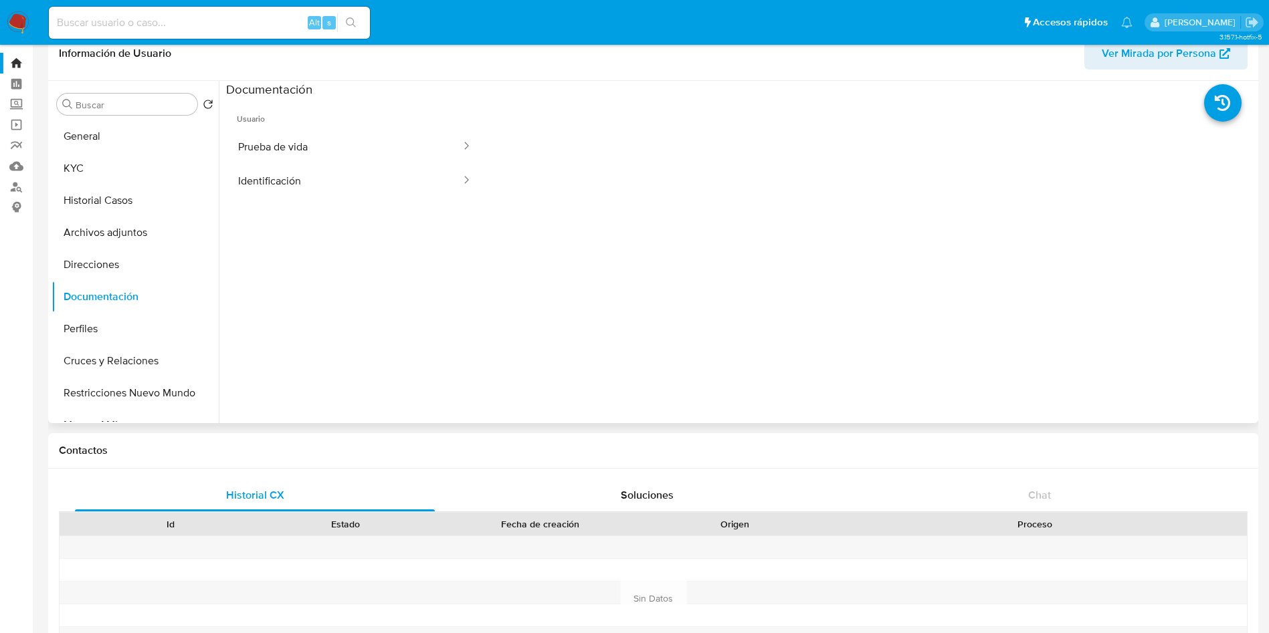
scroll to position [9, 0]
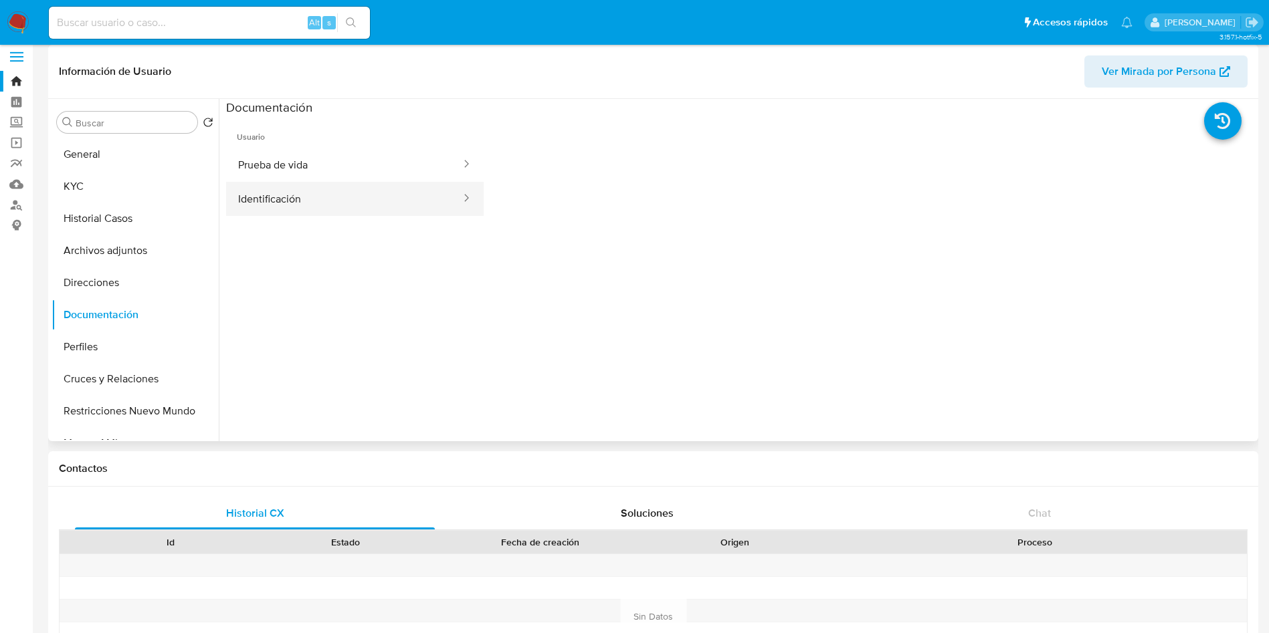
click at [383, 212] on button "Identificación" at bounding box center [344, 199] width 236 height 34
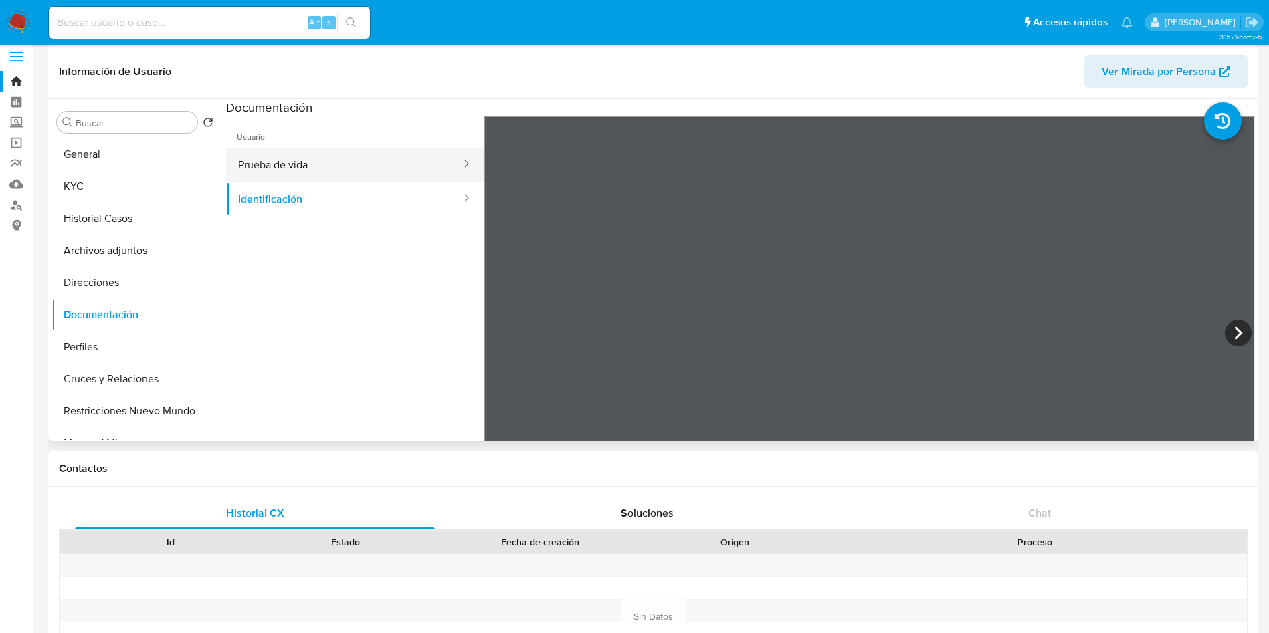
click at [383, 175] on button "Prueba de vida" at bounding box center [344, 165] width 236 height 34
click at [427, 320] on ul "Usuario Prueba de vida Identificación" at bounding box center [355, 308] width 258 height 385
click at [116, 159] on button "General" at bounding box center [130, 154] width 157 height 32
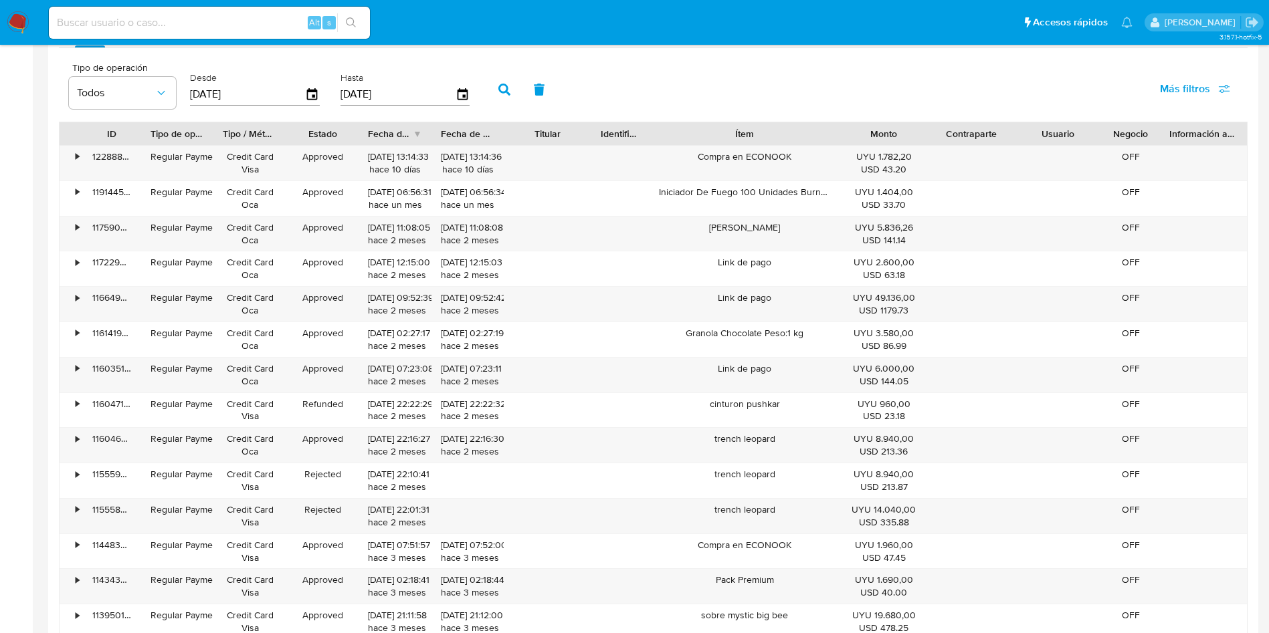
scroll to position [1714, 0]
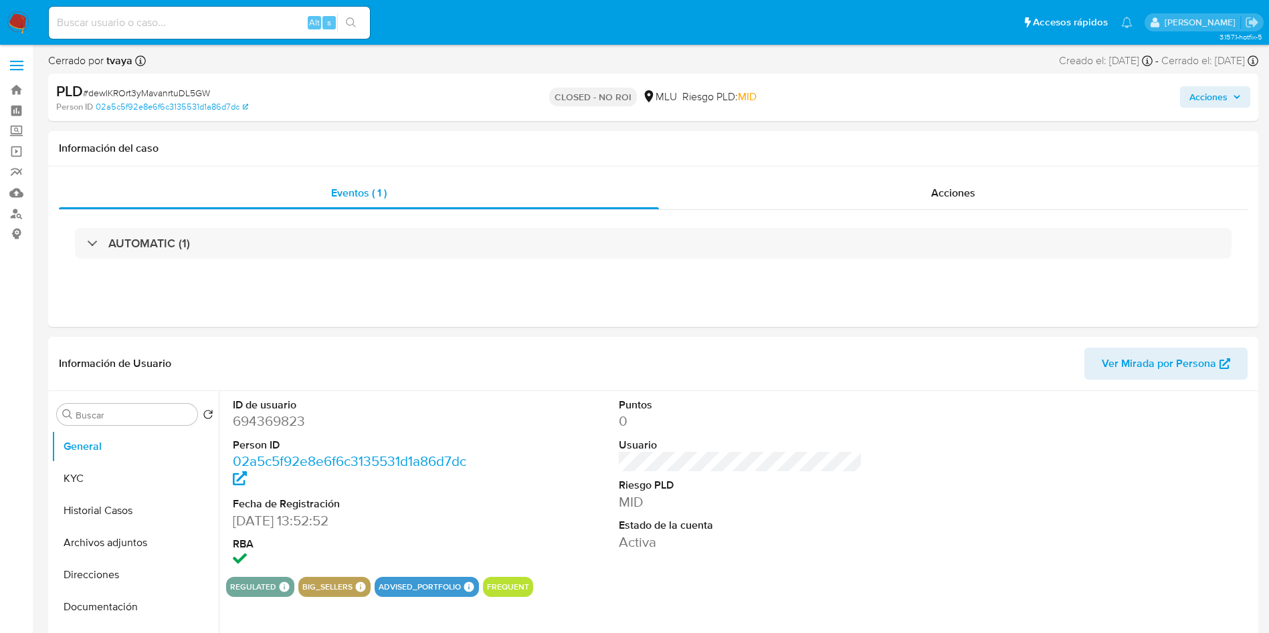
select select "10"
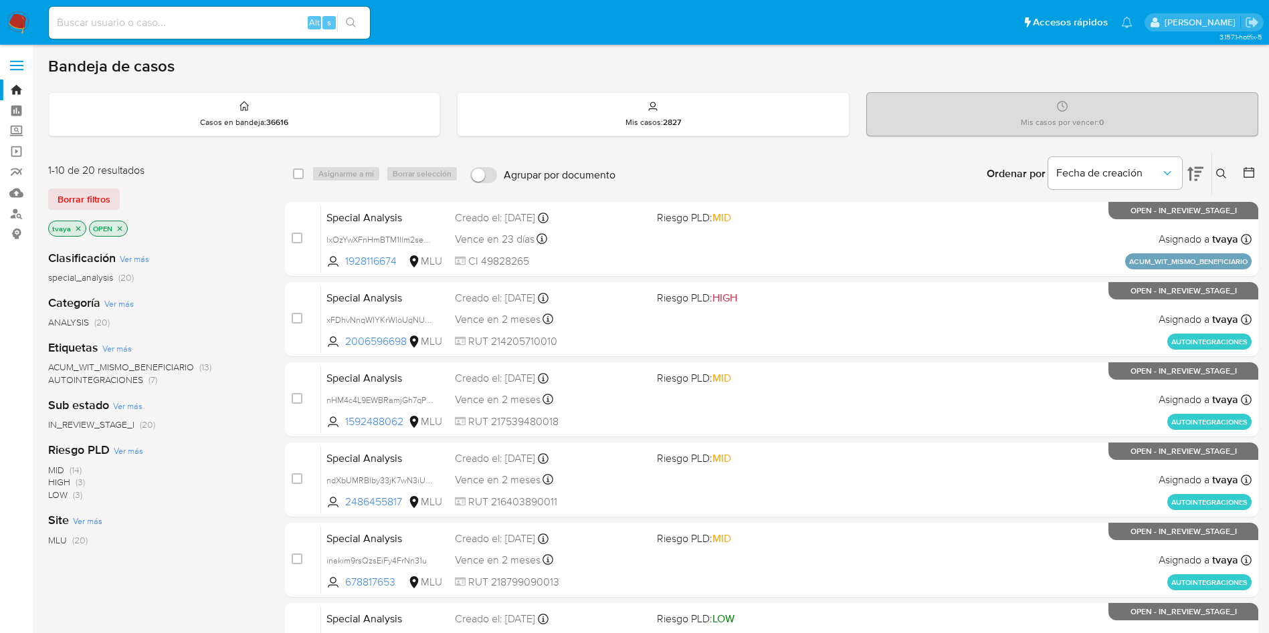
click at [236, 282] on div "special_analysis (20)" at bounding box center [155, 278] width 215 height 13
click at [153, 559] on div "Clasificación Ver más special_analysis (20) Categoría Ver más ANALYSIS (20) Eti…" at bounding box center [155, 466] width 215 height 455
click at [1189, 170] on icon at bounding box center [1195, 174] width 16 height 14
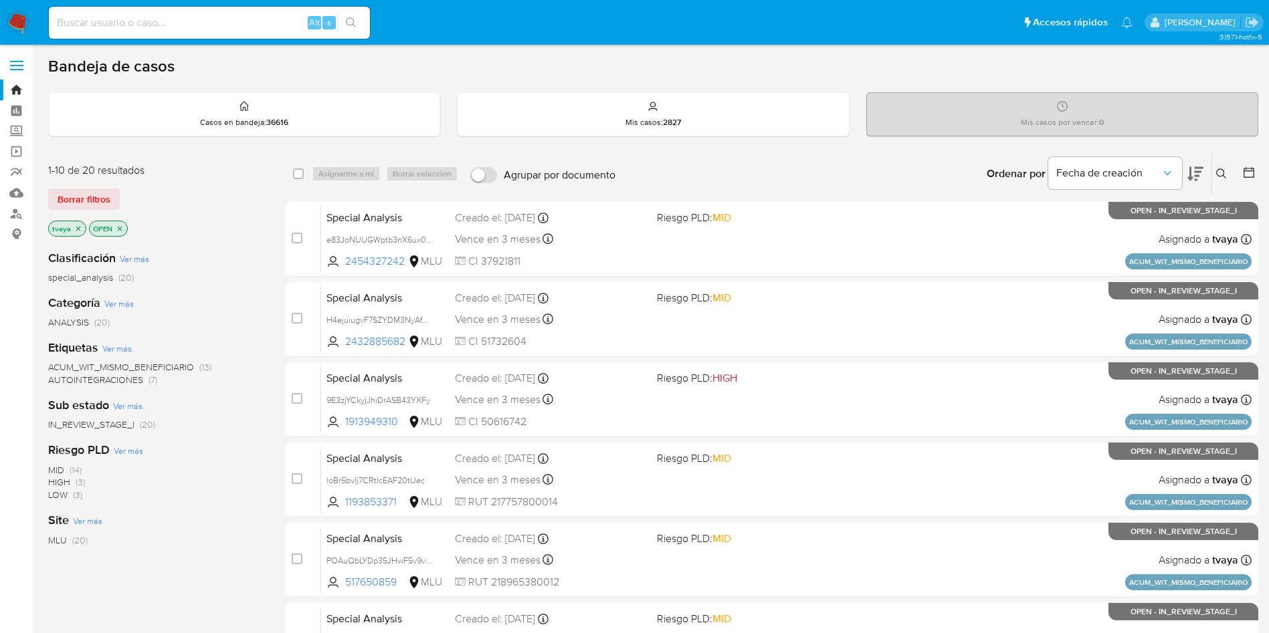
click at [1194, 169] on icon at bounding box center [1195, 174] width 16 height 16
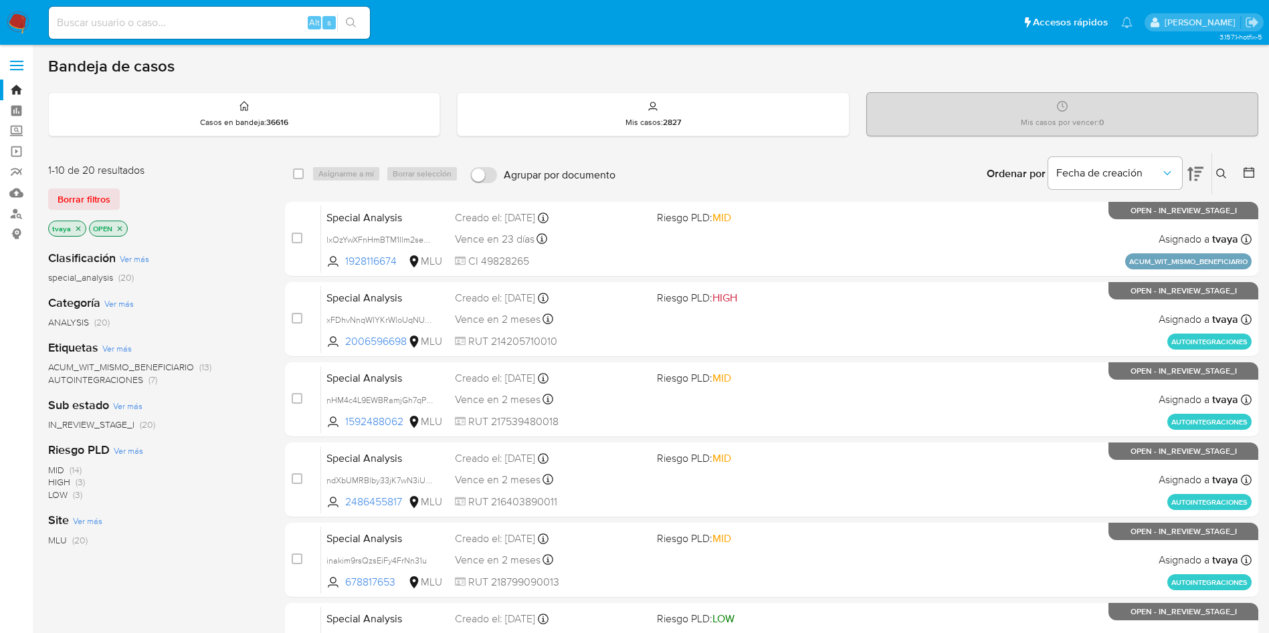
click at [79, 225] on icon "close-filter" at bounding box center [78, 229] width 8 height 8
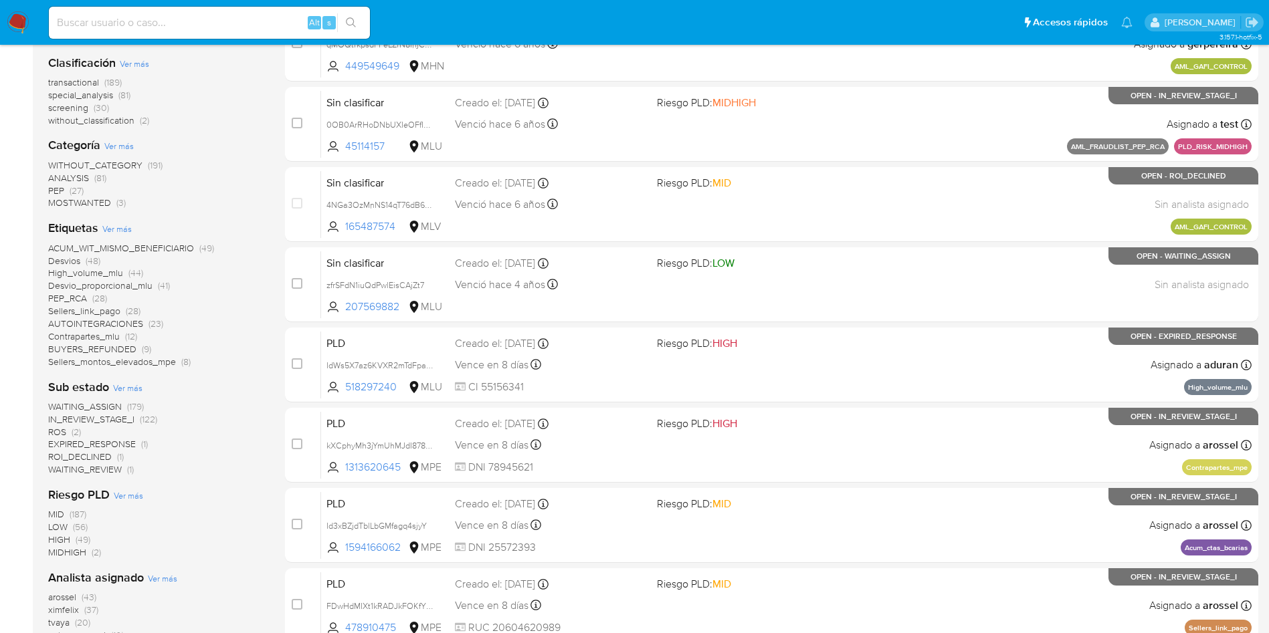
scroll to position [448, 0]
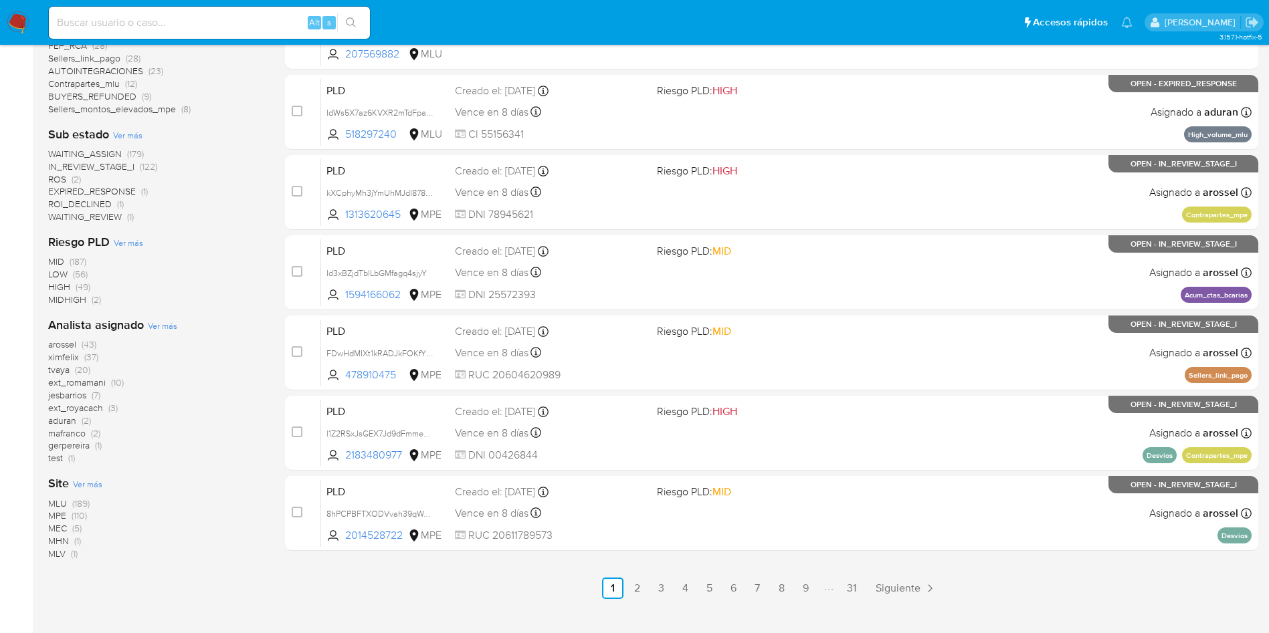
click at [63, 504] on span "MLU" at bounding box center [57, 503] width 19 height 13
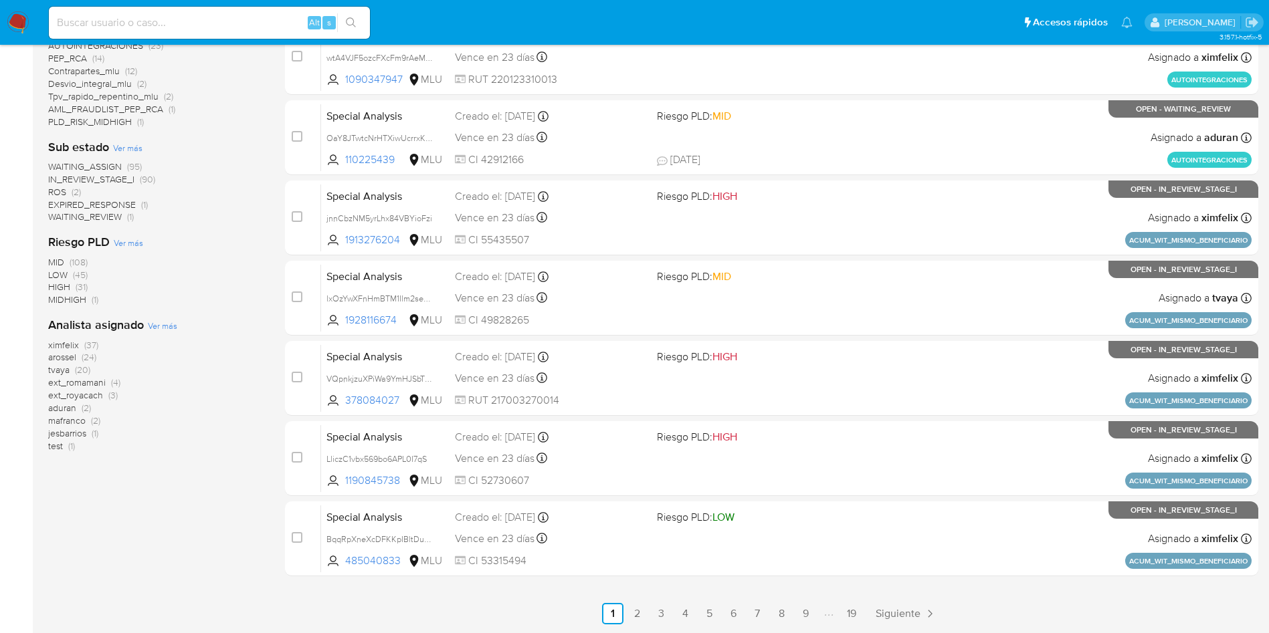
scroll to position [423, 0]
click at [86, 167] on span "WAITING_ASSIGN" at bounding box center [85, 166] width 74 height 13
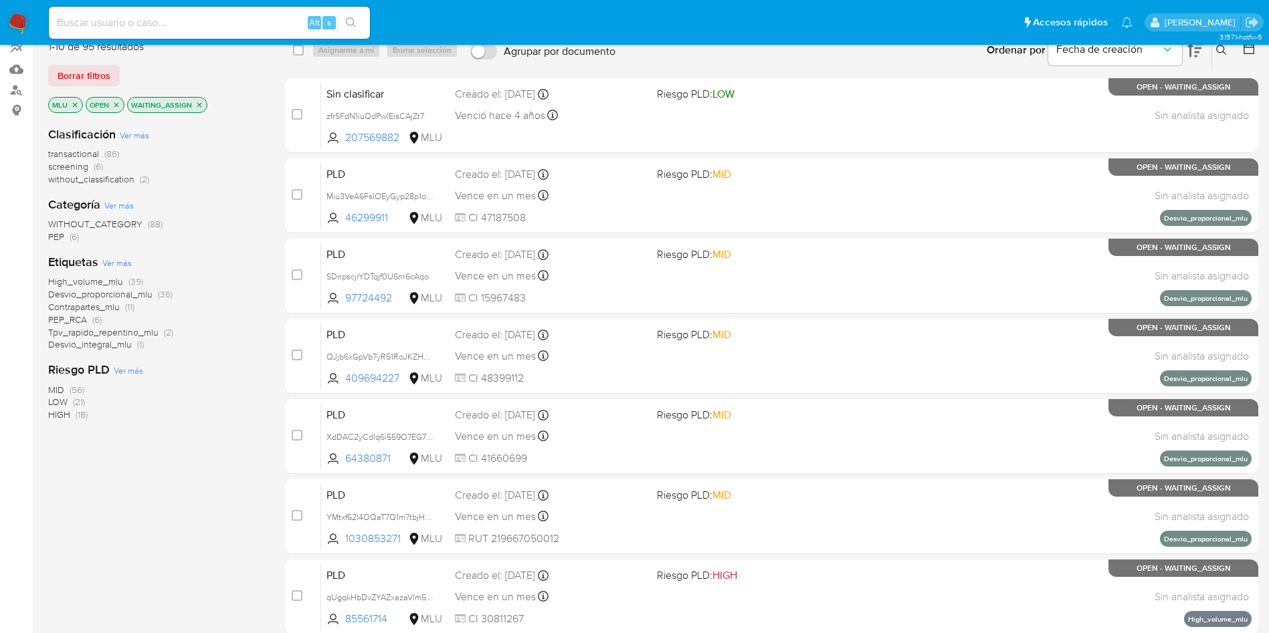
scroll to position [122, 0]
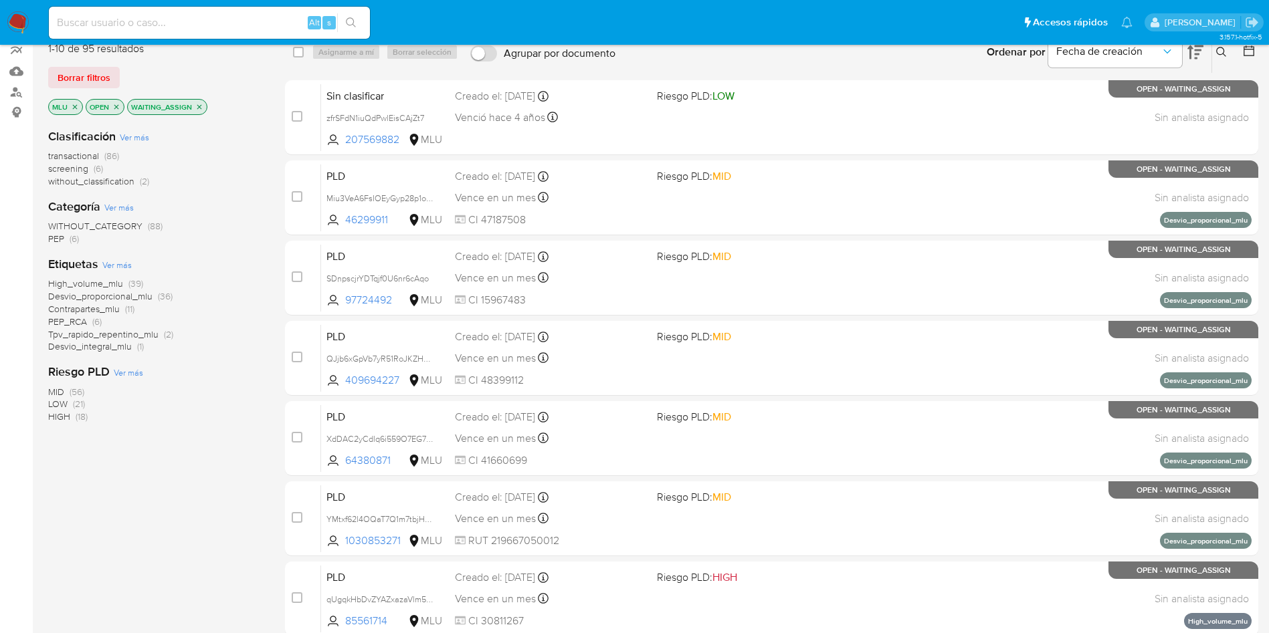
click at [83, 158] on span "transactional" at bounding box center [73, 155] width 51 height 13
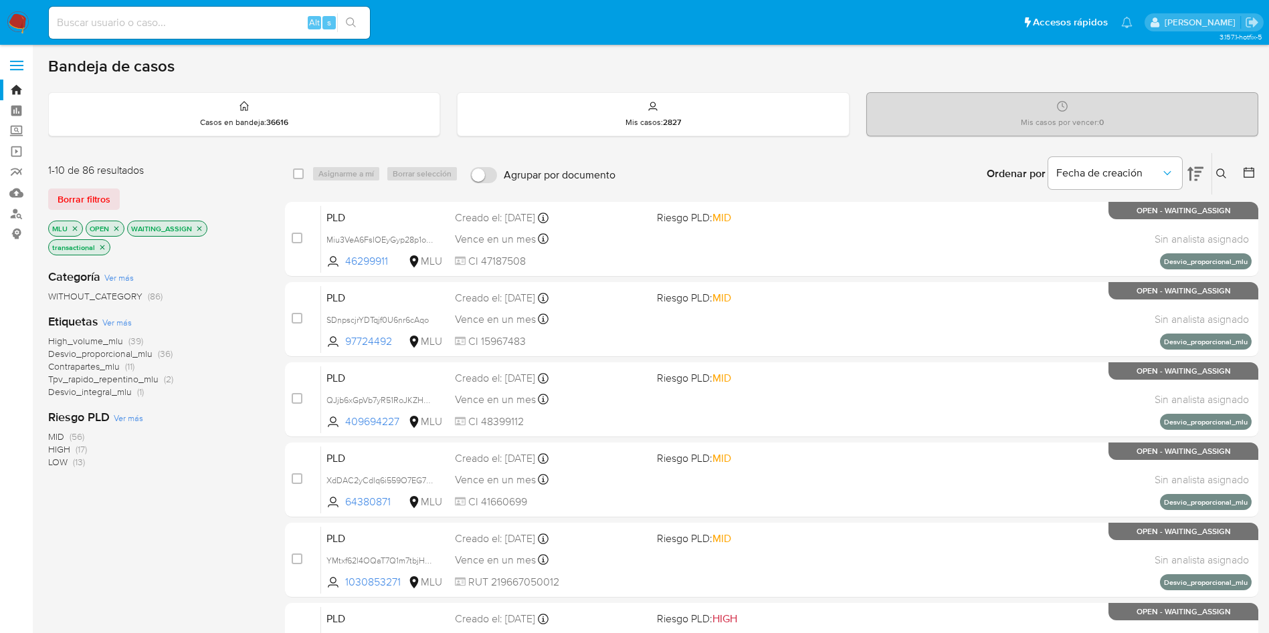
click at [1198, 172] on icon at bounding box center [1195, 174] width 16 height 14
click at [1198, 171] on icon at bounding box center [1195, 174] width 16 height 14
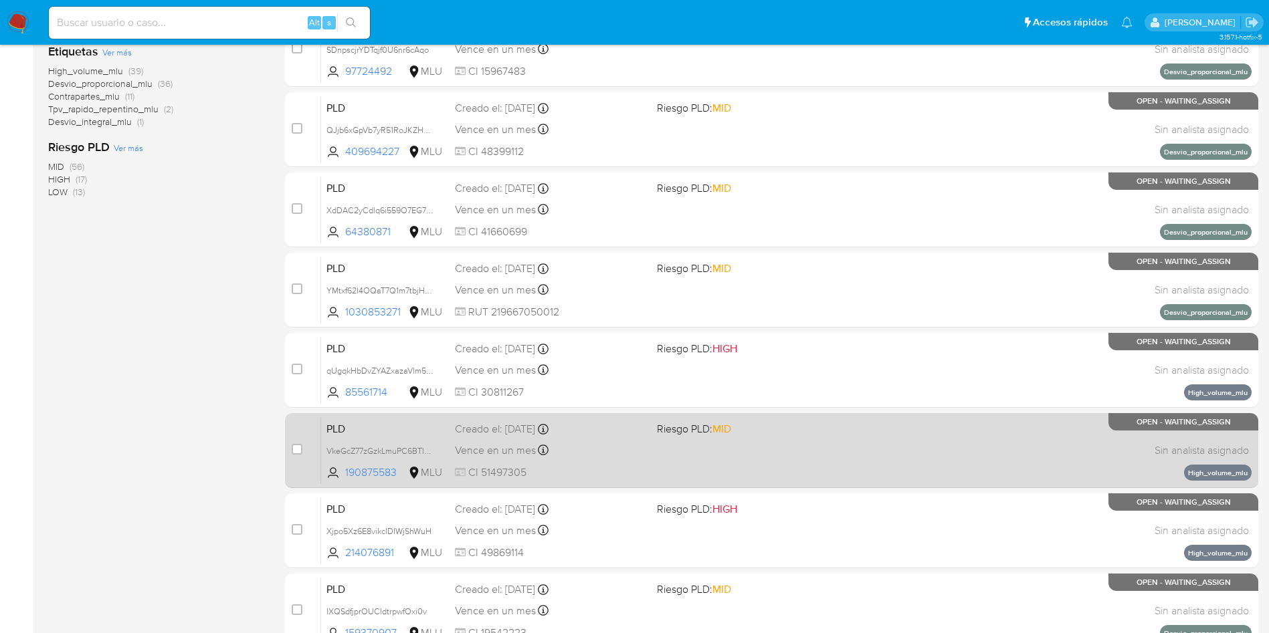
scroll to position [301, 0]
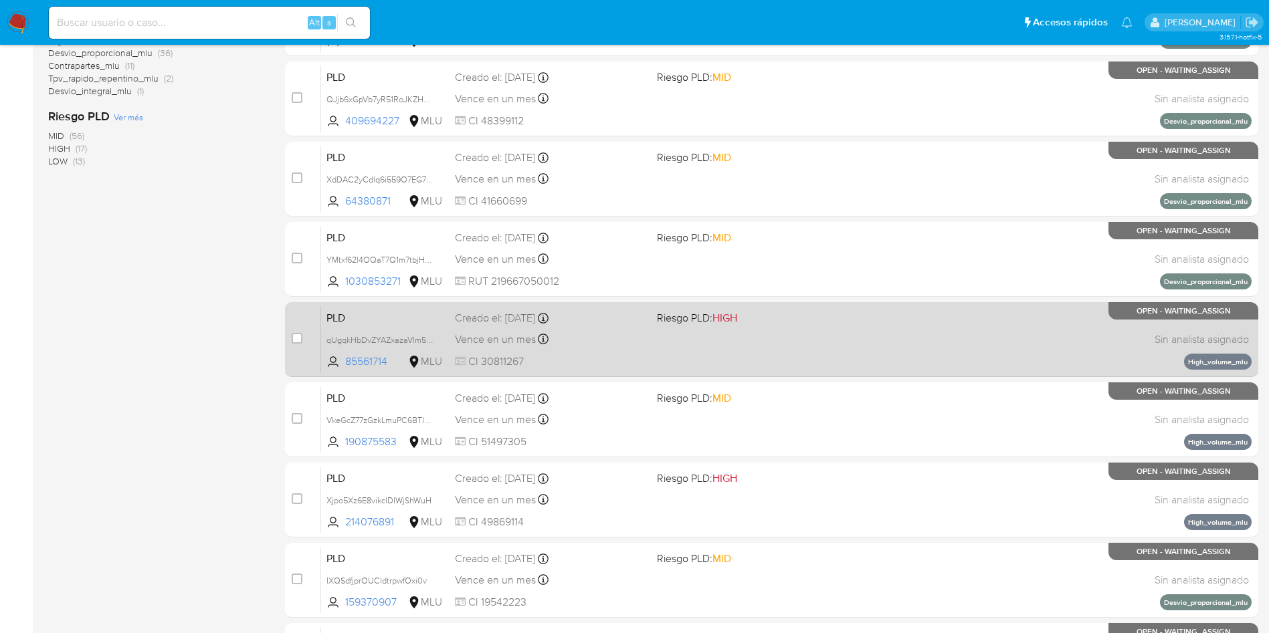
click at [746, 342] on div "PLD qUgqkHbDvZYAZxazaVlm56D5 85561714 MLU Riesgo PLD: HIGH Creado el: 12/07/202…" at bounding box center [786, 340] width 930 height 68
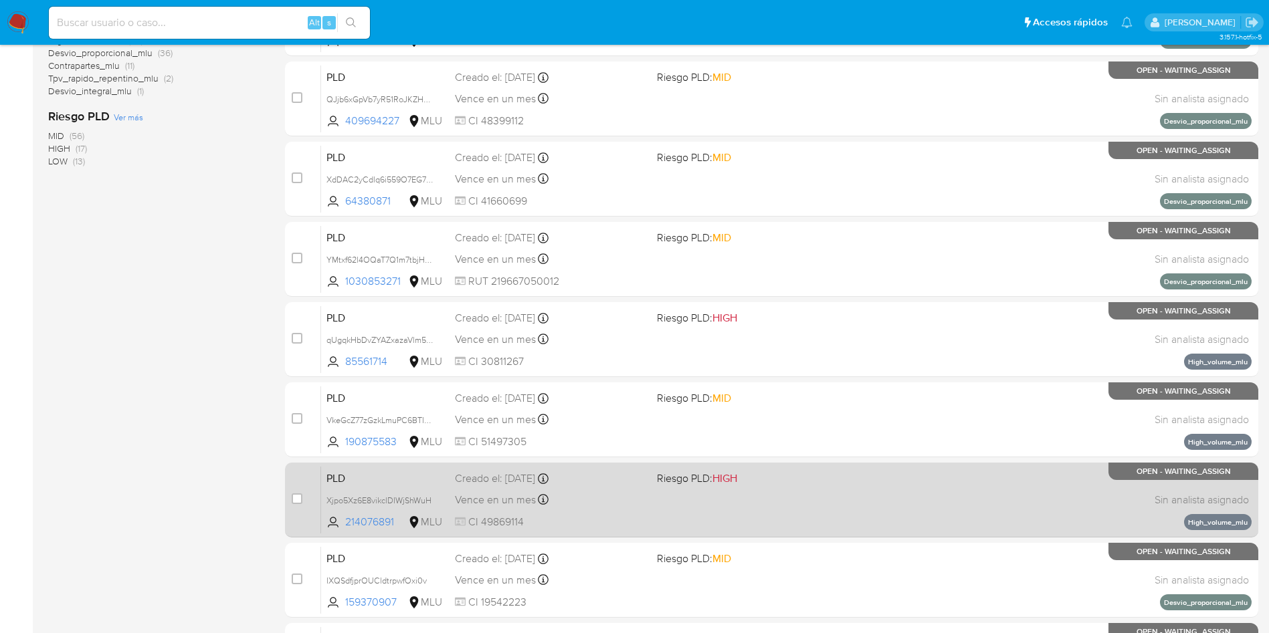
click at [815, 514] on div "PLD Xjpo5Xz6E8vikclDIWjShWuH 214076891 MLU Riesgo PLD: HIGH Creado el: 12/07/20…" at bounding box center [786, 500] width 930 height 68
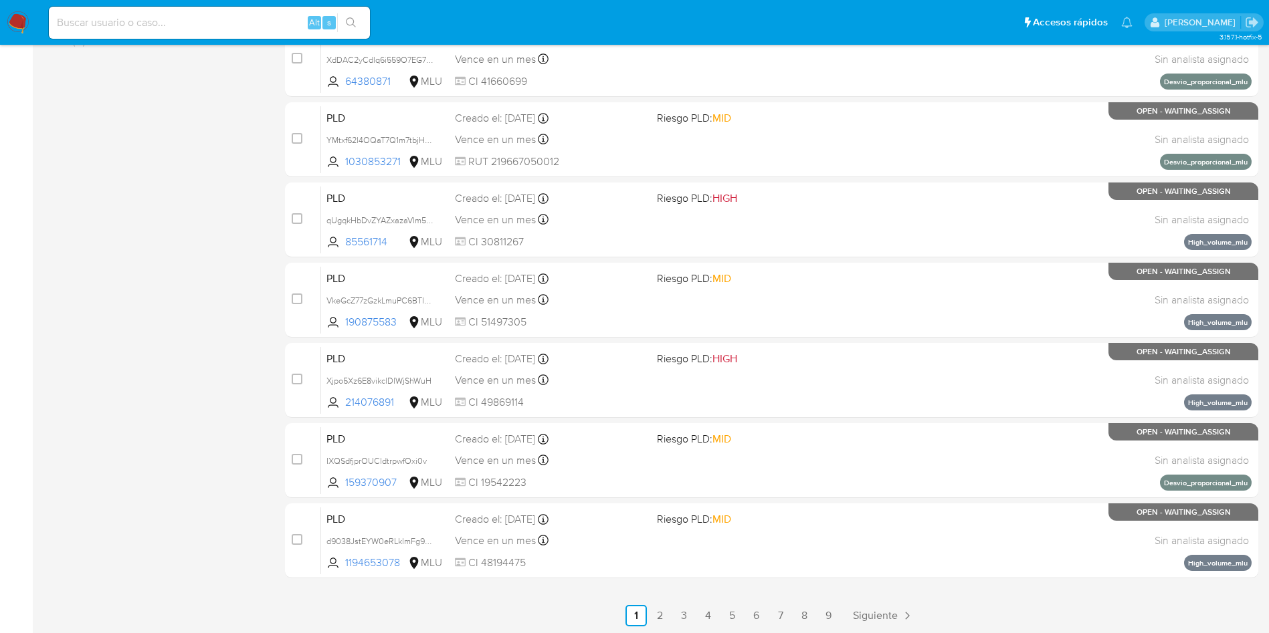
scroll to position [423, 0]
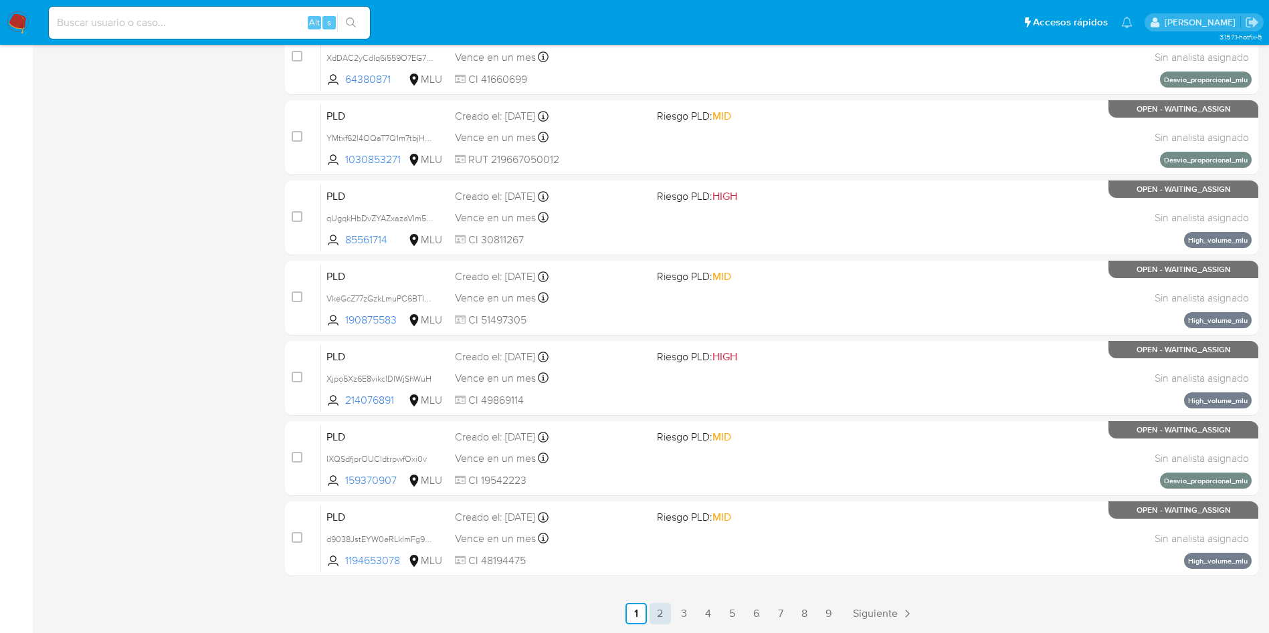
click at [664, 617] on link "2" at bounding box center [659, 613] width 21 height 21
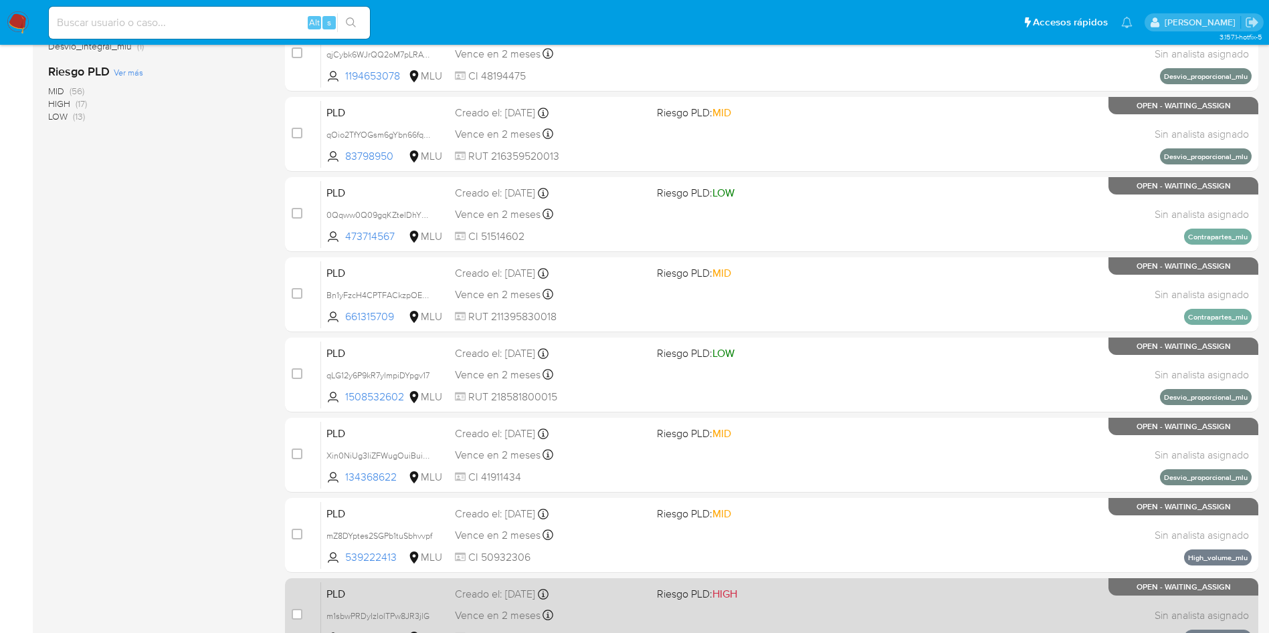
scroll to position [423, 0]
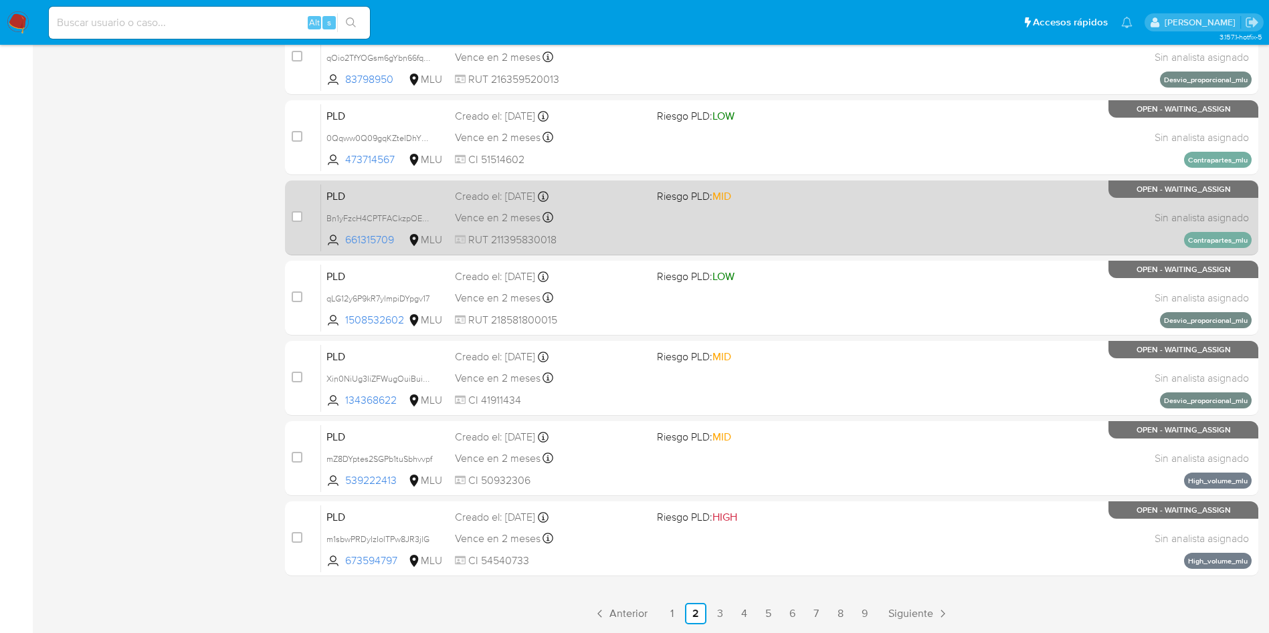
click at [677, 611] on link "1" at bounding box center [671, 613] width 21 height 21
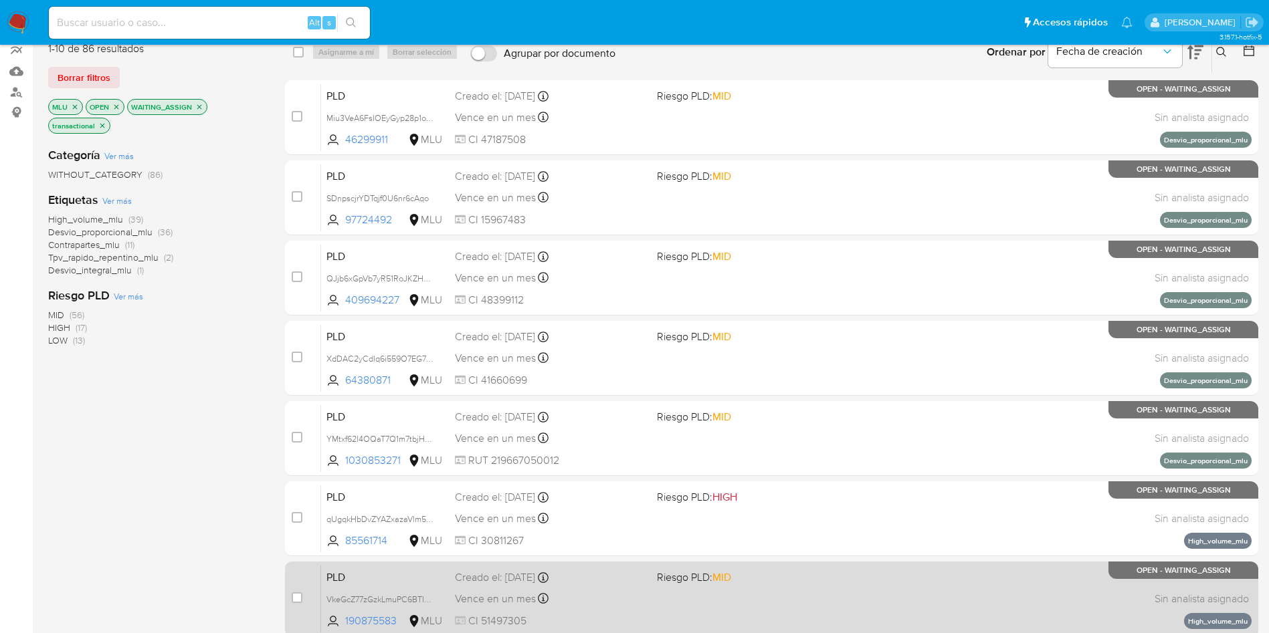
scroll to position [301, 0]
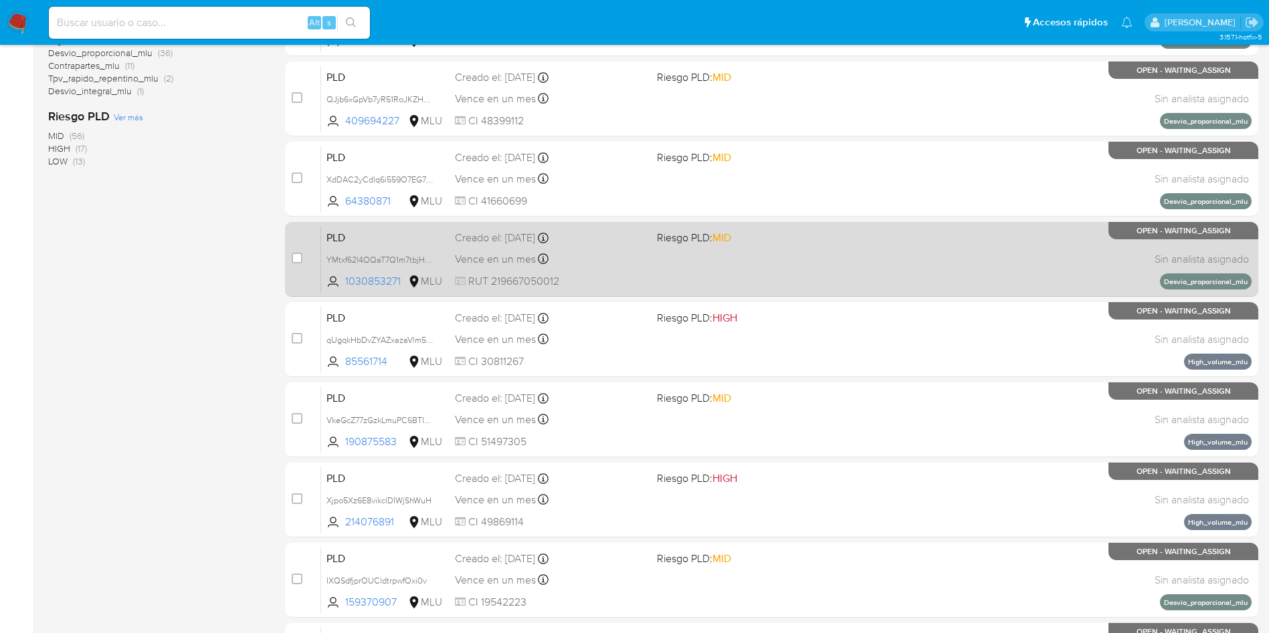
click at [647, 264] on div "PLD YMtxf62l4OQaT7Q1m7tbjH6p 1030853271 MLU Riesgo PLD: MID Creado el: 12/07/20…" at bounding box center [786, 259] width 930 height 68
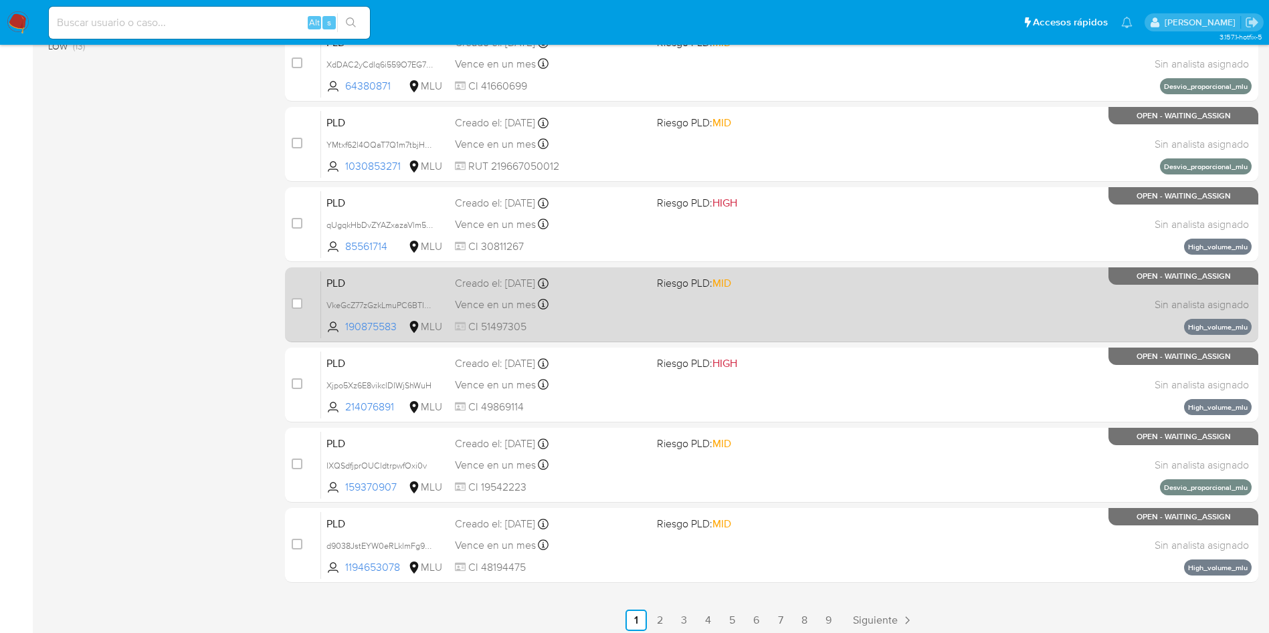
scroll to position [423, 0]
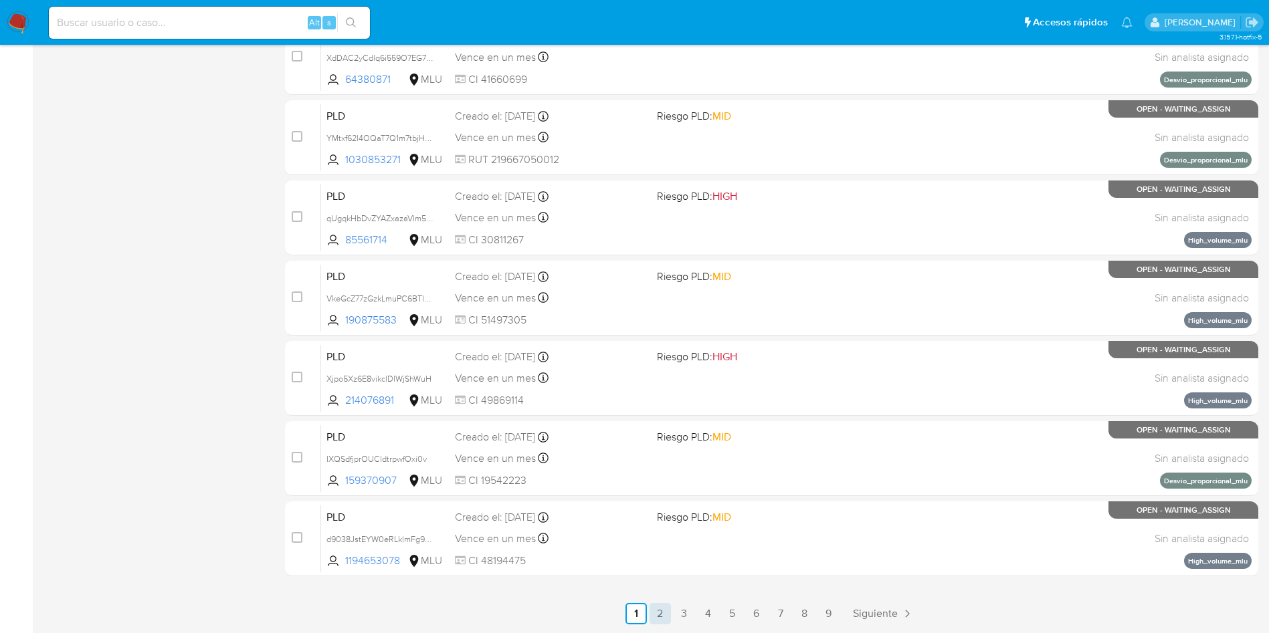
click at [659, 621] on link "2" at bounding box center [659, 613] width 21 height 21
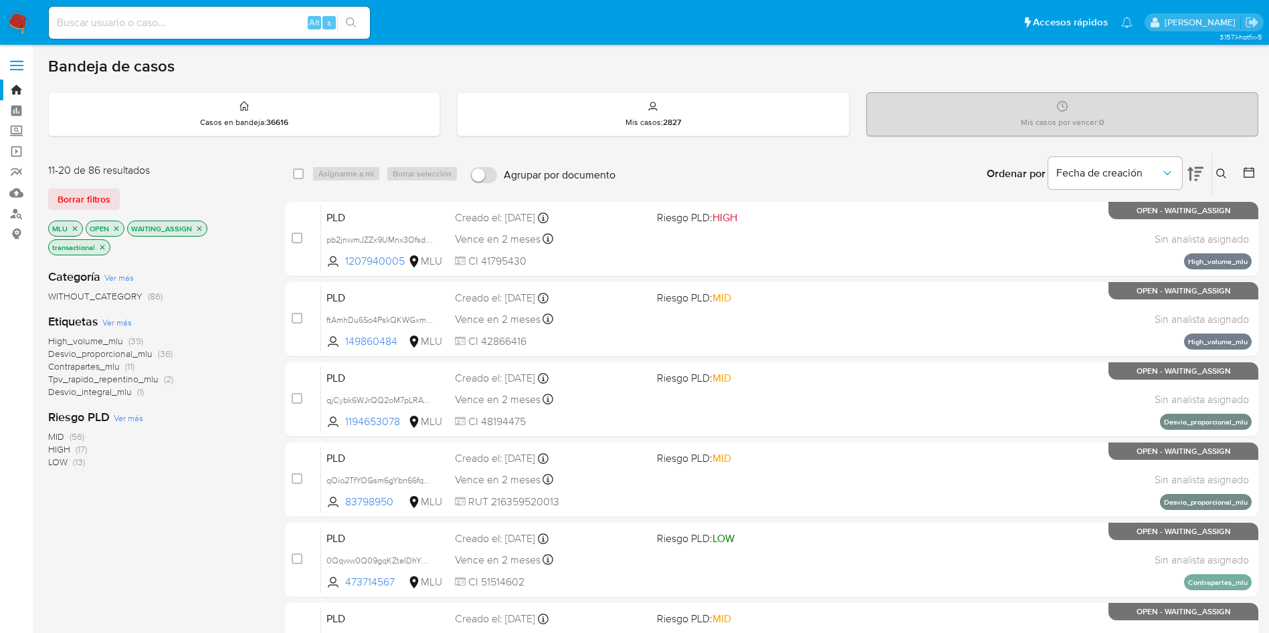
click at [21, 21] on img at bounding box center [18, 22] width 23 height 23
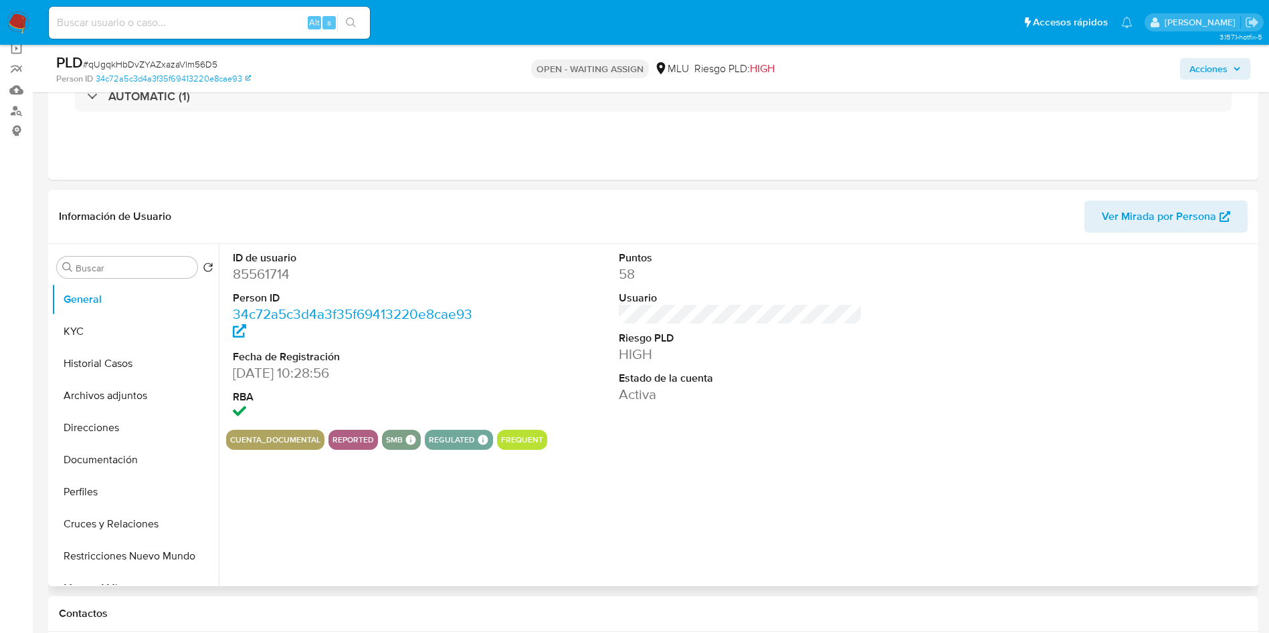
scroll to position [201, 0]
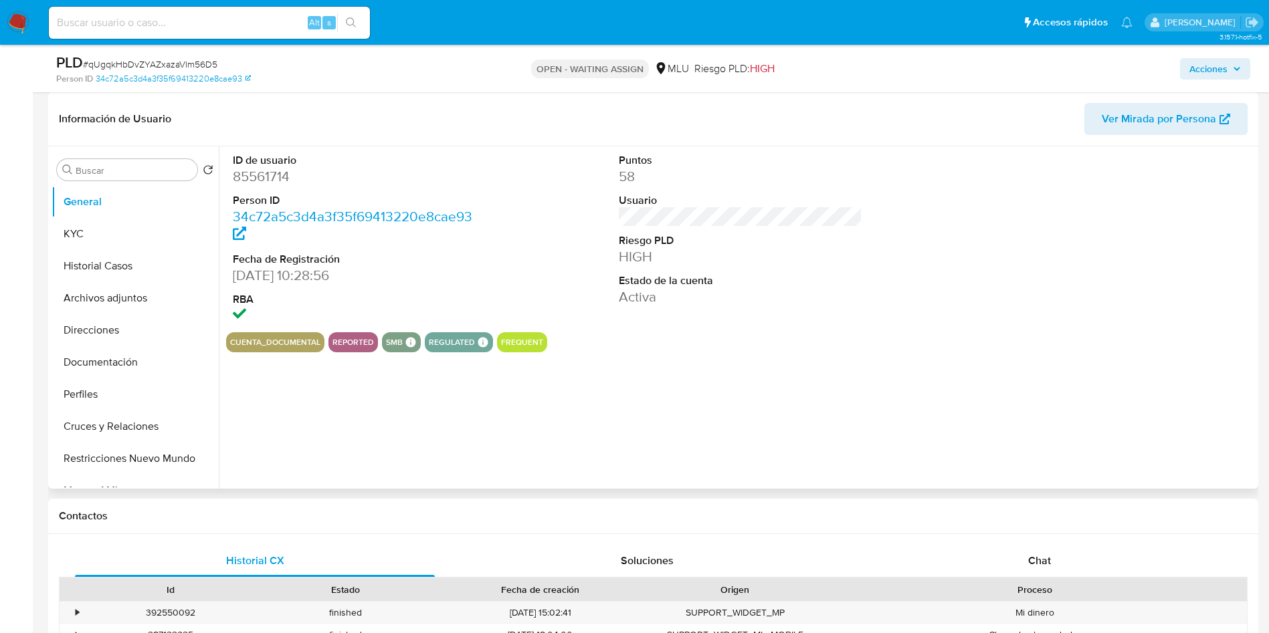
select select "10"
click at [111, 269] on button "Historial Casos" at bounding box center [130, 266] width 157 height 32
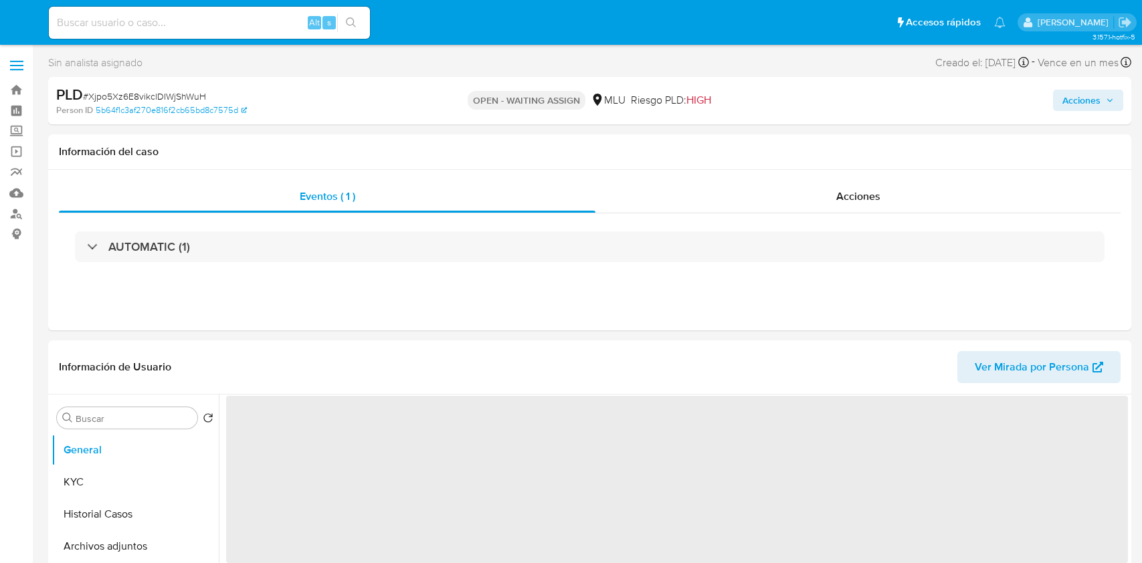
select select "10"
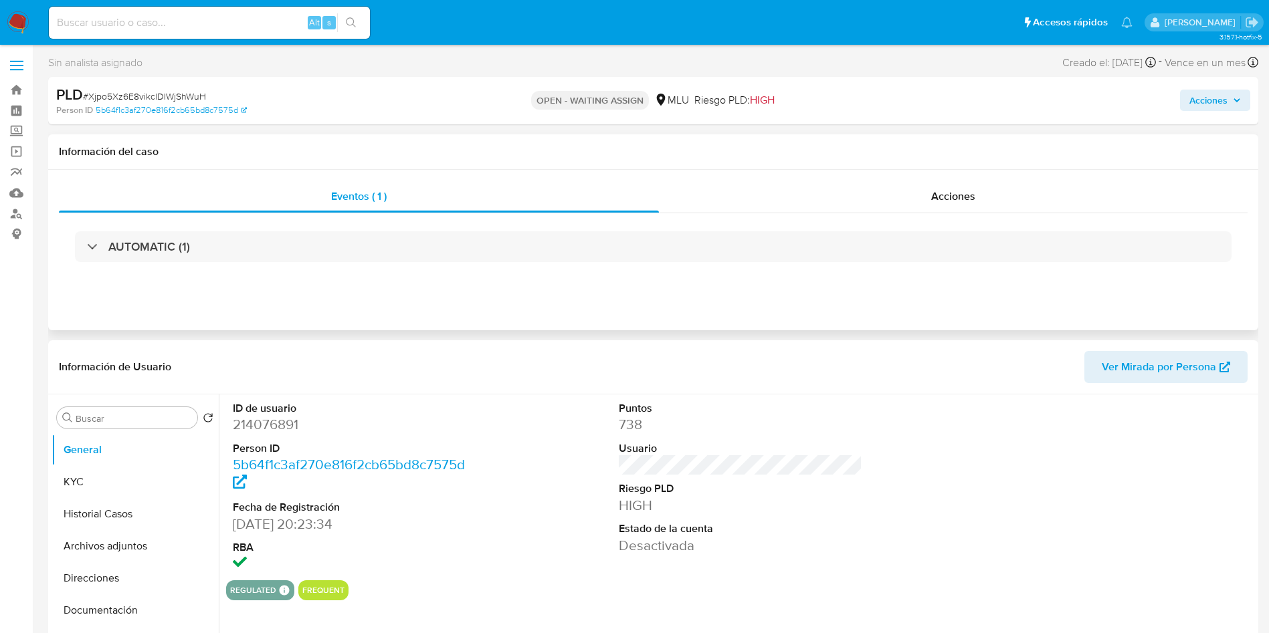
scroll to position [100, 0]
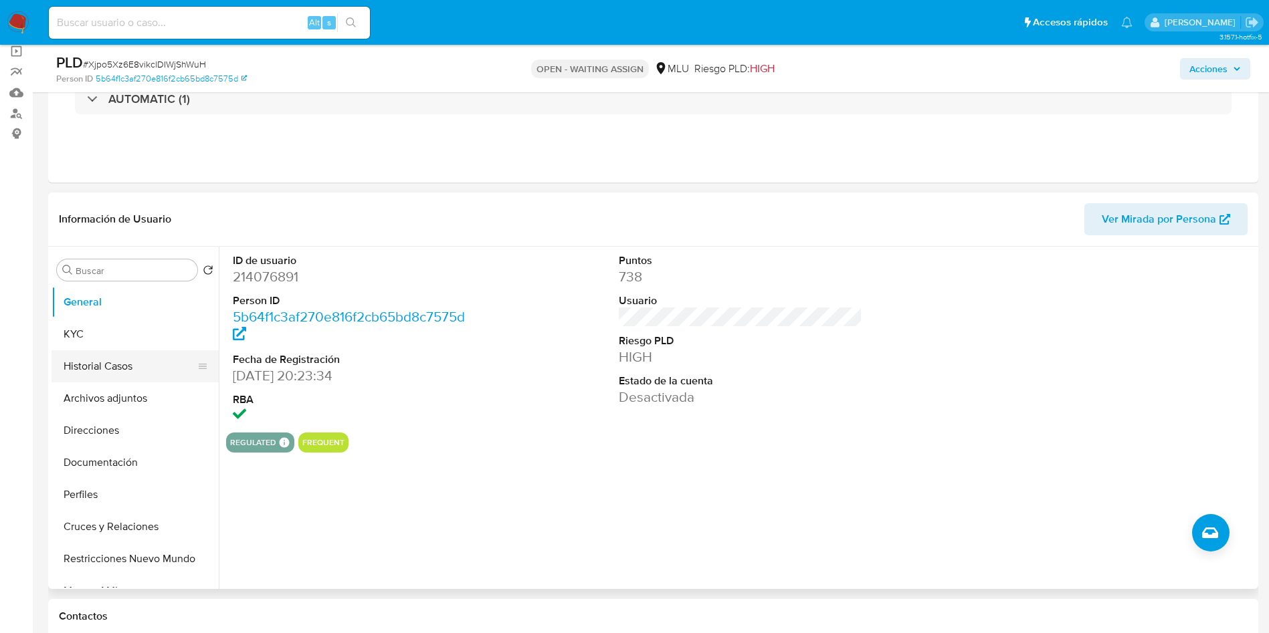
click at [112, 339] on button "KYC" at bounding box center [135, 334] width 167 height 32
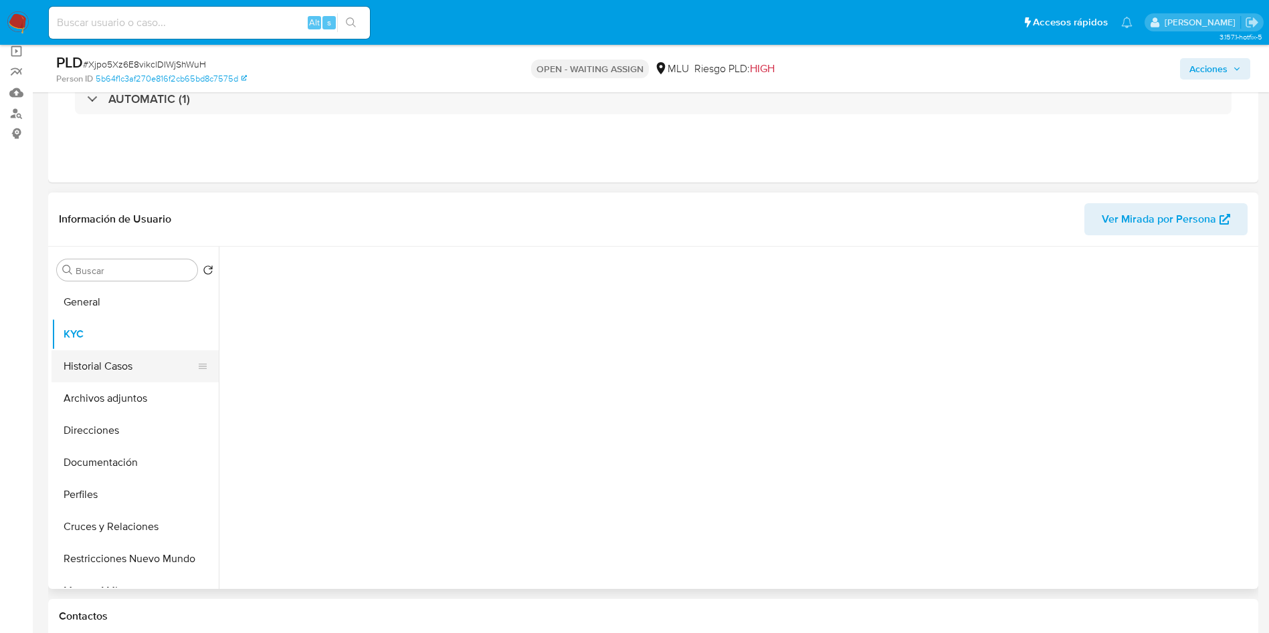
click at [108, 363] on button "Historial Casos" at bounding box center [130, 367] width 157 height 32
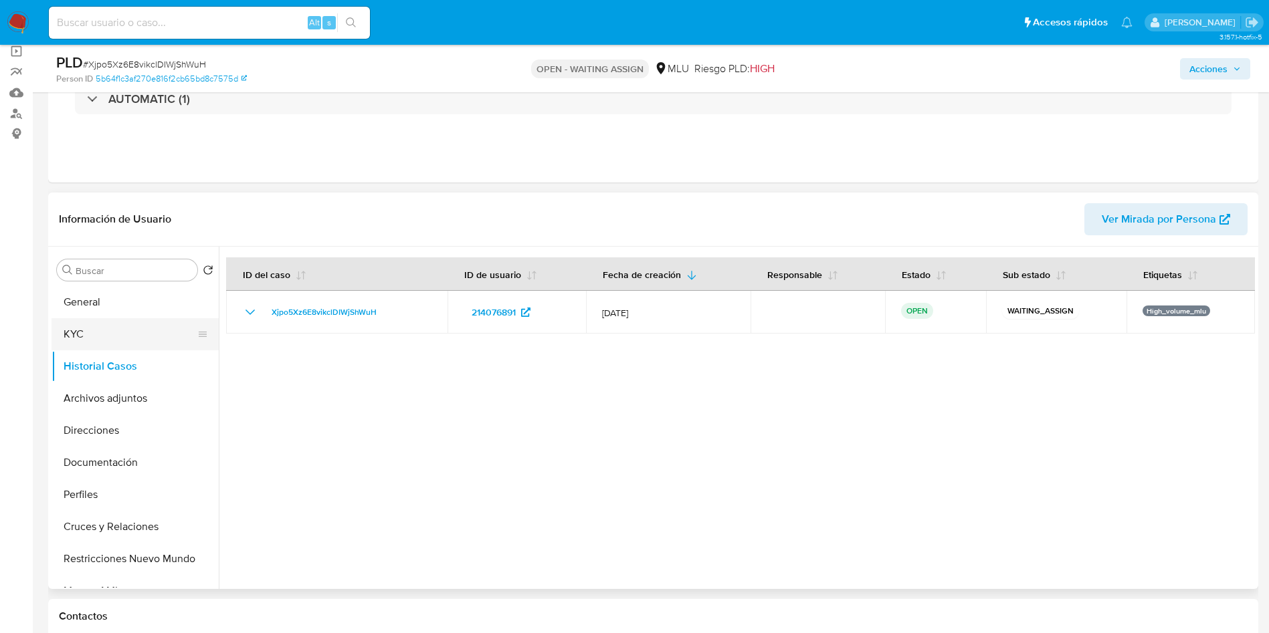
click at [92, 339] on button "KYC" at bounding box center [130, 334] width 157 height 32
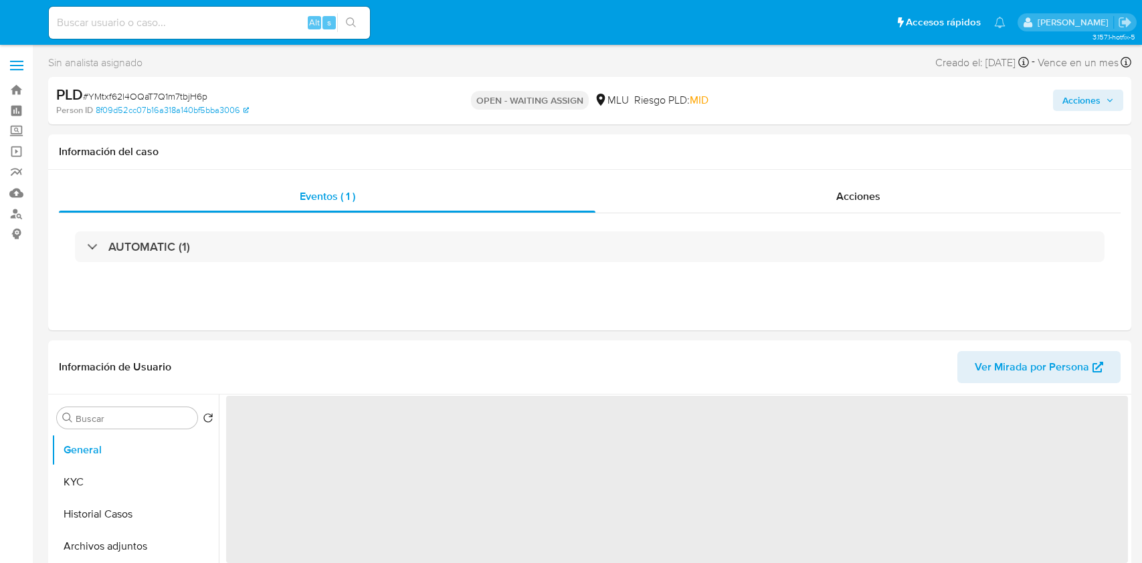
select select "10"
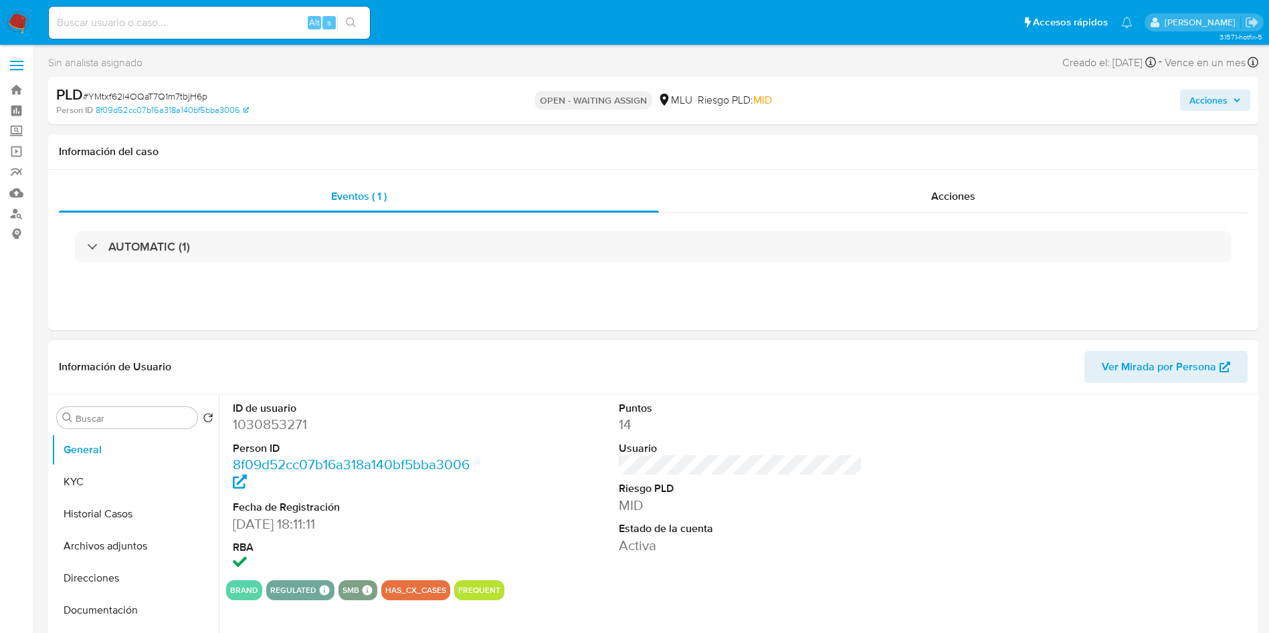
scroll to position [100, 0]
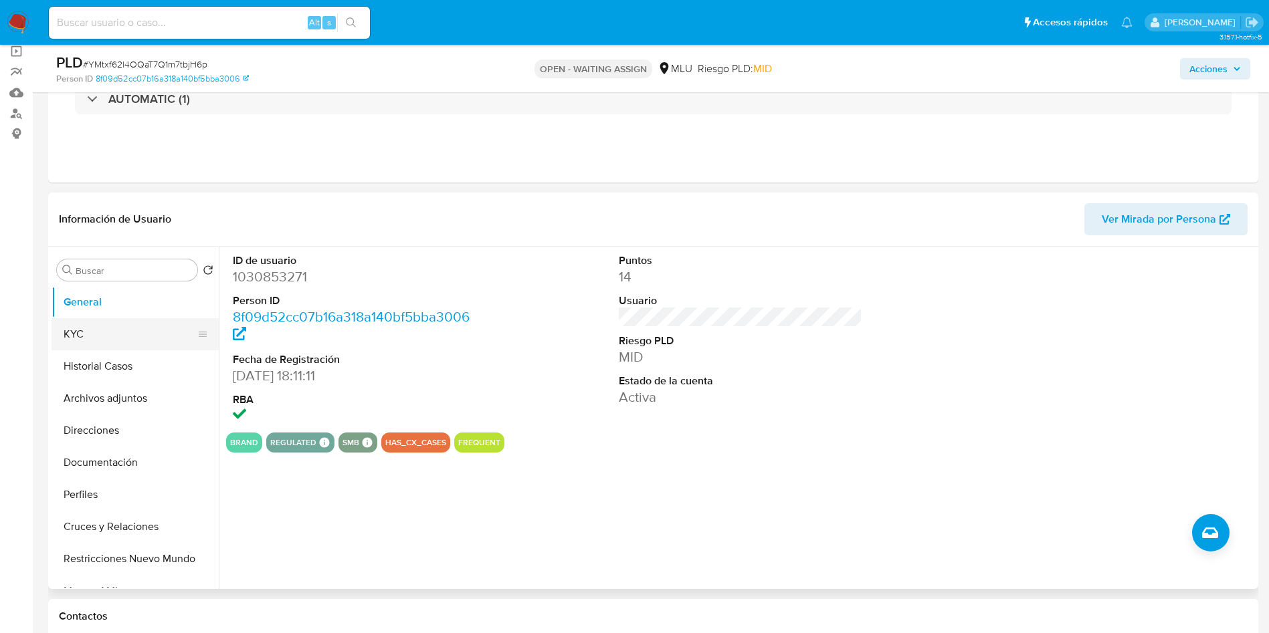
click at [134, 337] on button "KYC" at bounding box center [130, 334] width 157 height 32
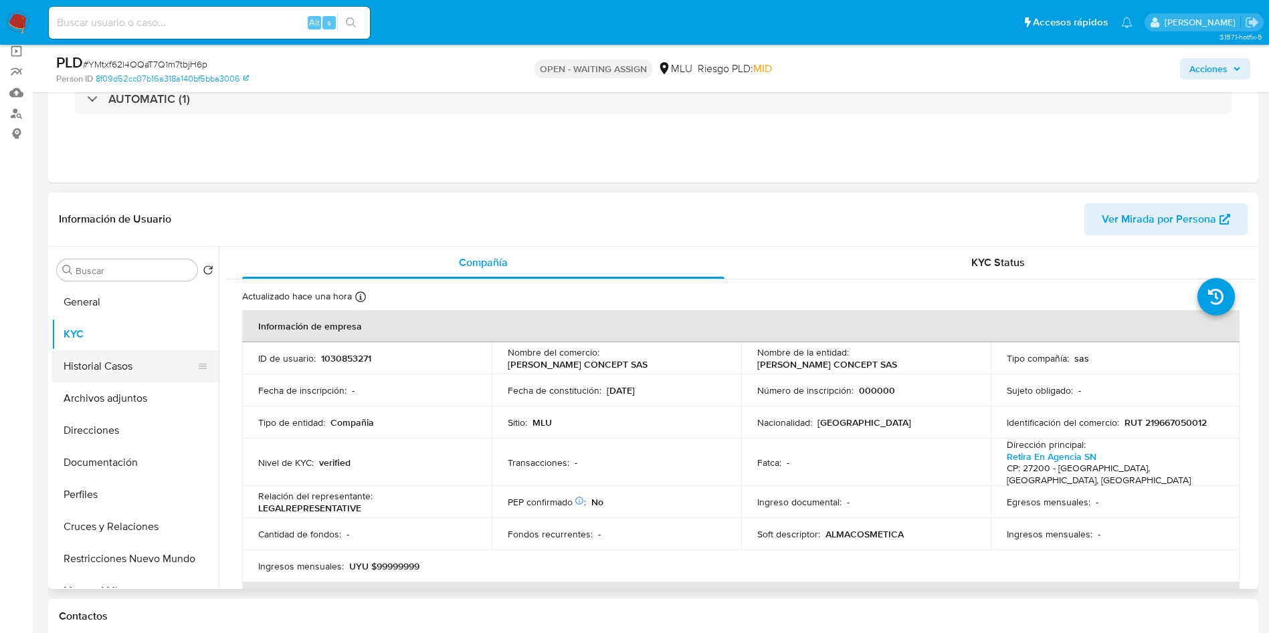
click at [117, 365] on button "Historial Casos" at bounding box center [130, 367] width 157 height 32
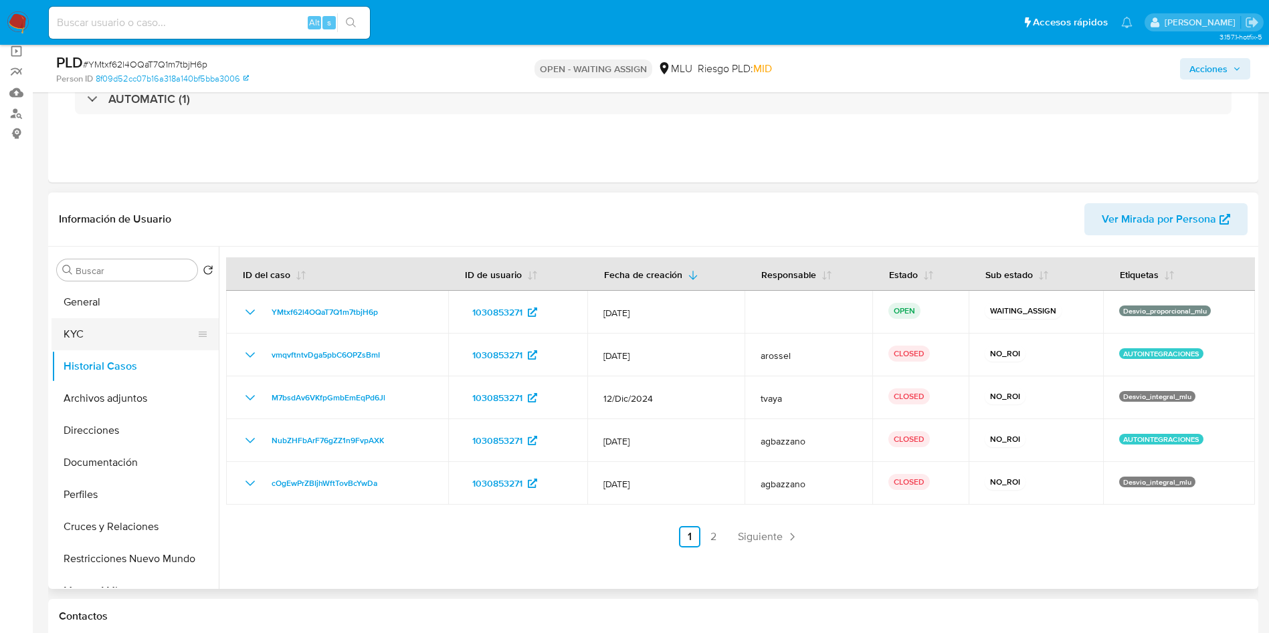
click at [68, 334] on button "KYC" at bounding box center [130, 334] width 157 height 32
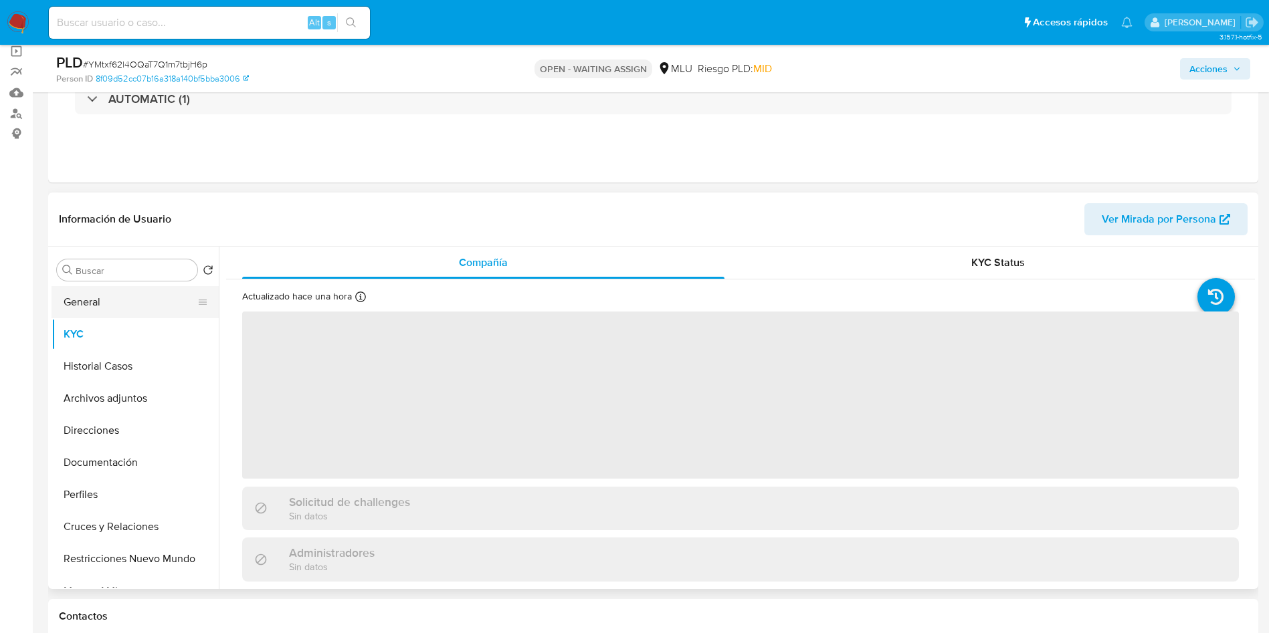
drag, startPoint x: 88, startPoint y: 314, endPoint x: 88, endPoint y: 294, distance: 19.4
click at [85, 310] on button "General" at bounding box center [130, 302] width 157 height 32
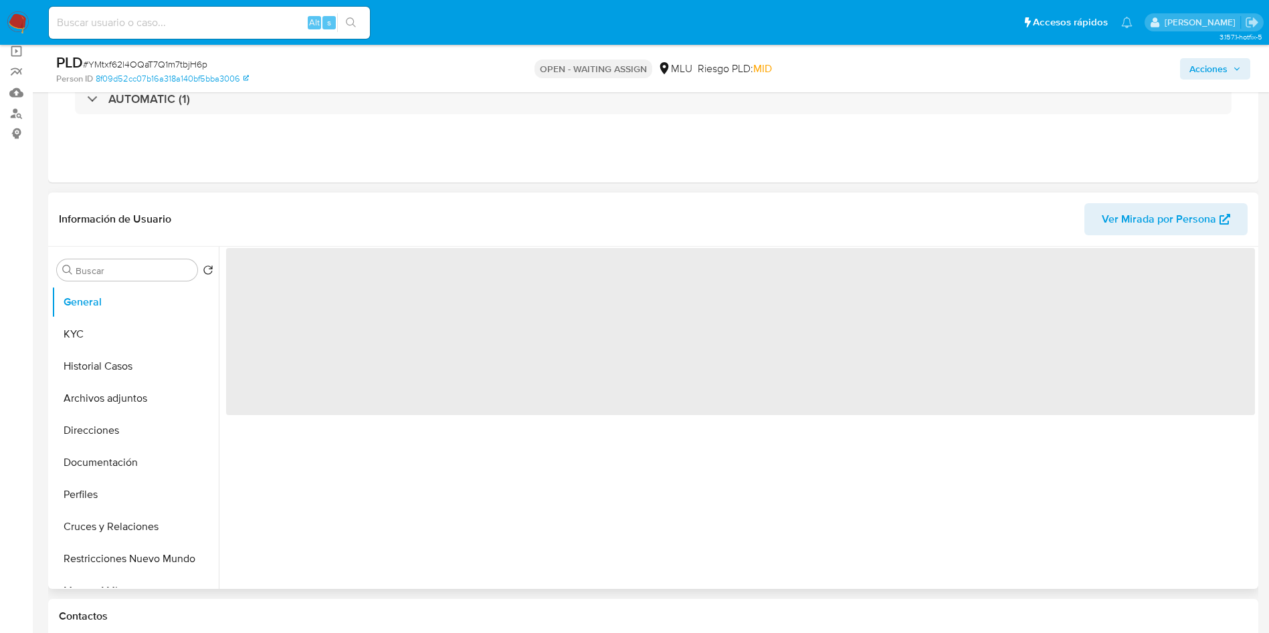
click at [264, 278] on span "‌" at bounding box center [740, 331] width 1029 height 167
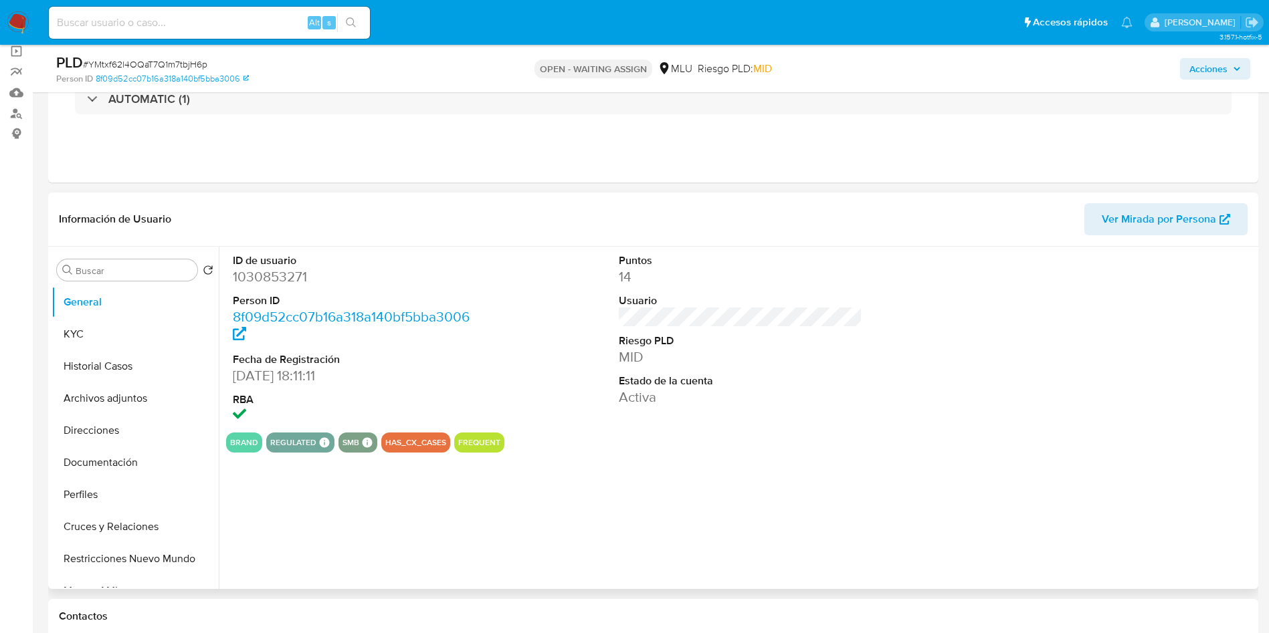
click at [265, 278] on dd "1030853271" at bounding box center [355, 277] width 244 height 19
copy dd "1030853271"
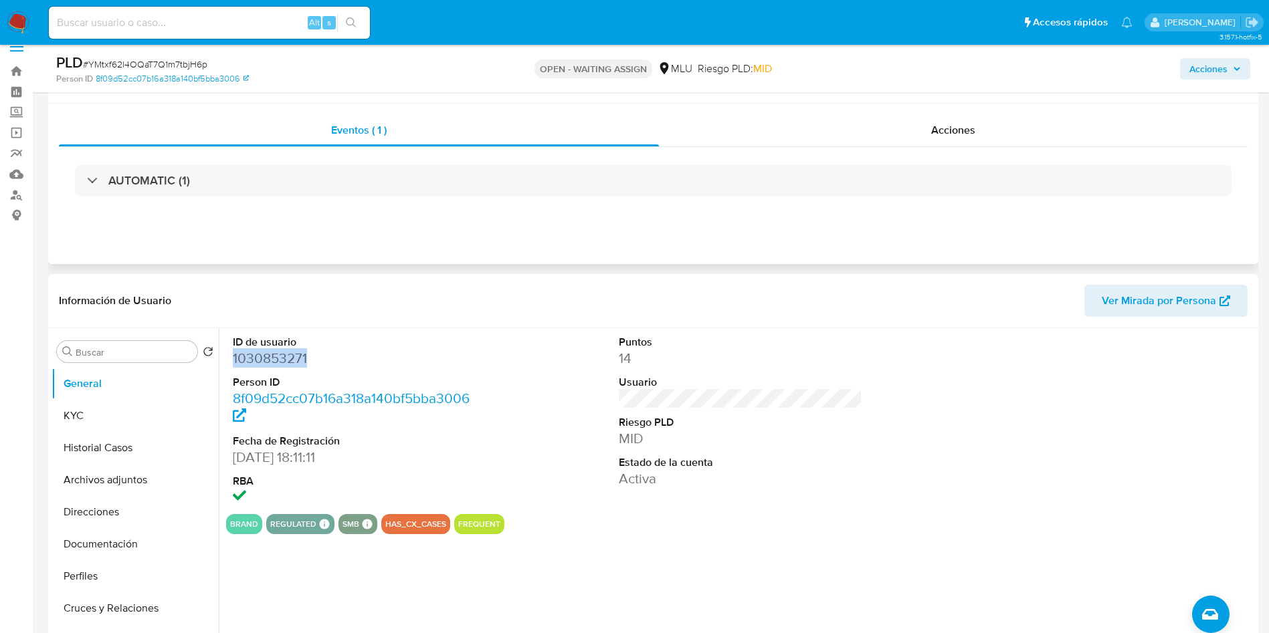
scroll to position [0, 0]
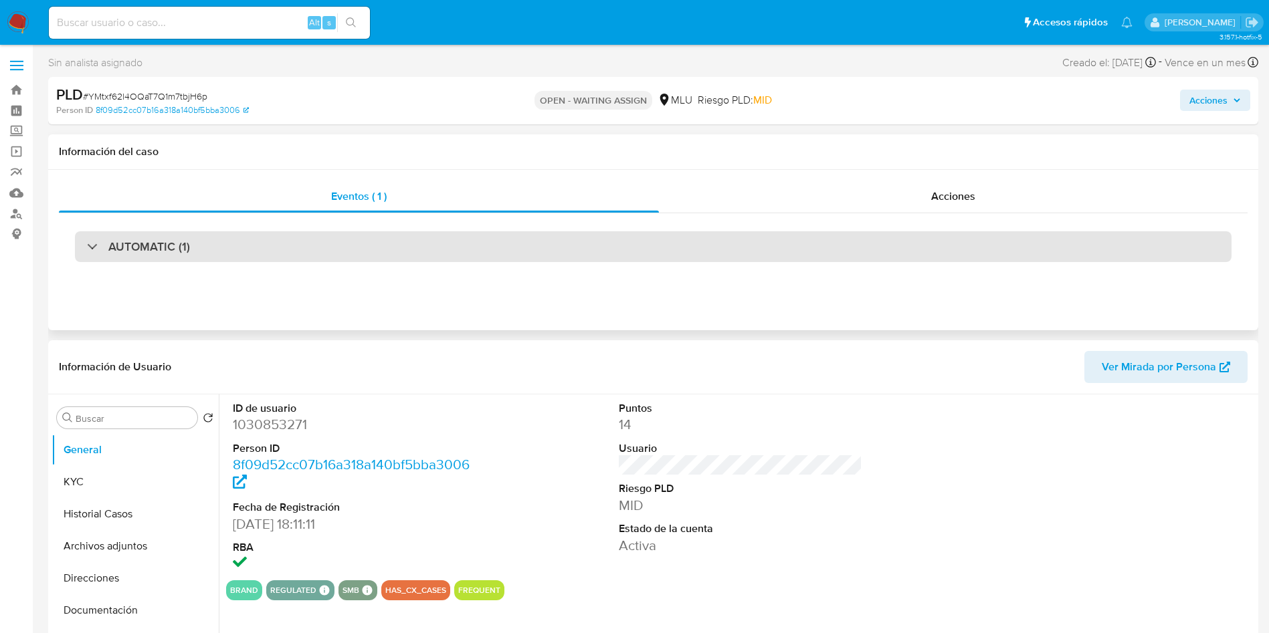
click at [209, 261] on div "AUTOMATIC (1)" at bounding box center [653, 246] width 1157 height 31
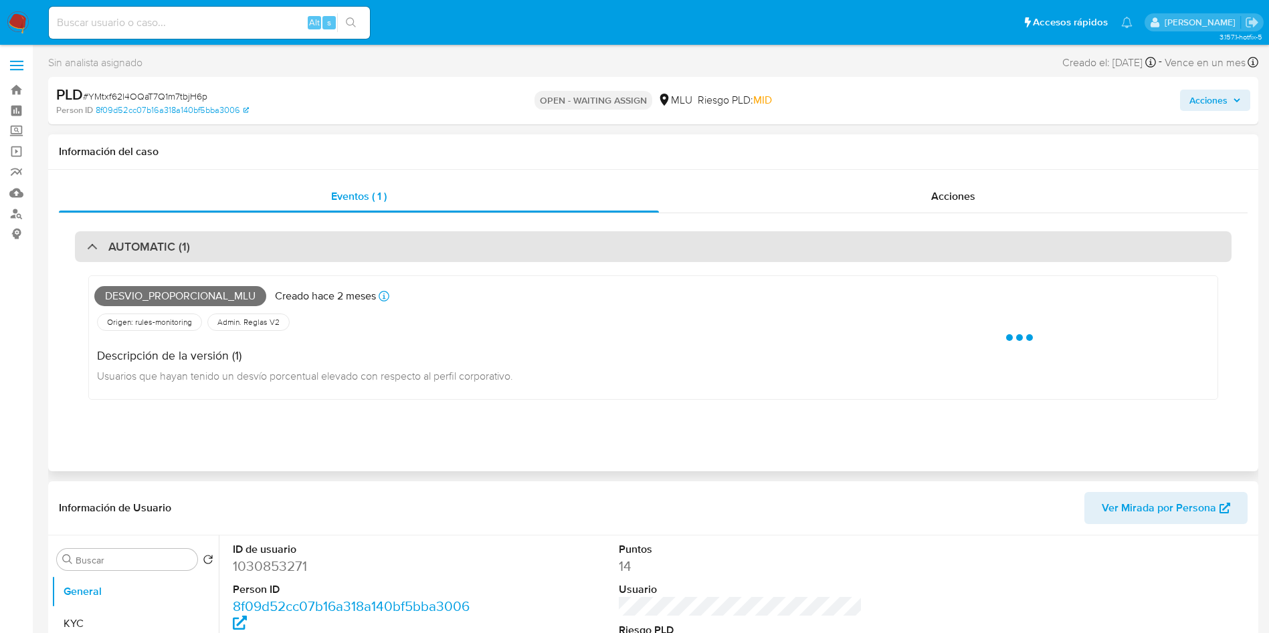
click at [219, 244] on div "AUTOMATIC (1)" at bounding box center [653, 246] width 1157 height 31
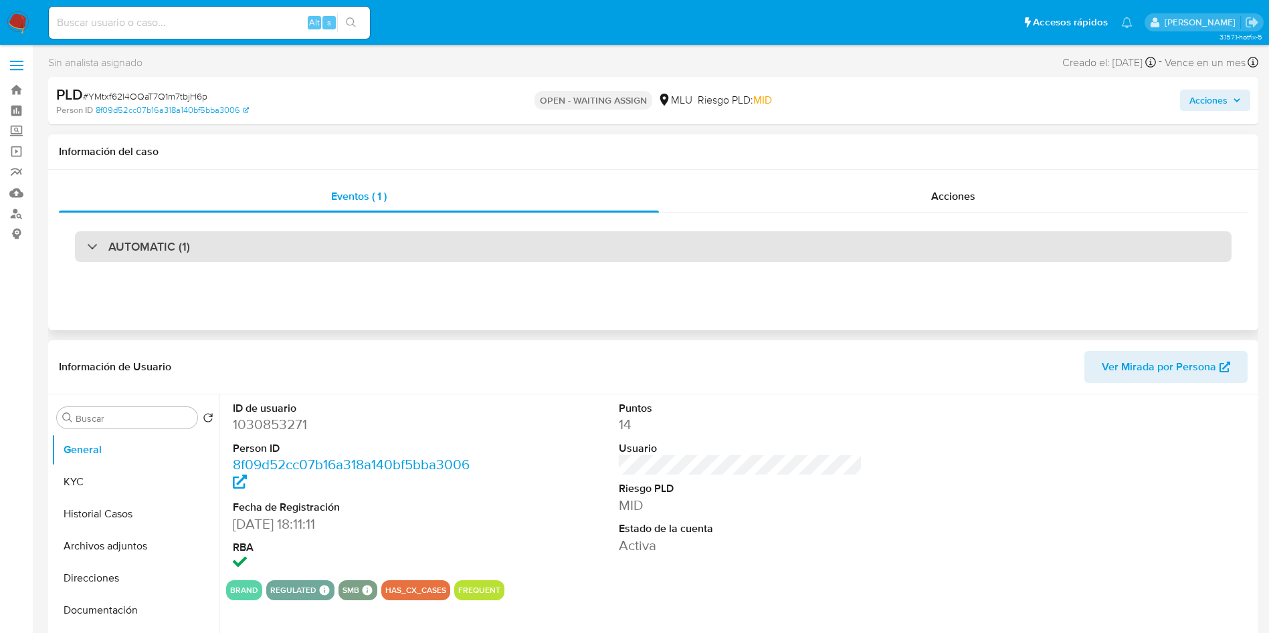
click at [219, 244] on div "AUTOMATIC (1)" at bounding box center [653, 246] width 1157 height 31
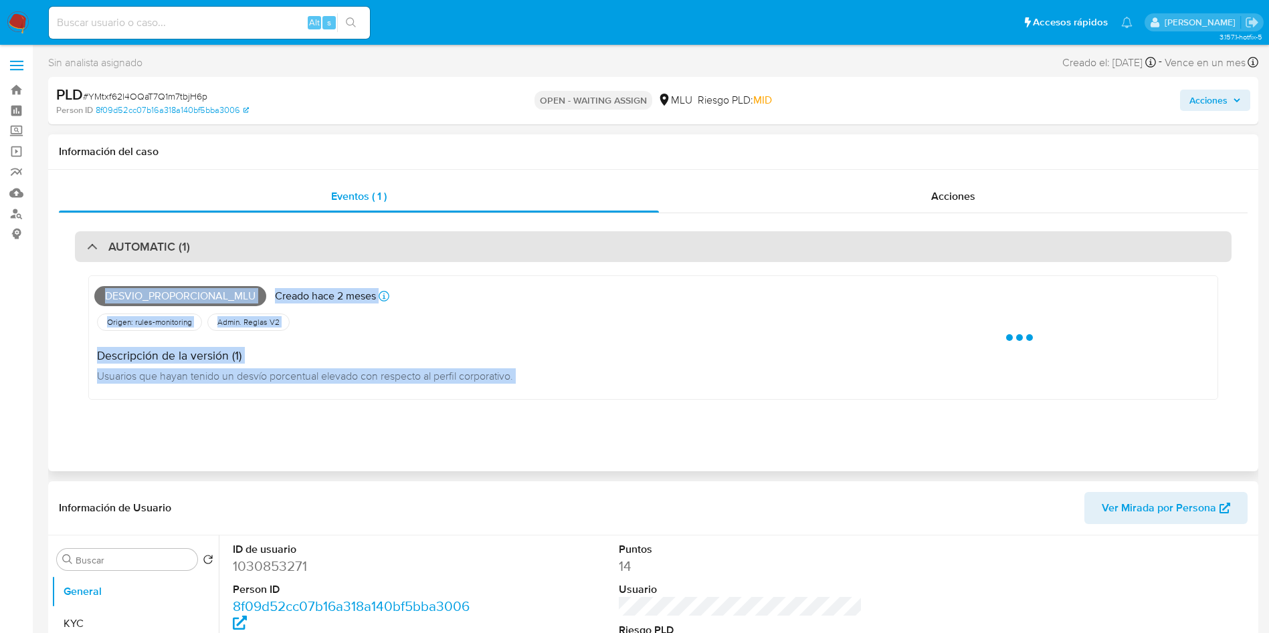
click at [219, 244] on div "AUTOMATIC (1)" at bounding box center [653, 246] width 1157 height 31
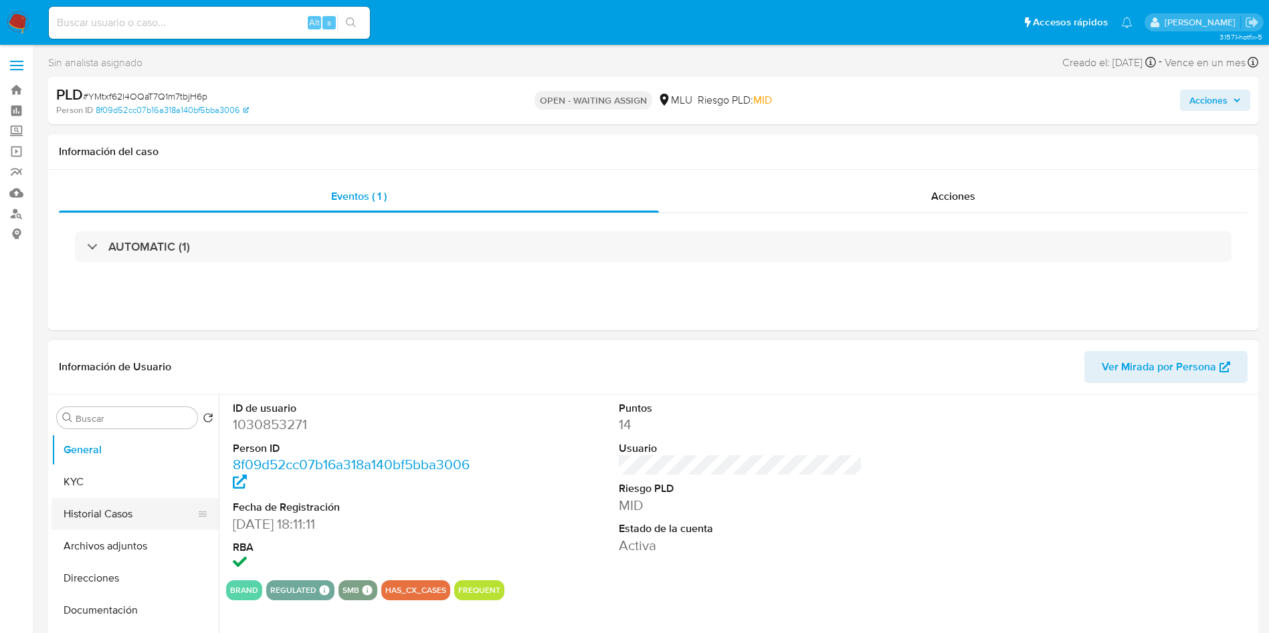
click at [107, 508] on button "Historial Casos" at bounding box center [130, 514] width 157 height 32
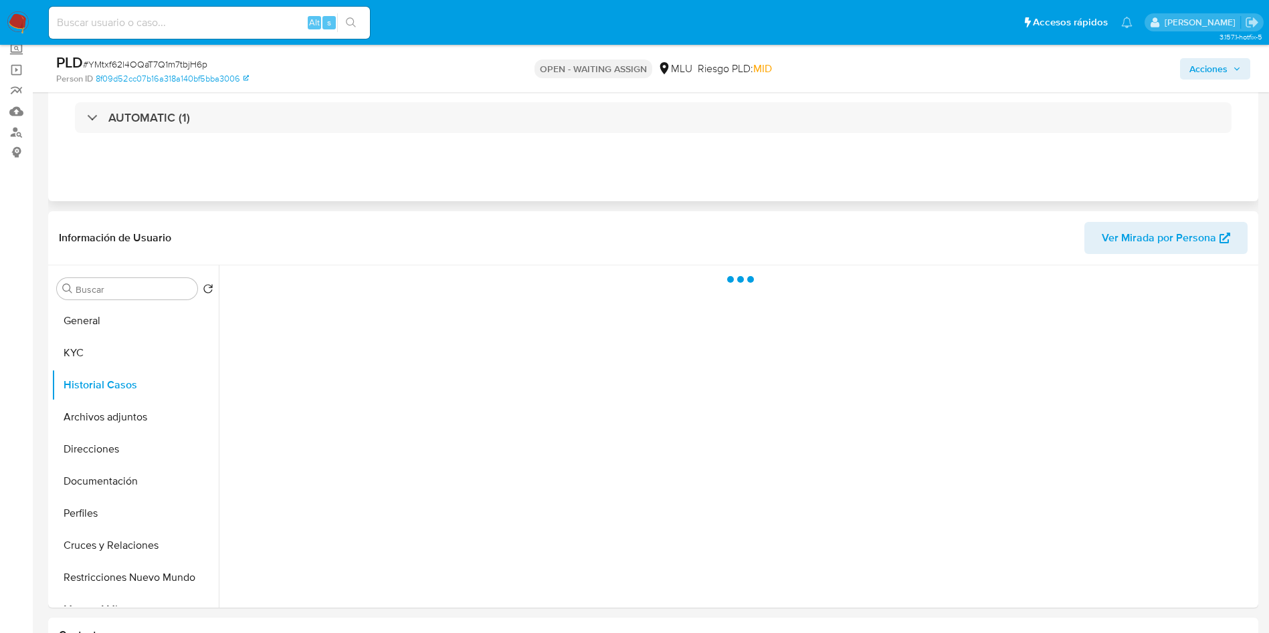
scroll to position [100, 0]
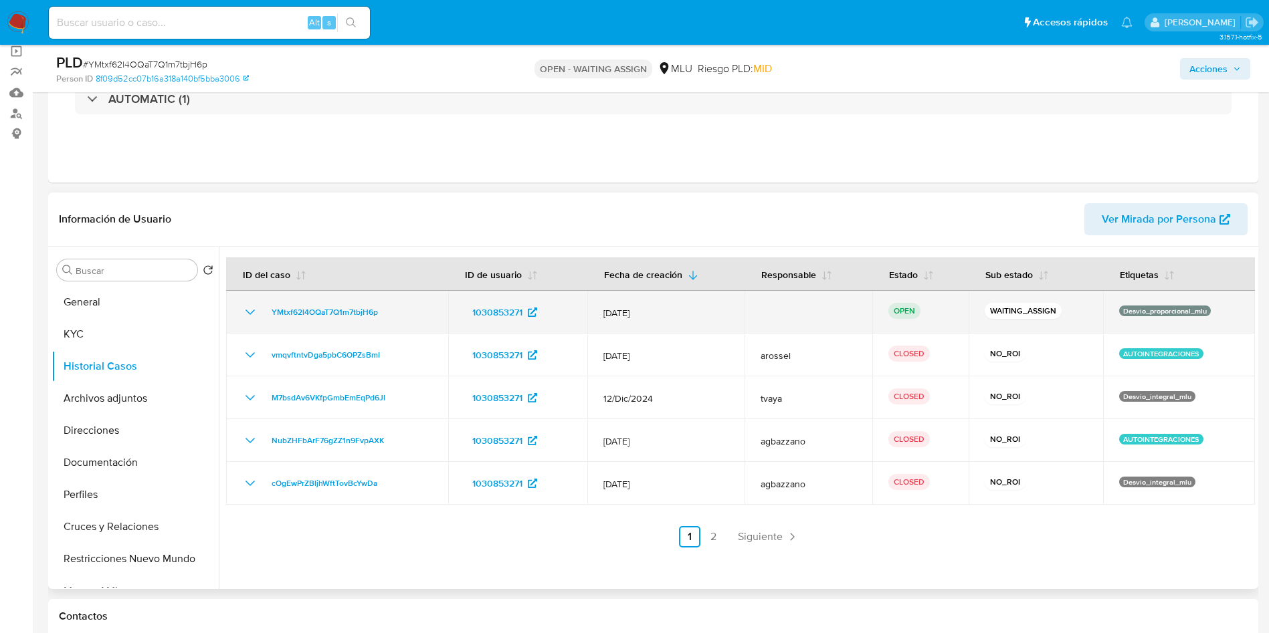
drag, startPoint x: 403, startPoint y: 317, endPoint x: 264, endPoint y: 320, distance: 139.8
click at [264, 320] on td "YMtxf62l4OQaT7Q1m7tbjH6p" at bounding box center [337, 312] width 222 height 43
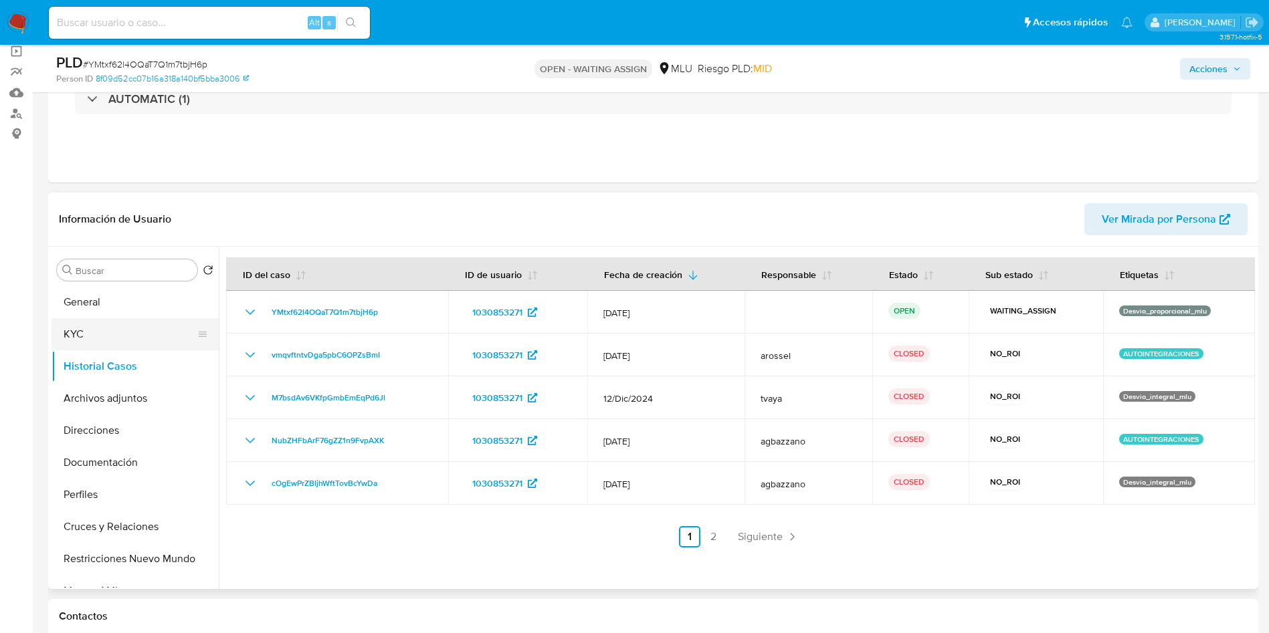
click at [101, 331] on button "KYC" at bounding box center [130, 334] width 157 height 32
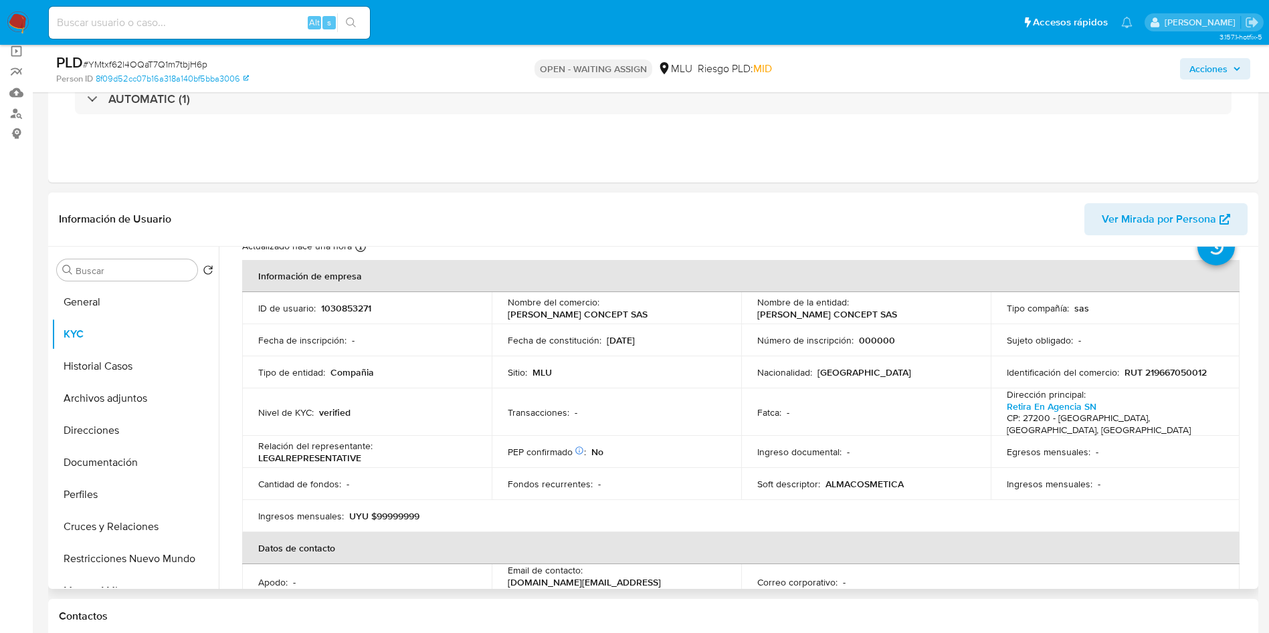
scroll to position [0, 0]
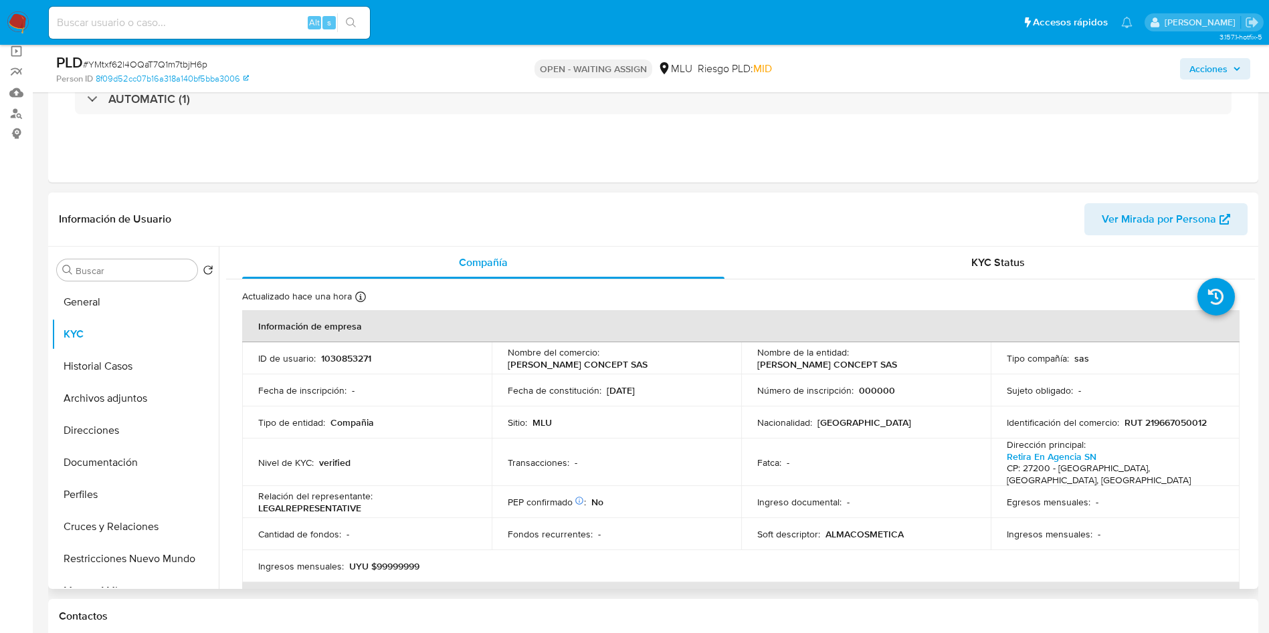
click at [331, 353] on p "1030853271" at bounding box center [346, 359] width 50 height 12
copy p "1030853271"
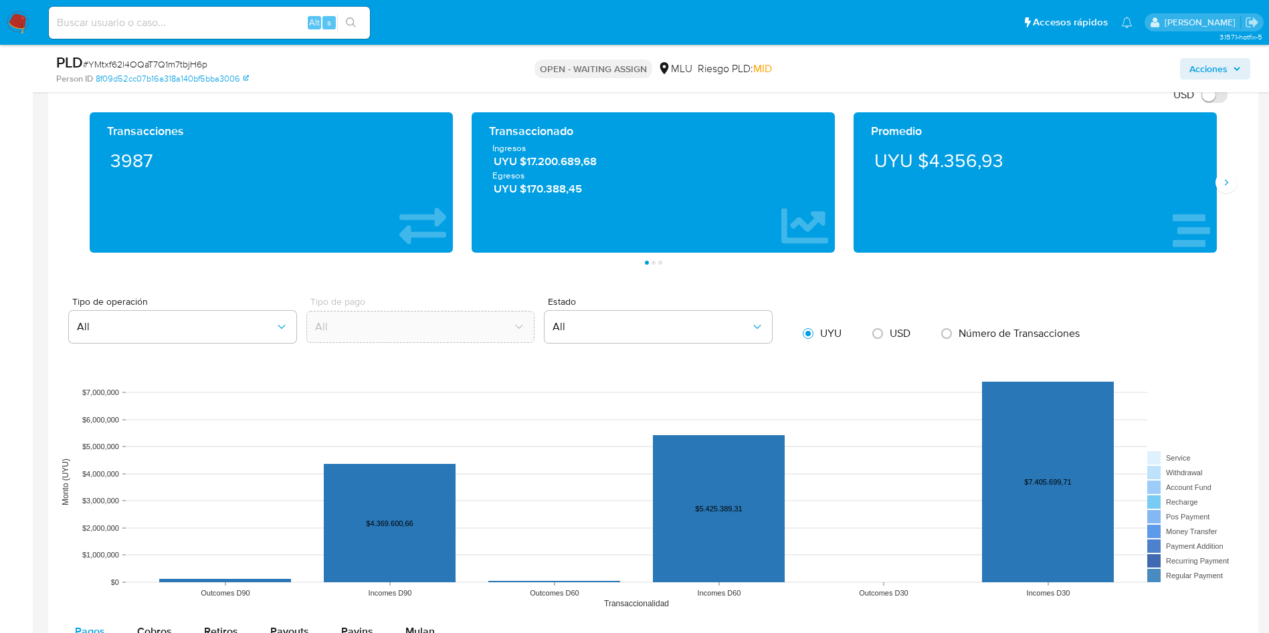
scroll to position [903, 0]
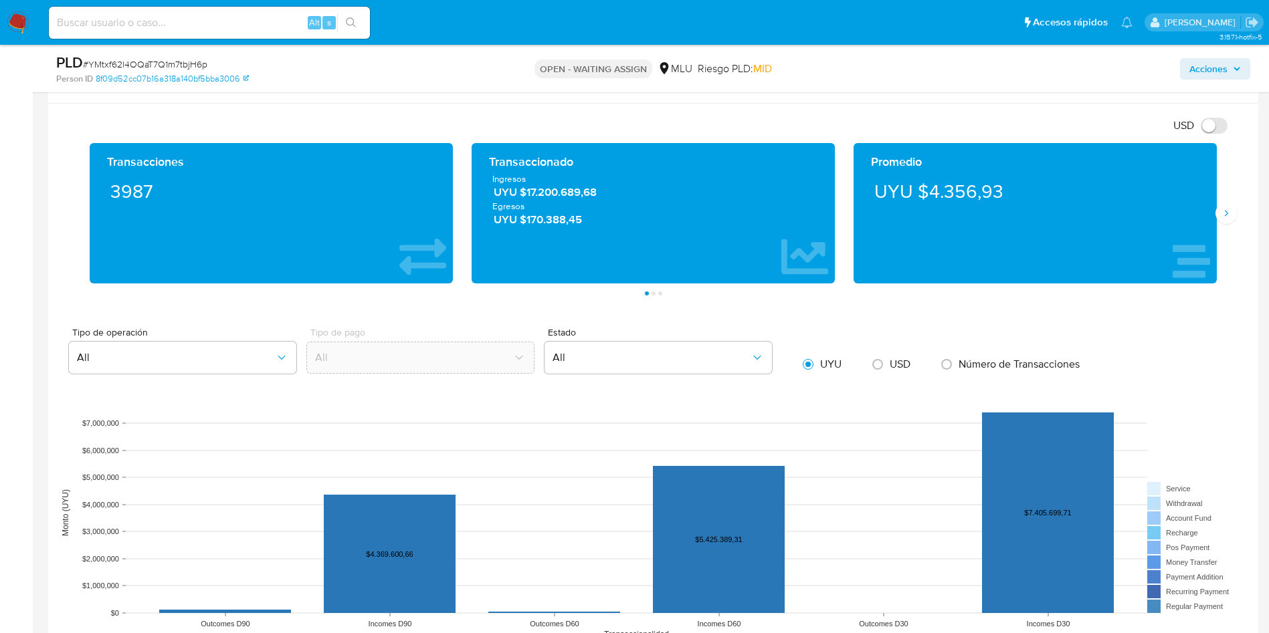
drag, startPoint x: 1225, startPoint y: 219, endPoint x: 879, endPoint y: 262, distance: 349.2
click at [1141, 218] on button "Siguiente" at bounding box center [1225, 213] width 21 height 21
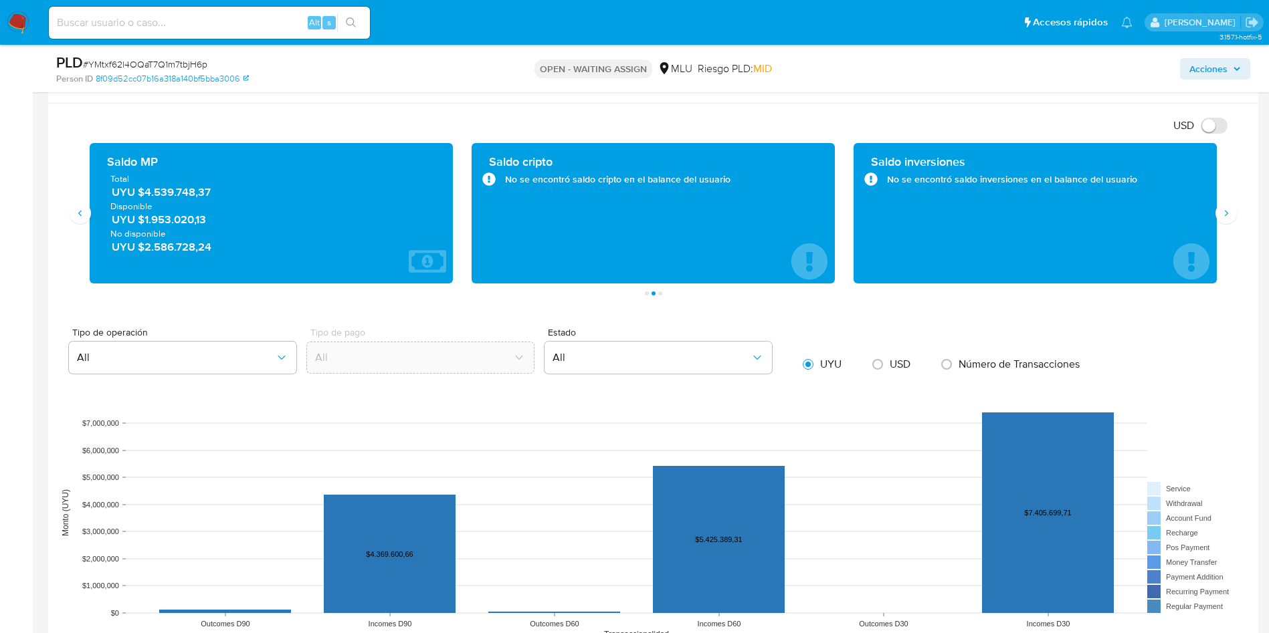
click at [170, 197] on span "UYU $4.539.748,37" at bounding box center [272, 192] width 320 height 15
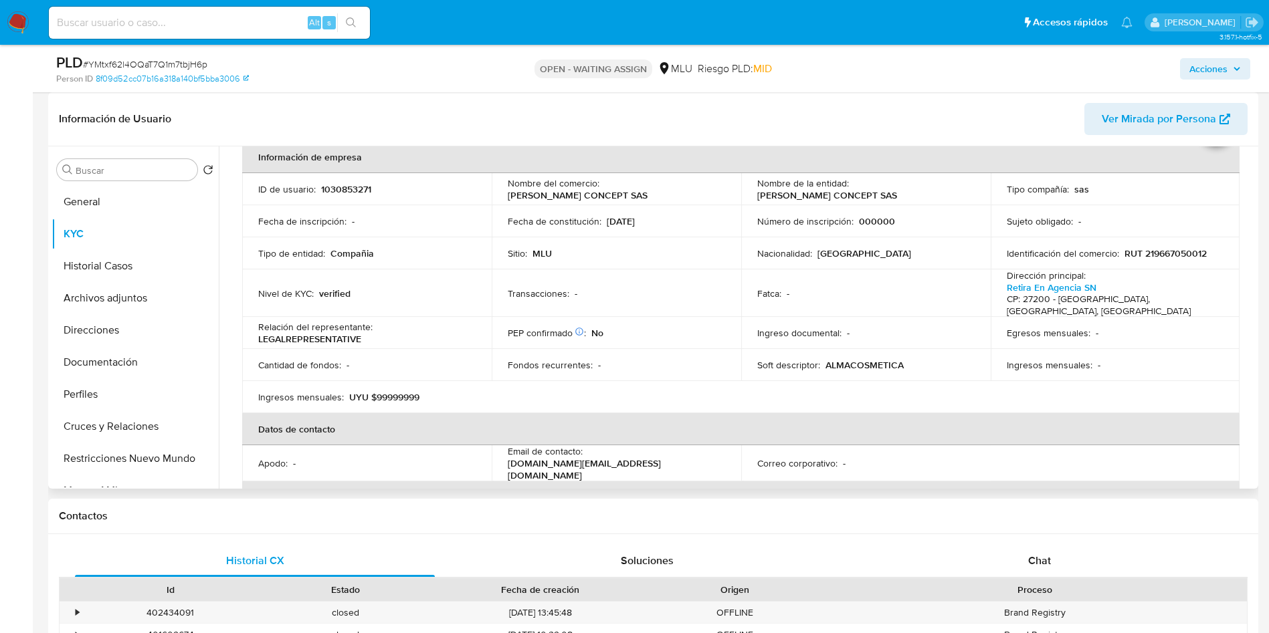
scroll to position [100, 0]
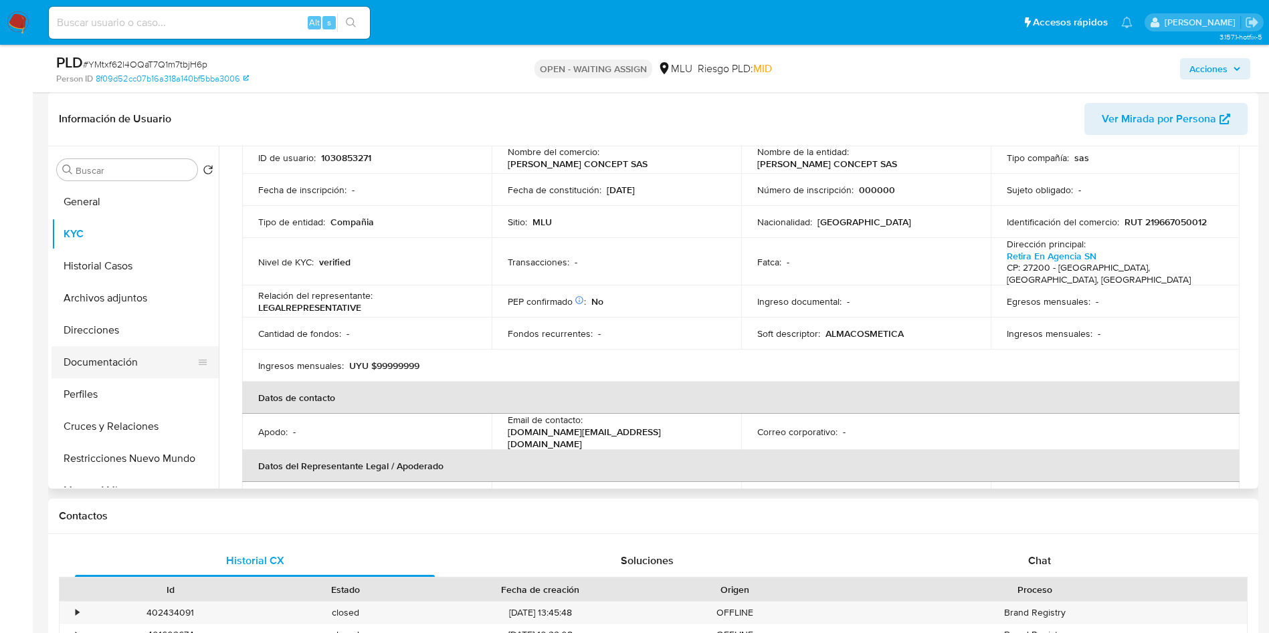
click at [87, 368] on button "Documentación" at bounding box center [130, 362] width 157 height 32
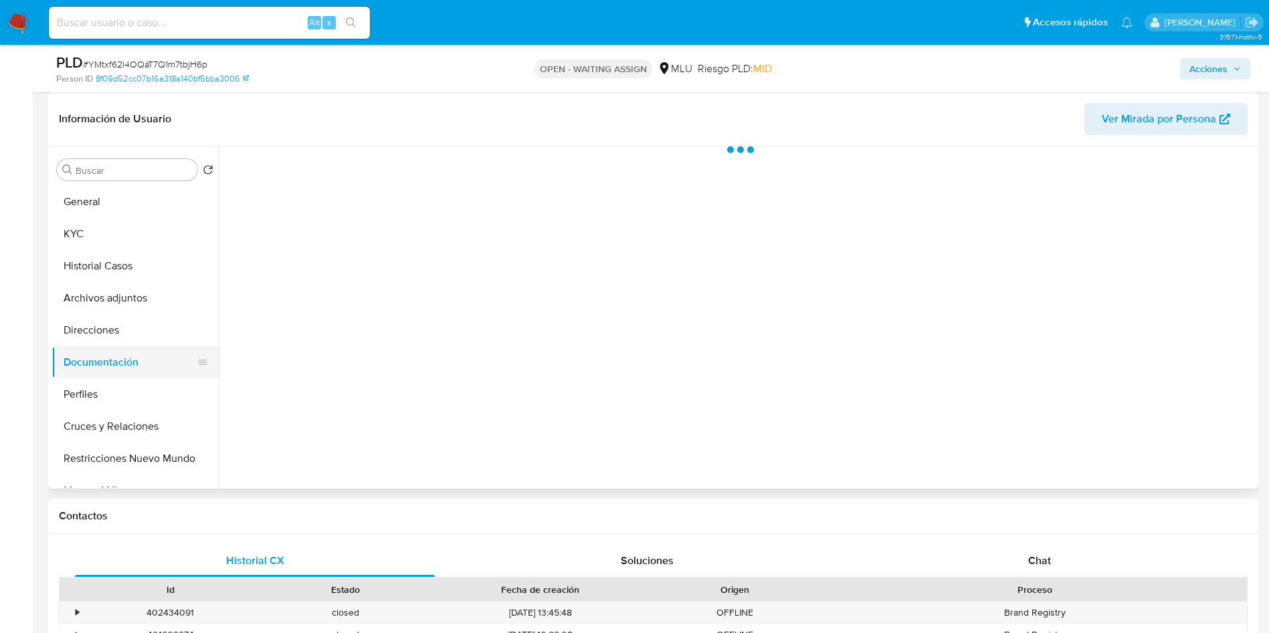
scroll to position [0, 0]
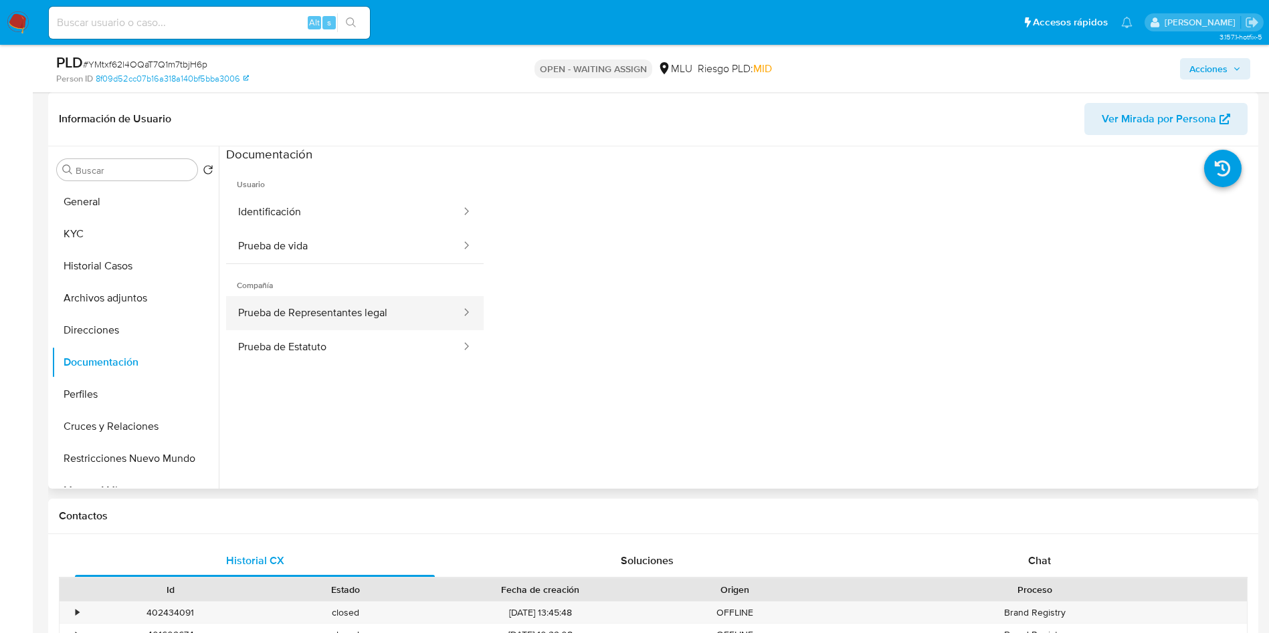
click at [383, 318] on button "Prueba de Representantes legal" at bounding box center [344, 313] width 236 height 34
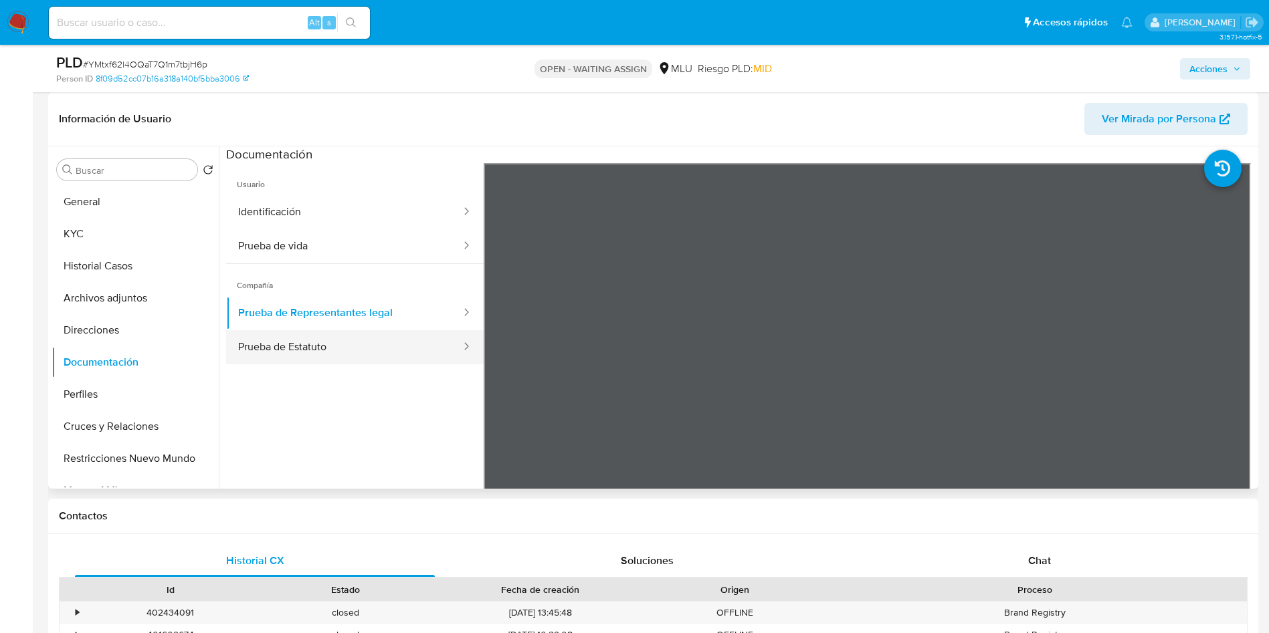
click at [336, 350] on button "Prueba de Estatuto" at bounding box center [344, 347] width 236 height 34
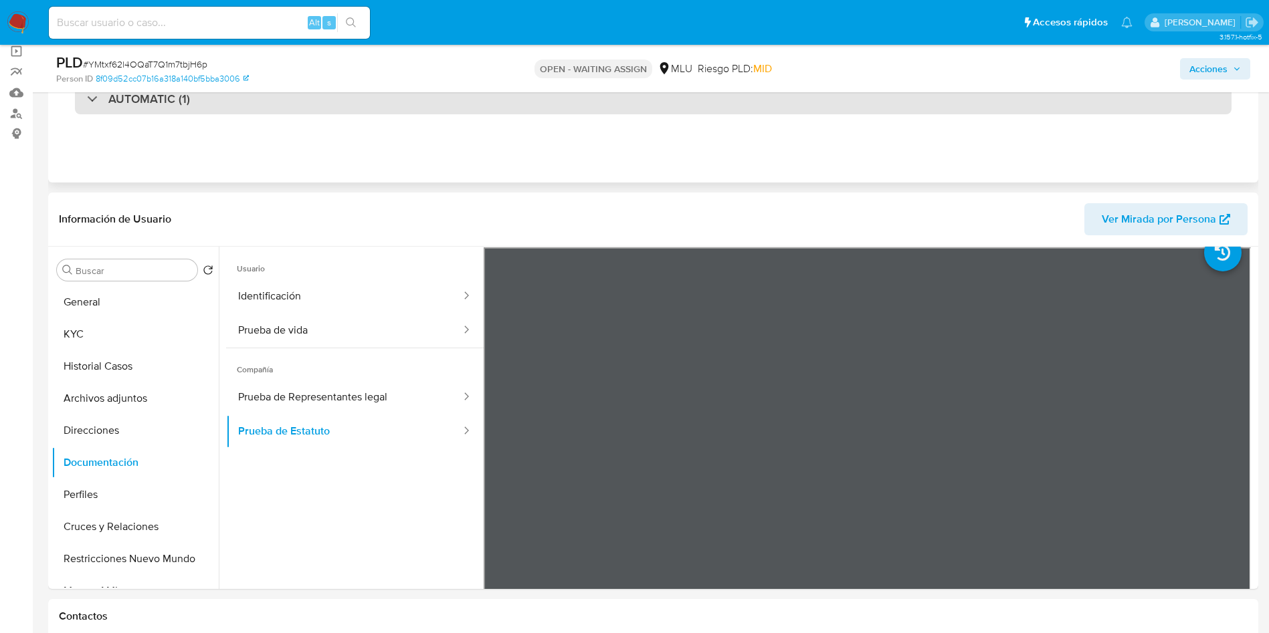
scroll to position [201, 0]
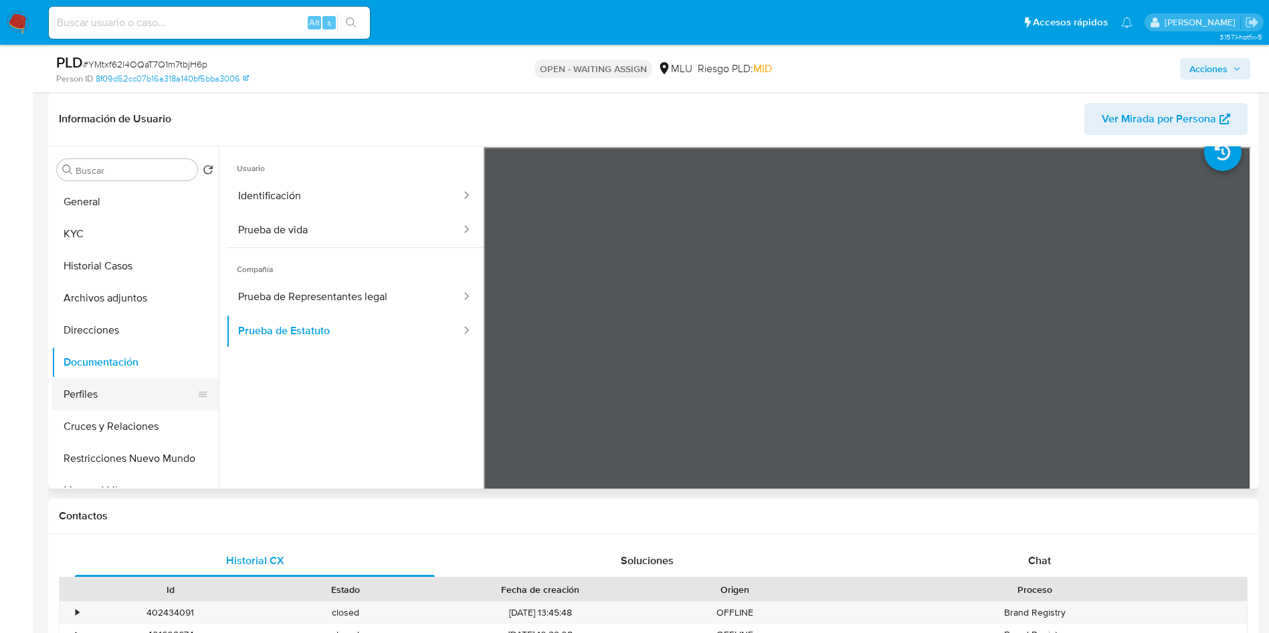
click at [114, 397] on button "Perfiles" at bounding box center [130, 395] width 157 height 32
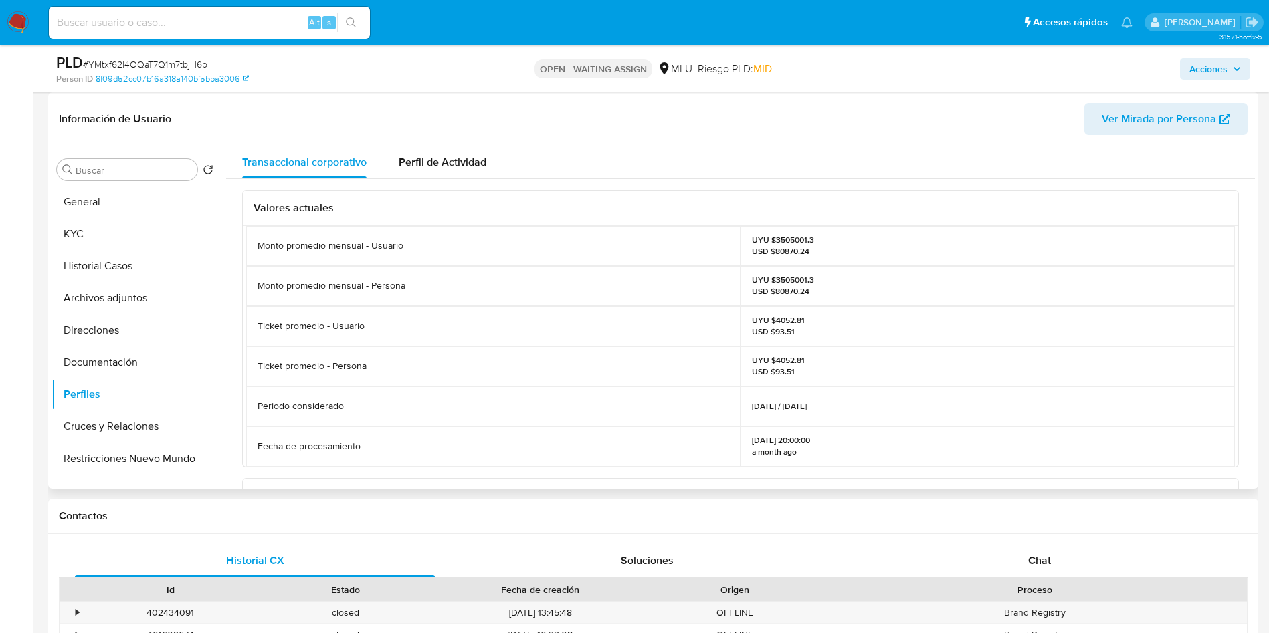
click at [787, 242] on p "UYU $3505001.3 USD $80870.24" at bounding box center [783, 245] width 62 height 21
copy p "3505001.3"
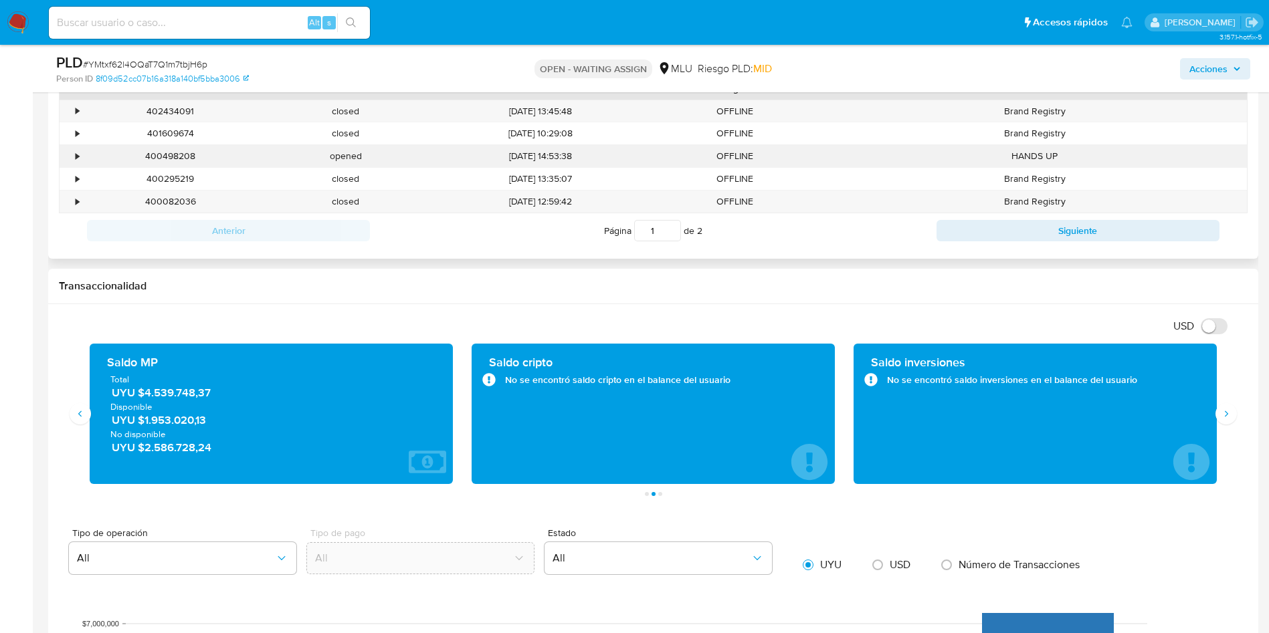
scroll to position [201, 0]
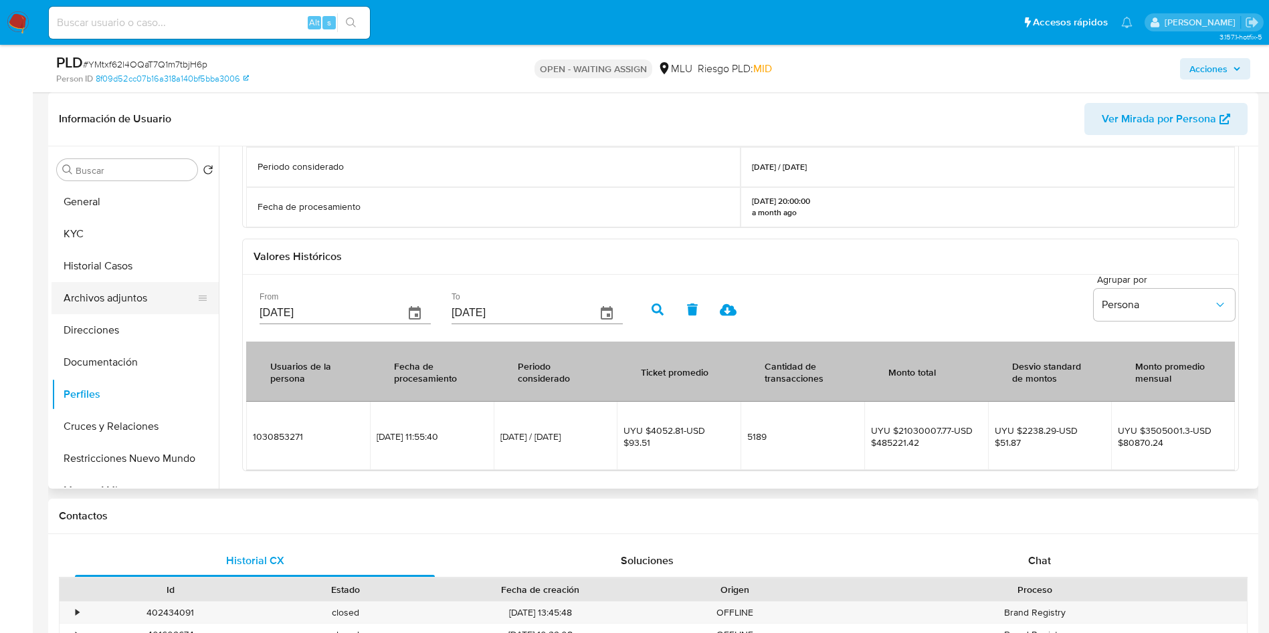
click at [110, 302] on button "Archivos adjuntos" at bounding box center [130, 298] width 157 height 32
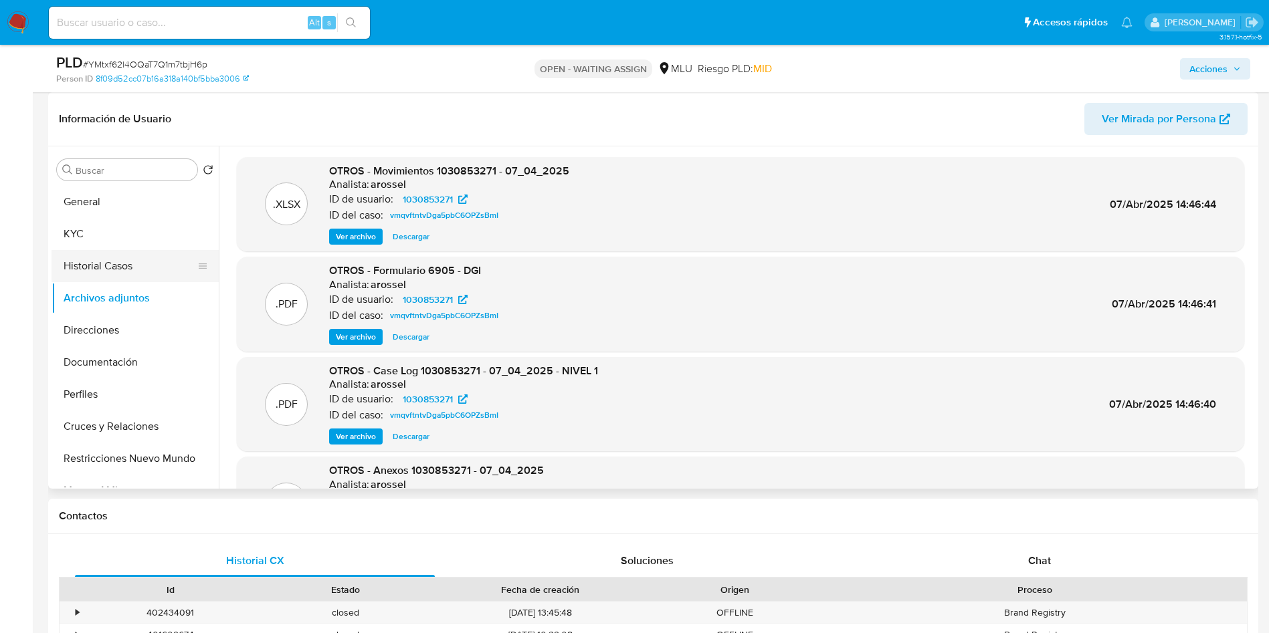
click at [91, 264] on button "Historial Casos" at bounding box center [130, 266] width 157 height 32
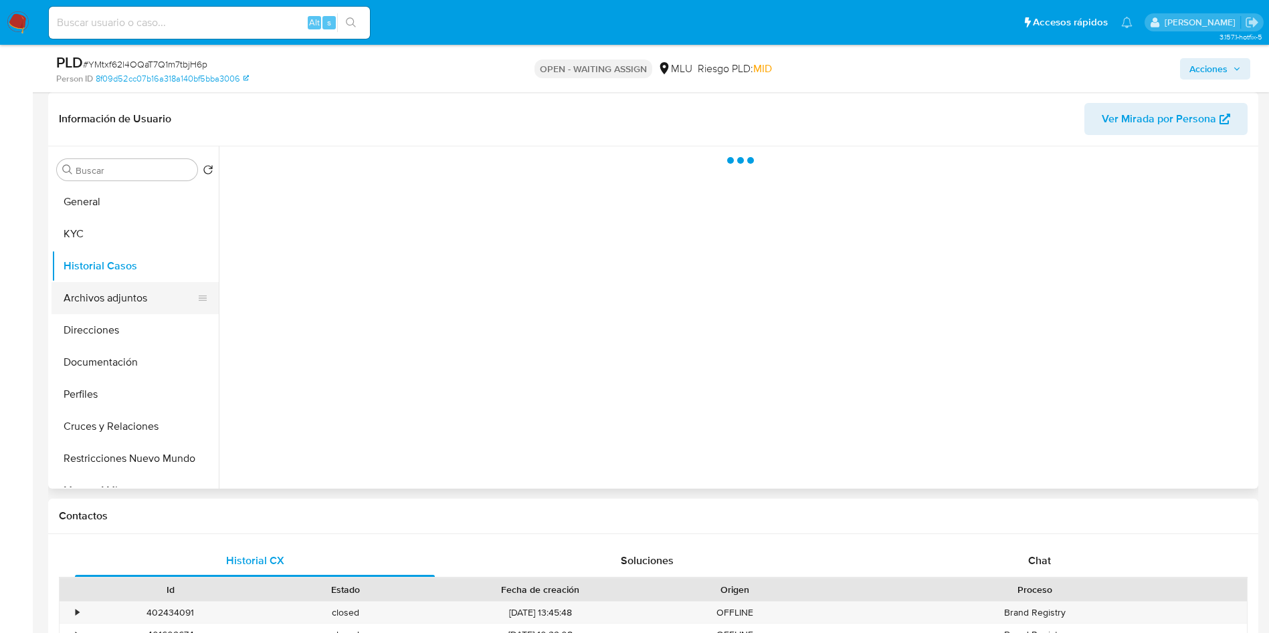
click at [94, 301] on button "Archivos adjuntos" at bounding box center [130, 298] width 157 height 32
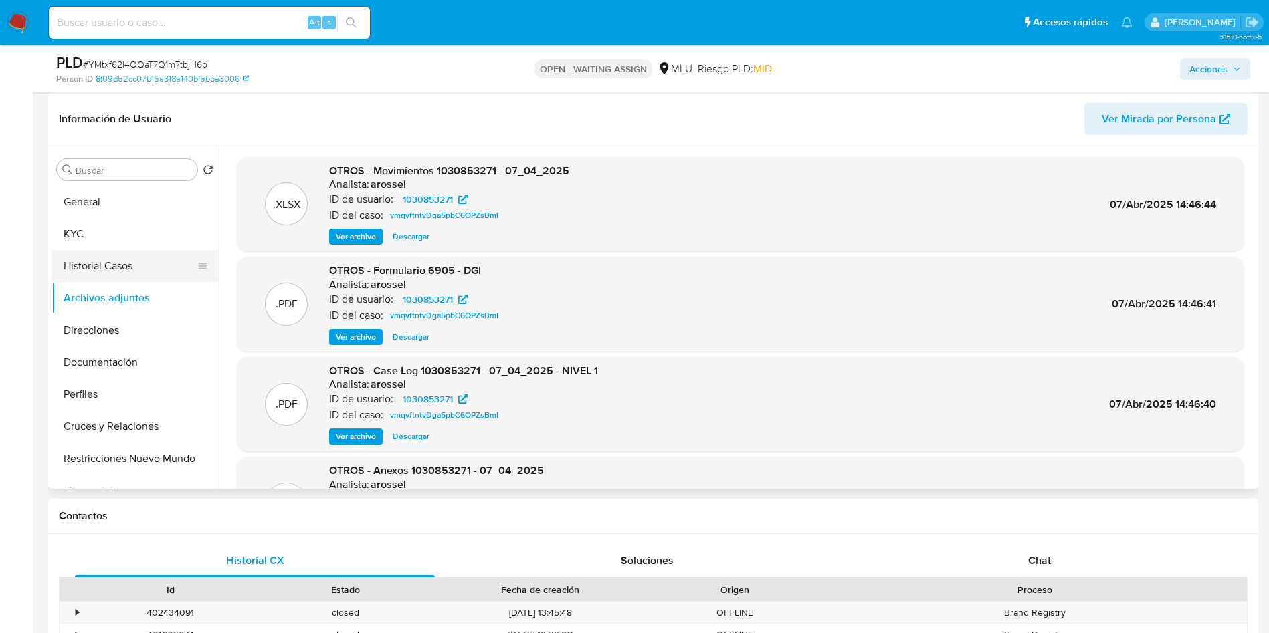
click at [116, 269] on button "Historial Casos" at bounding box center [130, 266] width 157 height 32
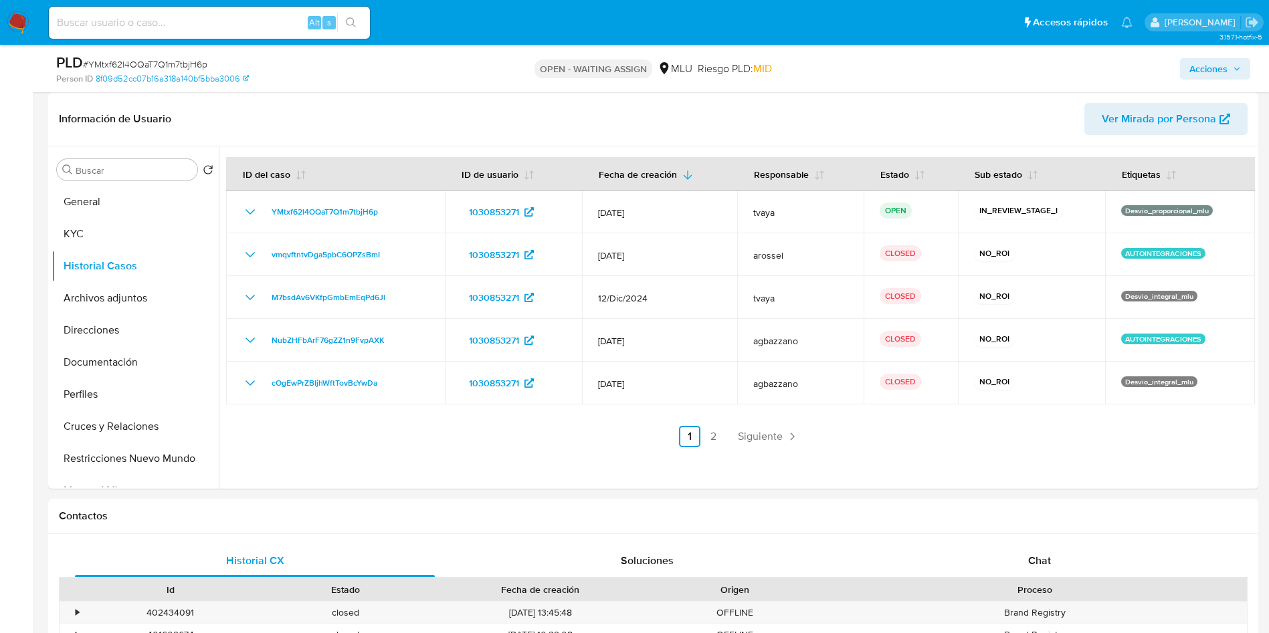
click at [284, 215] on span "YMtxf62l4OQaT7Q1m7tbjH6p" at bounding box center [325, 212] width 106 height 16
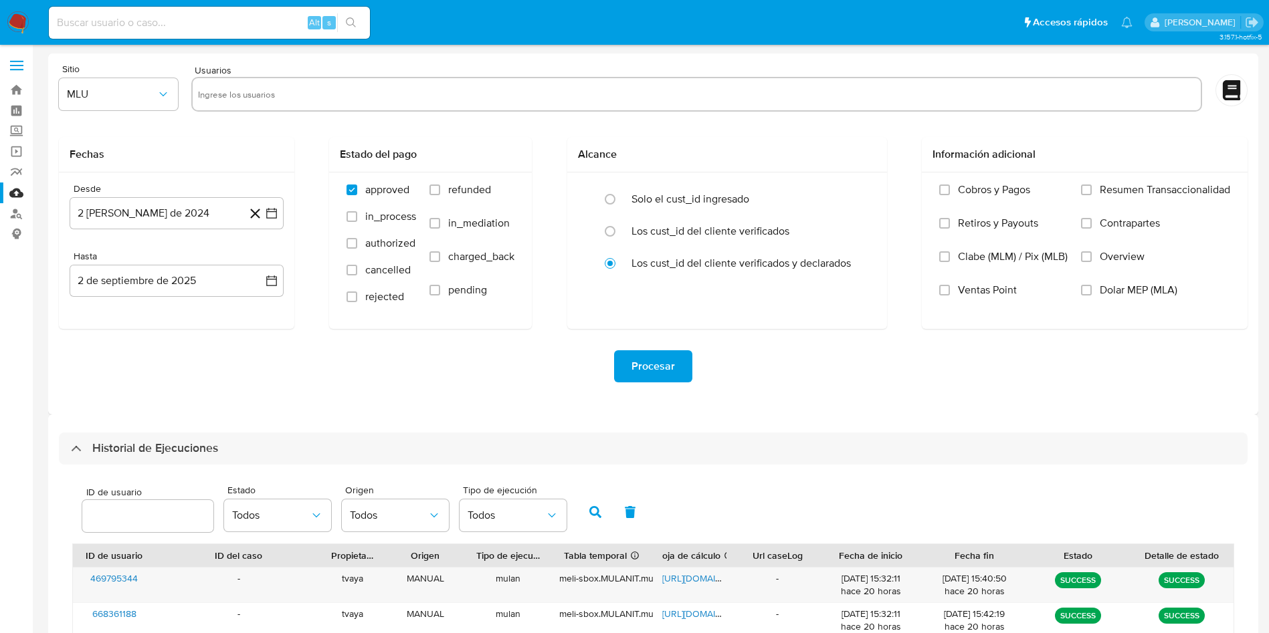
select select "10"
click at [276, 88] on input "text" at bounding box center [696, 94] width 997 height 21
type input "1030853271"
click at [199, 209] on button "2 [PERSON_NAME] de 2024" at bounding box center [177, 213] width 214 height 32
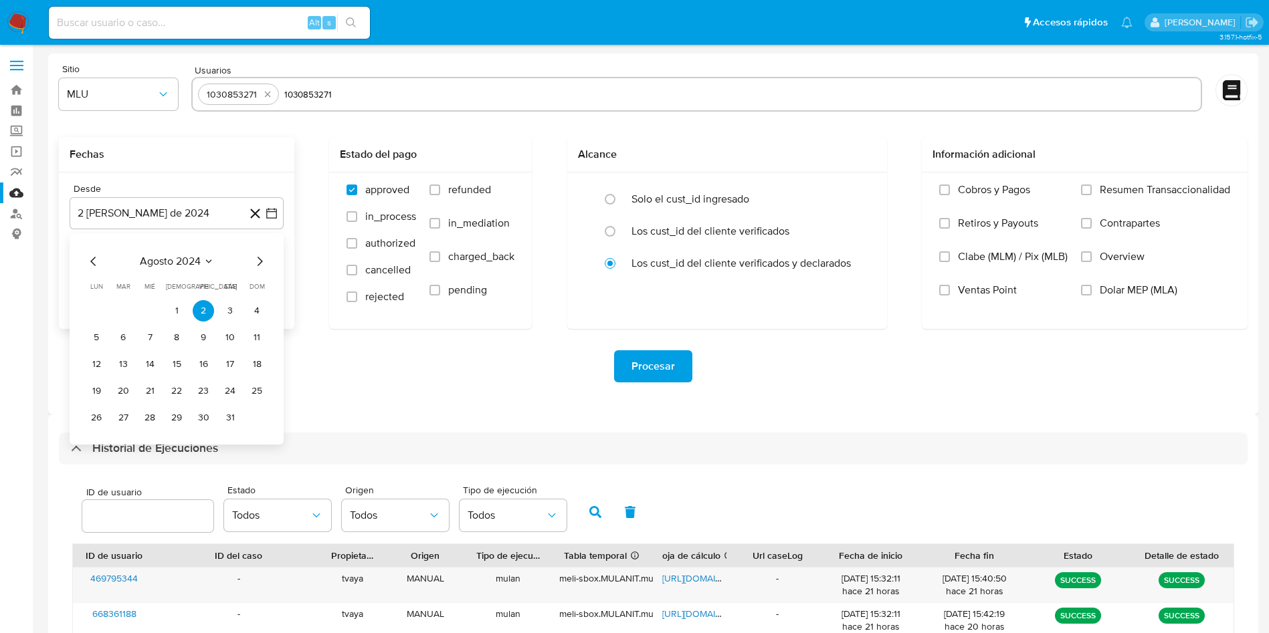
click at [267, 260] on icon "Mes siguiente" at bounding box center [260, 262] width 16 height 16
click at [103, 338] on button "2" at bounding box center [96, 337] width 21 height 21
click at [450, 184] on span "refunded" at bounding box center [469, 189] width 43 height 13
click at [440, 185] on input "refunded" at bounding box center [434, 190] width 11 height 11
checkbox input "true"
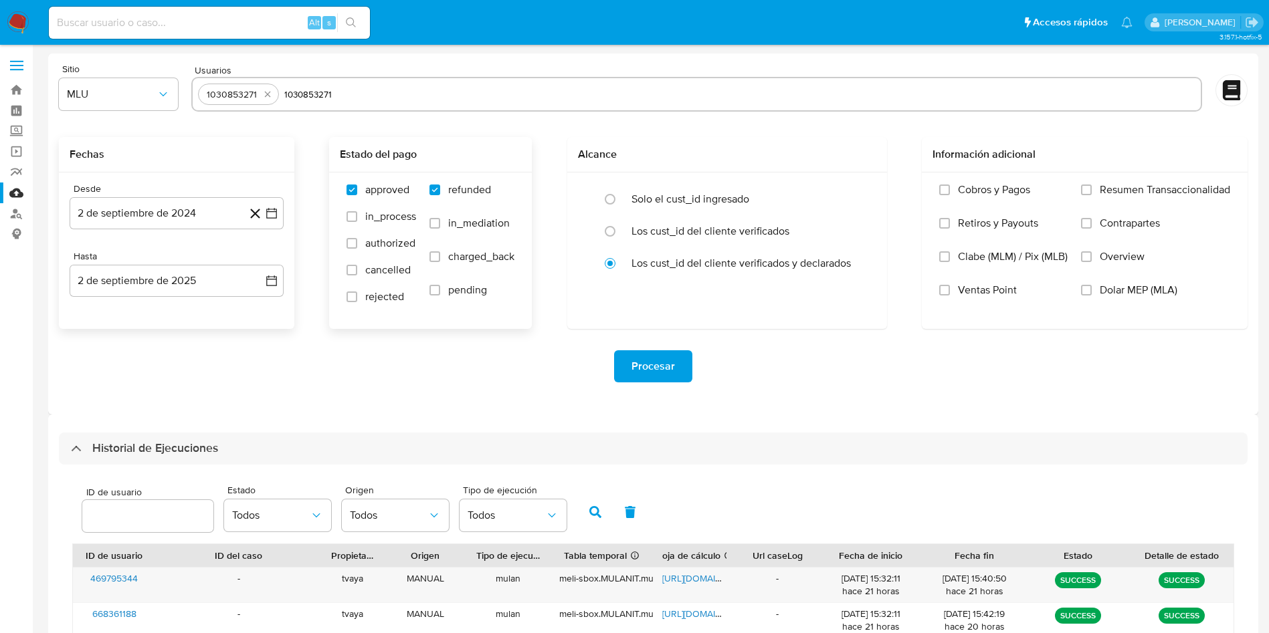
click at [473, 260] on span "charged_back" at bounding box center [481, 256] width 66 height 13
click at [440, 260] on input "charged_back" at bounding box center [434, 257] width 11 height 11
checkbox input "true"
click at [654, 367] on span "Procesar" at bounding box center [652, 366] width 43 height 29
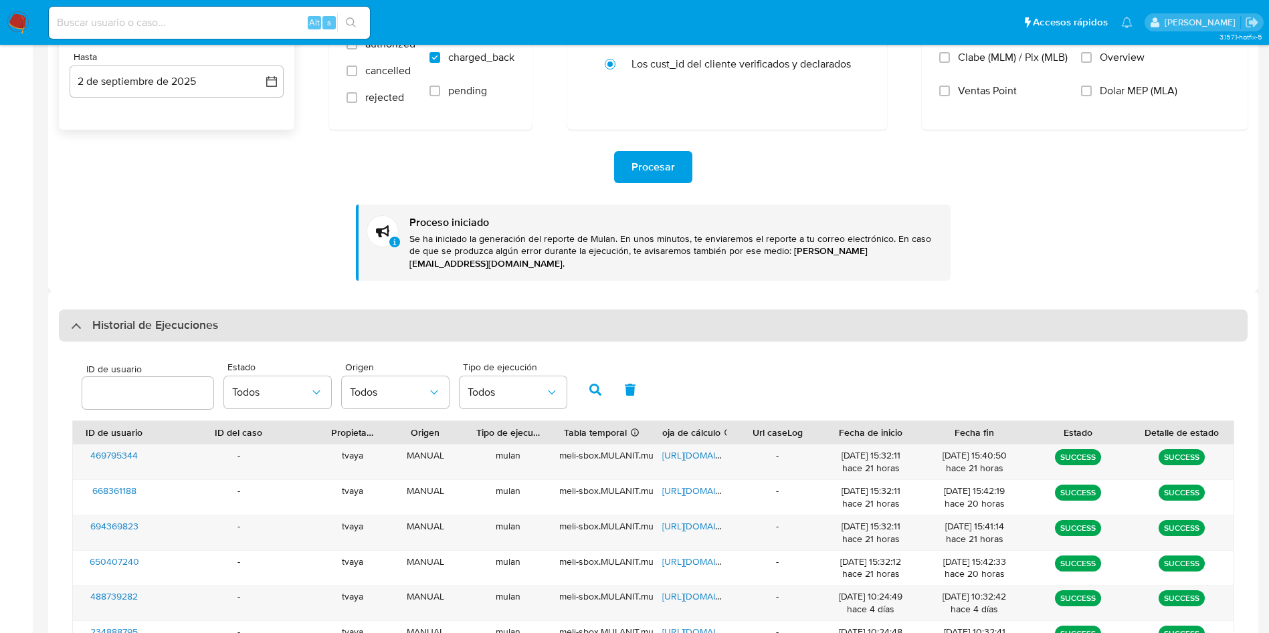
scroll to position [201, 0]
click at [192, 308] on div "Historial de Ejecuciones" at bounding box center [653, 324] width 1189 height 32
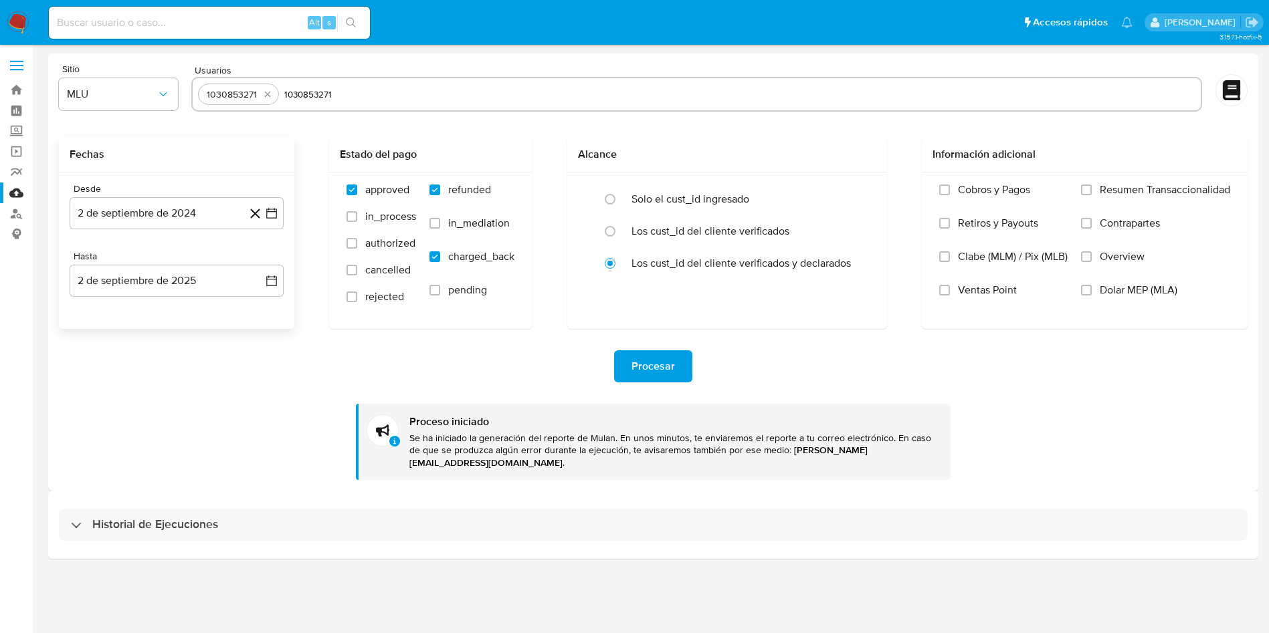
scroll to position [0, 0]
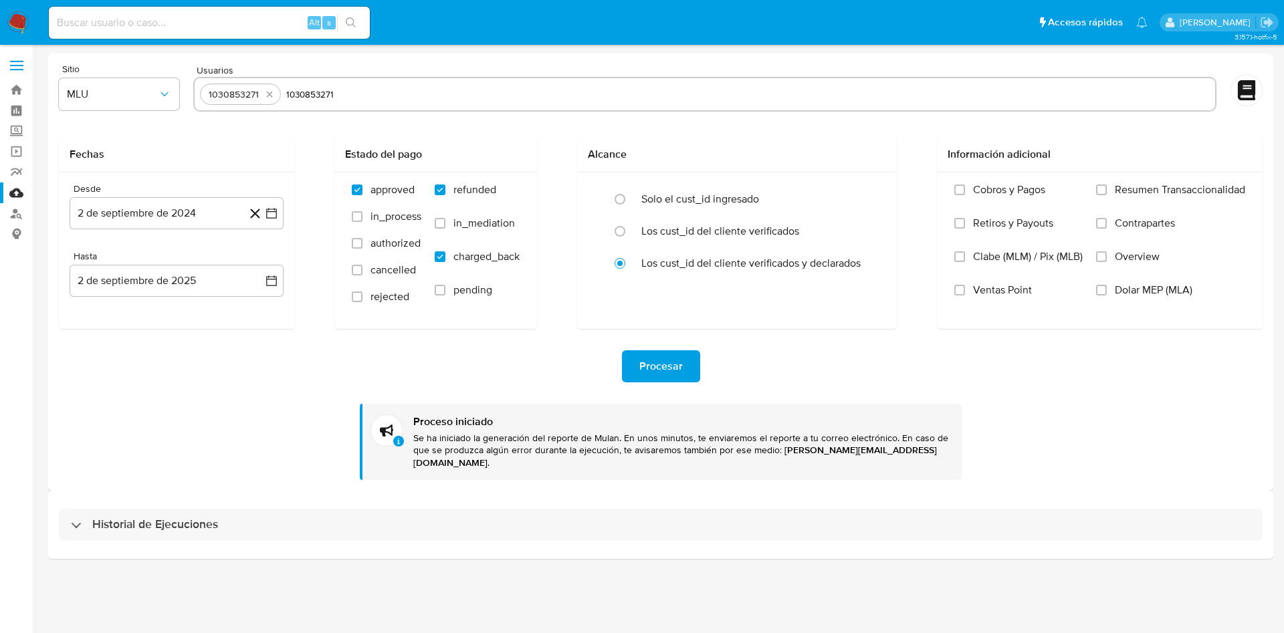
drag, startPoint x: 137, startPoint y: 517, endPoint x: 144, endPoint y: 492, distance: 26.3
click at [136, 517] on h3 "Historial de Ejecuciones" at bounding box center [155, 525] width 126 height 16
select select "10"
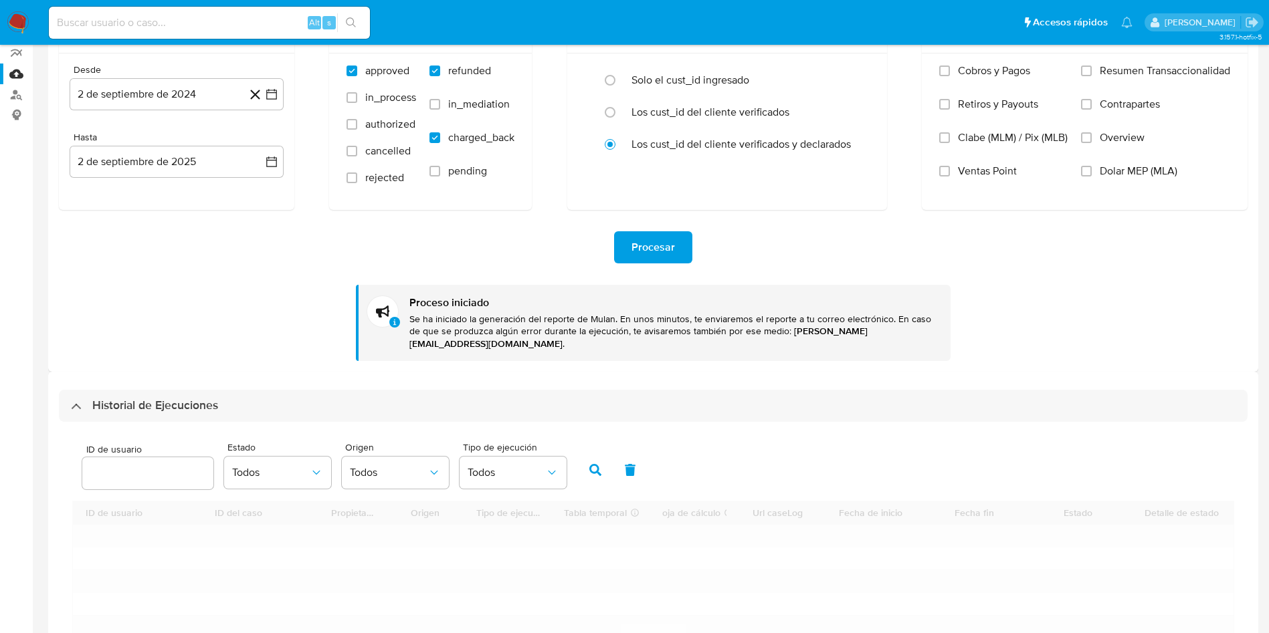
scroll to position [301, 0]
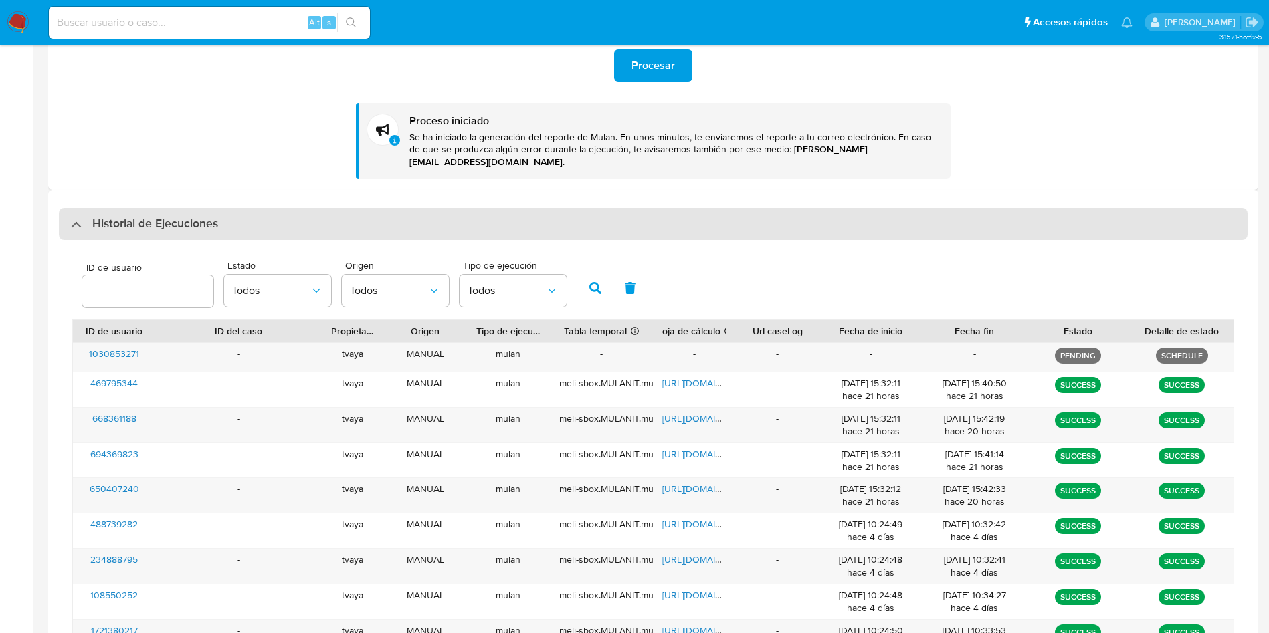
click at [203, 217] on h3 "Historial de Ejecuciones" at bounding box center [155, 224] width 126 height 16
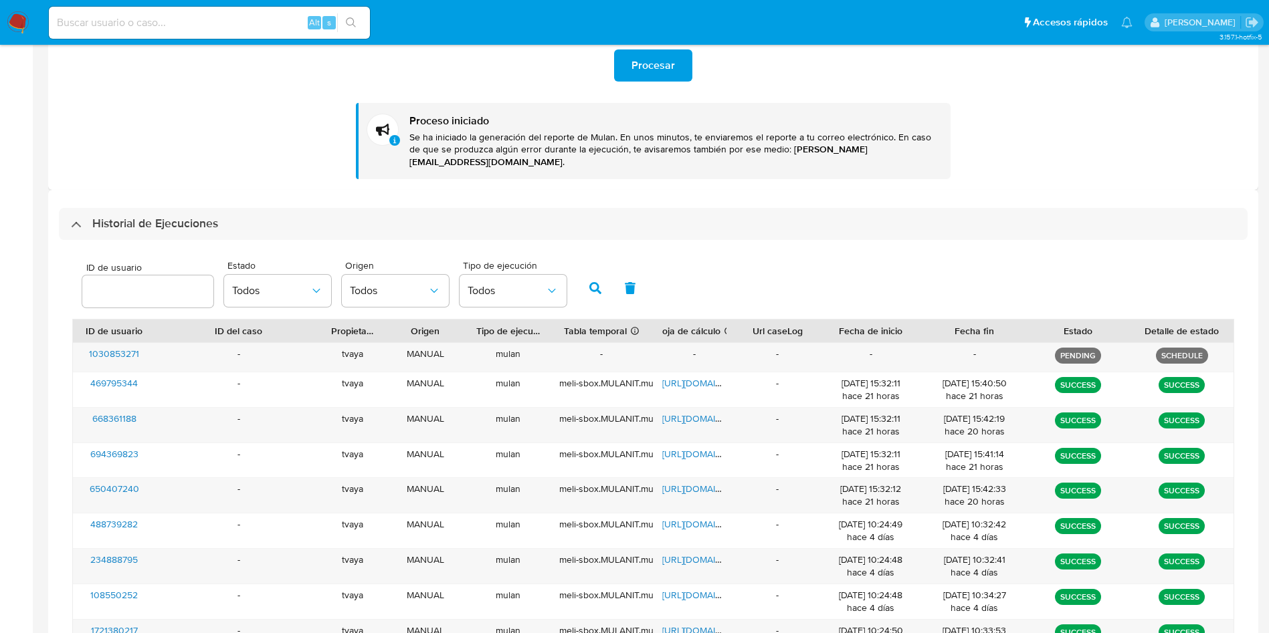
scroll to position [0, 0]
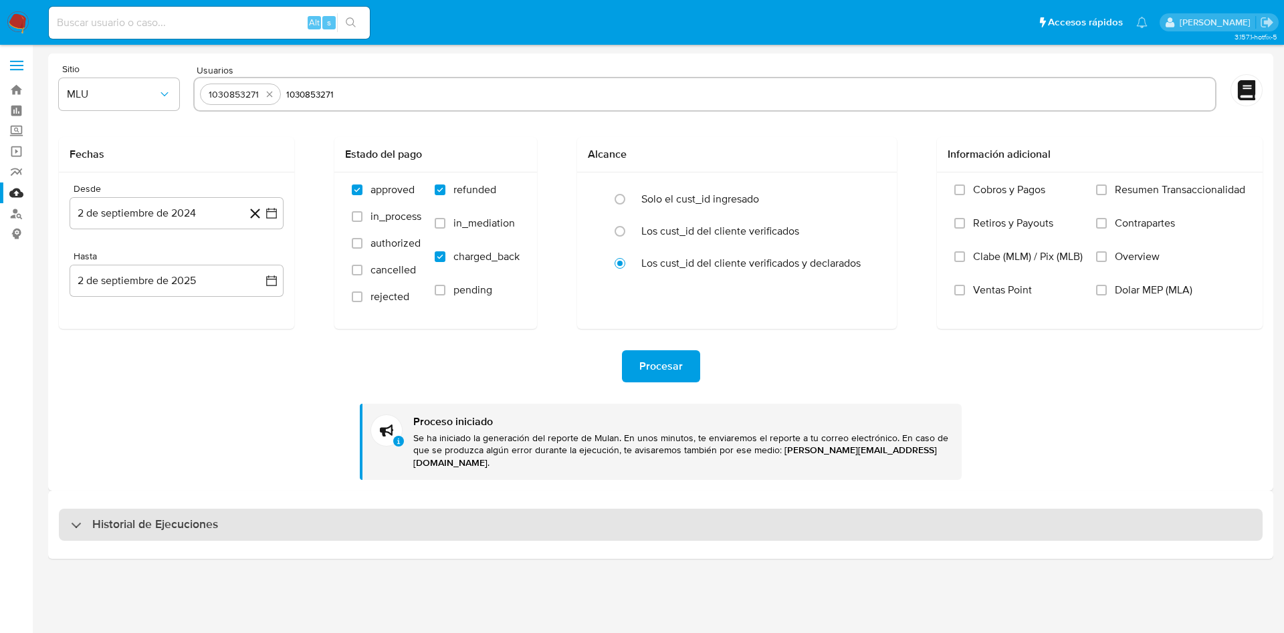
drag, startPoint x: 179, startPoint y: 512, endPoint x: 183, endPoint y: 507, distance: 7.1
click at [179, 517] on h3 "Historial de Ejecuciones" at bounding box center [155, 525] width 126 height 16
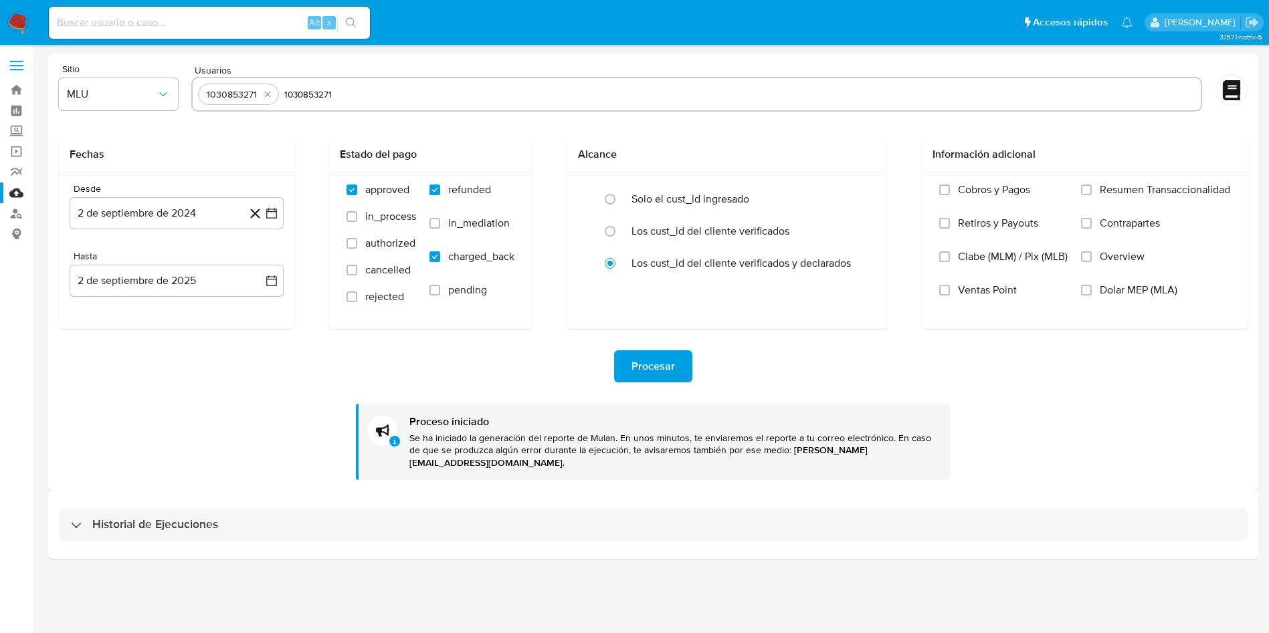
select select "10"
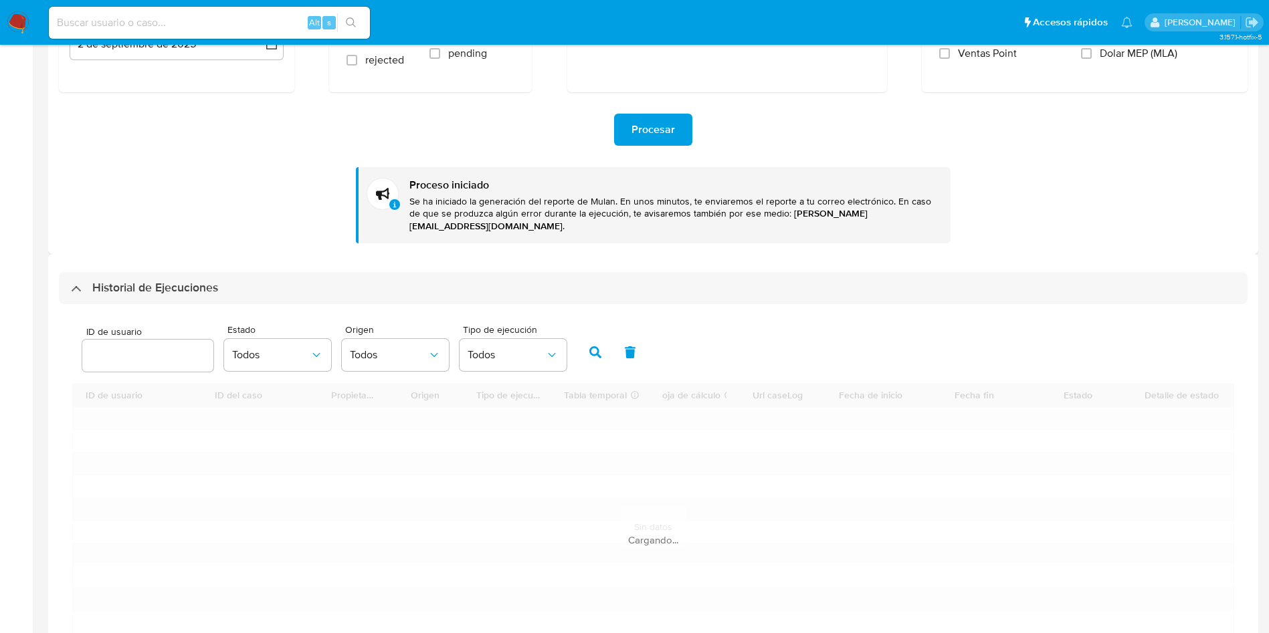
scroll to position [301, 0]
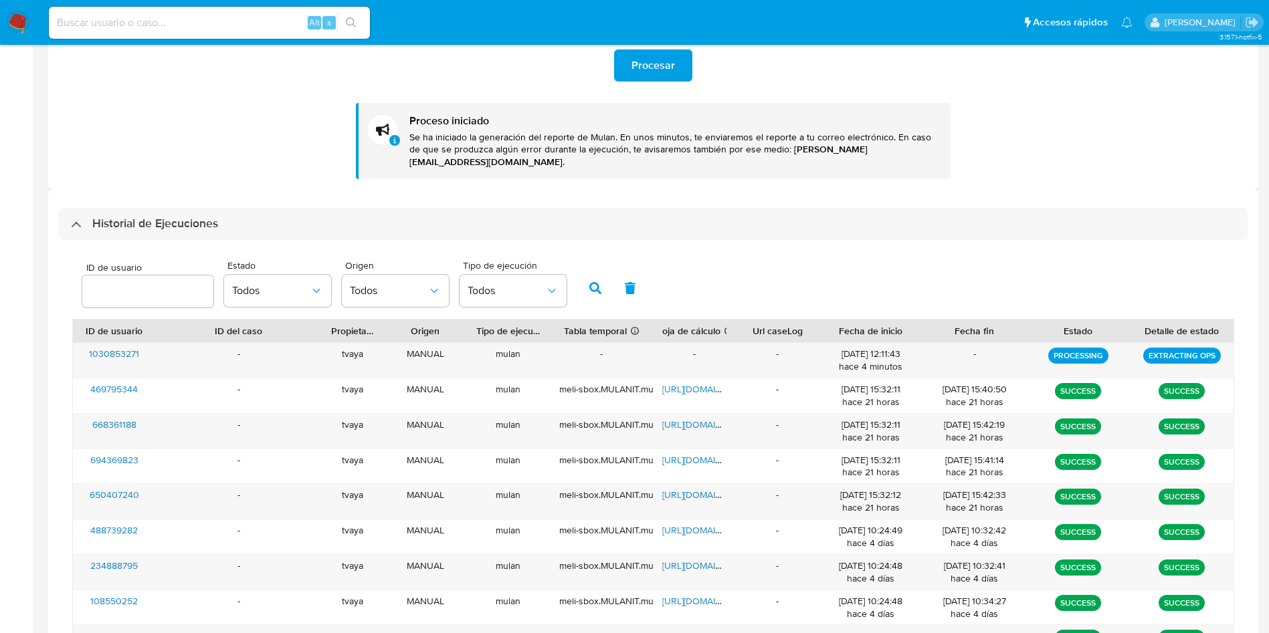
click at [249, 211] on div "Historial de Ejecuciones" at bounding box center [653, 224] width 1189 height 32
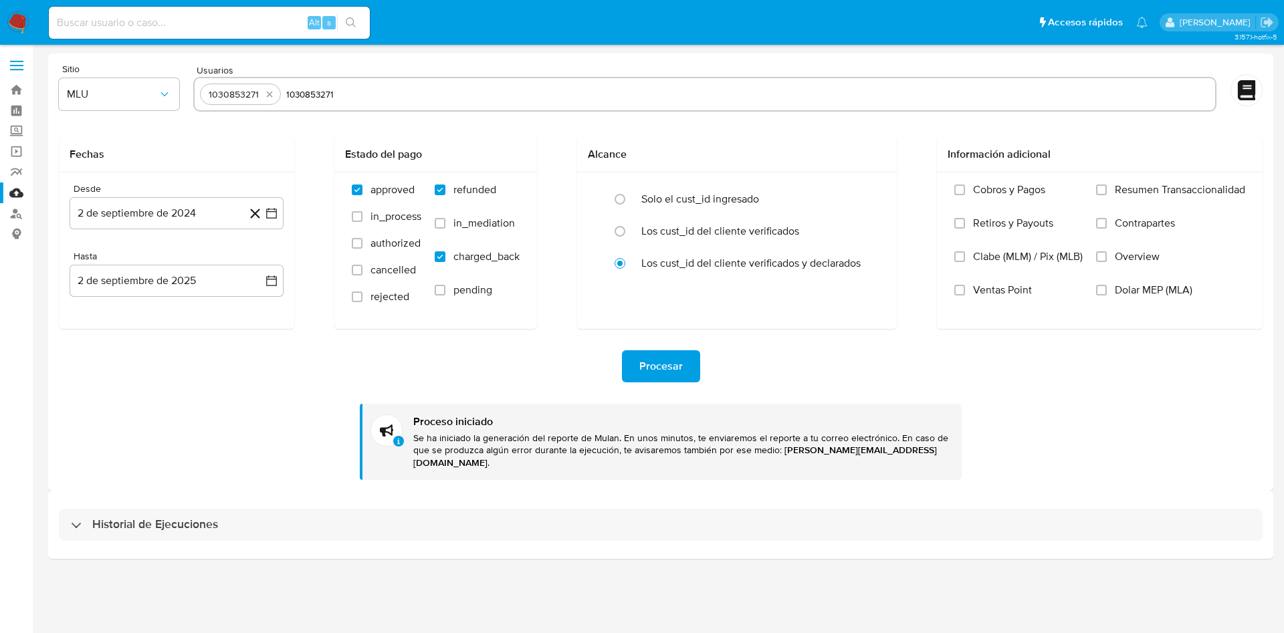
click at [227, 528] on div "Historial de Ejecuciones" at bounding box center [660, 525] width 1225 height 68
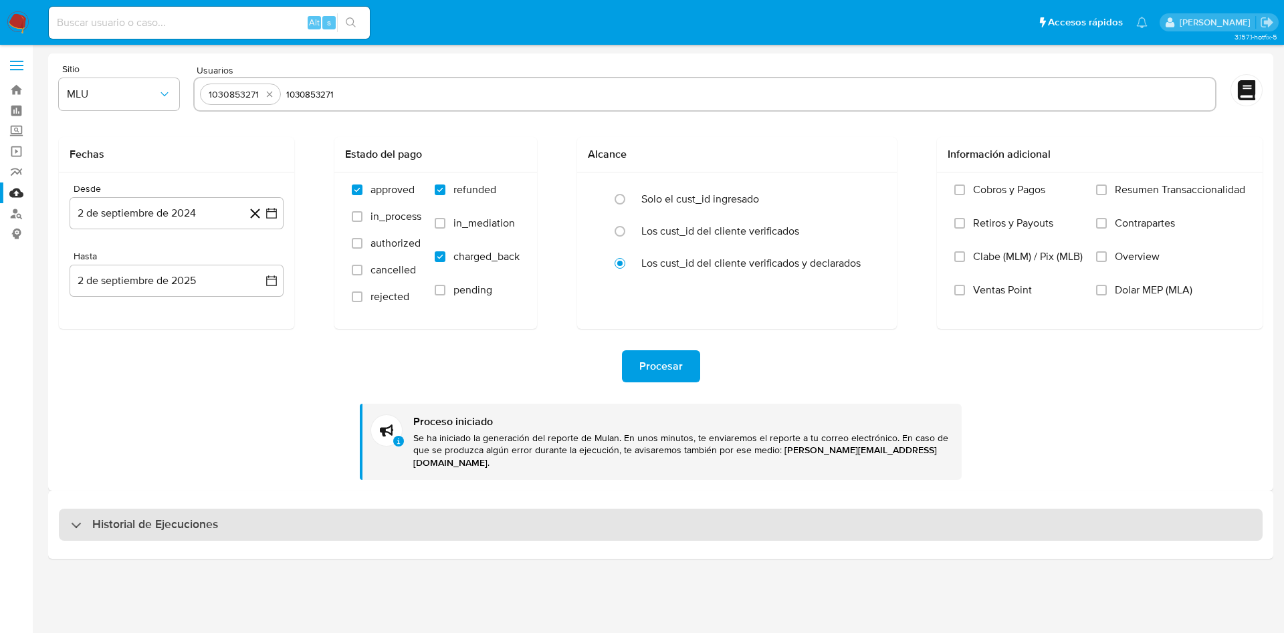
click at [228, 519] on div "Historial de Ejecuciones" at bounding box center [661, 525] width 1204 height 32
select select "10"
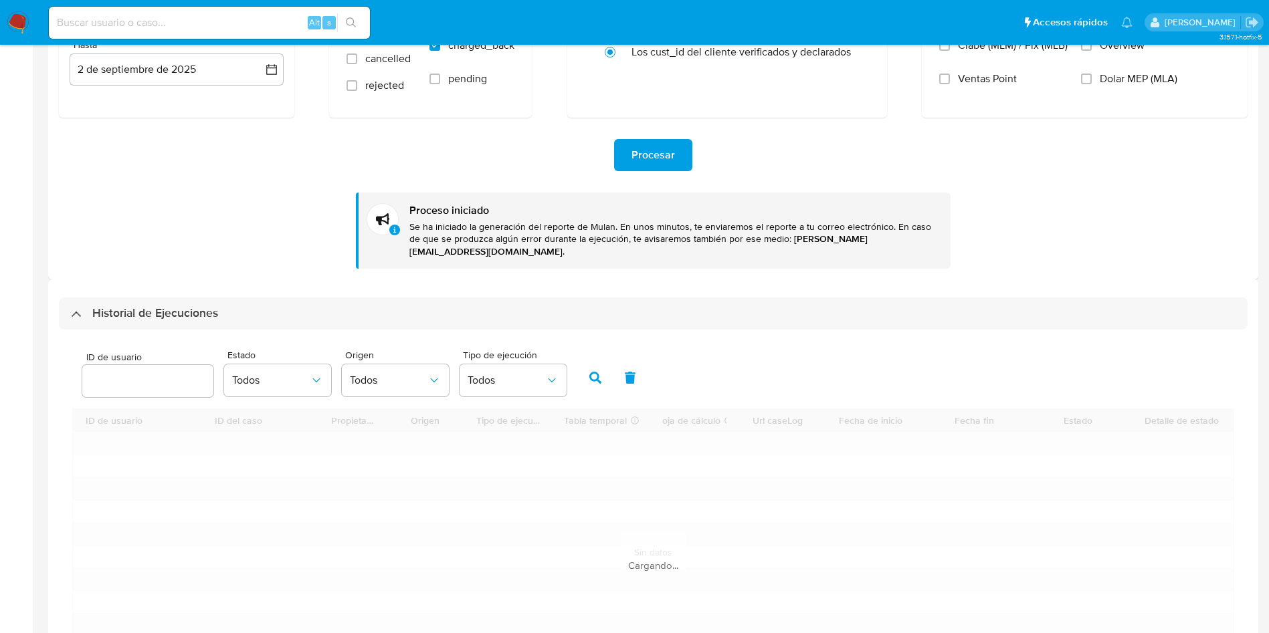
scroll to position [301, 0]
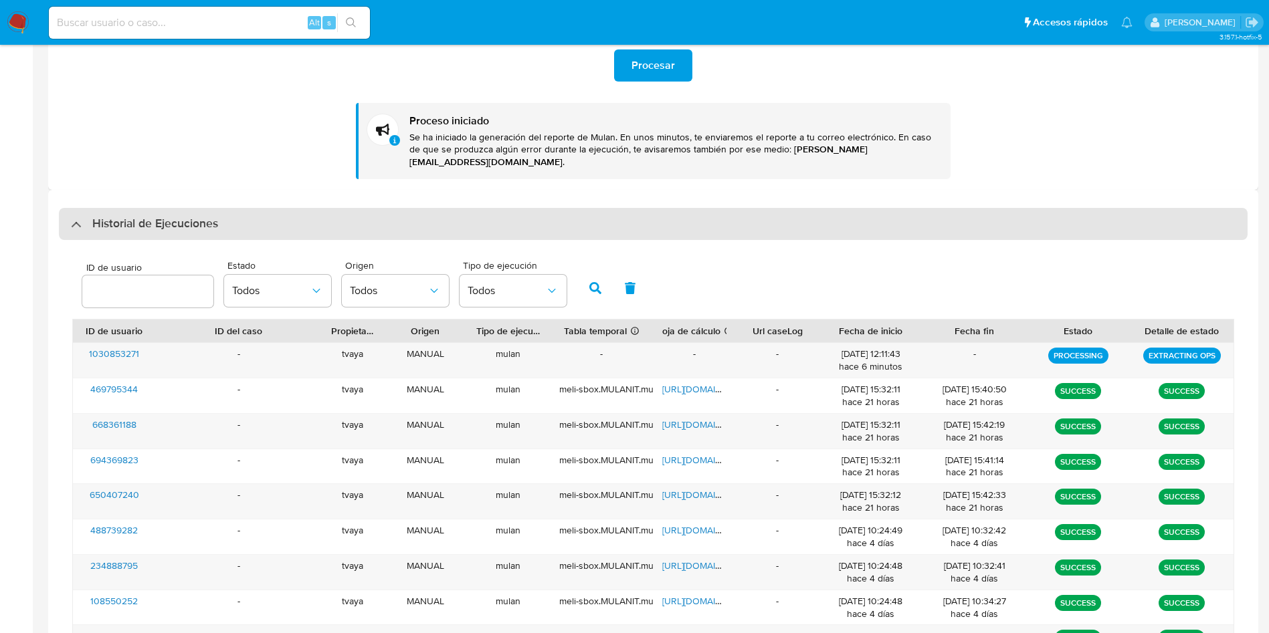
click at [292, 218] on div "Historial de Ejecuciones" at bounding box center [653, 224] width 1189 height 32
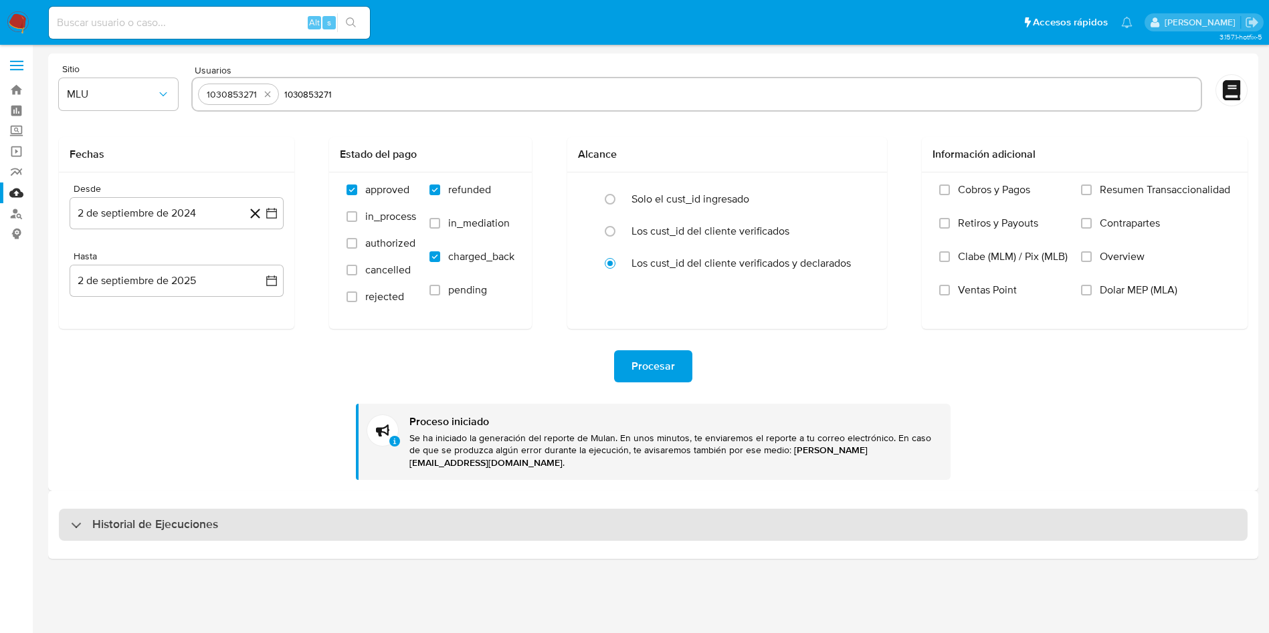
scroll to position [0, 0]
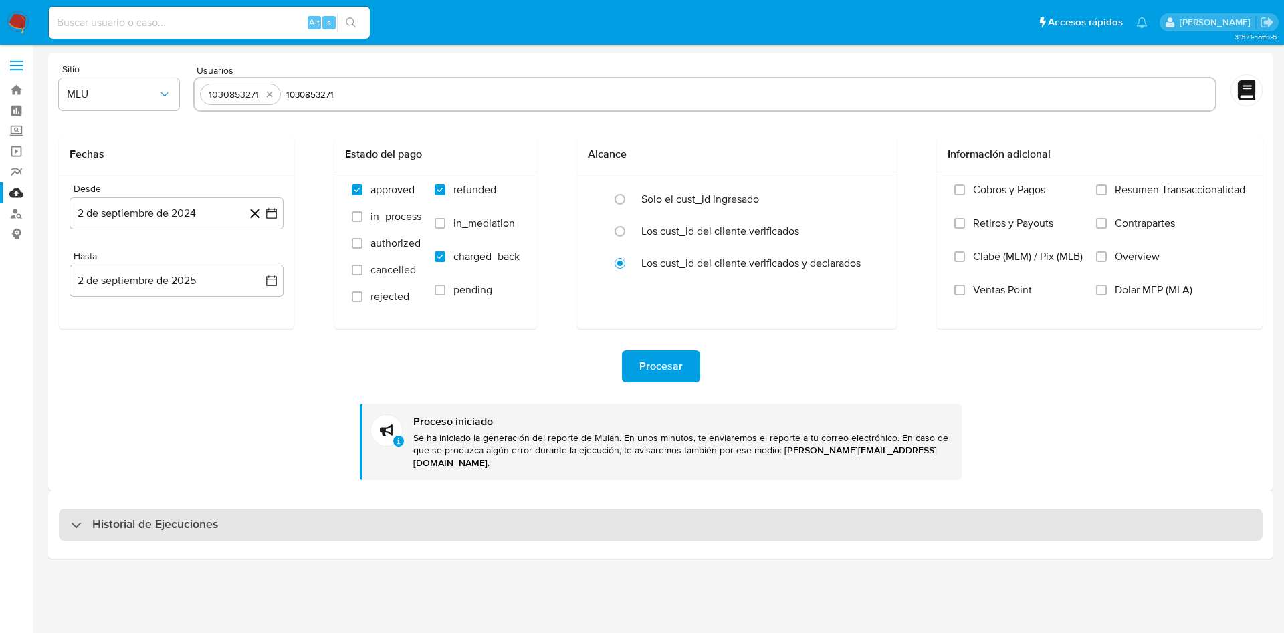
click at [187, 509] on div "Historial de Ejecuciones" at bounding box center [661, 525] width 1204 height 32
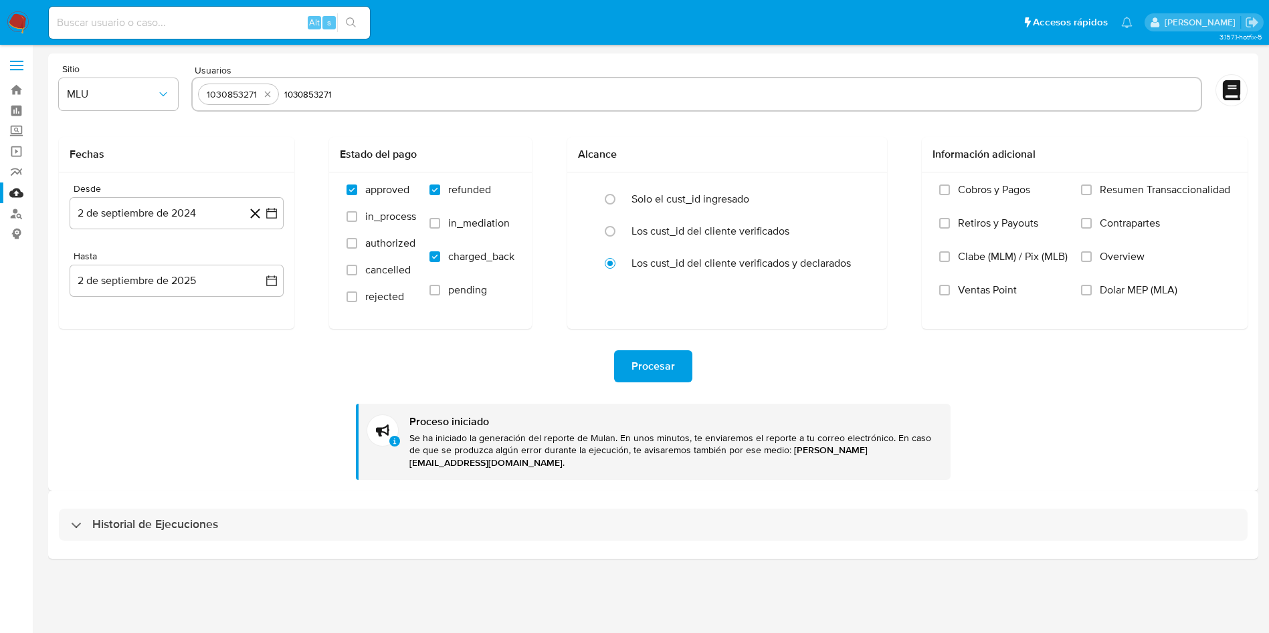
select select "10"
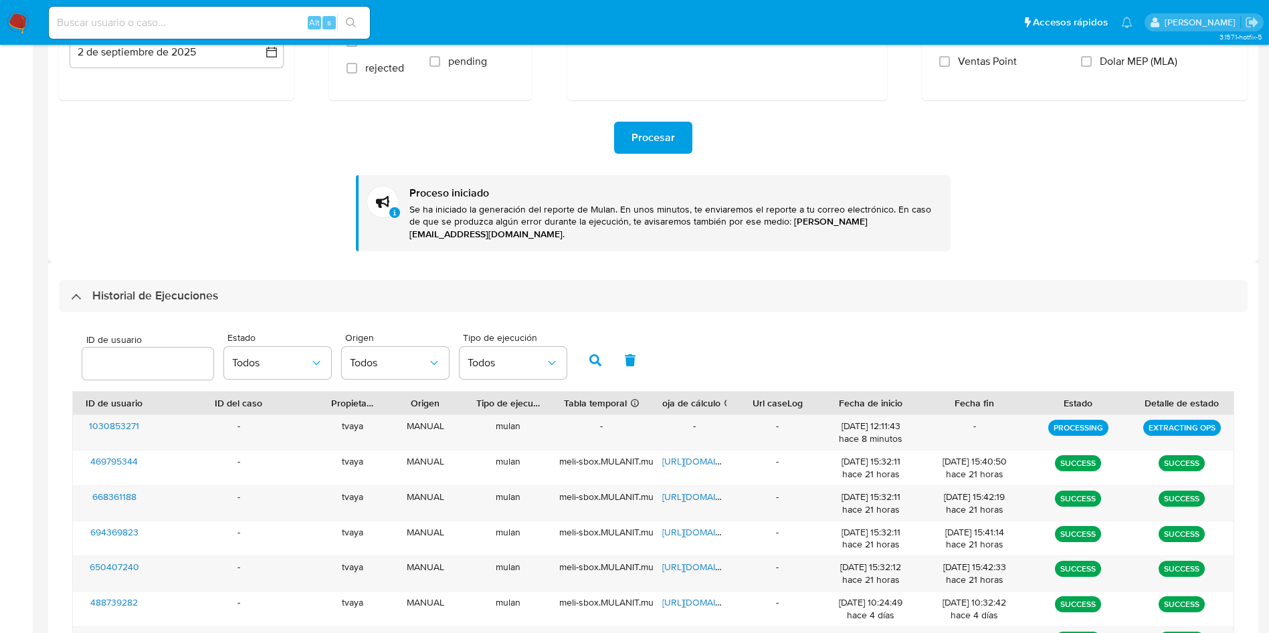
scroll to position [201, 0]
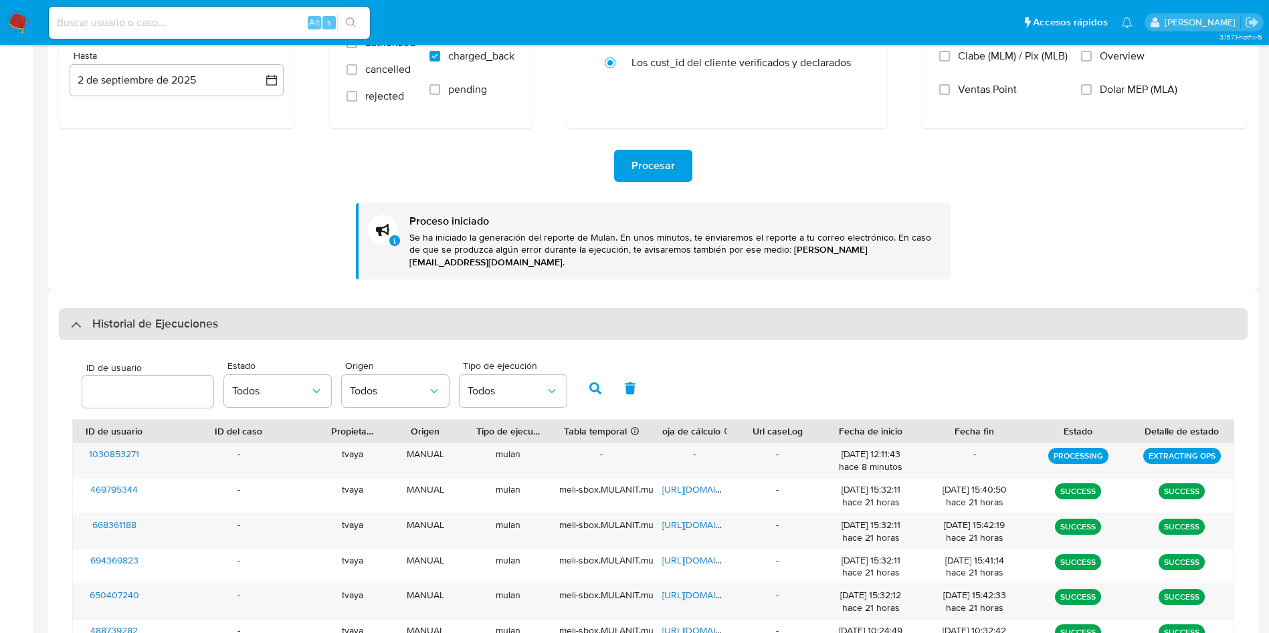
click at [288, 312] on div "Historial de Ejecuciones" at bounding box center [653, 324] width 1189 height 32
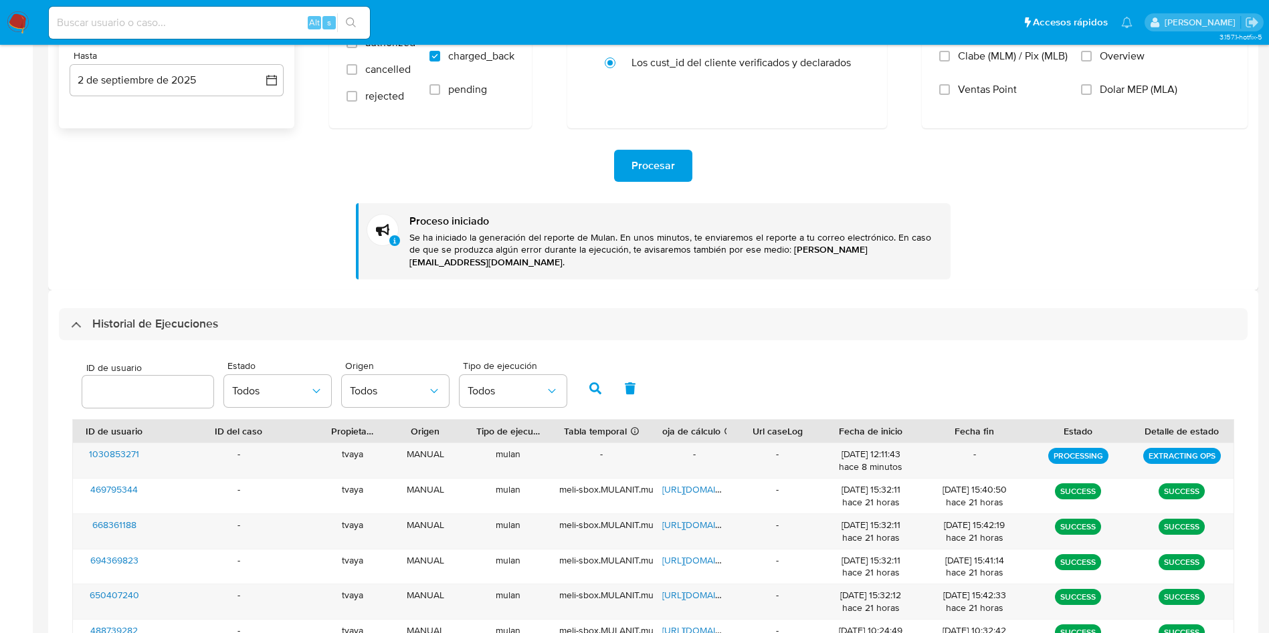
scroll to position [0, 0]
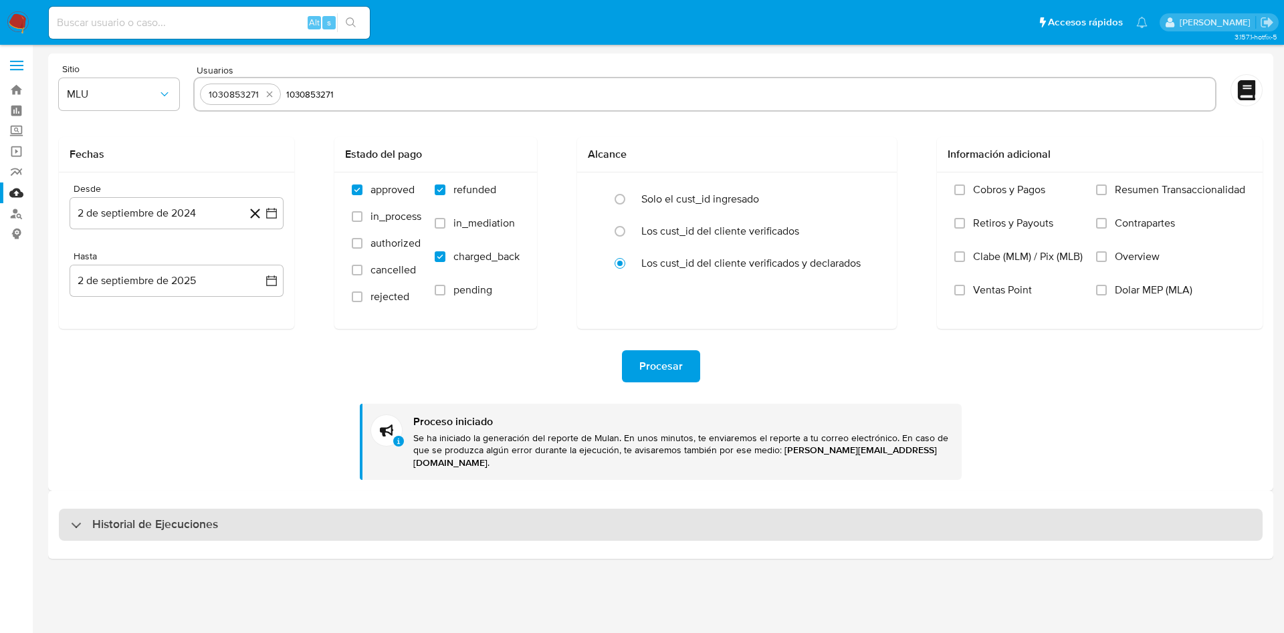
click at [230, 512] on div "Historial de Ejecuciones" at bounding box center [661, 525] width 1204 height 32
select select "10"
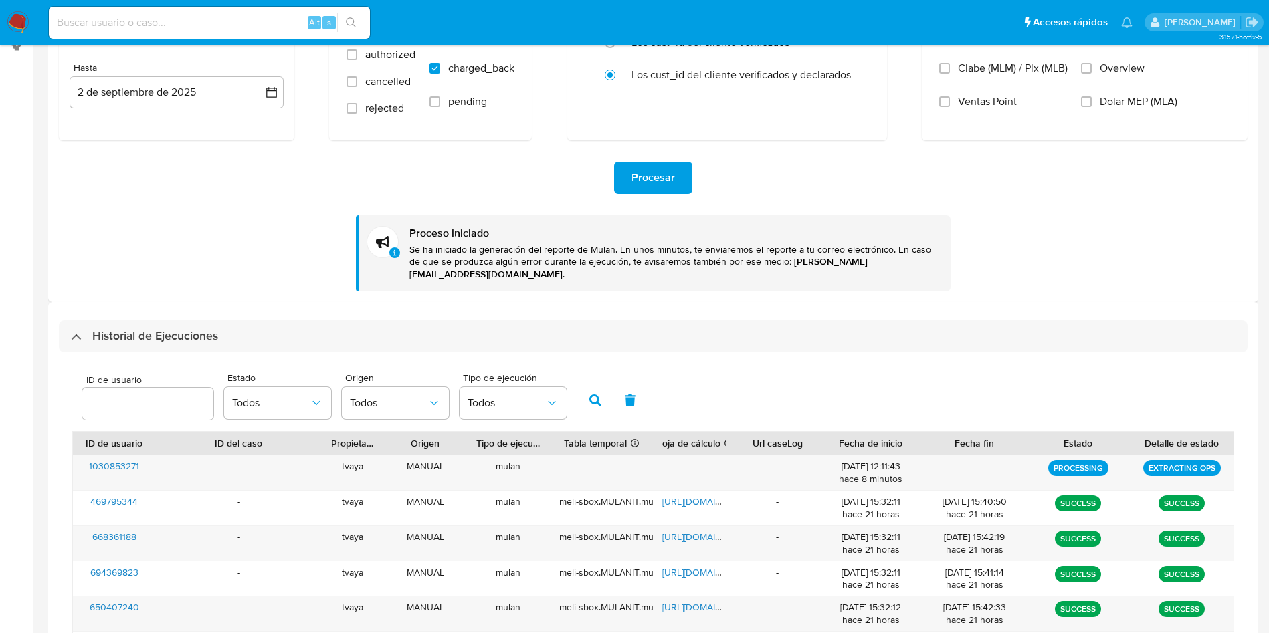
scroll to position [201, 0]
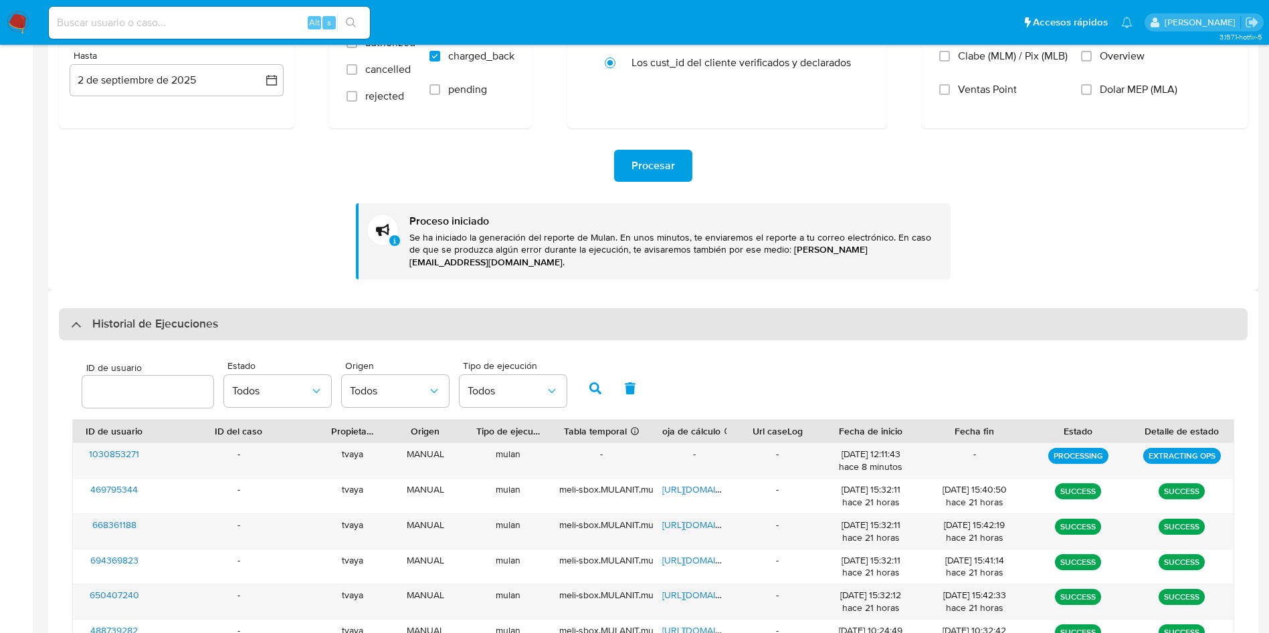
click at [140, 323] on div "Historial de Ejecuciones" at bounding box center [653, 324] width 1189 height 32
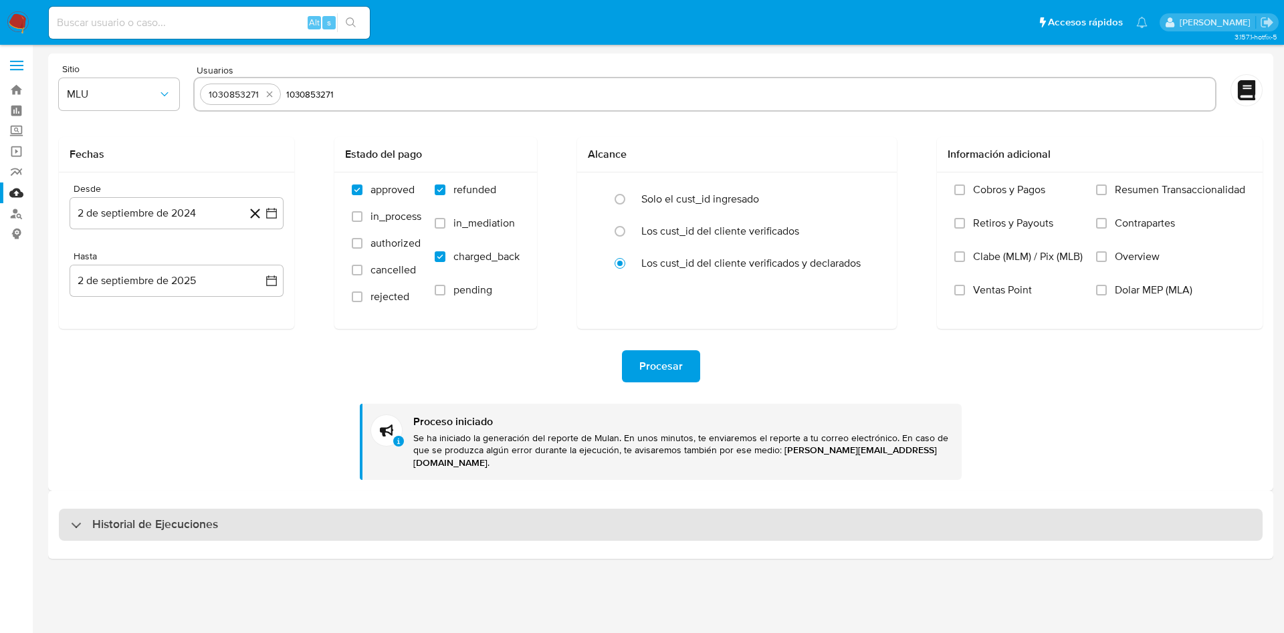
click at [211, 517] on h3 "Historial de Ejecuciones" at bounding box center [155, 525] width 126 height 16
select select "10"
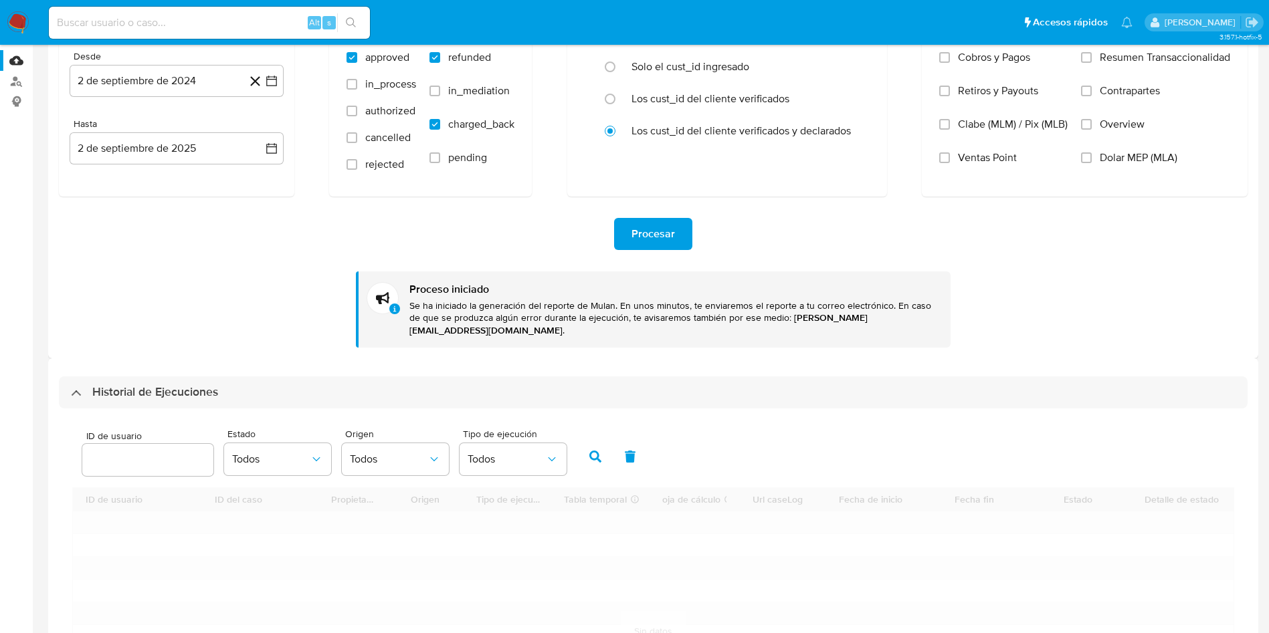
scroll to position [201, 0]
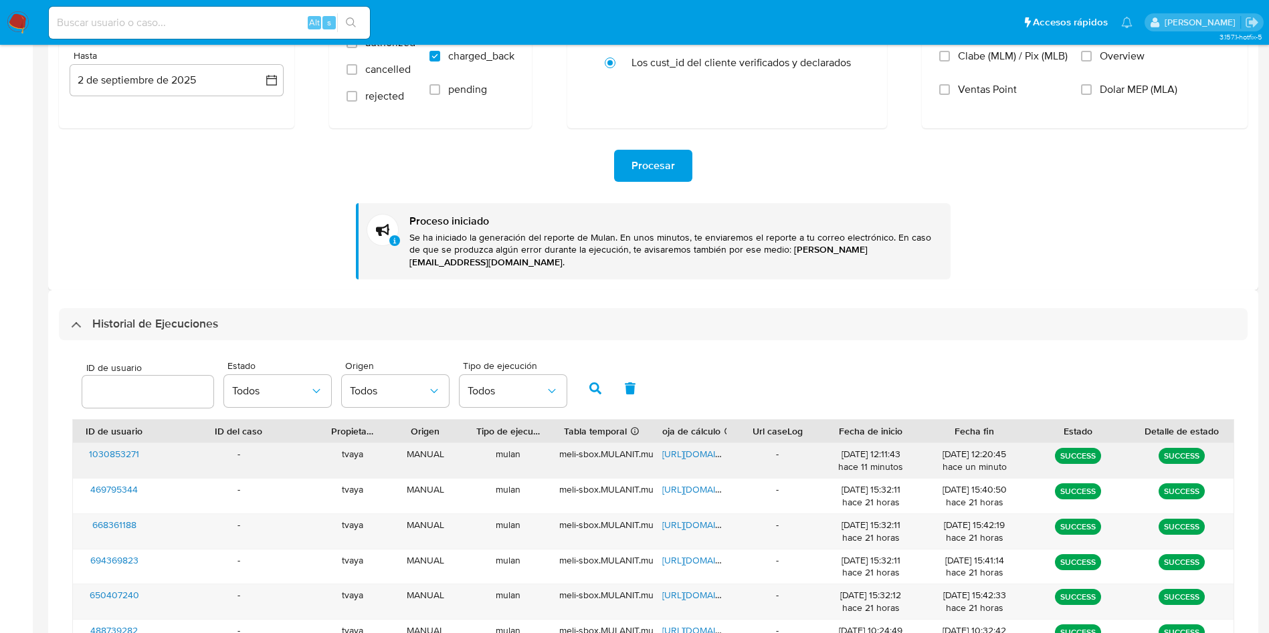
click at [686, 447] on span "https://docs.google.com/spreadsheets/d/1Gs2Jz-tNF7I8fM50MAlIcURNjRjn2YfZvW2n9w4…" at bounding box center [708, 453] width 92 height 13
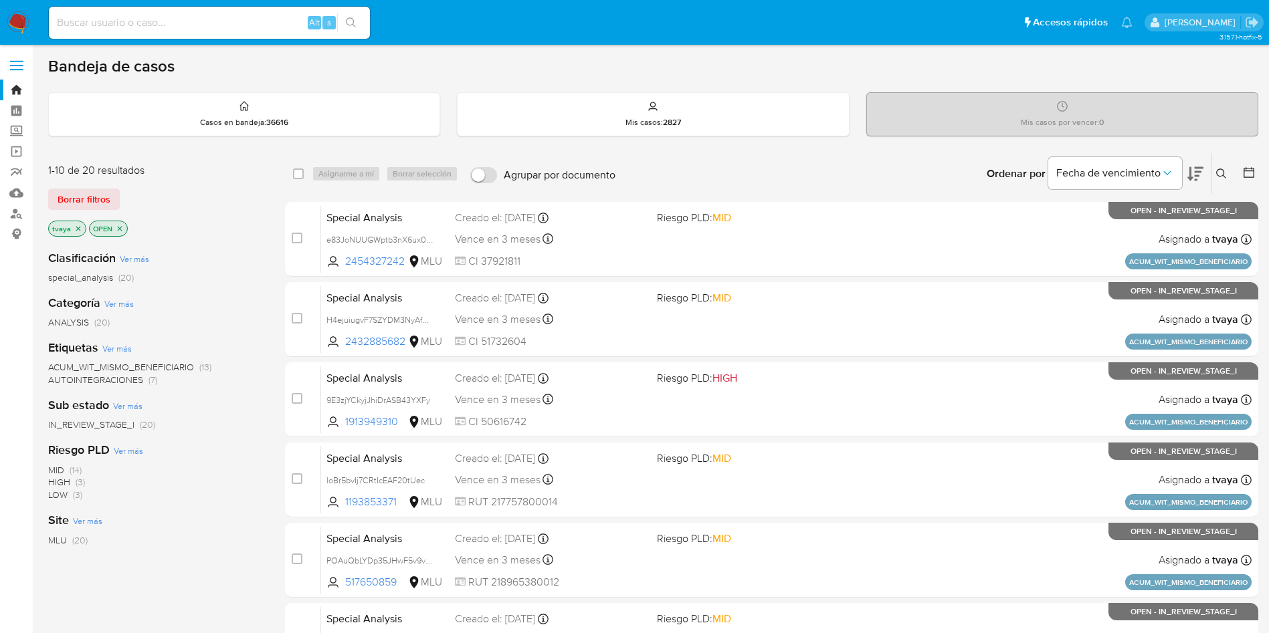
click at [79, 227] on icon "close-filter" at bounding box center [78, 229] width 8 height 8
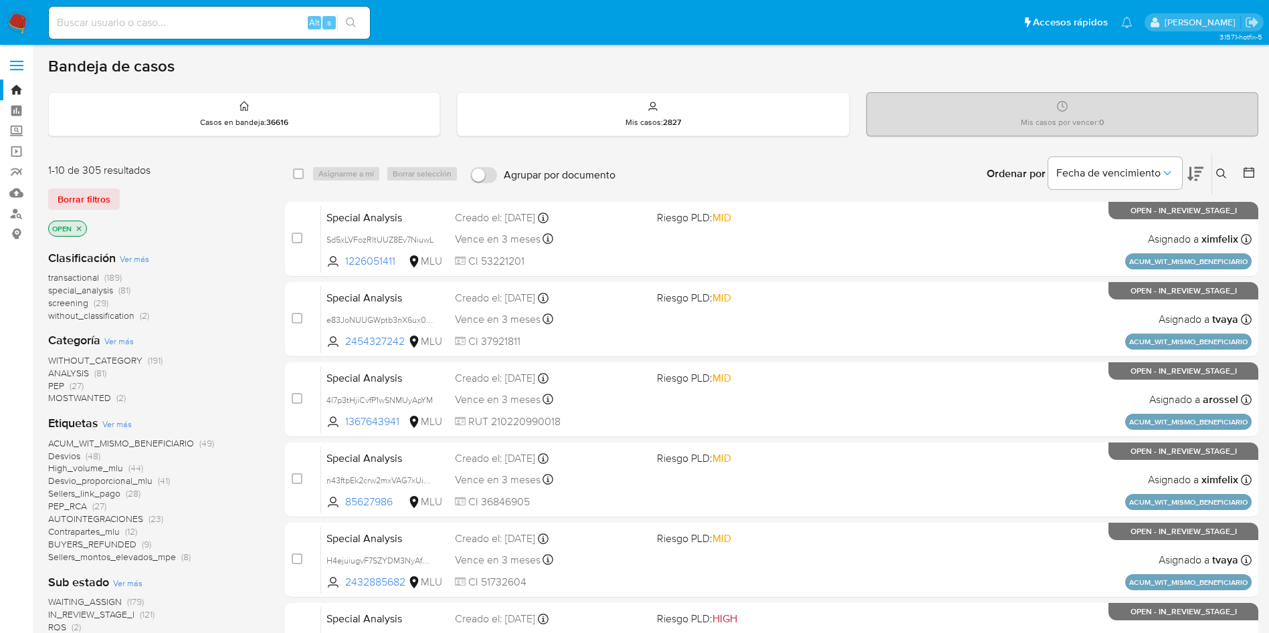
click at [1223, 171] on icon at bounding box center [1221, 174] width 11 height 11
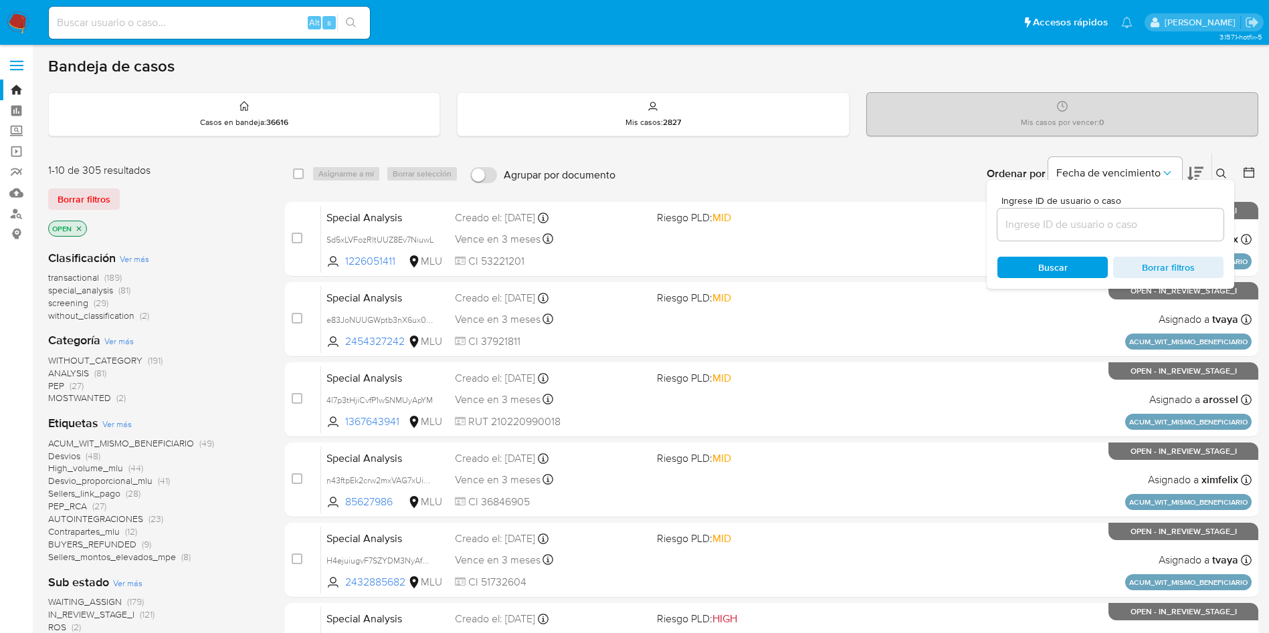
click at [1022, 231] on input at bounding box center [1110, 224] width 226 height 17
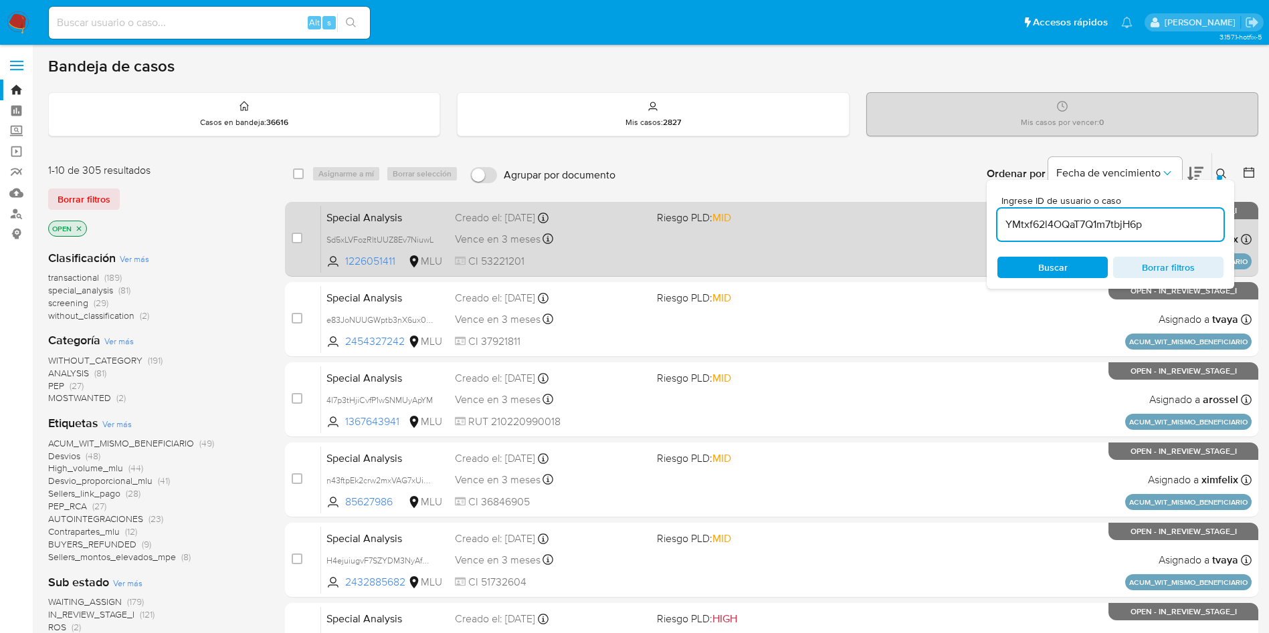
type input "YMtxf62l4OQaT7Q1m7tbjH6p"
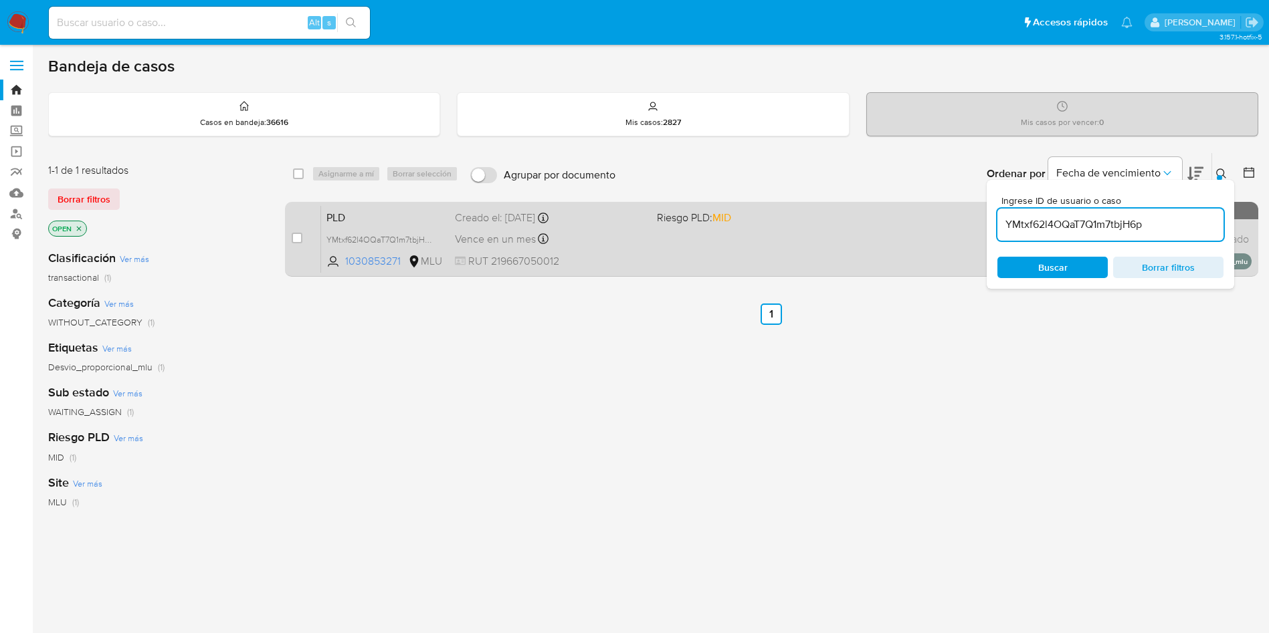
click at [286, 234] on div "case-item-checkbox No es posible asignar el caso PLD YMtxf62l4OQaT7Q1m7tbjH6p 1…" at bounding box center [771, 239] width 973 height 75
click at [297, 235] on input "checkbox" at bounding box center [297, 238] width 11 height 11
checkbox input "true"
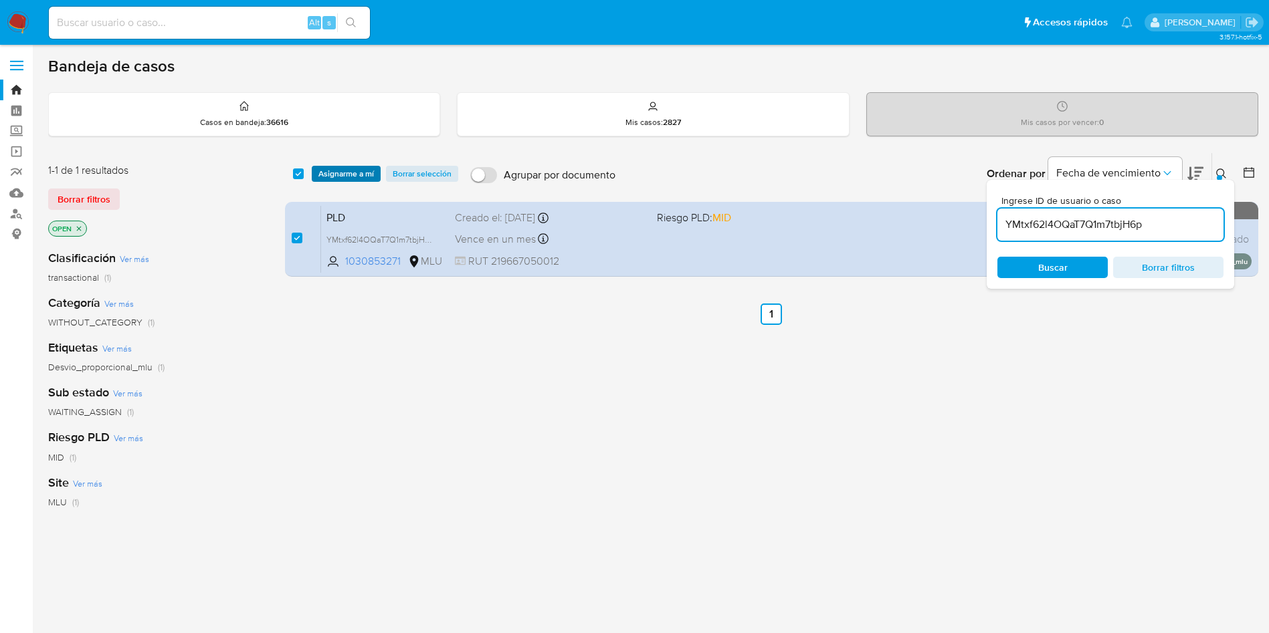
click at [346, 173] on span "Asignarme a mí" at bounding box center [346, 173] width 56 height 13
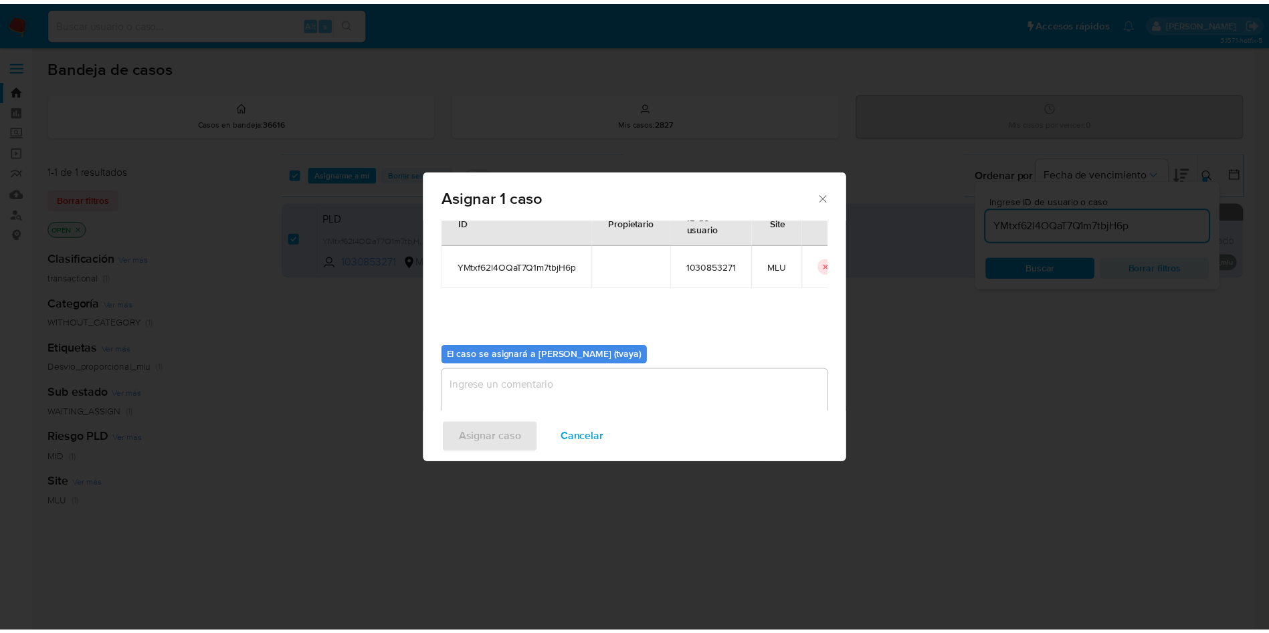
scroll to position [70, 0]
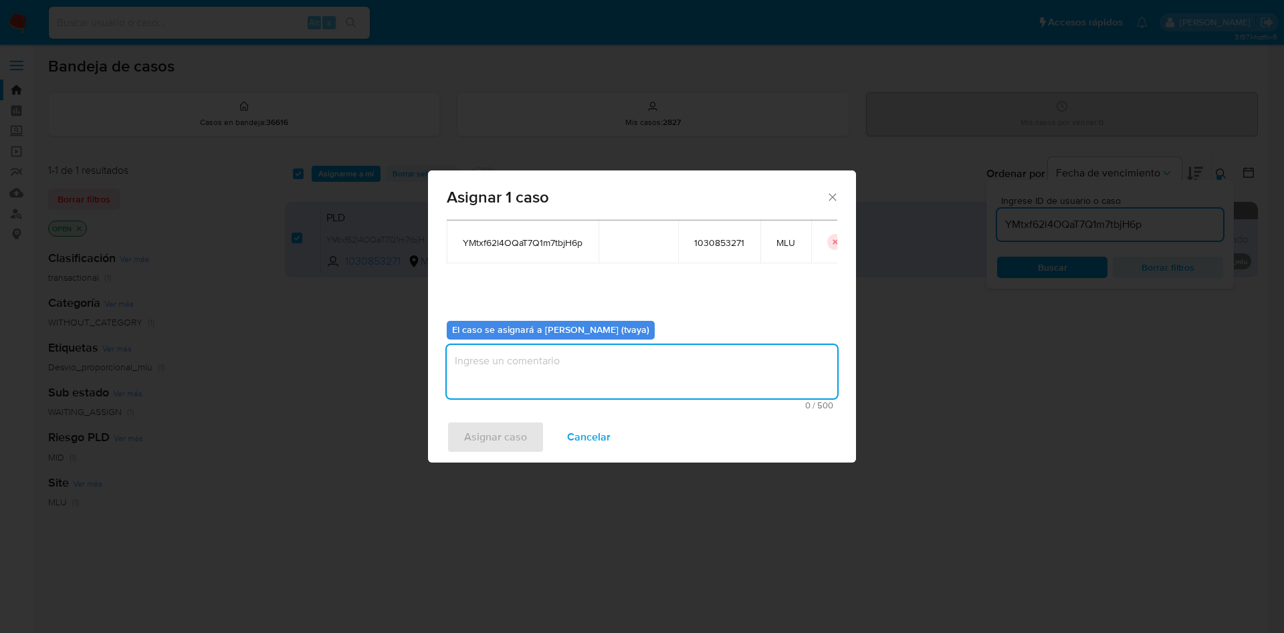
click at [575, 378] on textarea "assign-modal" at bounding box center [642, 372] width 391 height 54
type textarea "."
click at [532, 439] on button "Asignar caso" at bounding box center [496, 437] width 98 height 32
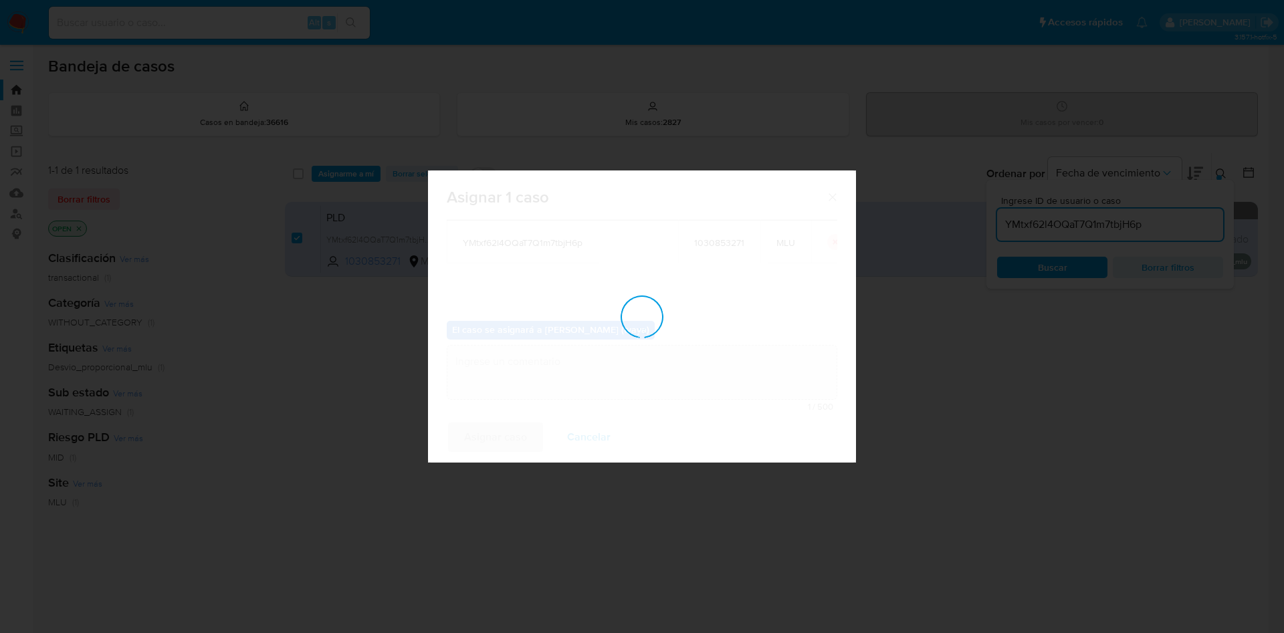
checkbox input "false"
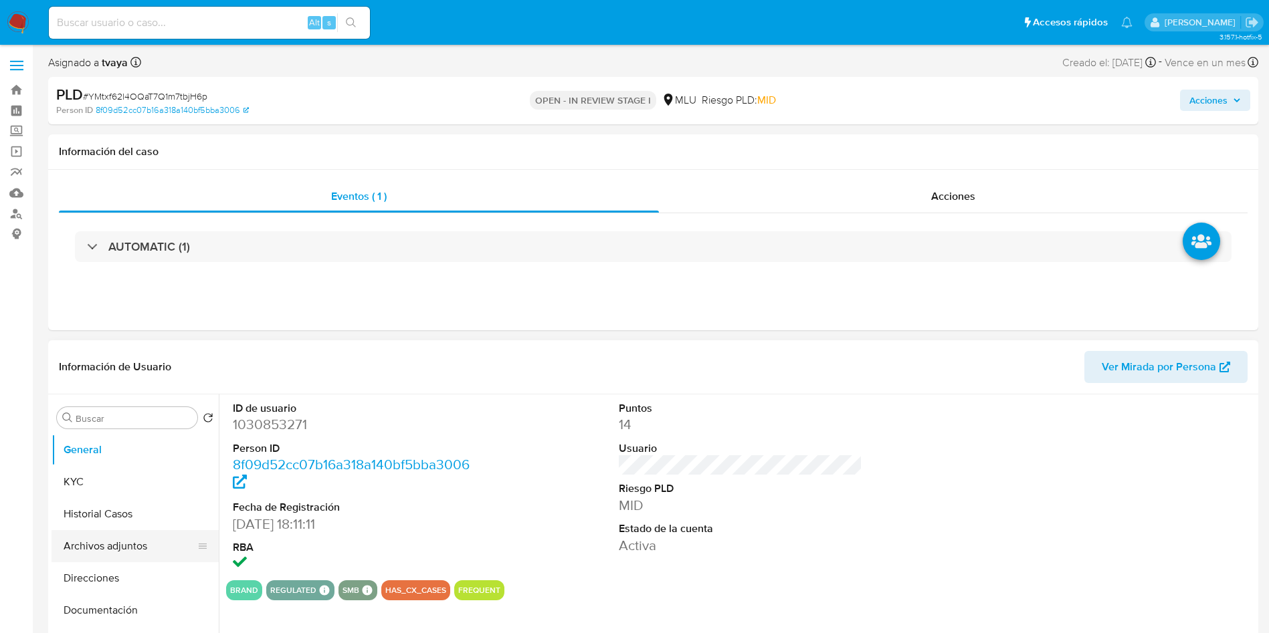
click at [94, 544] on button "Archivos adjuntos" at bounding box center [130, 546] width 157 height 32
select select "10"
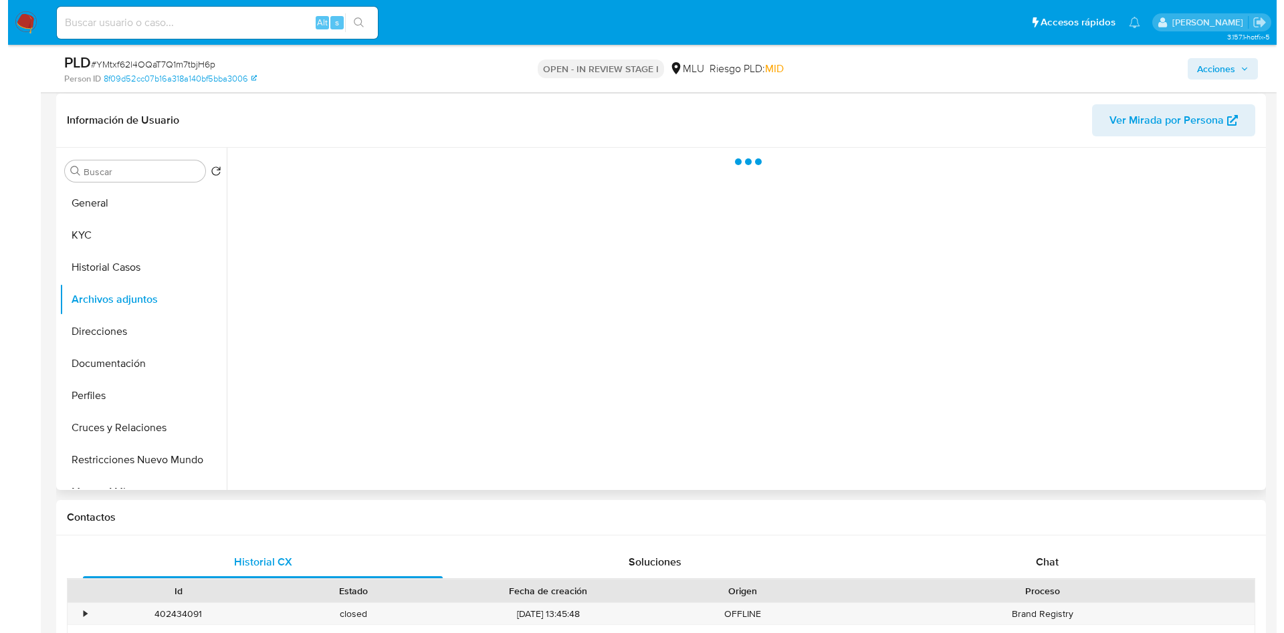
scroll to position [201, 0]
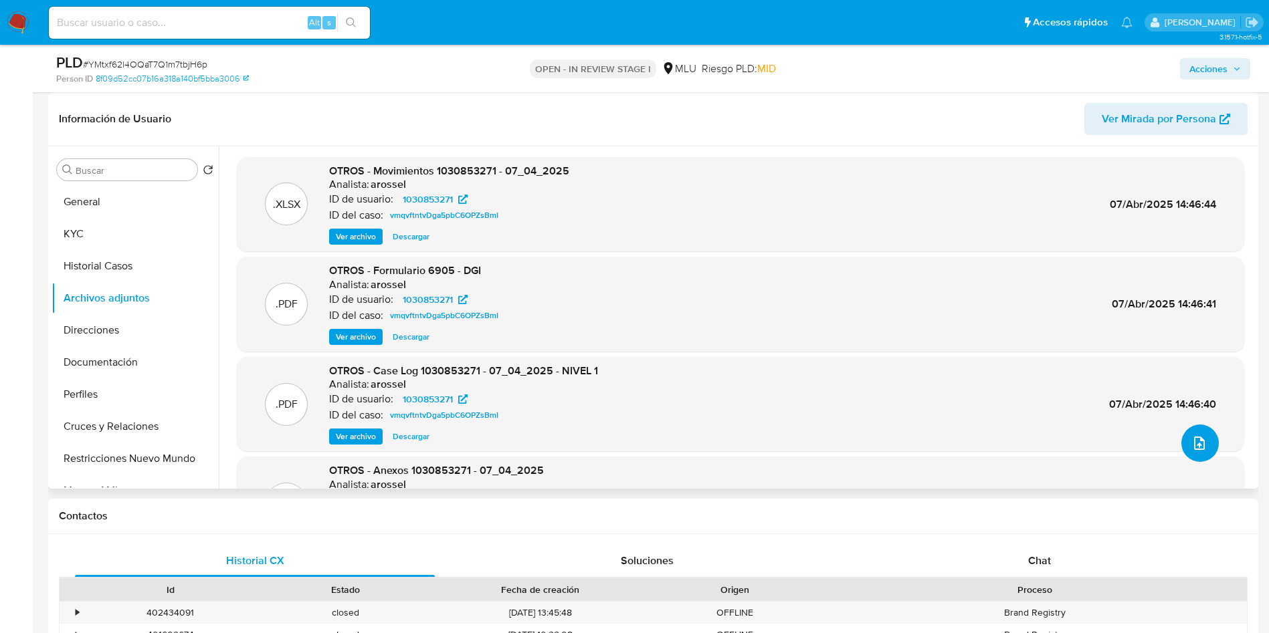
click at [1188, 431] on button "upload-file" at bounding box center [1199, 443] width 37 height 37
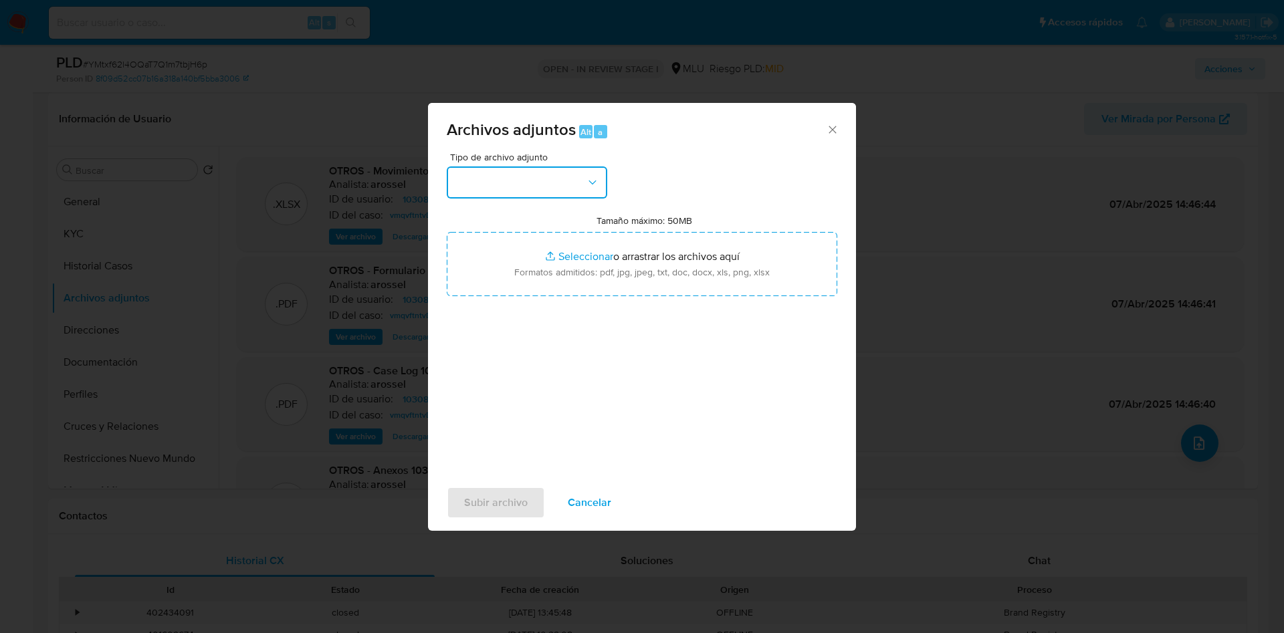
click at [525, 185] on button "button" at bounding box center [527, 183] width 161 height 32
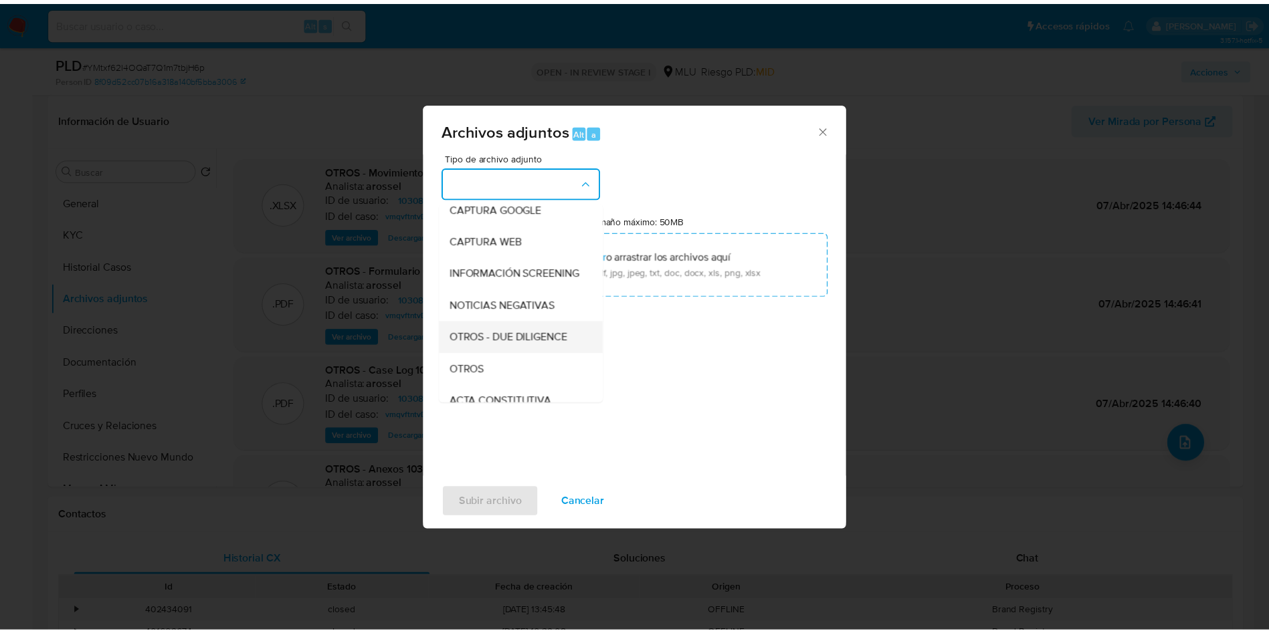
scroll to position [100, 0]
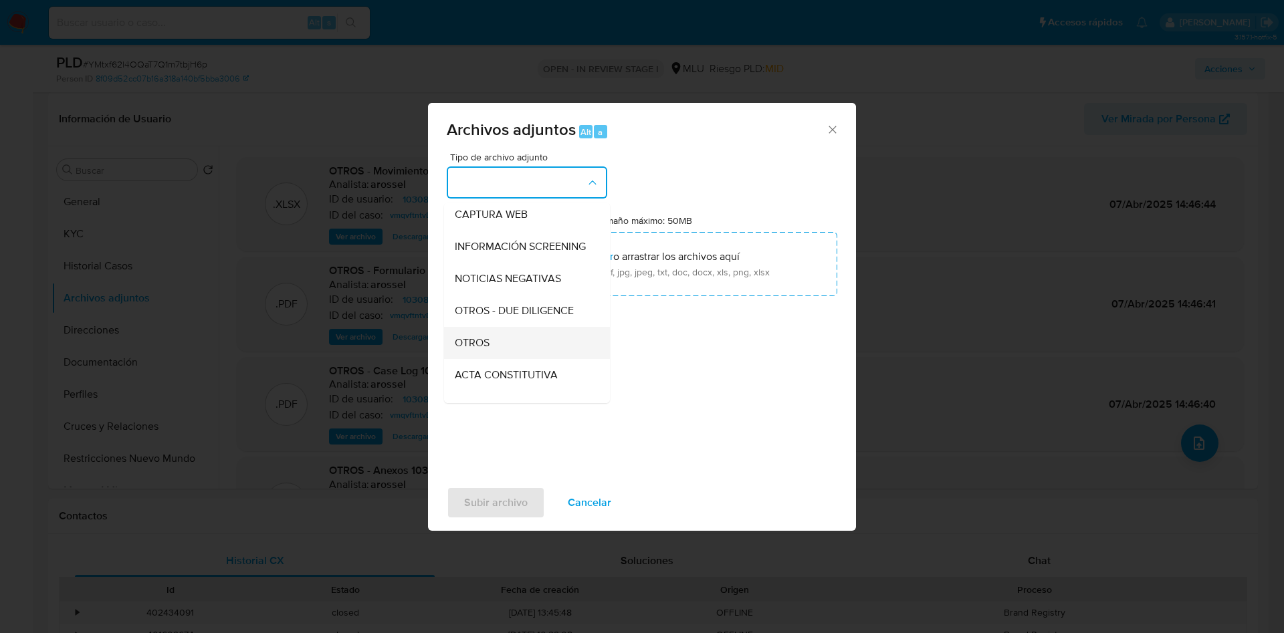
click at [479, 350] on span "OTROS" at bounding box center [472, 342] width 35 height 13
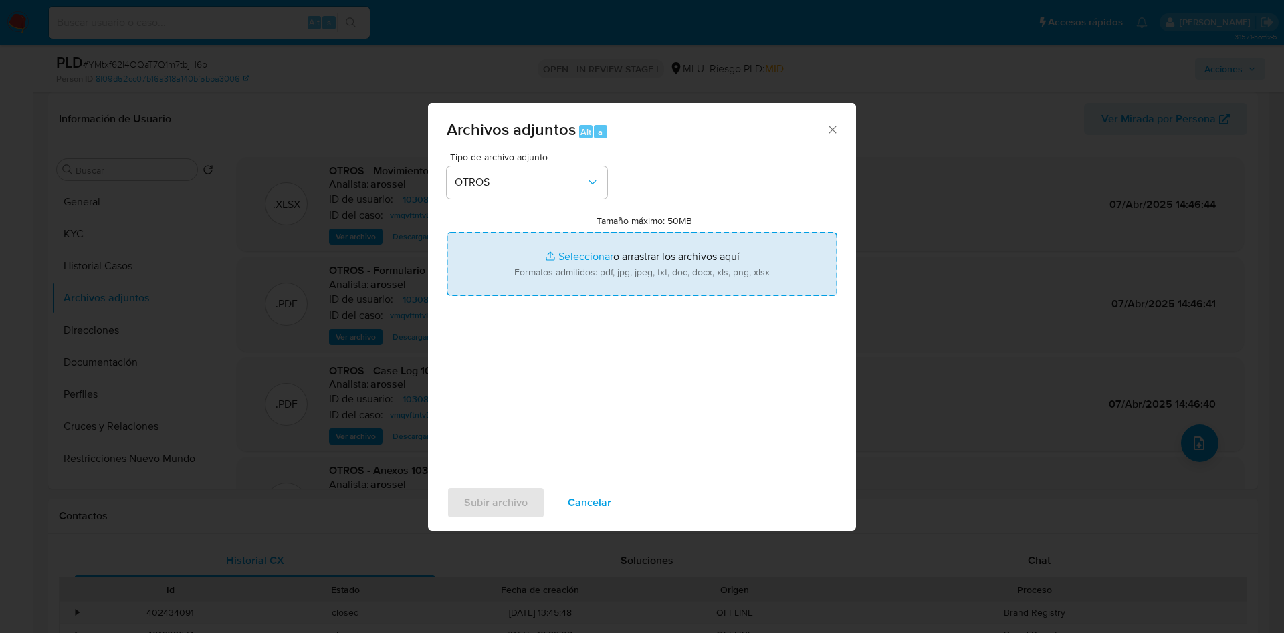
click at [569, 259] on input "Tamaño máximo: 50MB Seleccionar archivos" at bounding box center [642, 264] width 391 height 64
type input "C:\fakepath\1030853271 - Anexo.pdf"
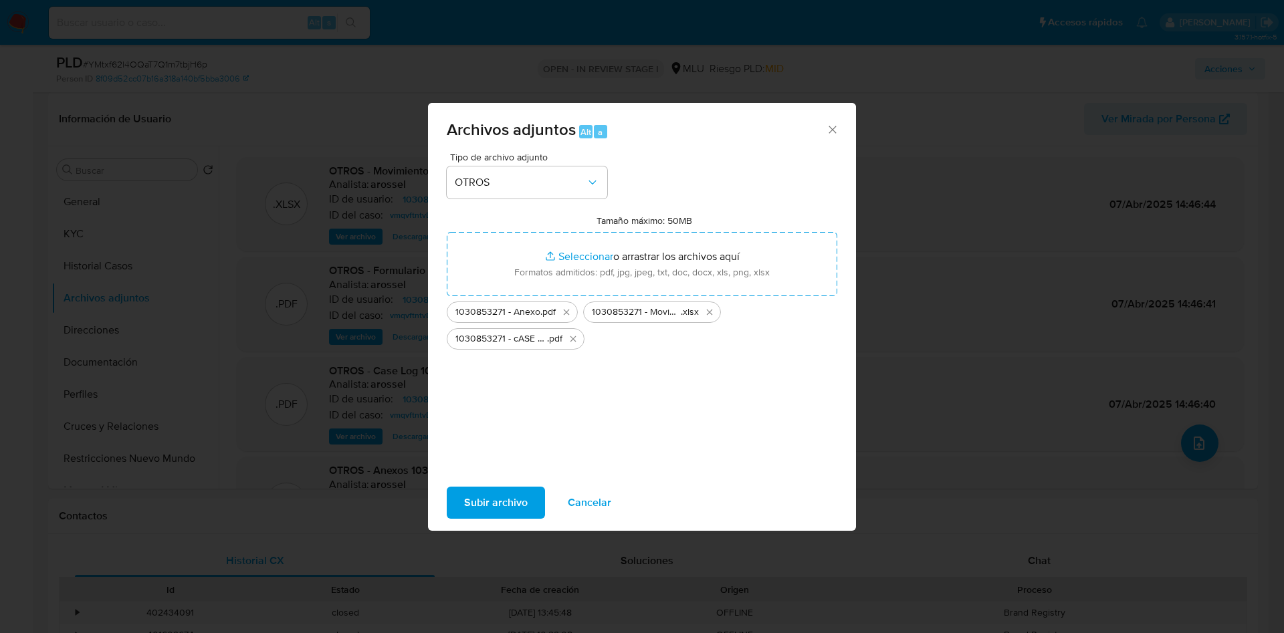
click at [494, 503] on span "Subir archivo" at bounding box center [496, 502] width 64 height 29
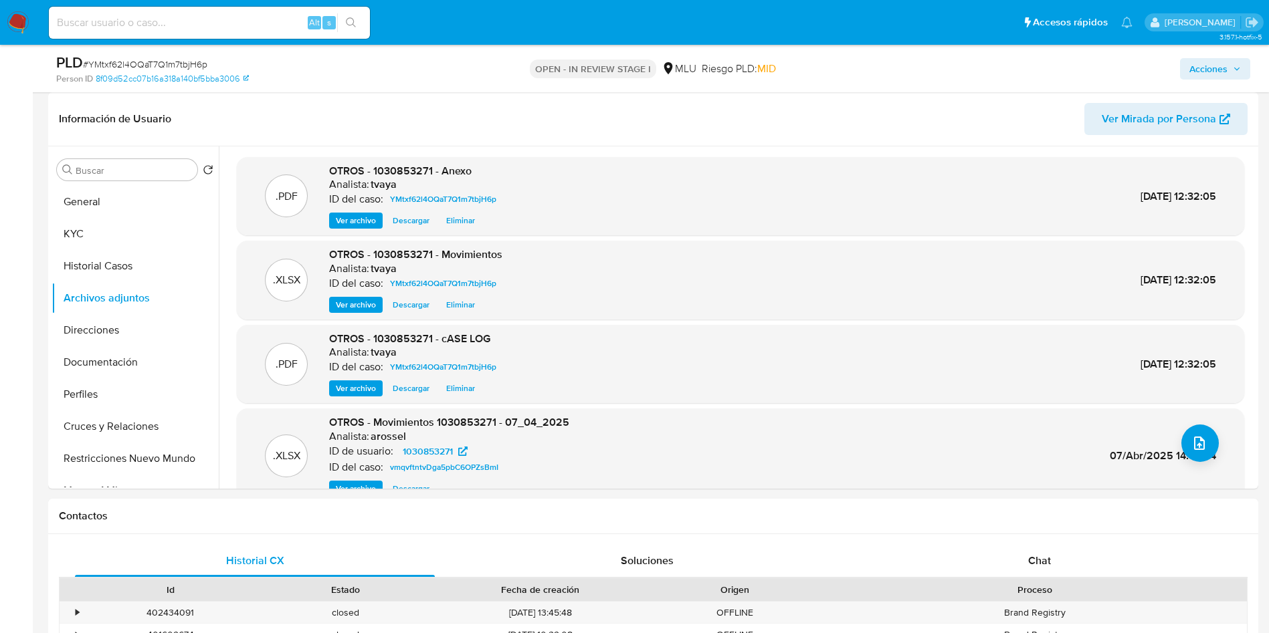
click at [1229, 65] on span "Acciones" at bounding box center [1215, 69] width 52 height 19
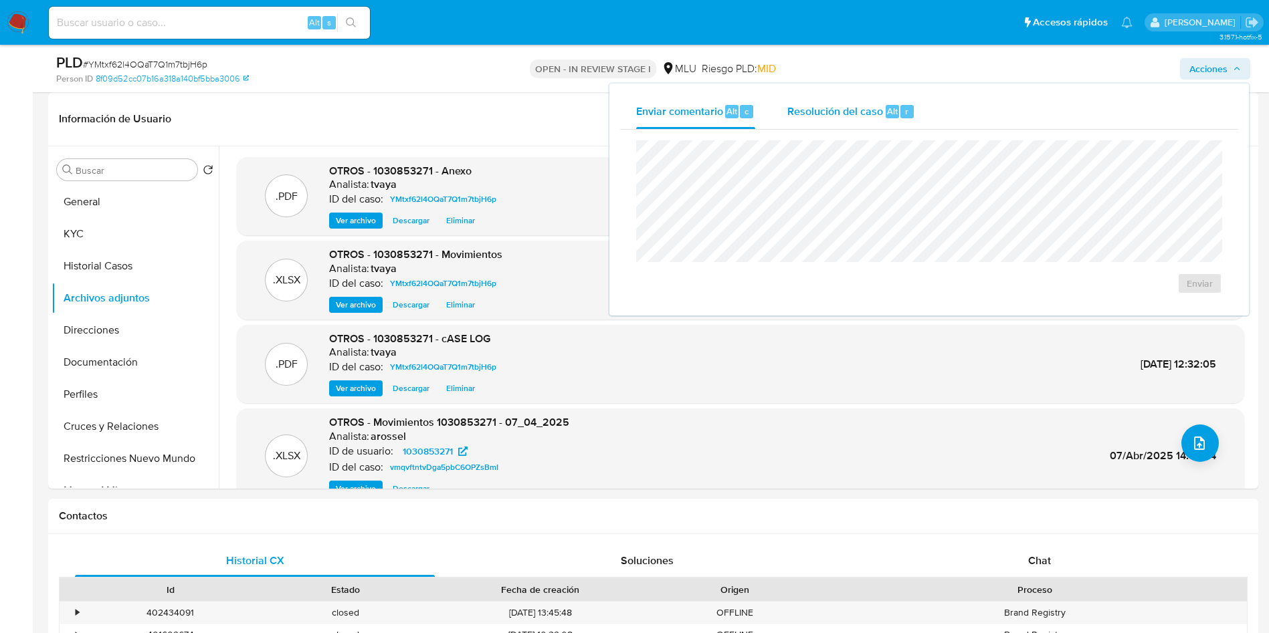
click at [847, 111] on span "Resolución del caso" at bounding box center [835, 110] width 96 height 15
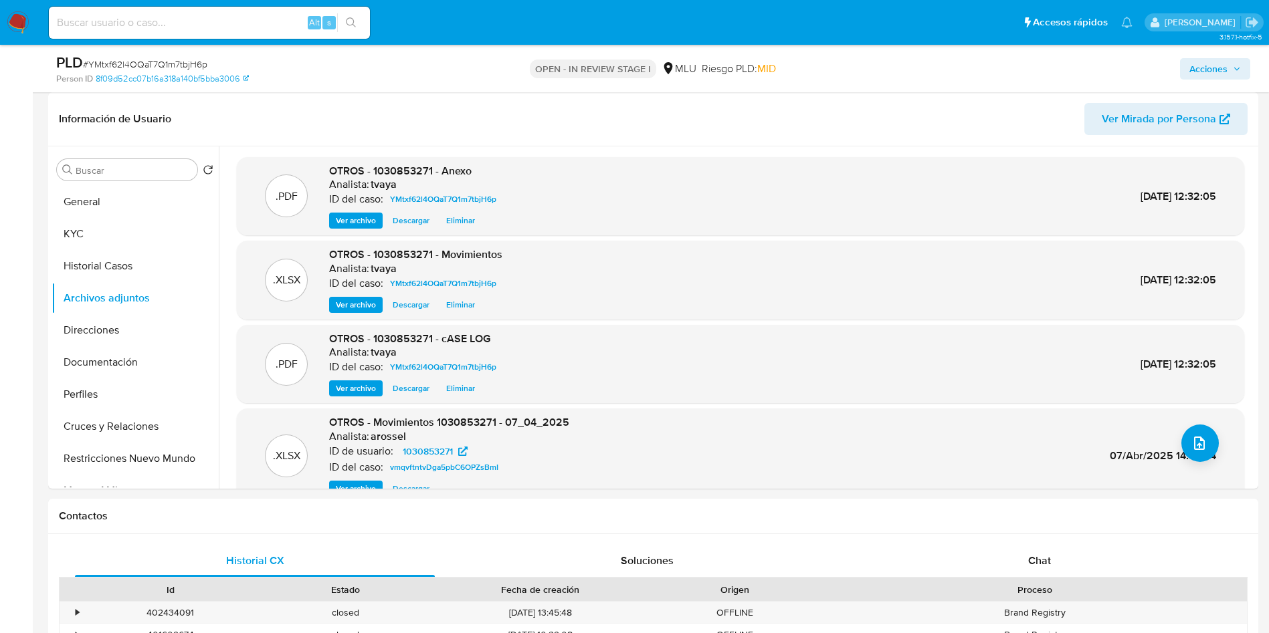
click at [1186, 68] on button "Acciones" at bounding box center [1215, 68] width 70 height 21
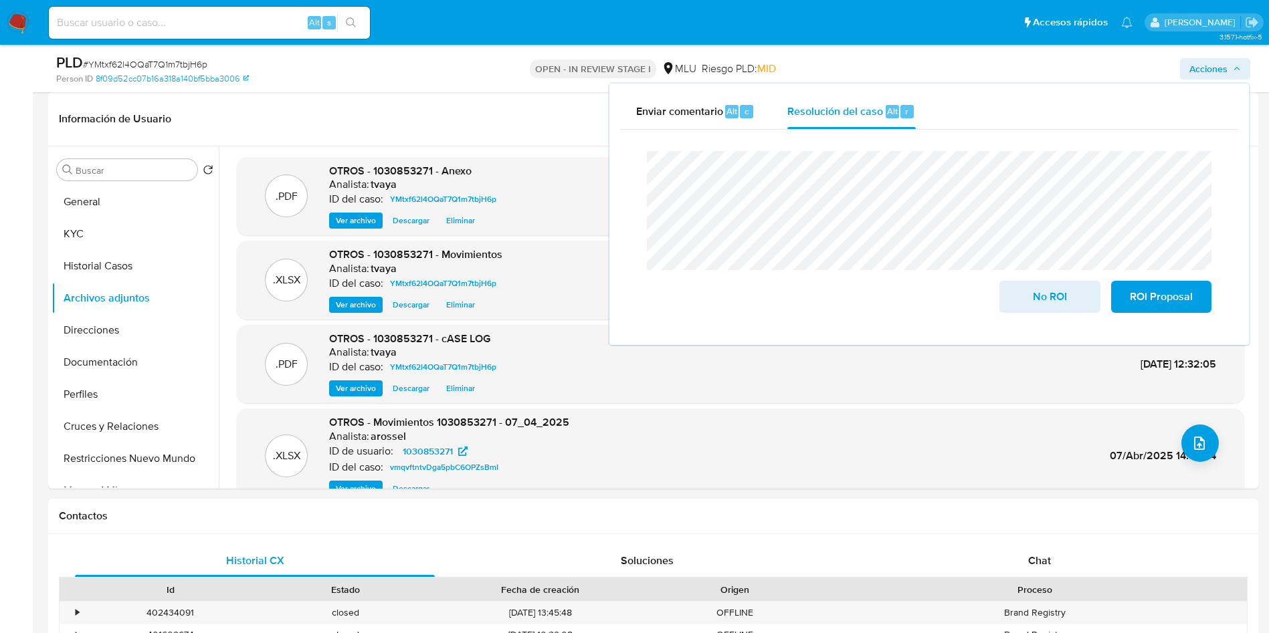
click at [614, 165] on div "Enviar comentario Alt c Resolución del caso Alt r Cierre de caso No ROI ROI Pro…" at bounding box center [928, 215] width 639 height 262
drag, startPoint x: 1056, startPoint y: 300, endPoint x: 1070, endPoint y: 319, distance: 23.6
click at [1069, 323] on div "No ROI ROI Proposal" at bounding box center [929, 231] width 586 height 183
click at [1070, 306] on span "No ROI" at bounding box center [1050, 296] width 66 height 29
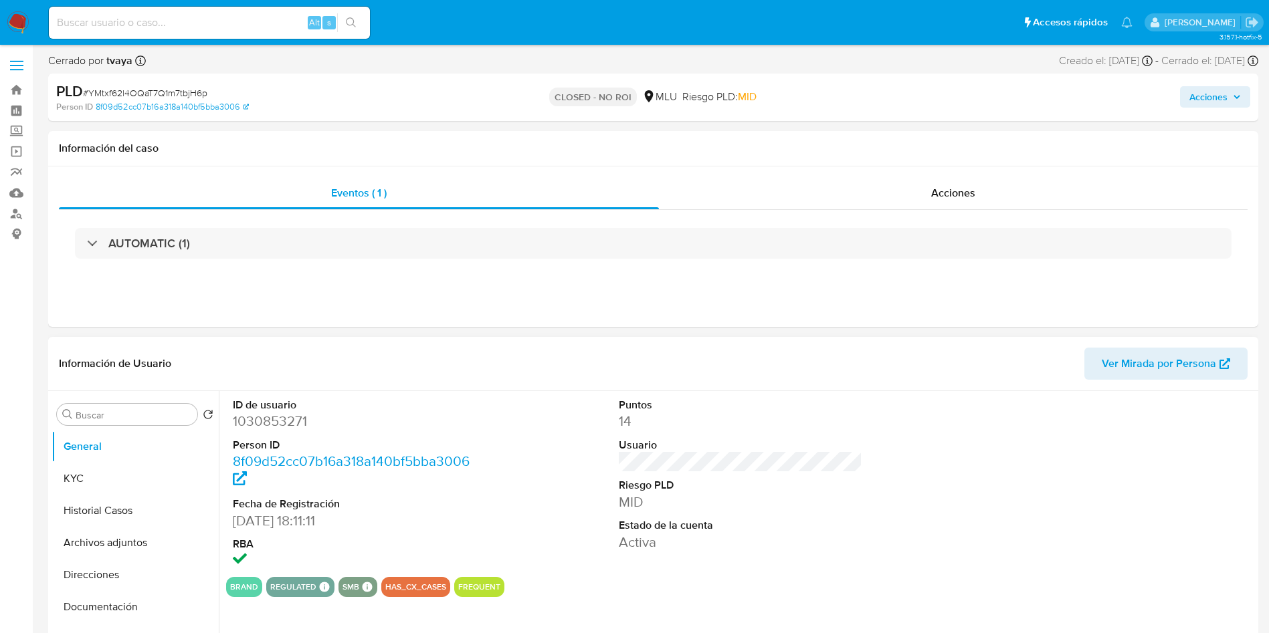
select select "10"
click at [81, 515] on button "Historial Casos" at bounding box center [130, 511] width 157 height 32
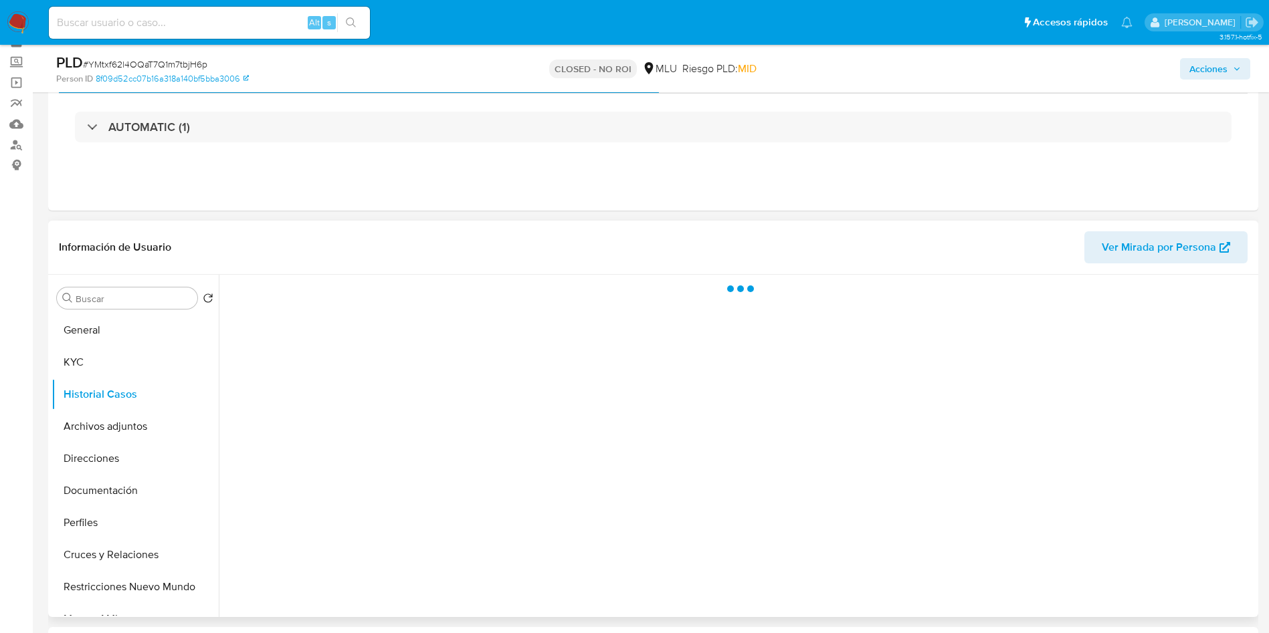
scroll to position [100, 0]
